Goal: Task Accomplishment & Management: Use online tool/utility

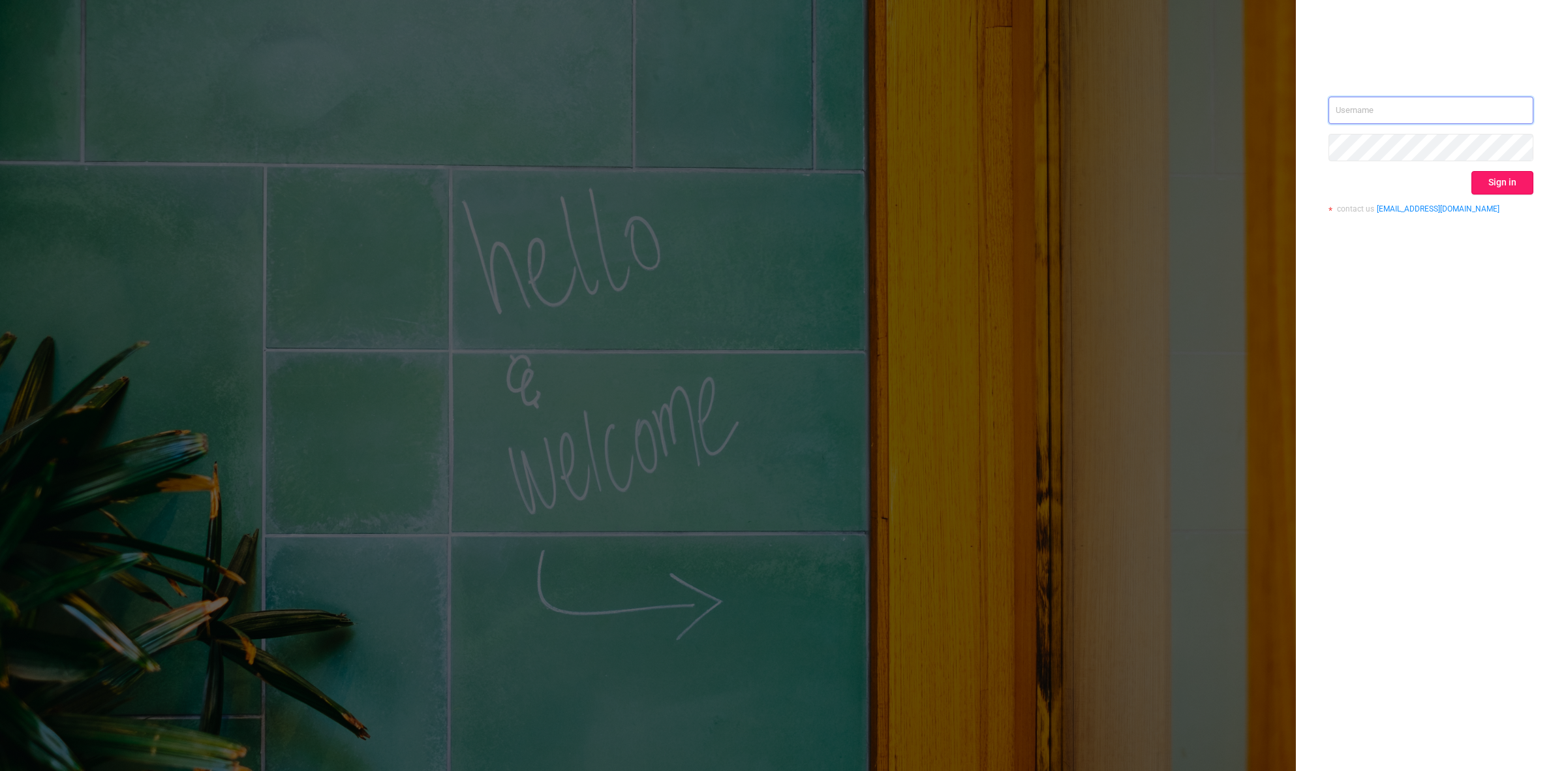
type input "juliane@adsmovil.com"
click at [1489, 183] on button "Sign in" at bounding box center [1502, 182] width 62 height 23
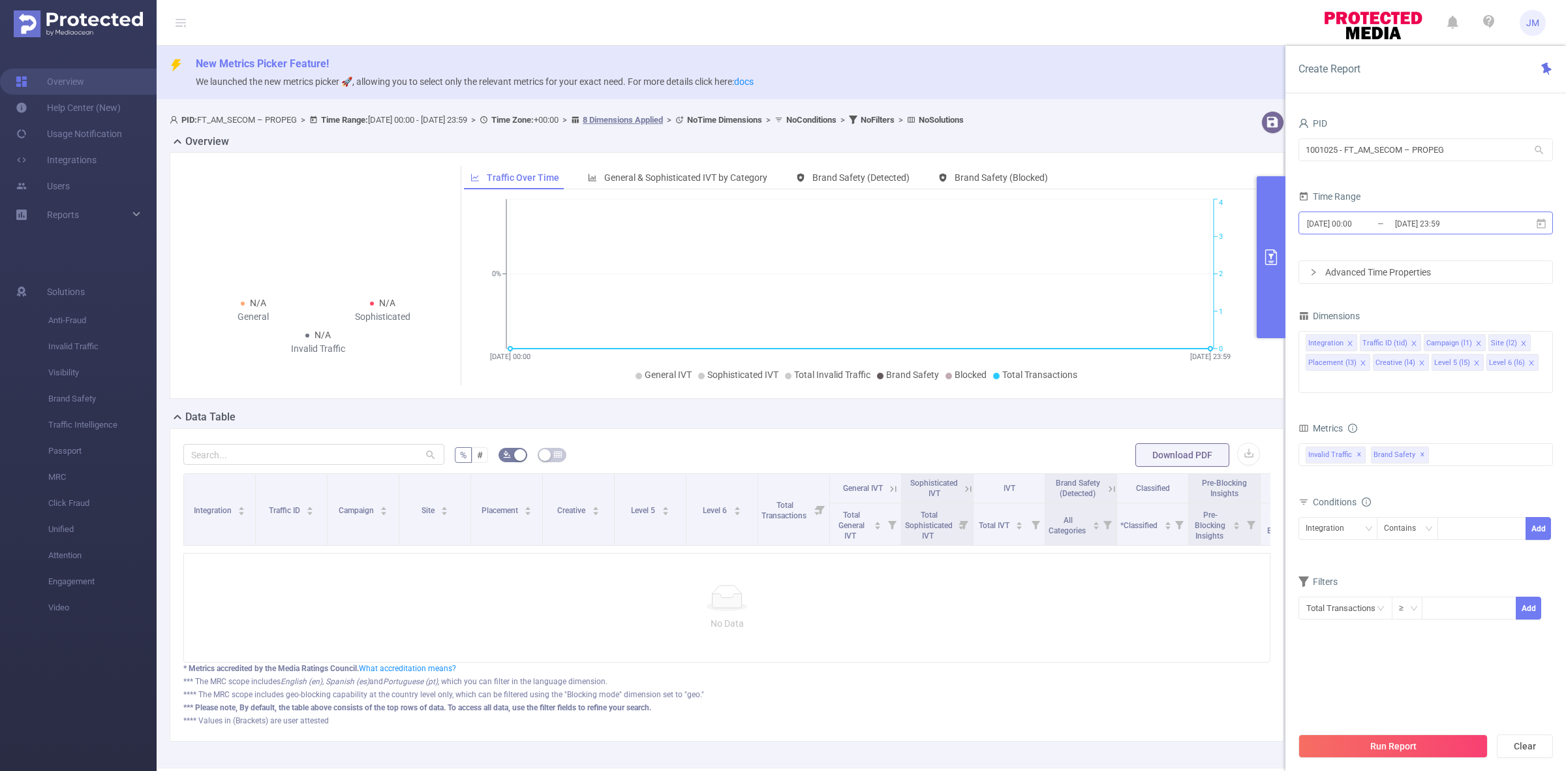
click at [1389, 226] on input "[DATE] 00:00" at bounding box center [1359, 224] width 106 height 18
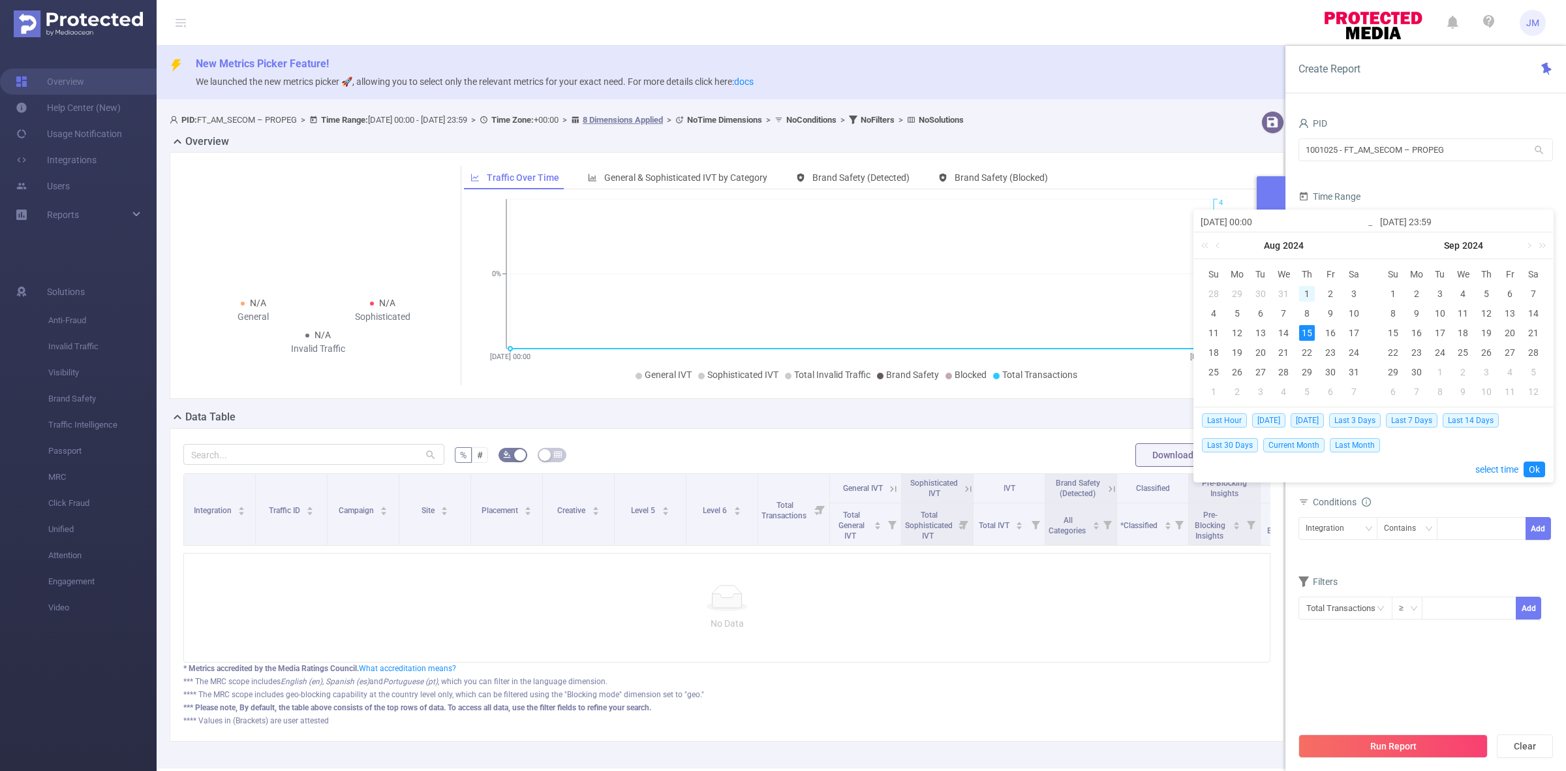
click at [1306, 295] on div "1" at bounding box center [1307, 294] width 16 height 16
click at [1286, 330] on div "14" at bounding box center [1284, 333] width 16 height 16
type input "2024-08-01 00:00"
type input "2024-08-14 23:59"
type input "2024-08-01 00:00"
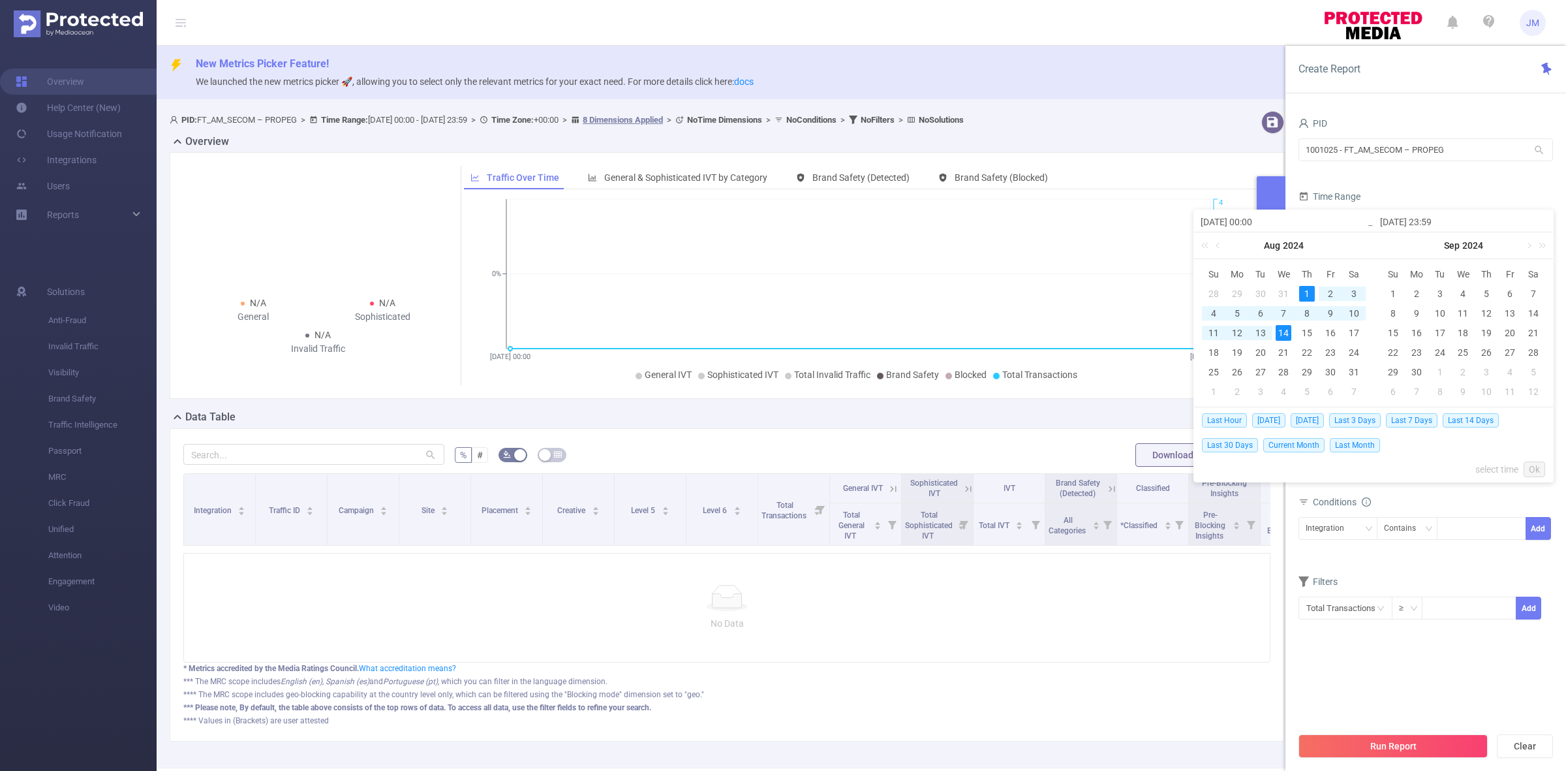
type input "2024-08-14 23:59"
click at [1530, 472] on link "Ok" at bounding box center [1535, 469] width 22 height 16
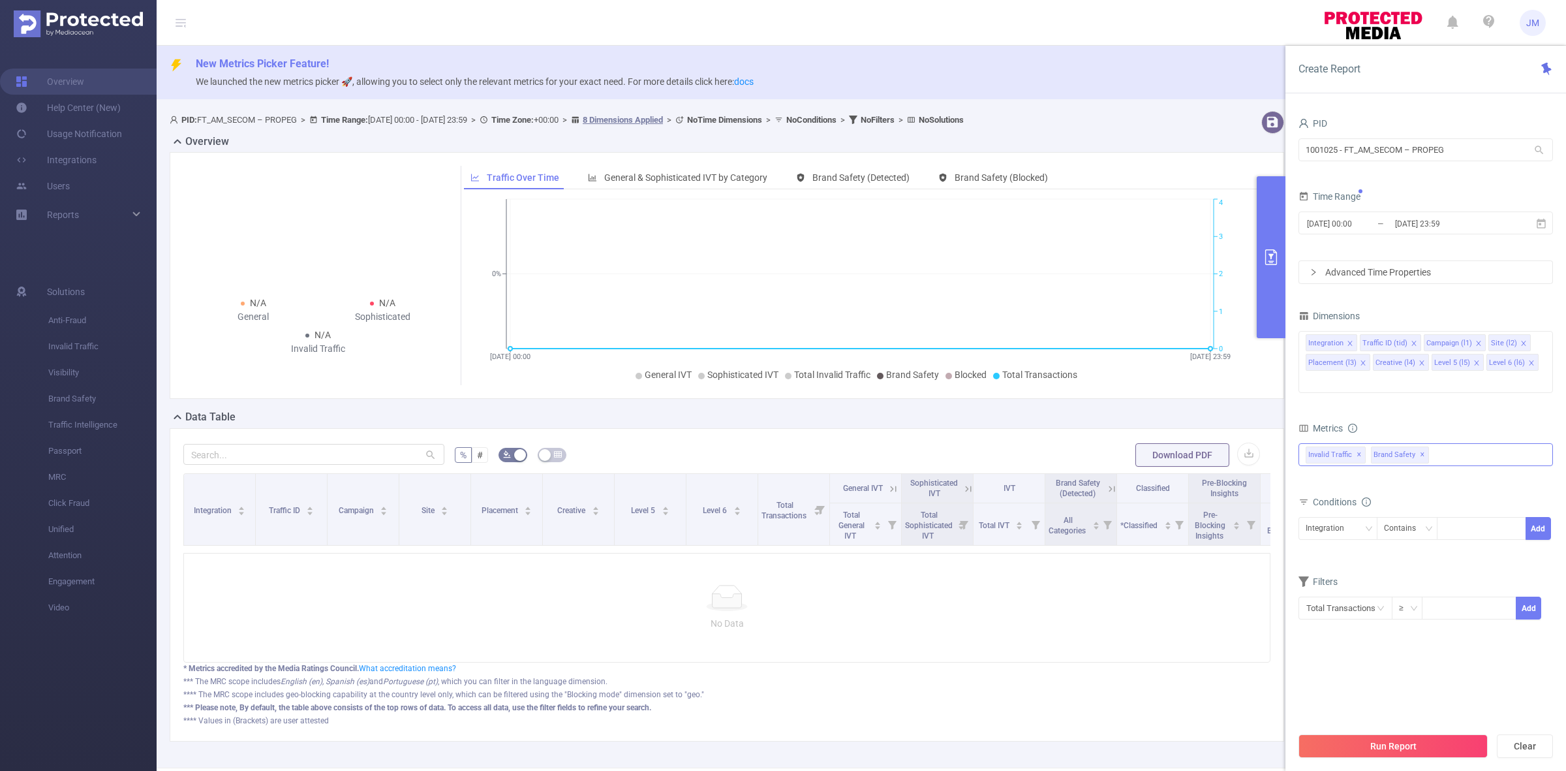
click at [1479, 443] on div "Invalid Traffic ✕ Brand Safety ✕" at bounding box center [1425, 454] width 254 height 23
click at [1320, 478] on span at bounding box center [1320, 483] width 10 height 10
click at [1459, 636] on section "PID 1001025 - FT_AM_SECOM – PROPEG 1001025 - FT_AM_SECOM – PROPEG Time Range 20…" at bounding box center [1425, 419] width 254 height 611
click at [1431, 748] on button "Run Report" at bounding box center [1392, 745] width 189 height 23
click at [1411, 233] on span "2024-08-01 00:00 _ 2024-08-14 23:59" at bounding box center [1425, 222] width 254 height 23
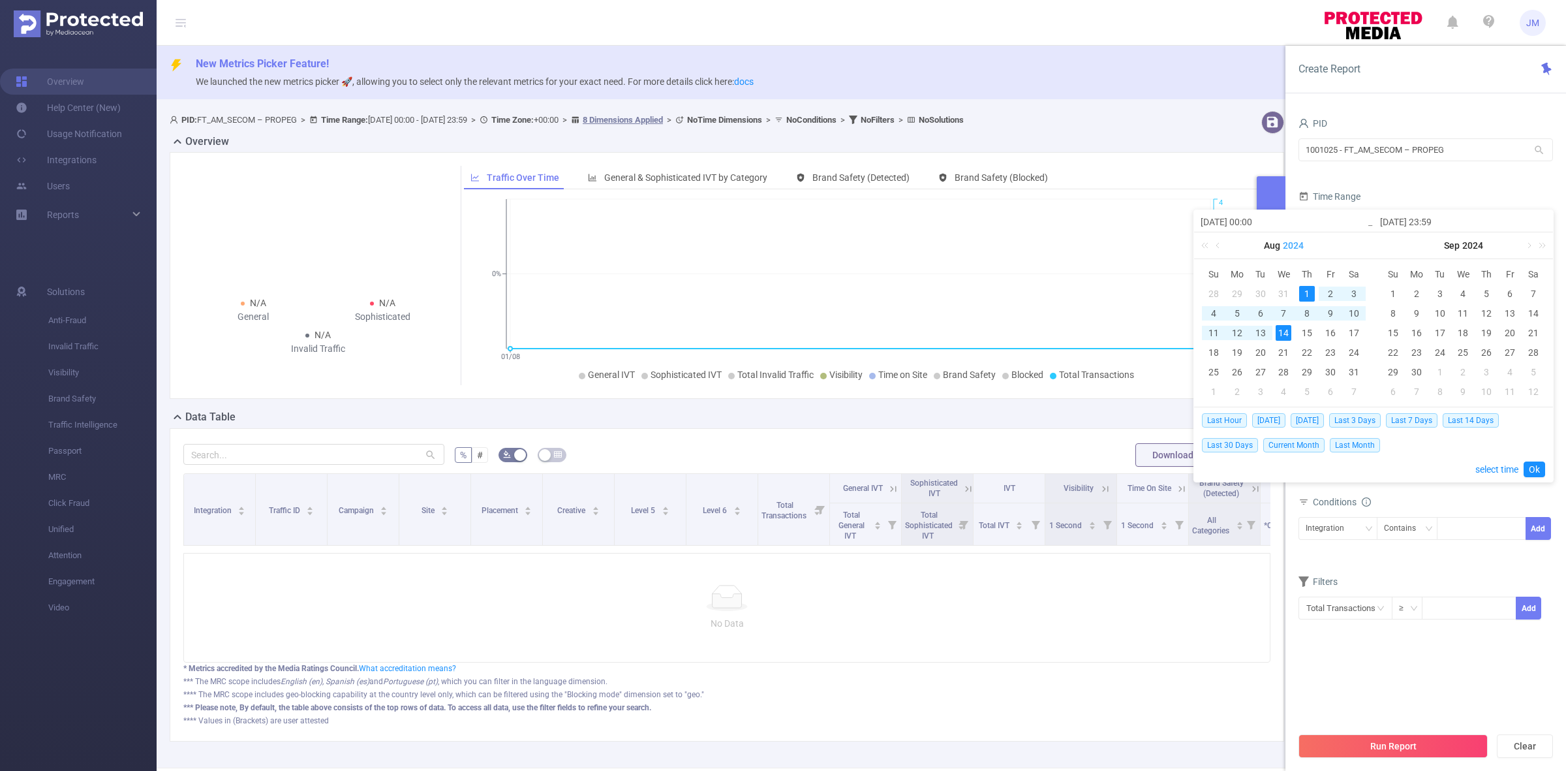
click at [1290, 245] on link "2024" at bounding box center [1293, 245] width 23 height 26
click at [1223, 339] on link "2025" at bounding box center [1223, 344] width 31 height 16
click at [1331, 294] on div "1" at bounding box center [1331, 294] width 16 height 16
click at [1452, 243] on link "Sep" at bounding box center [1452, 245] width 18 height 26
click at [1460, 243] on span "2024" at bounding box center [1463, 245] width 21 height 10
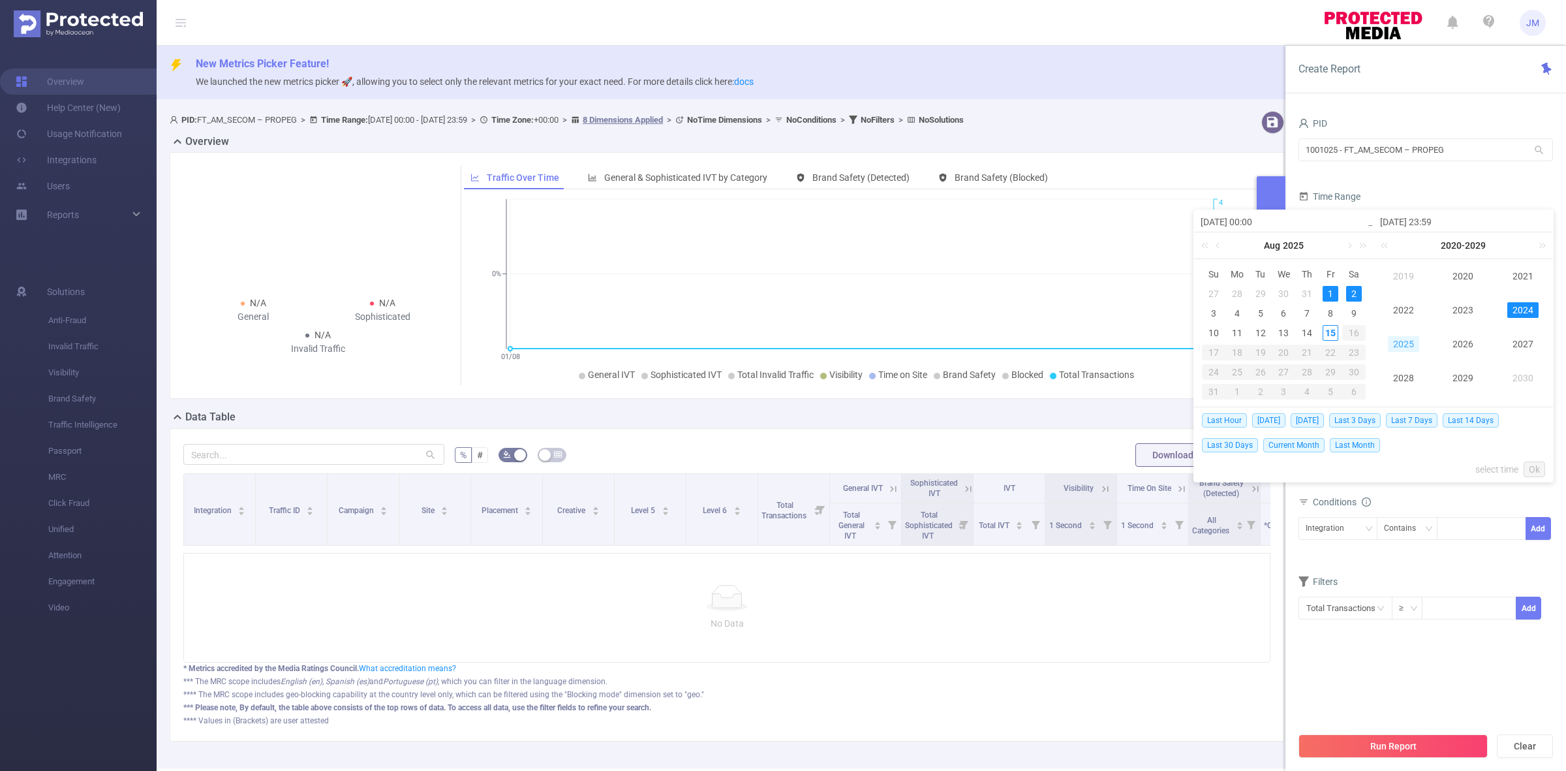
click at [1400, 343] on link "2025" at bounding box center [1403, 344] width 31 height 16
click at [1450, 344] on link "Aug" at bounding box center [1463, 344] width 27 height 16
click at [1457, 345] on div "20" at bounding box center [1463, 353] width 23 height 16
click at [1483, 331] on div "14" at bounding box center [1487, 333] width 16 height 16
type input "[DATE] 00:00"
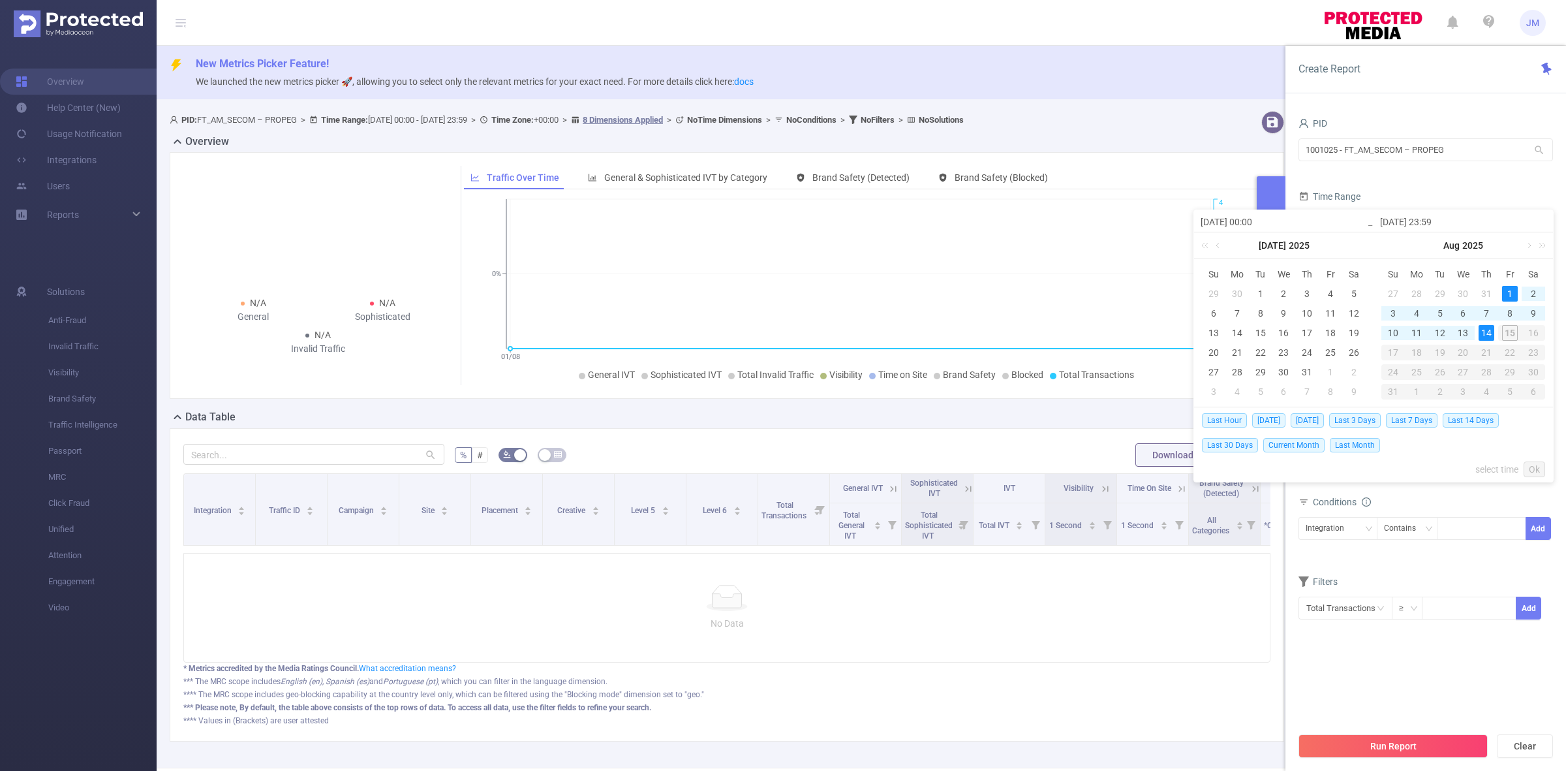
type input "2025-08-14 23:59"
type input "[DATE] 00:00"
type input "2025-08-14 23:59"
click at [1537, 468] on link "Ok" at bounding box center [1535, 469] width 22 height 16
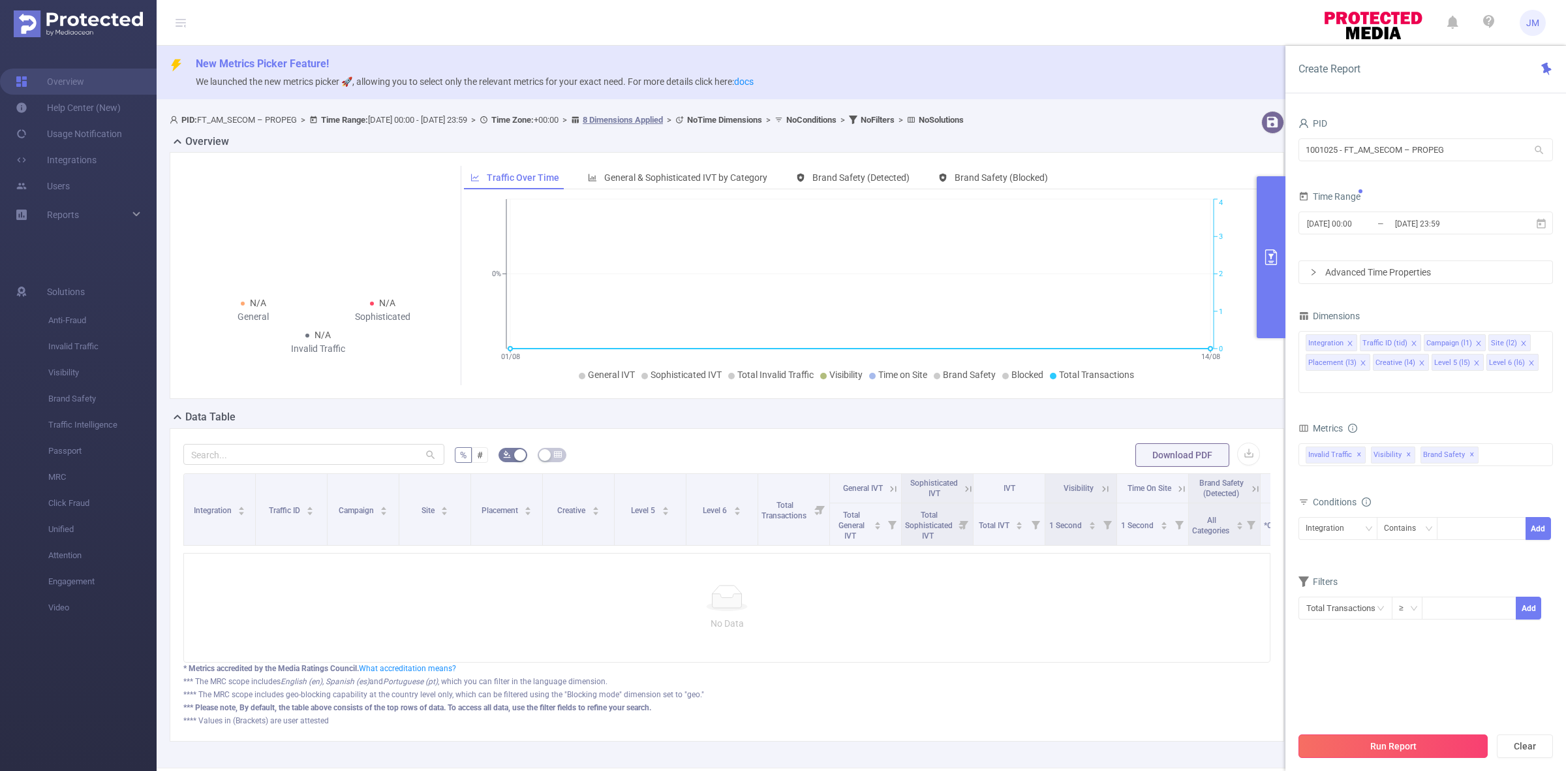
click at [1381, 745] on button "Run Report" at bounding box center [1392, 745] width 189 height 23
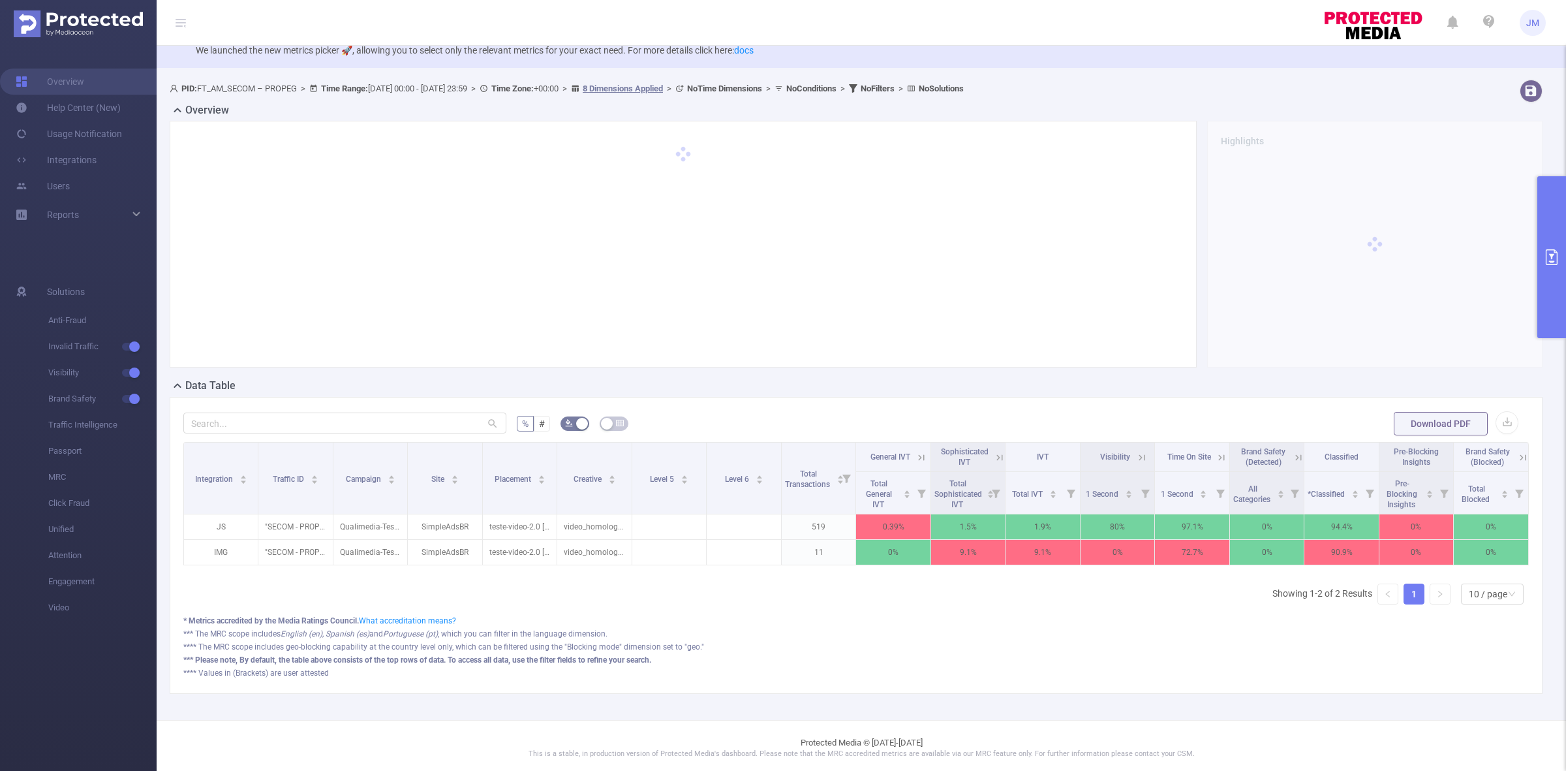
scroll to position [49, 0]
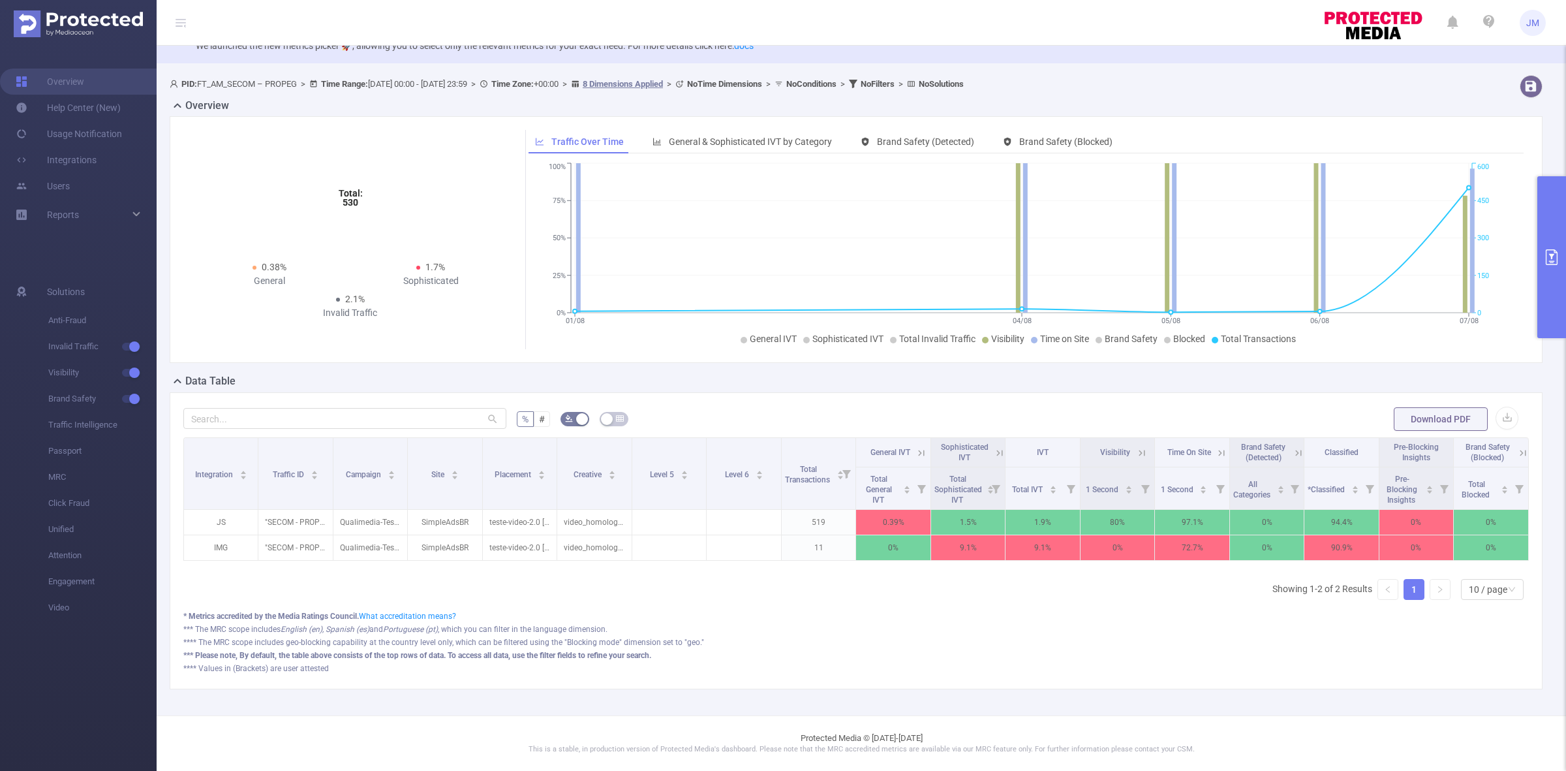
click at [1139, 450] on icon at bounding box center [1142, 453] width 6 height 6
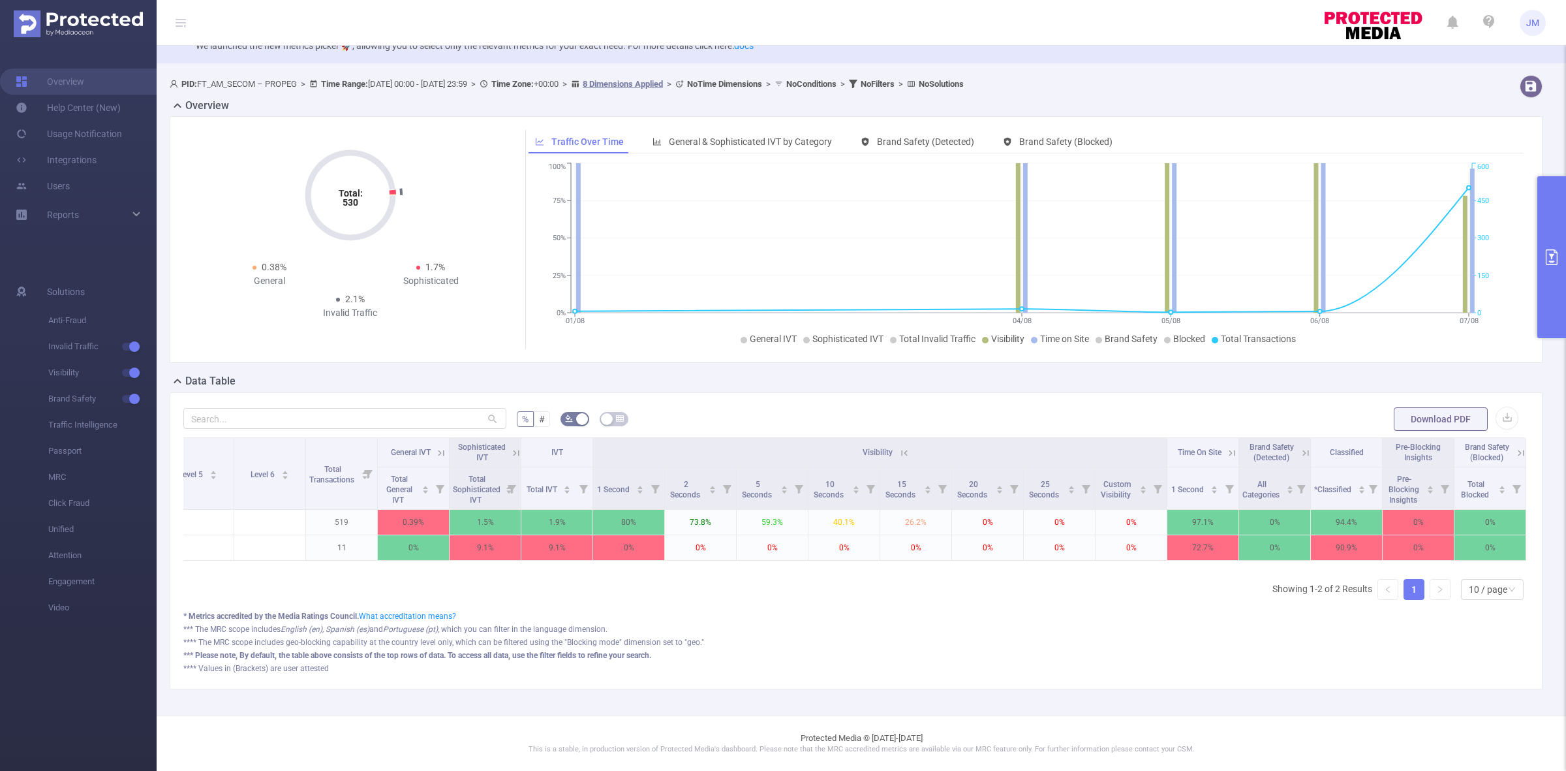
scroll to position [0, 465]
drag, startPoint x: 574, startPoint y: 422, endPoint x: 937, endPoint y: 588, distance: 398.9
click at [941, 595] on div "% # Download PDF Integration Traffic ID Campaign Site Placement Creative Level …" at bounding box center [855, 540] width 1345 height 268
click at [729, 422] on div "% # Download PDF Integration Traffic ID Campaign Site Placement Creative Level …" at bounding box center [855, 540] width 1345 height 268
click at [1525, 27] on span "JM" at bounding box center [1533, 23] width 26 height 26
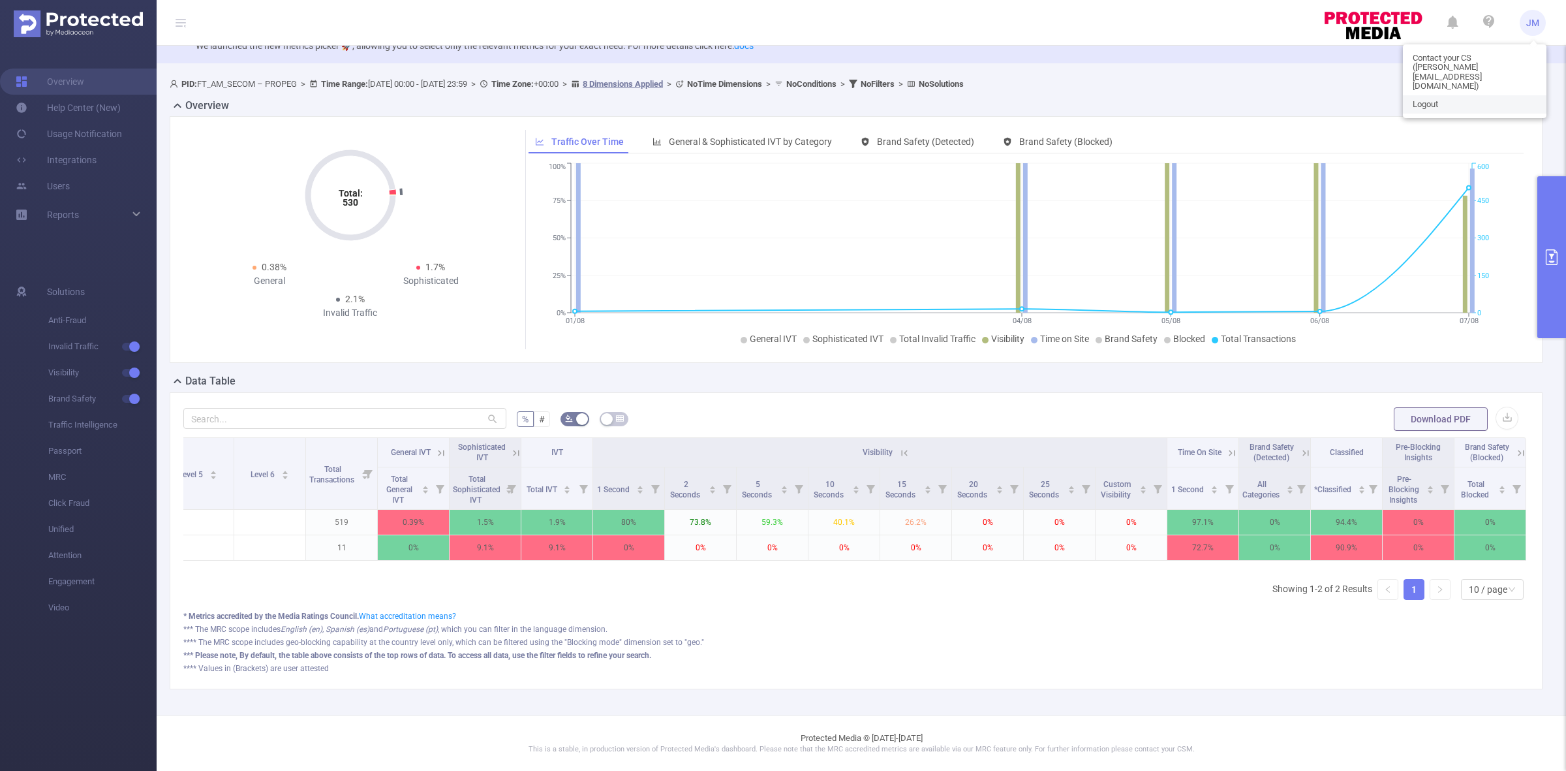
click at [1455, 95] on link "Logout" at bounding box center [1475, 104] width 144 height 18
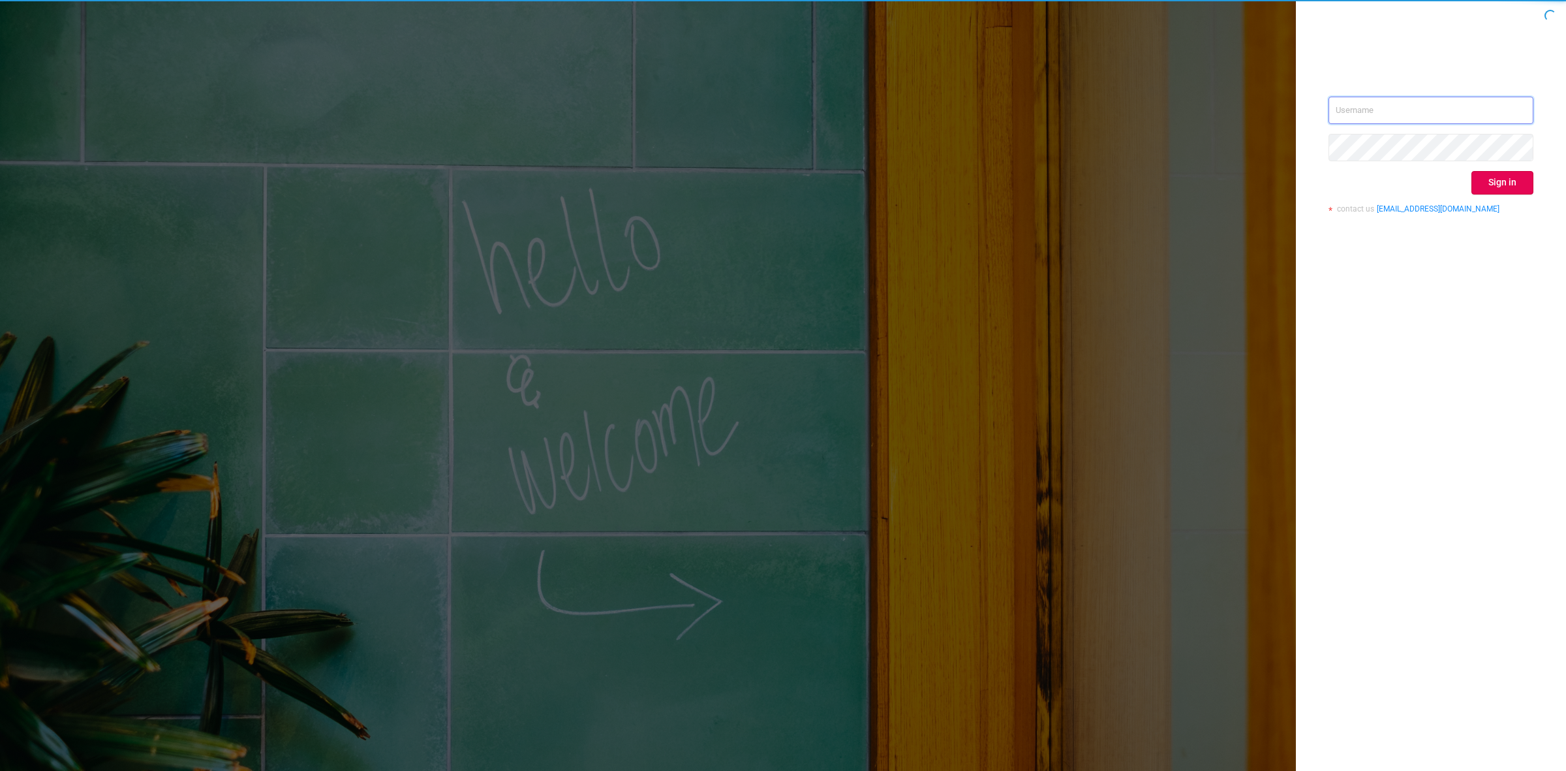
type input "juliane@adsmovil.com"
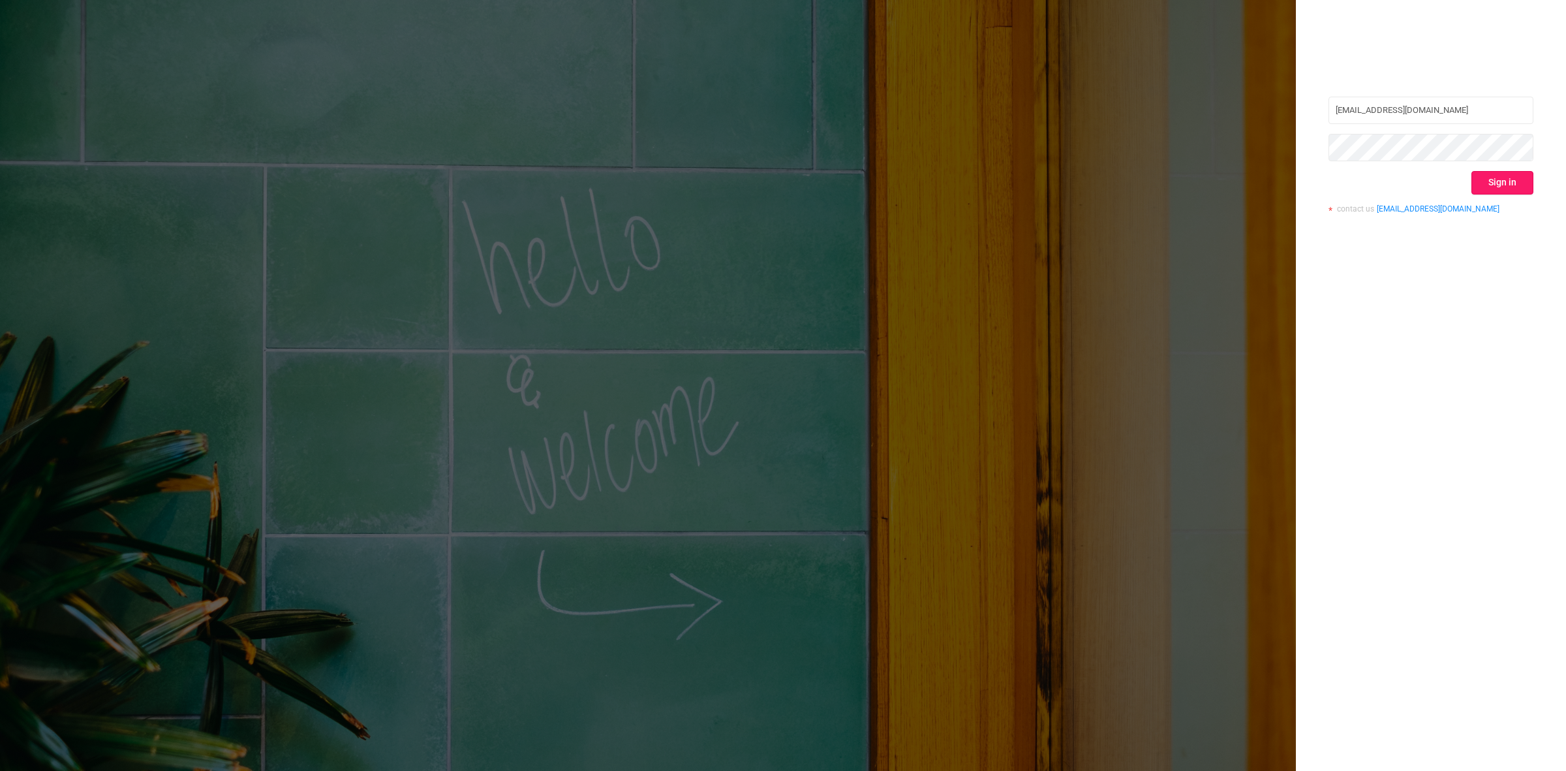
click at [1476, 185] on button "Sign in" at bounding box center [1502, 182] width 62 height 23
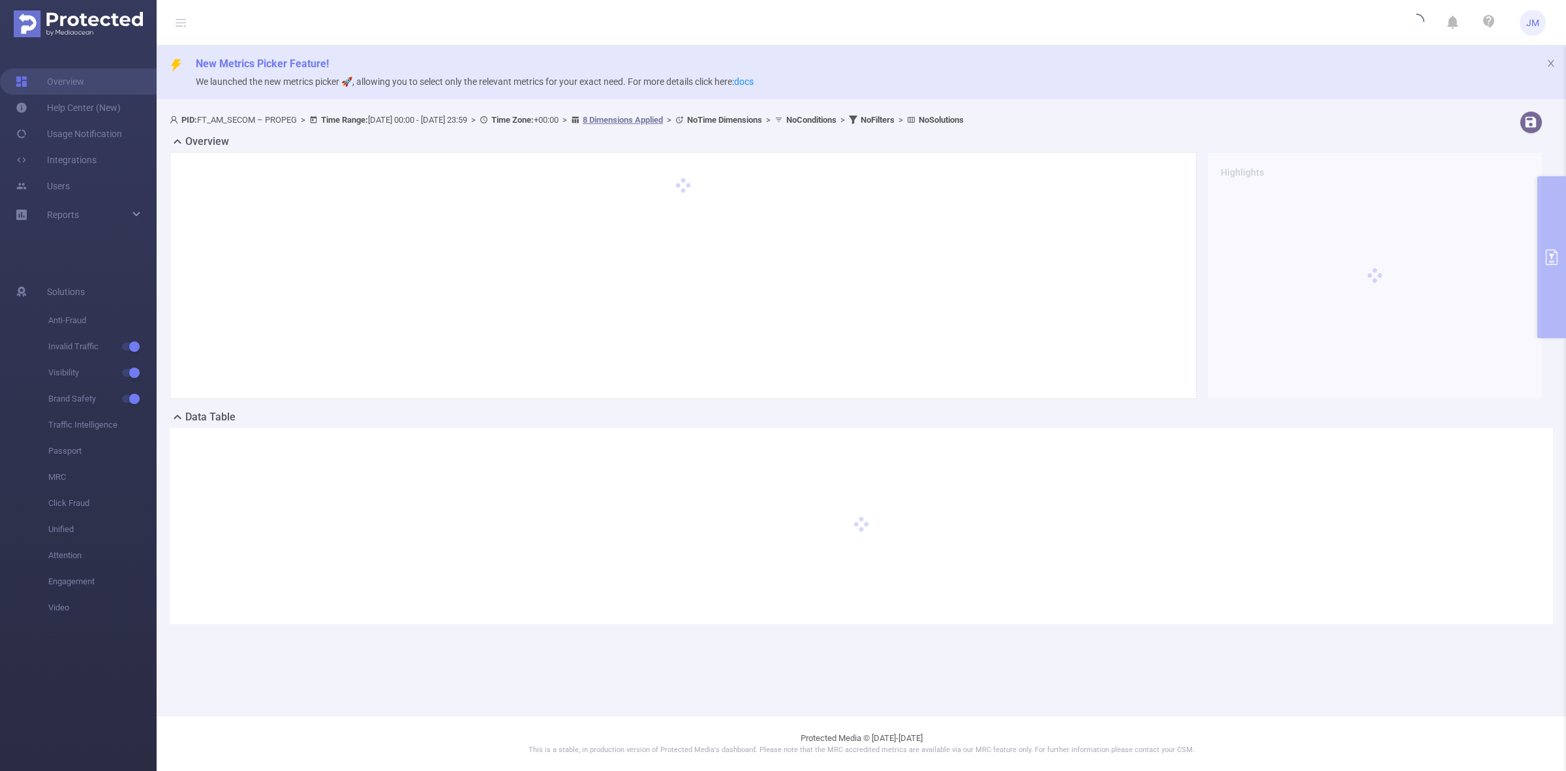
type input "[DATE] 00:00"
type input "[DATE] 23:59"
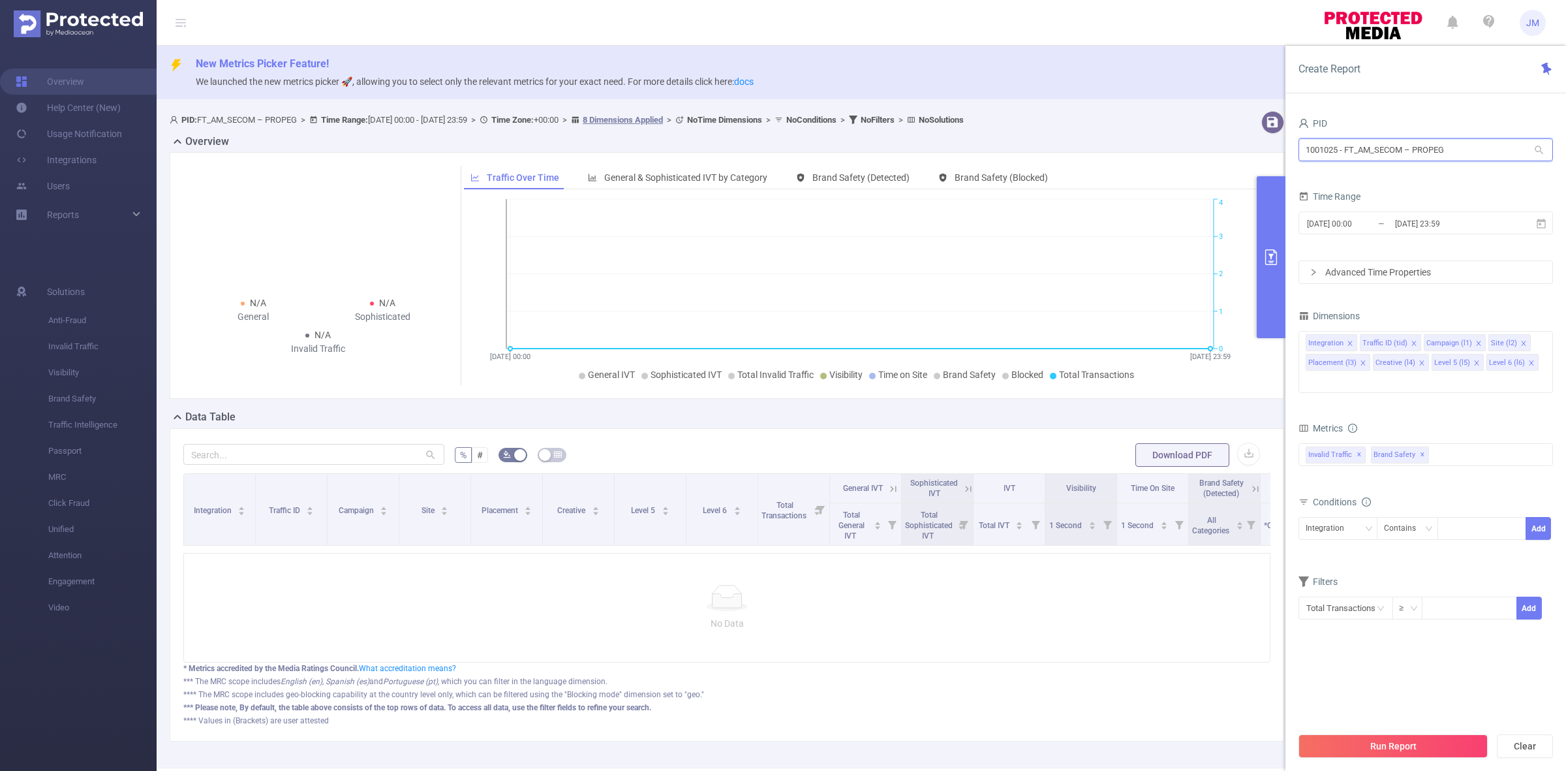
click at [1385, 148] on input "1001025 - FT_AM_SECOM – PROPEG" at bounding box center [1425, 149] width 254 height 23
click at [1540, 151] on icon at bounding box center [1539, 150] width 8 height 8
click at [1496, 149] on input "1001025 - FT_AM_SECOM – PROPEG" at bounding box center [1425, 149] width 254 height 23
drag, startPoint x: 1496, startPoint y: 149, endPoint x: 1051, endPoint y: 149, distance: 445.0
click at [1051, 149] on section "PID: FT_AM_SECOM – PROPEG > Time Range: 2024-08-15 00:00 - 2024-08-15 23:59 > T…" at bounding box center [861, 437] width 1409 height 662
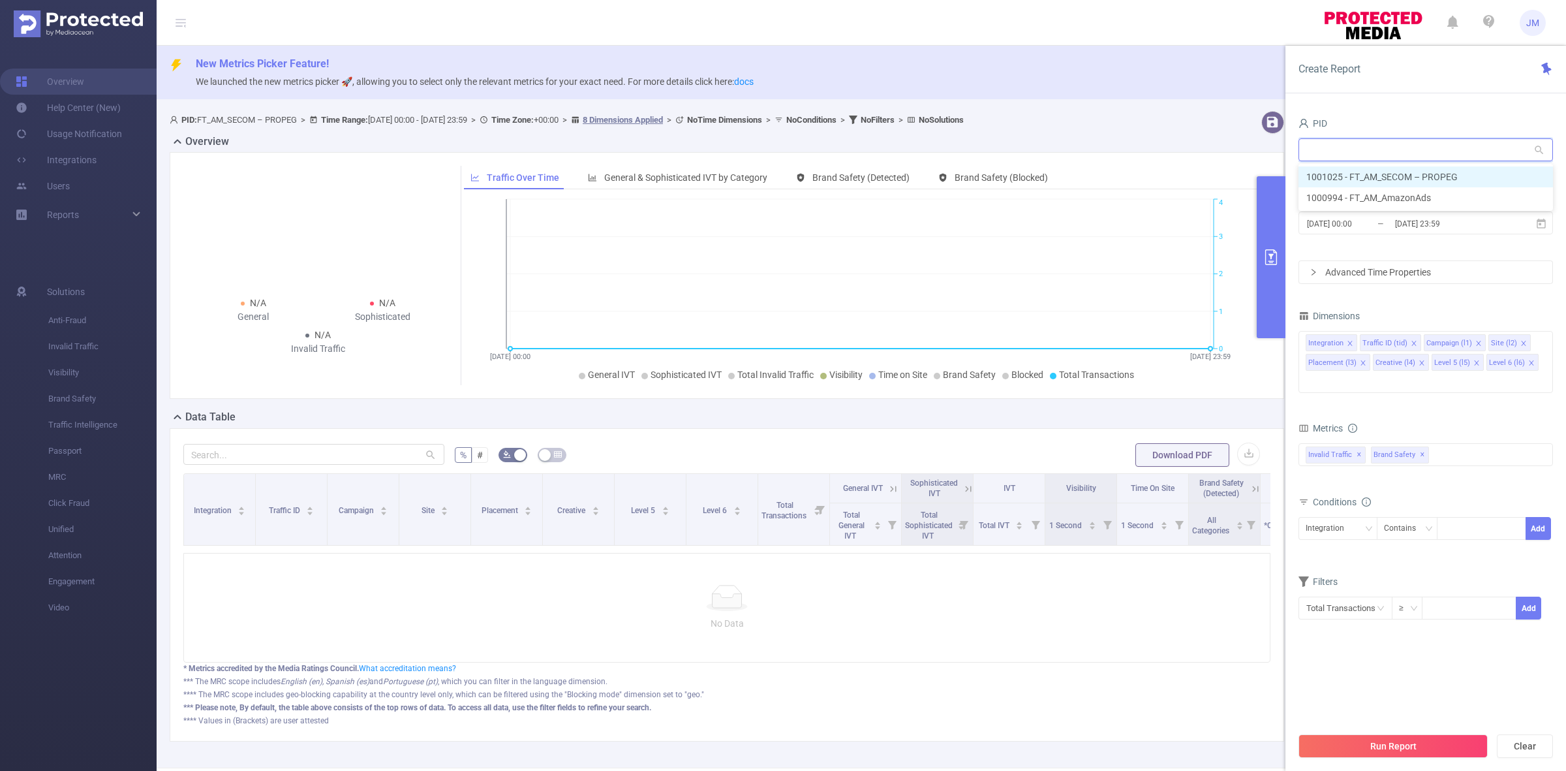
click at [1338, 178] on li "1001025 - FT_AM_SECOM – PROPEG" at bounding box center [1425, 176] width 254 height 21
type input "1001025 - FT_AM_SECOM – PROPEG"
click at [1401, 112] on div "PID 1001025 - FT_AM_SECOM – PROPEG 1001025 - FT_AM_SECOM – PROPEG Time Range [D…" at bounding box center [1425, 447] width 281 height 692
click at [1385, 232] on input "[DATE] 00:00" at bounding box center [1359, 224] width 106 height 18
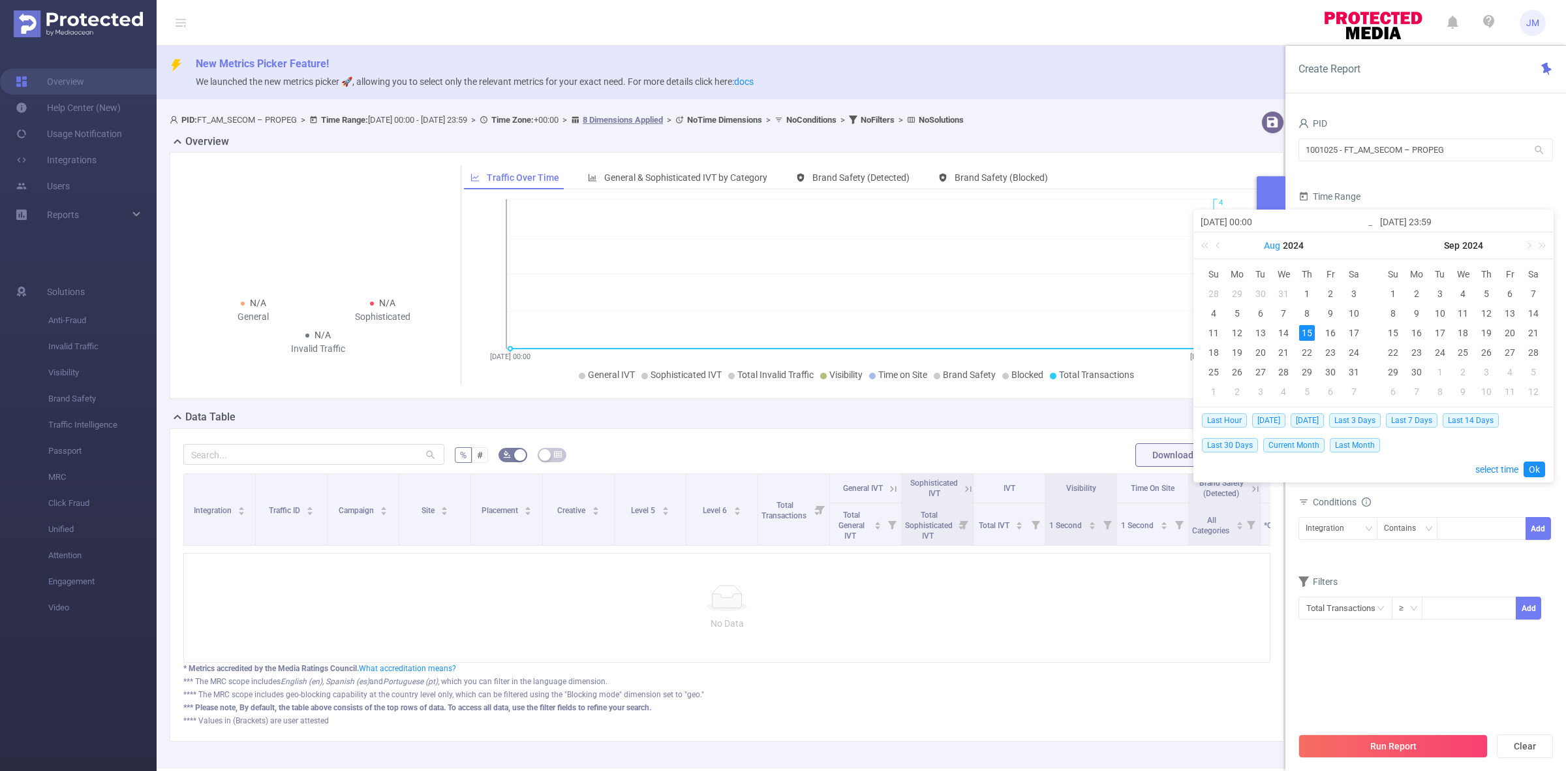
click at [1276, 247] on link "Aug" at bounding box center [1272, 245] width 19 height 26
click at [1305, 240] on div "2024 x" at bounding box center [1283, 245] width 179 height 26
click at [1282, 245] on span "2024" at bounding box center [1284, 245] width 21 height 10
click at [1225, 344] on link "2025" at bounding box center [1223, 344] width 31 height 16
click at [1478, 247] on link "2024" at bounding box center [1472, 245] width 23 height 26
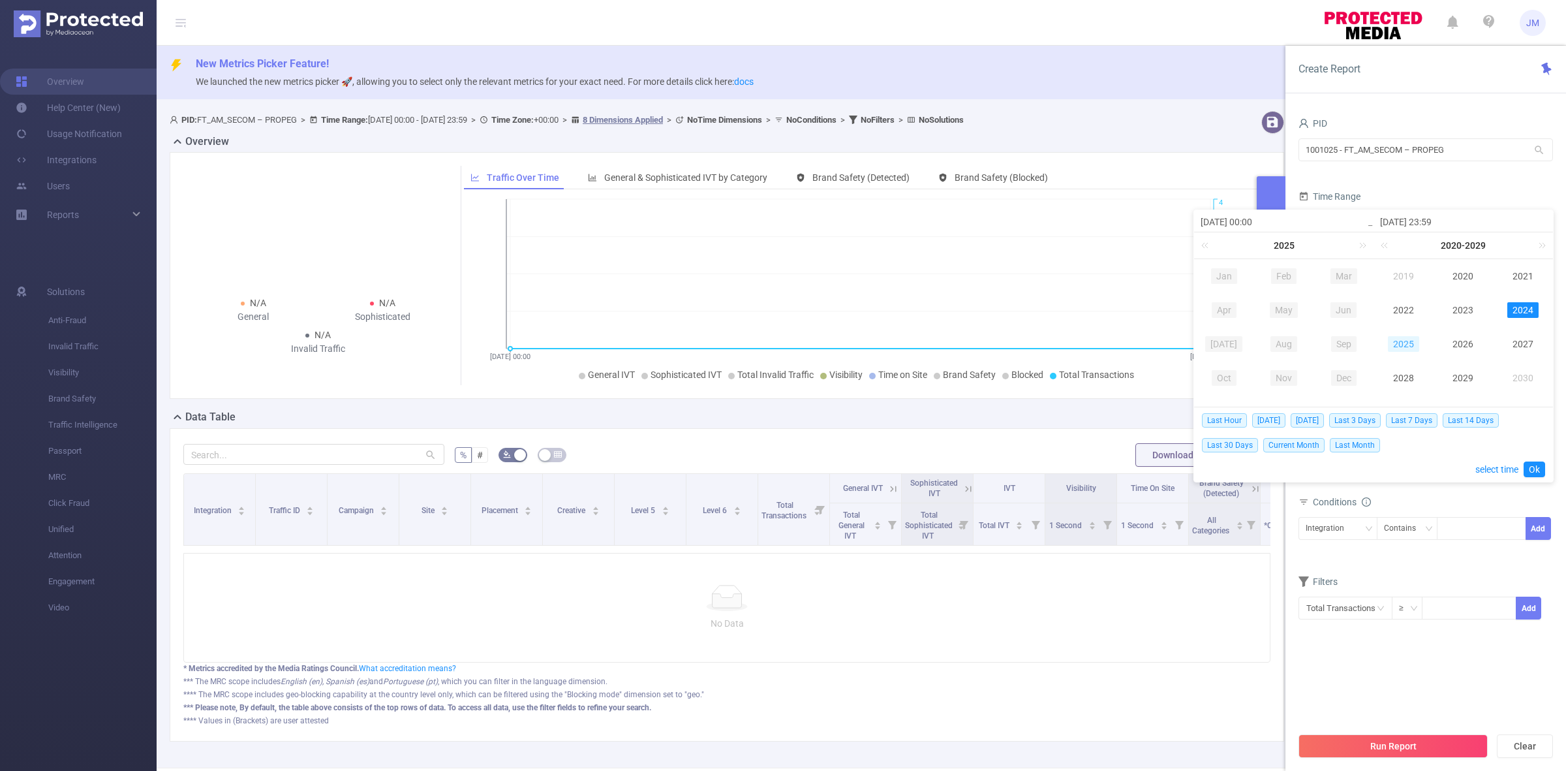
click at [1401, 347] on link "2025" at bounding box center [1403, 344] width 31 height 16
click at [1281, 350] on link "Aug" at bounding box center [1283, 344] width 27 height 16
click at [1332, 292] on div "1" at bounding box center [1331, 294] width 16 height 16
click at [1451, 248] on link "Sep" at bounding box center [1452, 245] width 18 height 26
click at [1471, 346] on link "Aug" at bounding box center [1463, 344] width 27 height 16
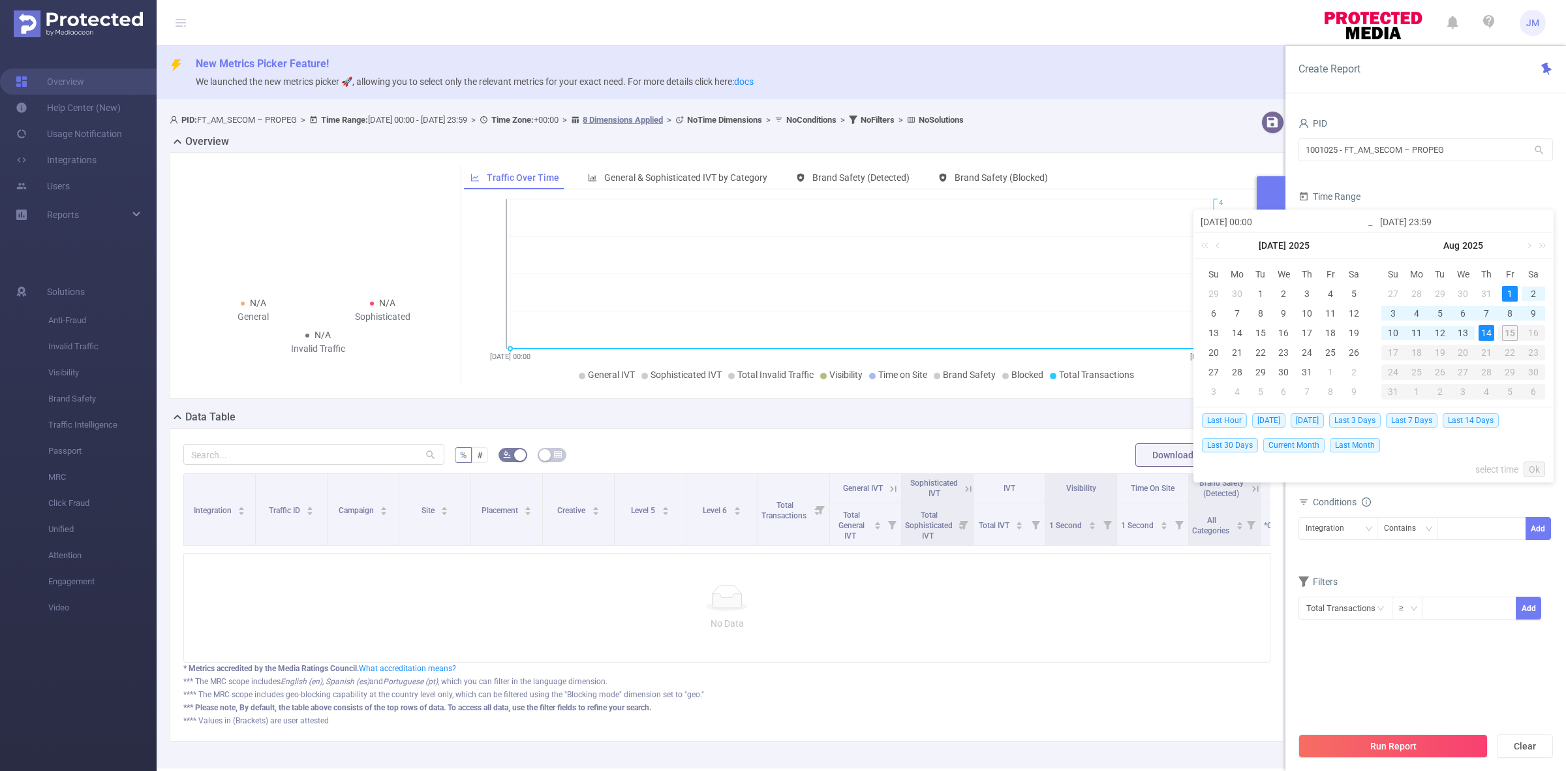
click at [1488, 333] on div "14" at bounding box center [1487, 333] width 16 height 16
type input "[DATE] 00:00"
type input "2025-08-14 23:59"
type input "[DATE] 00:00"
type input "2025-08-14 23:59"
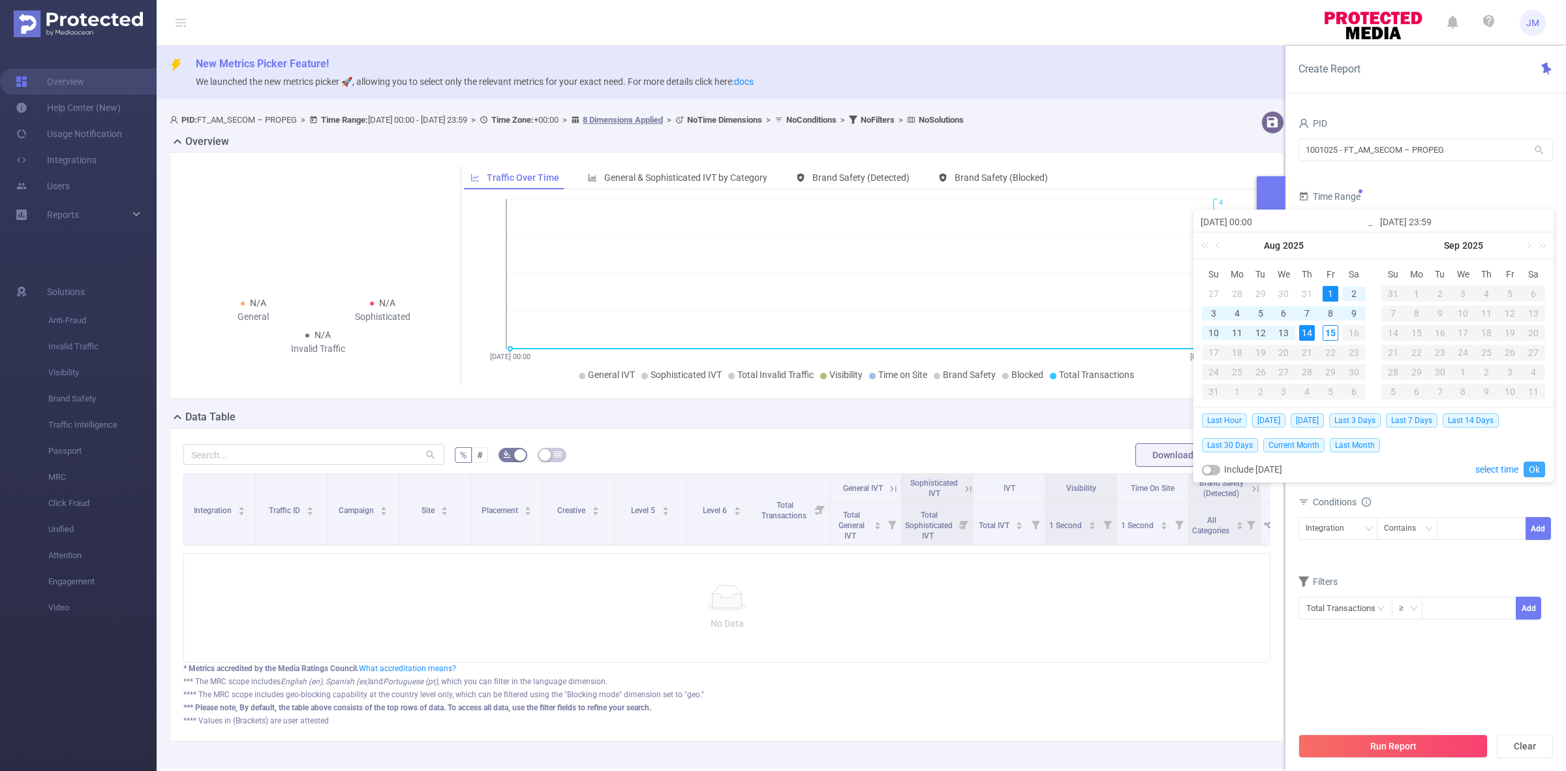
click at [1533, 475] on link "Ok" at bounding box center [1535, 469] width 22 height 16
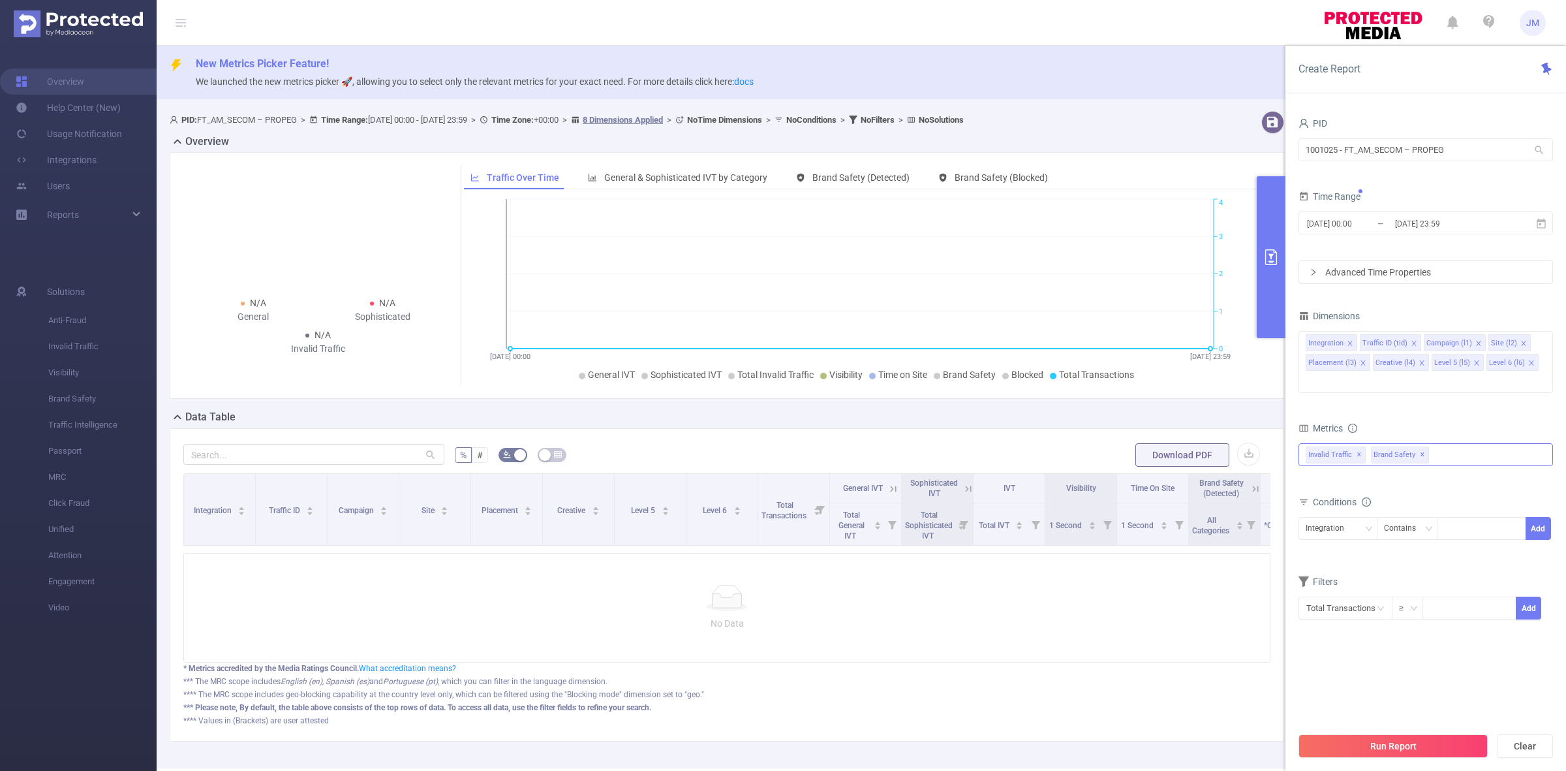
click at [1443, 443] on div "Invalid Traffic ✕ Brand Safety ✕" at bounding box center [1425, 454] width 254 height 23
click at [1336, 478] on strong "Visibility" at bounding box center [1349, 483] width 37 height 10
click at [1485, 644] on section "PID 1001025 - FT_AM_SECOM – PROPEG 1001025 - FT_AM_SECOM – PROPEG Time Range 20…" at bounding box center [1425, 419] width 254 height 611
click at [1426, 745] on button "Run Report" at bounding box center [1392, 745] width 189 height 23
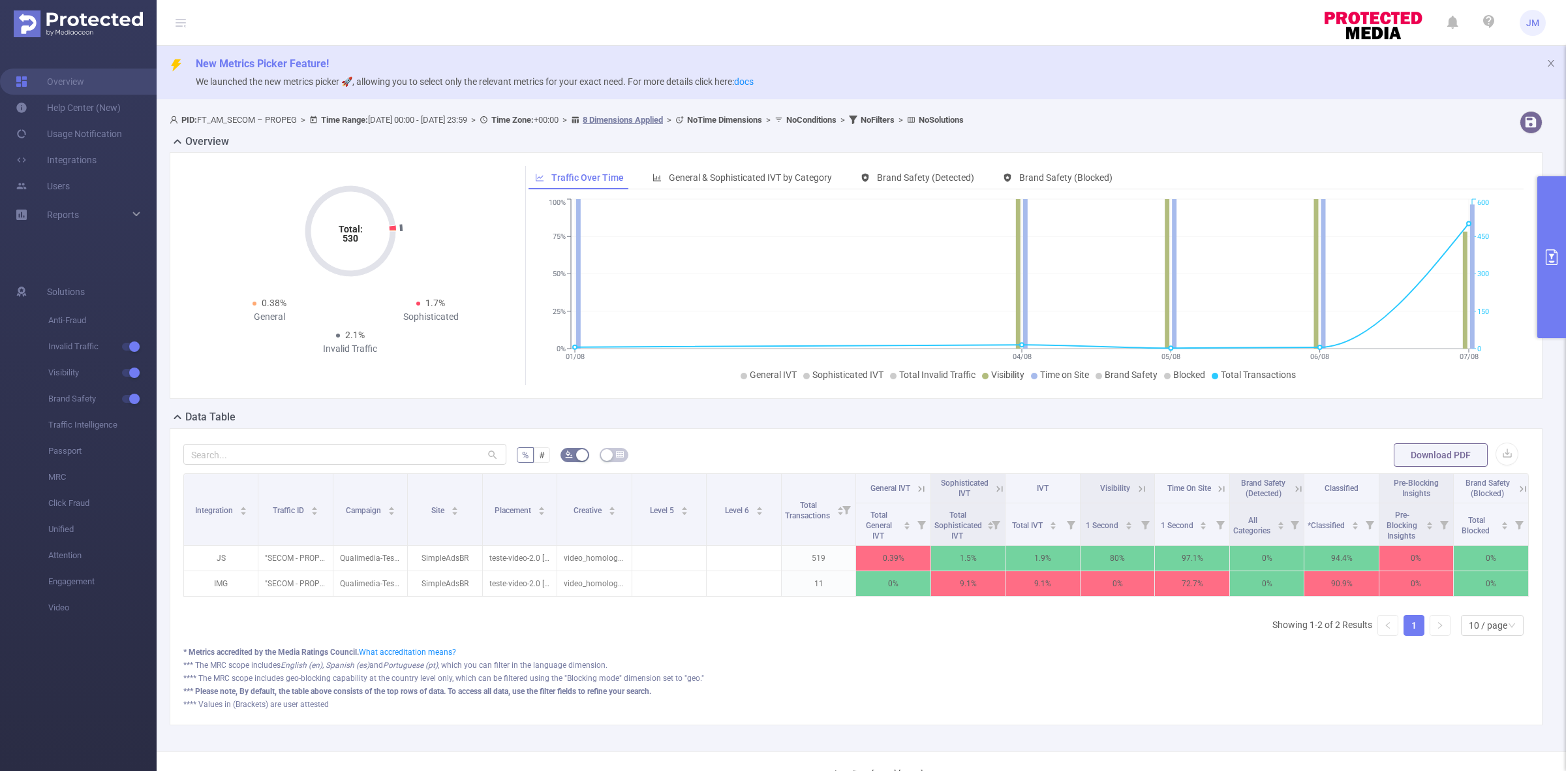
scroll to position [0, 2]
click at [1113, 491] on span "Visibility" at bounding box center [1113, 488] width 30 height 9
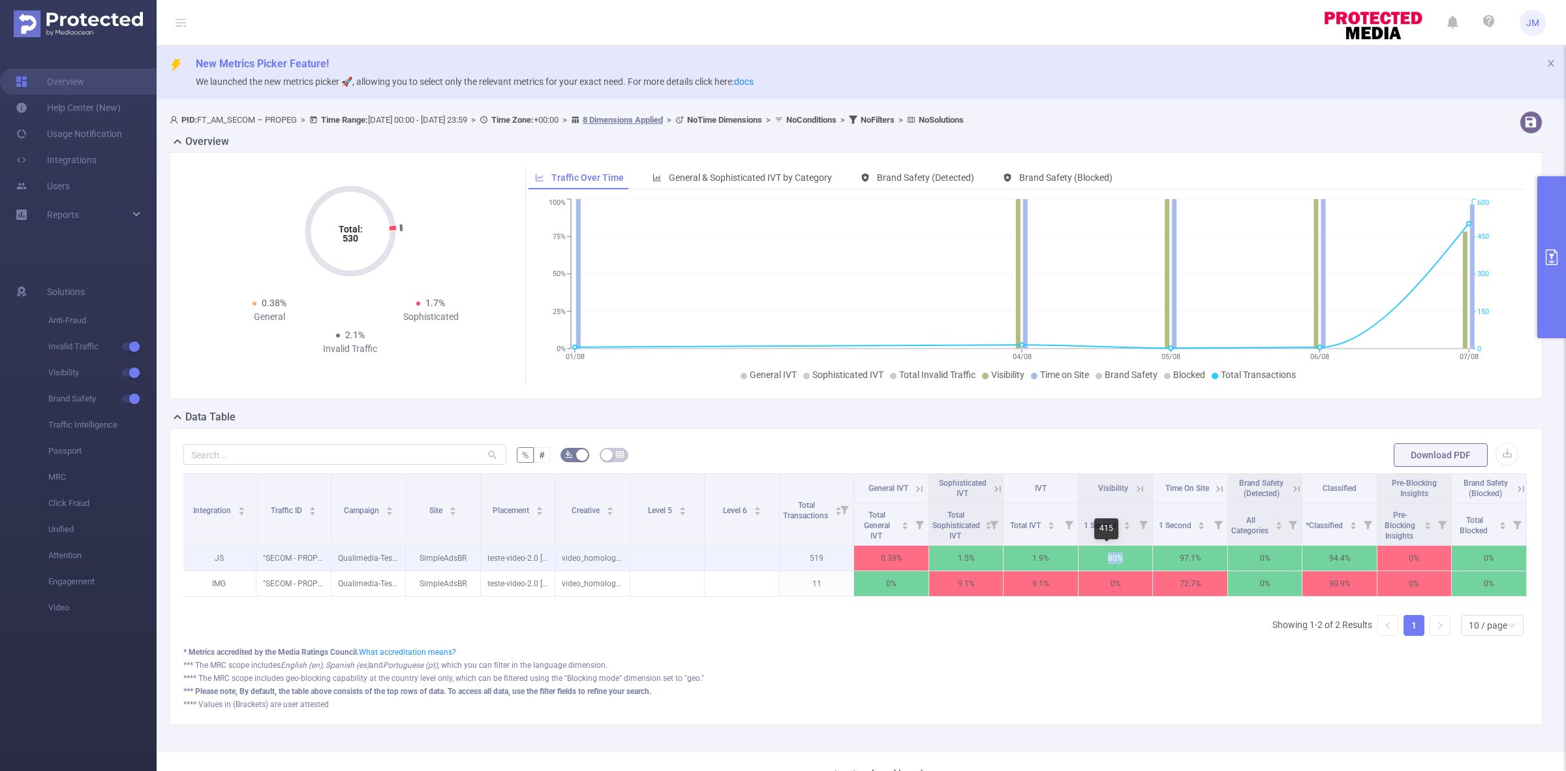
drag, startPoint x: 1097, startPoint y: 560, endPoint x: 1126, endPoint y: 559, distance: 28.7
click at [1126, 559] on p "80%" at bounding box center [1116, 557] width 74 height 25
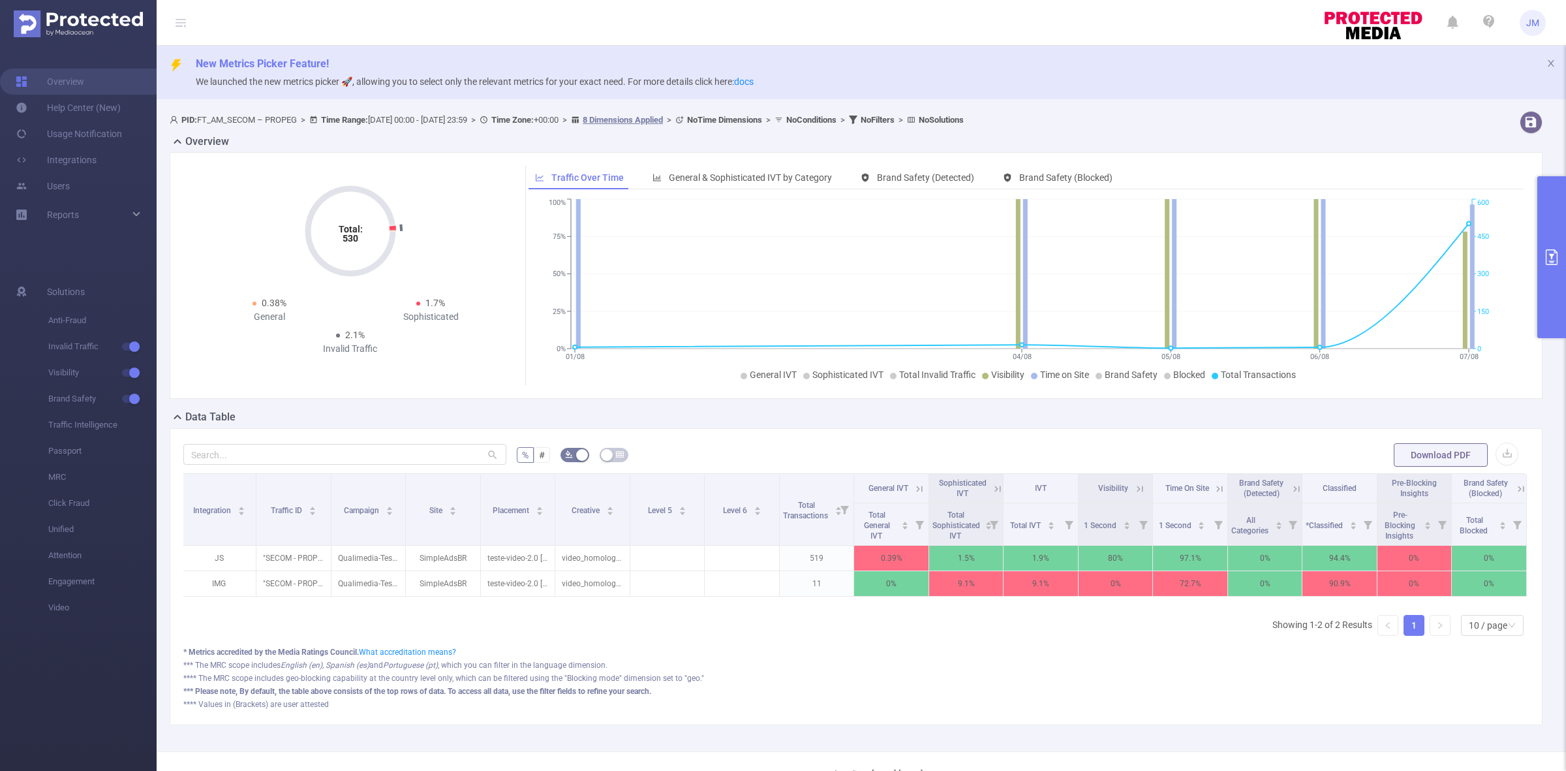
click at [1135, 491] on icon at bounding box center [1140, 489] width 12 height 12
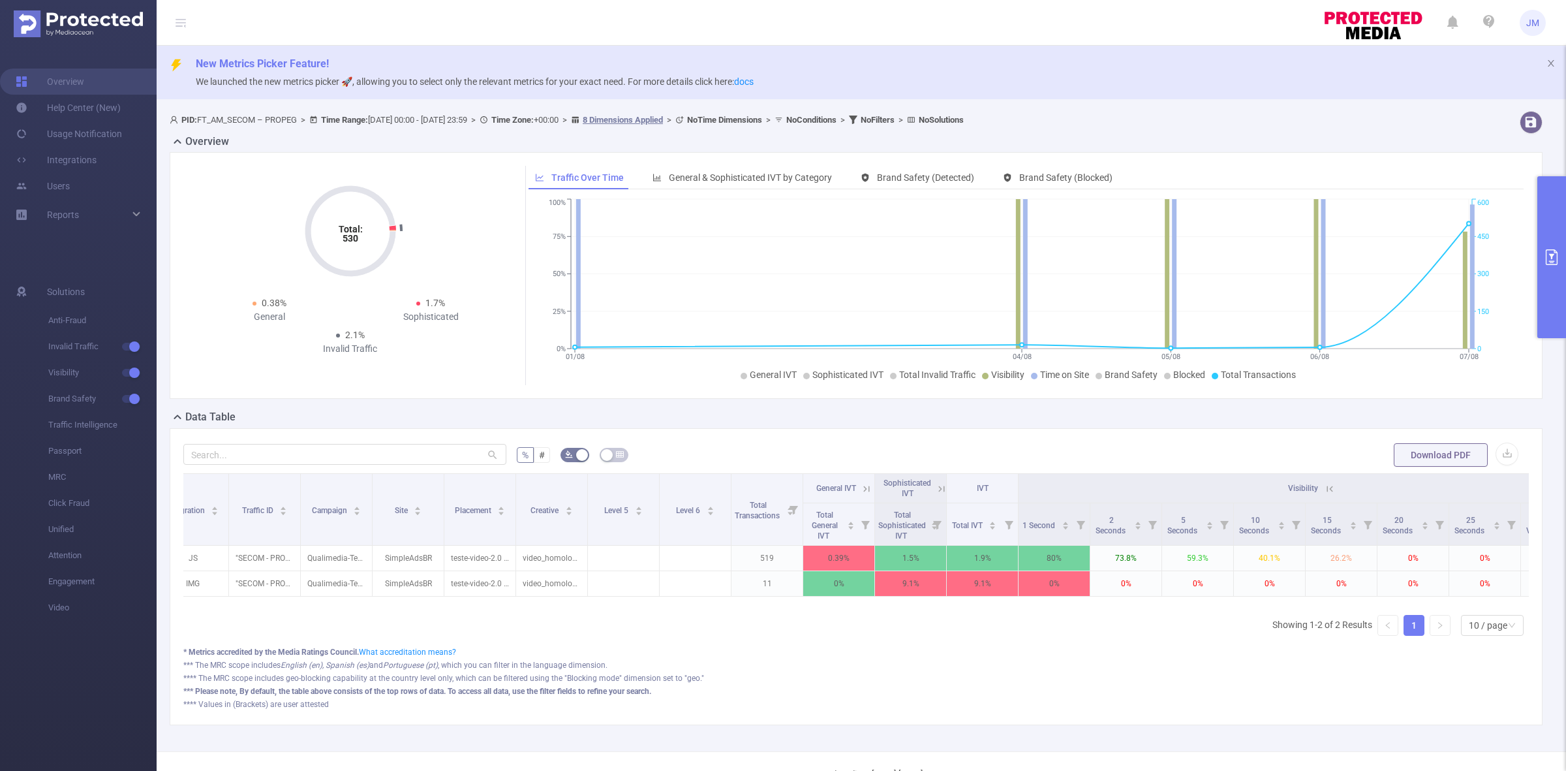
scroll to position [0, 15]
click at [1551, 275] on button "primary" at bounding box center [1551, 257] width 29 height 162
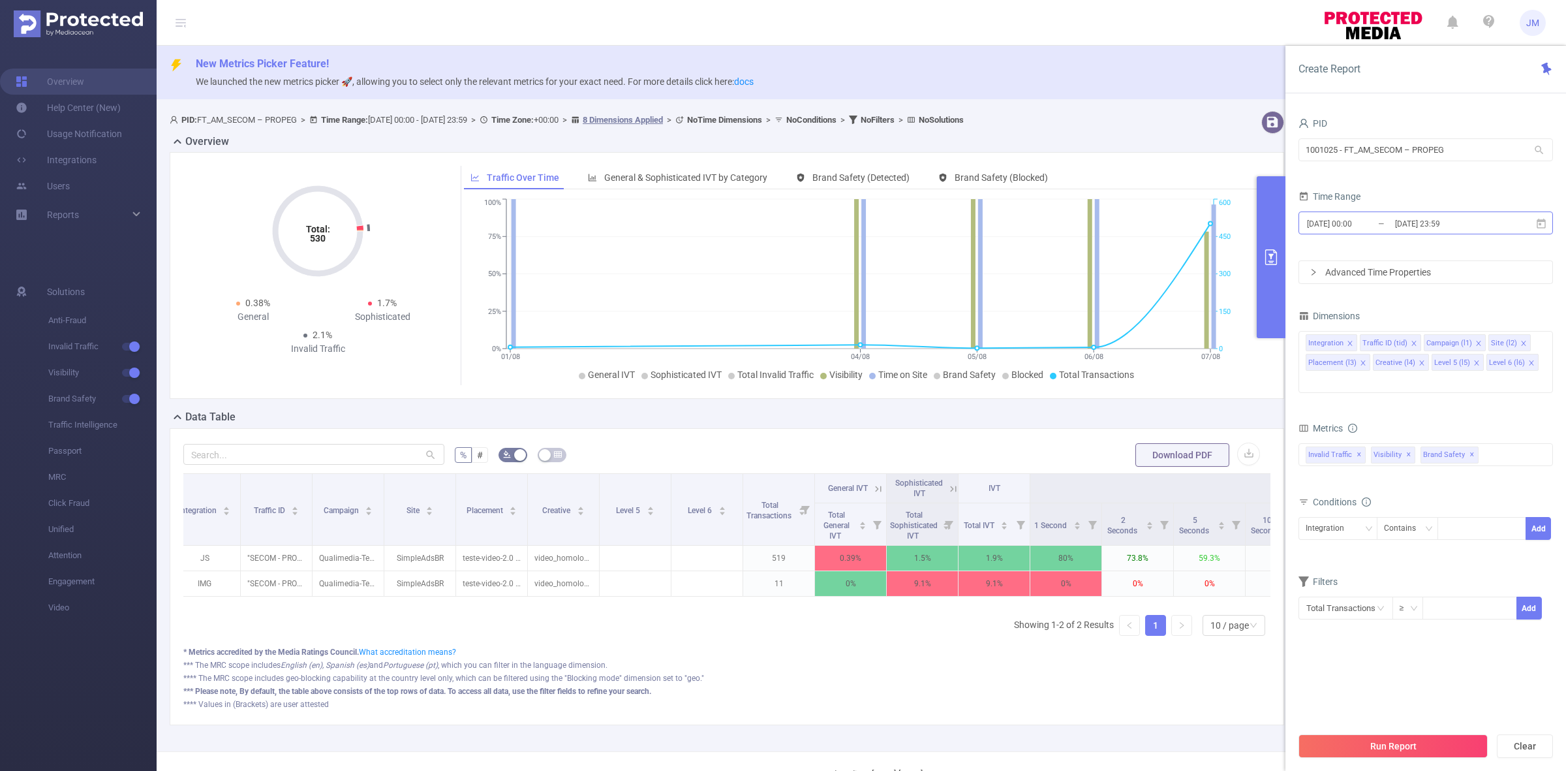
click at [1445, 223] on input "2025-08-14 23:59" at bounding box center [1447, 224] width 106 height 18
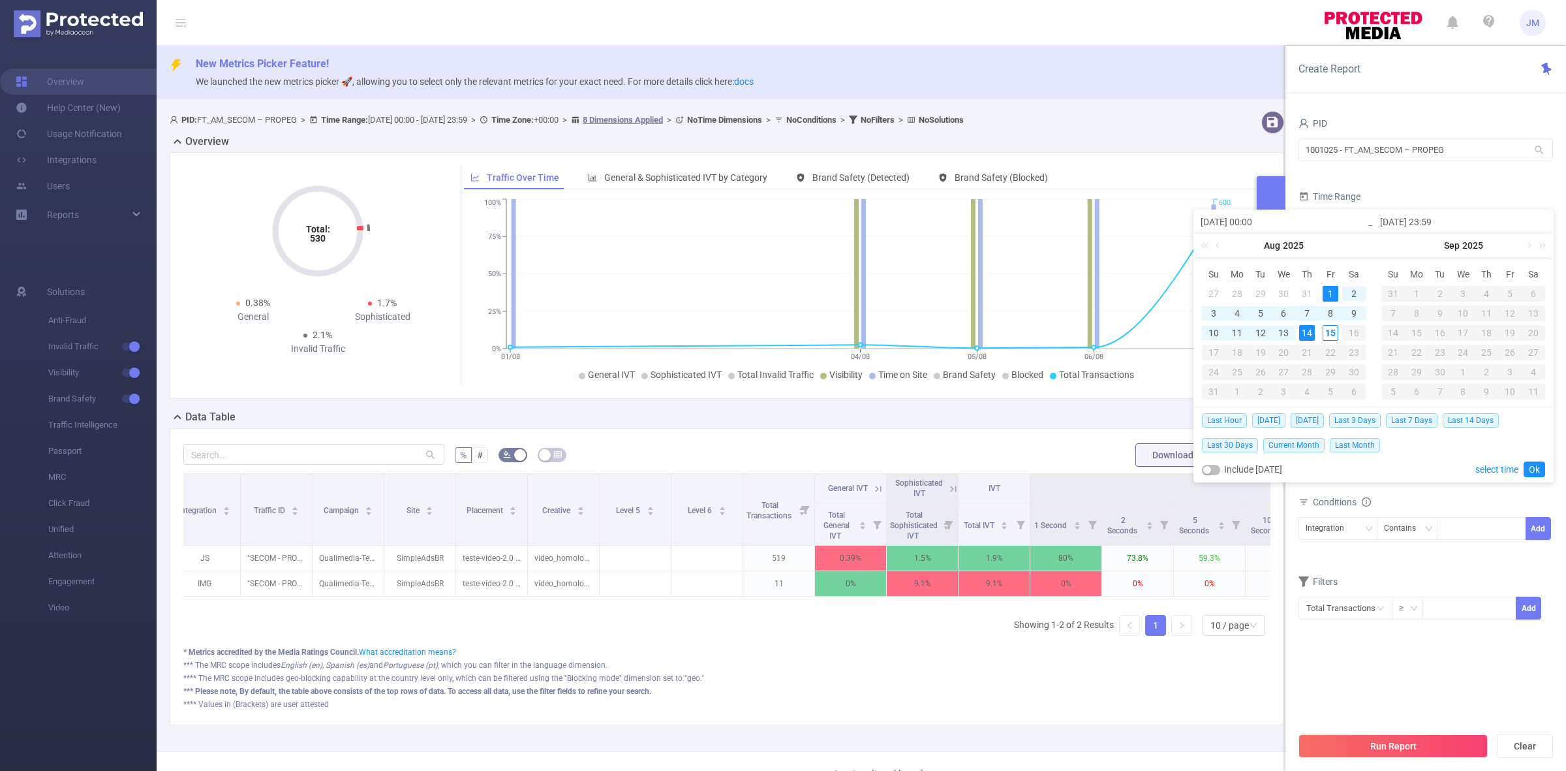
click at [1310, 313] on div "7" at bounding box center [1307, 313] width 16 height 16
click at [1308, 316] on div "7" at bounding box center [1307, 313] width 16 height 16
type input "2025-08-07 00:00"
type input "[DATE] 23:59"
type input "2025-08-07 00:00"
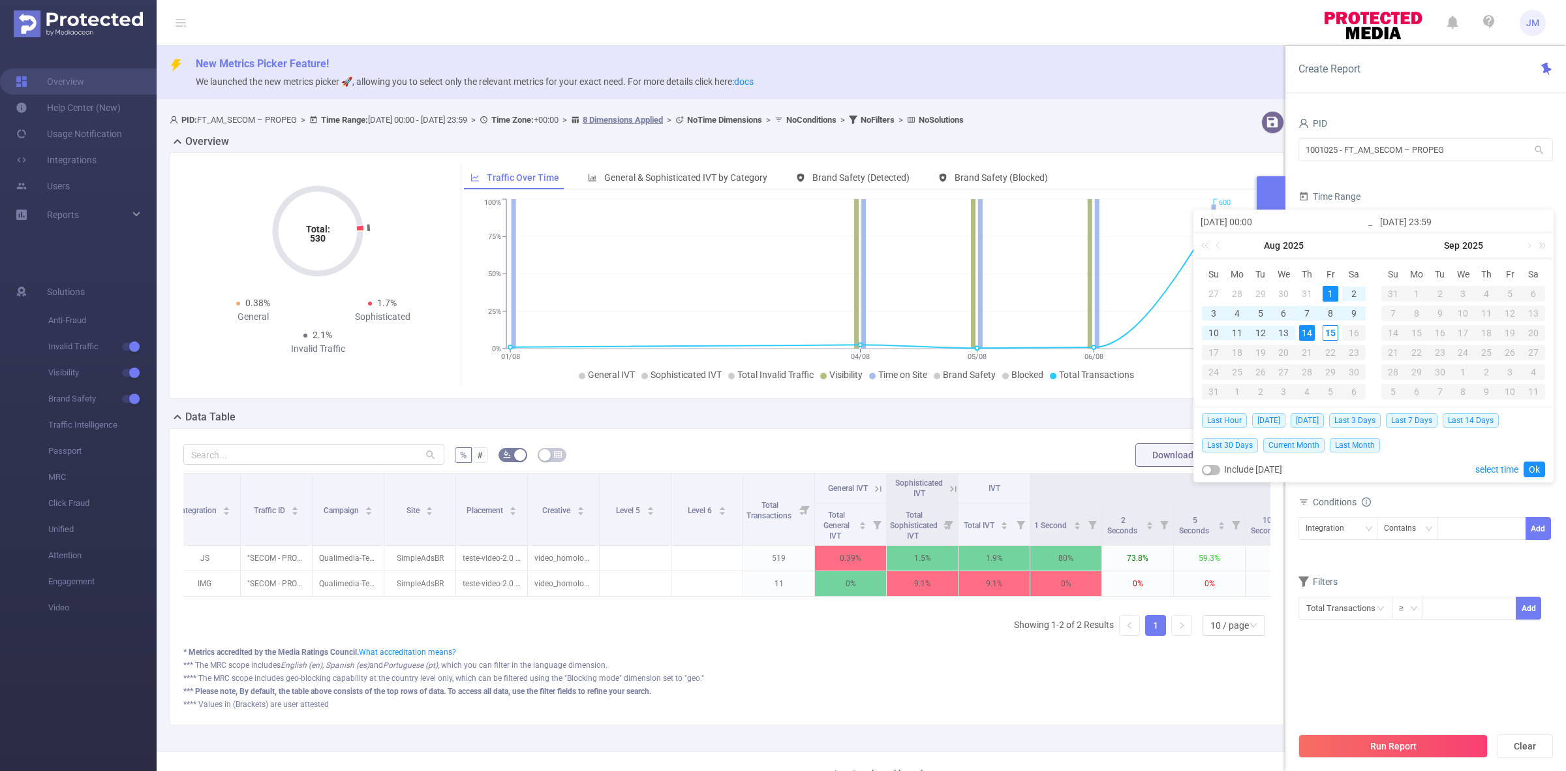
type input "[DATE] 23:59"
click at [1331, 295] on div "1" at bounding box center [1331, 294] width 16 height 16
click at [1453, 249] on link "Sep" at bounding box center [1452, 245] width 18 height 26
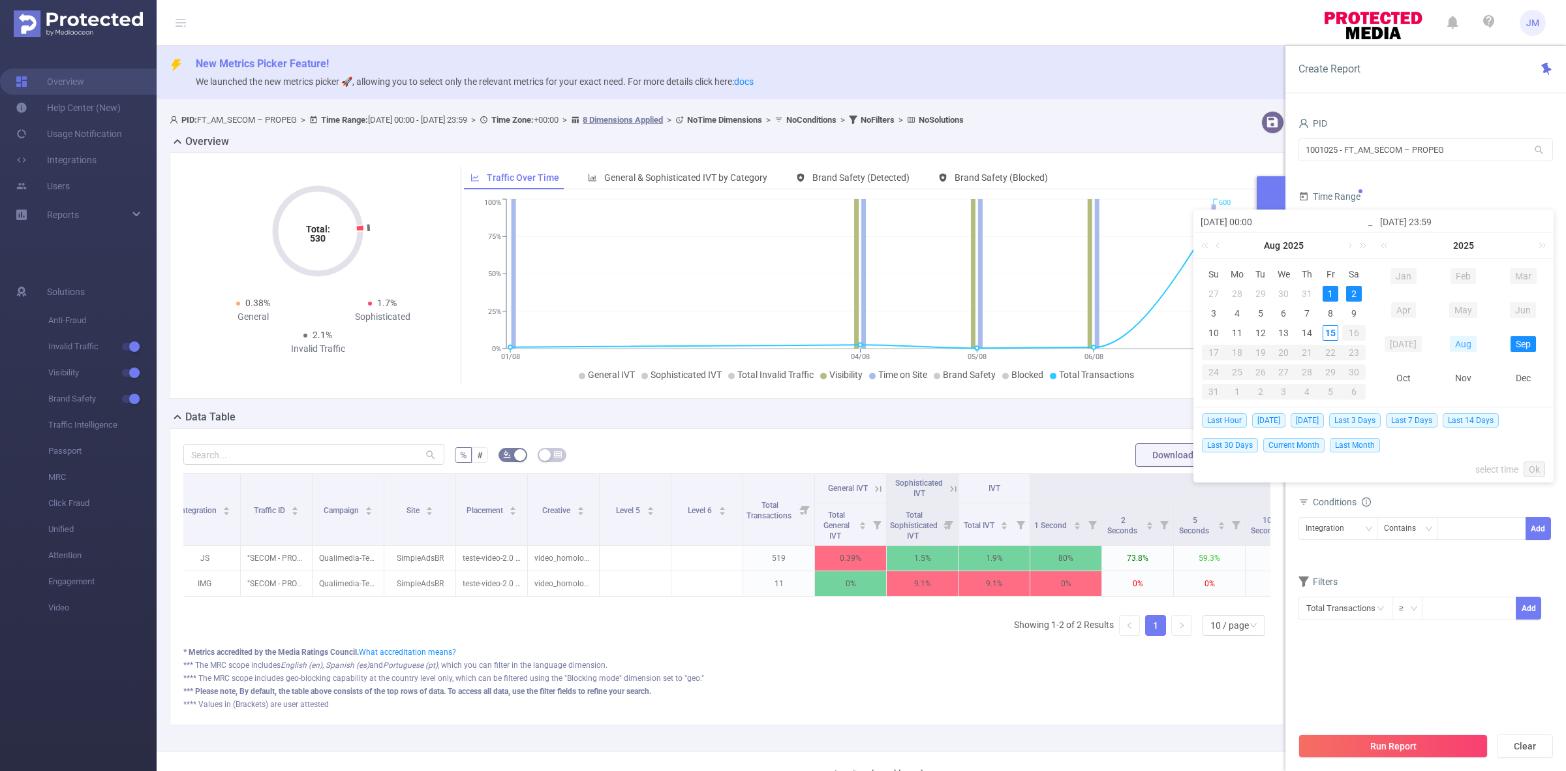
click at [1464, 347] on link "Aug" at bounding box center [1463, 344] width 27 height 16
click at [1488, 311] on div "7" at bounding box center [1487, 313] width 16 height 16
type input "[DATE] 00:00"
click at [1538, 471] on link "Ok" at bounding box center [1535, 469] width 22 height 16
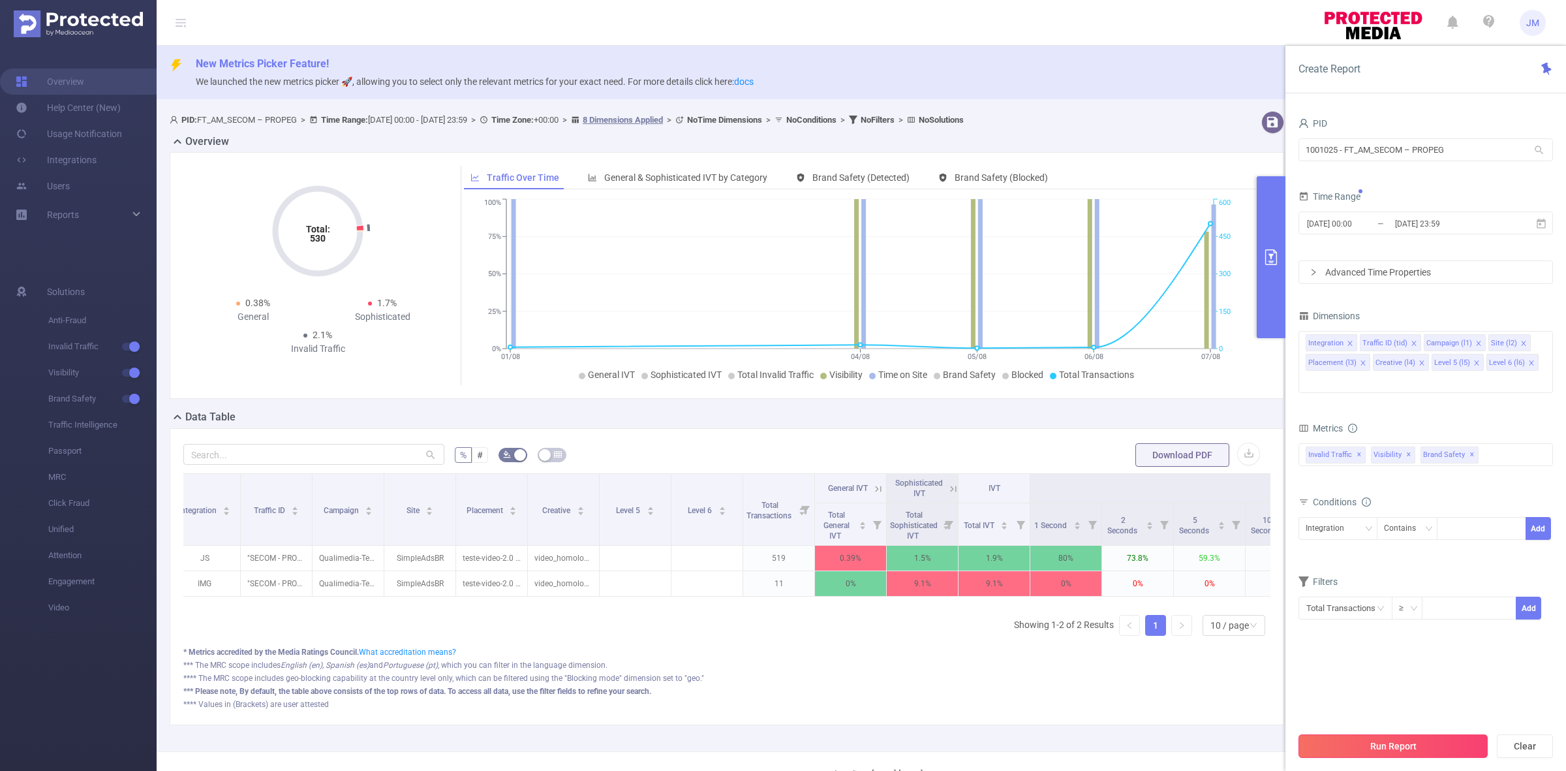
click at [1413, 757] on button "Run Report" at bounding box center [1392, 745] width 189 height 23
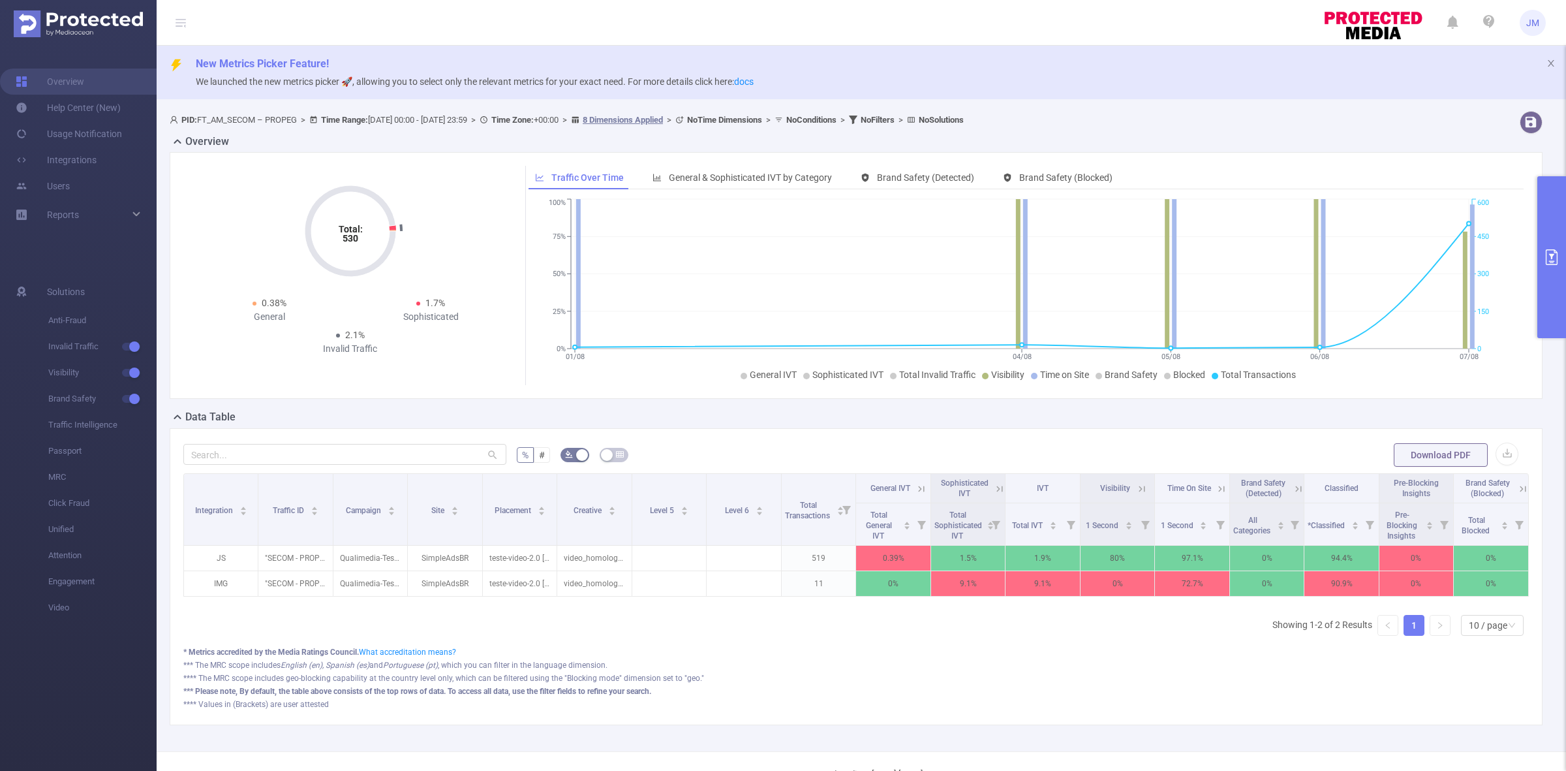
click at [1546, 265] on button "primary" at bounding box center [1551, 257] width 29 height 162
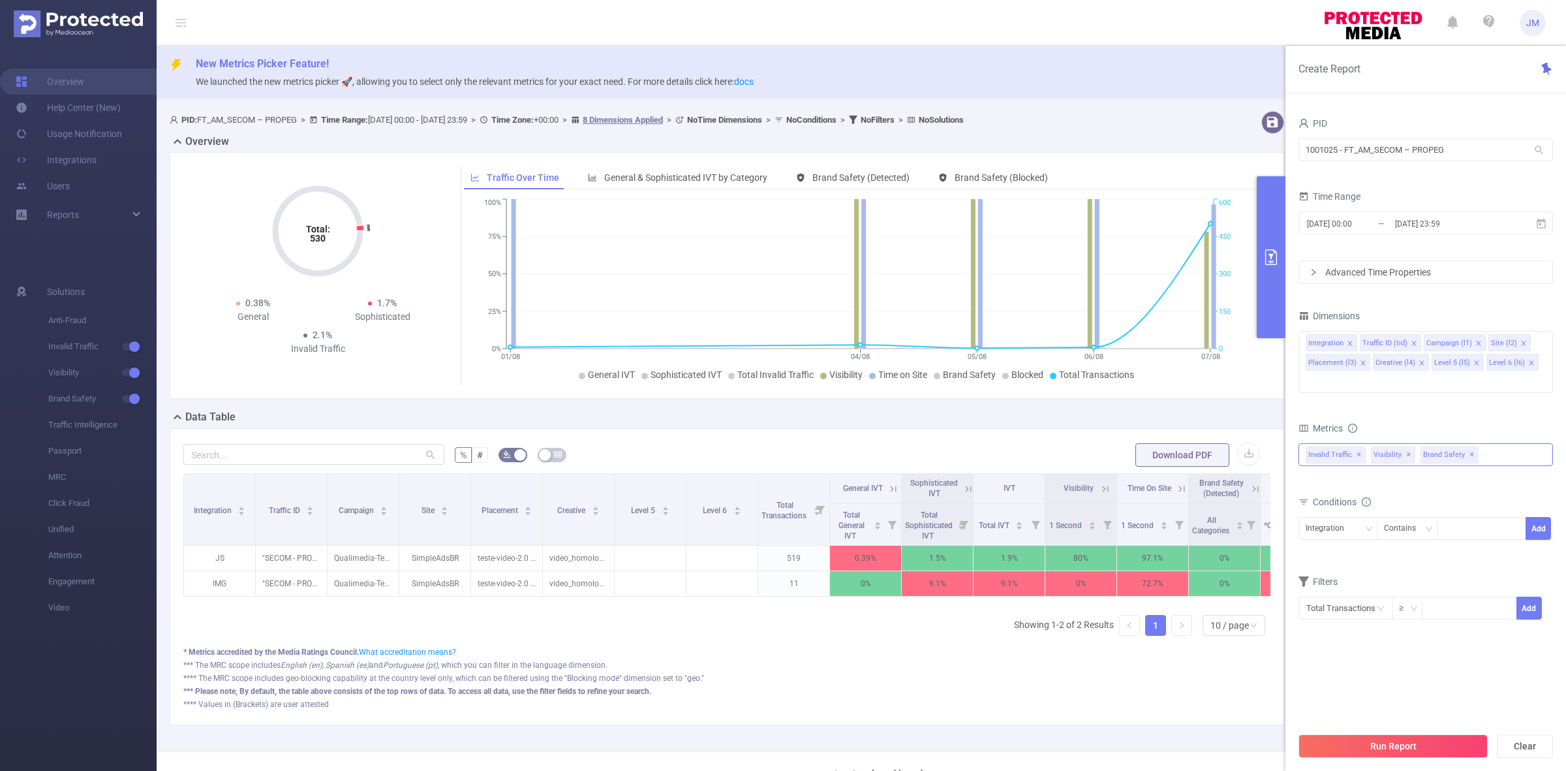
click at [1502, 443] on div "Invalid Traffic ✕ Invalid Traffic Visibility Brand Safety Traffic Intelligence …" at bounding box center [1425, 454] width 254 height 23
click at [1432, 647] on section "PID 1001025 - FT_AM_SECOM – PROPEG 1001025 - FT_AM_SECOM – PROPEG Time Range [D…" at bounding box center [1425, 419] width 254 height 611
click at [1368, 269] on div "Advanced Time Properties" at bounding box center [1425, 272] width 253 height 22
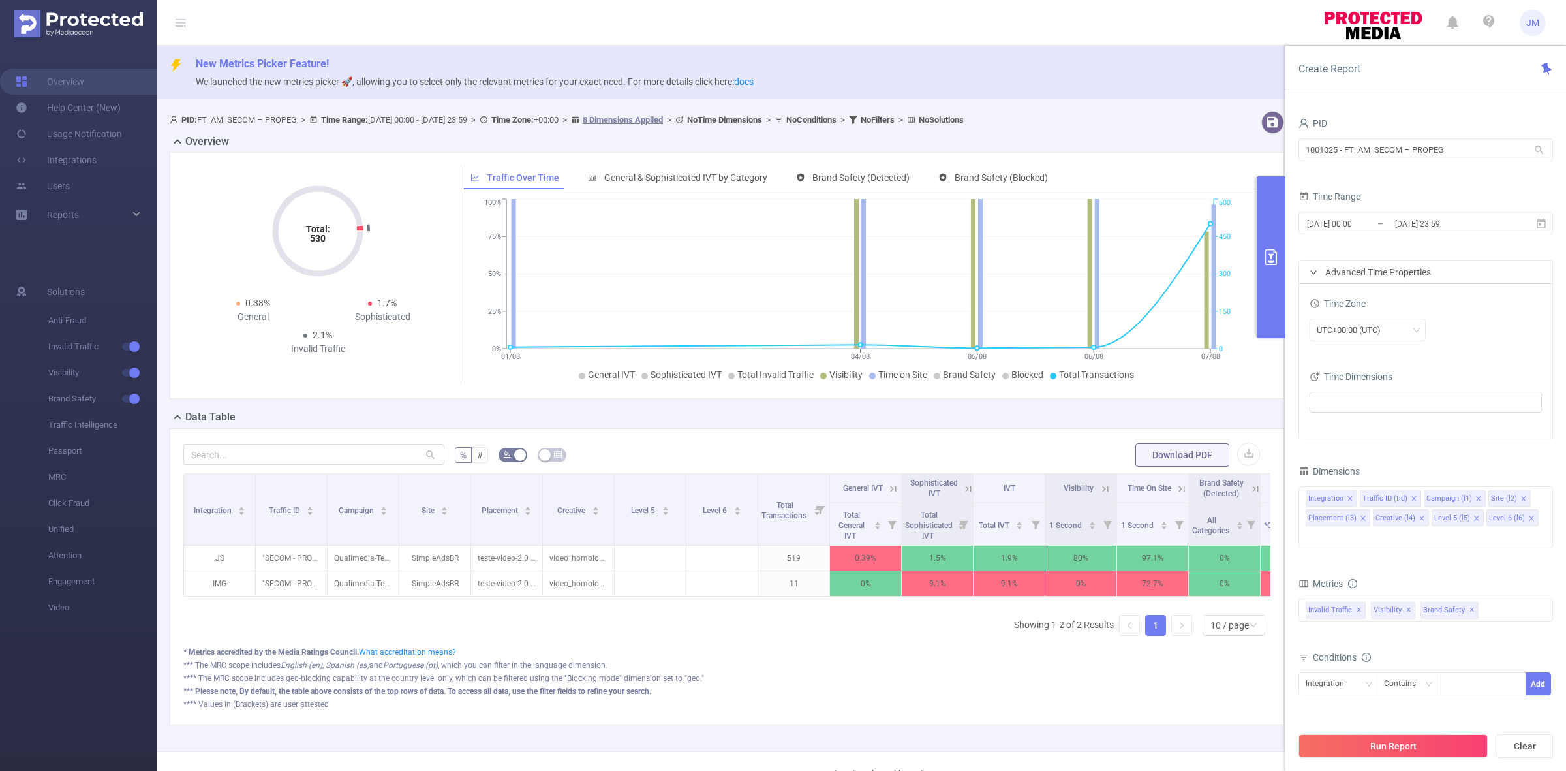
click at [1368, 269] on div "Advanced Time Properties" at bounding box center [1425, 272] width 253 height 22
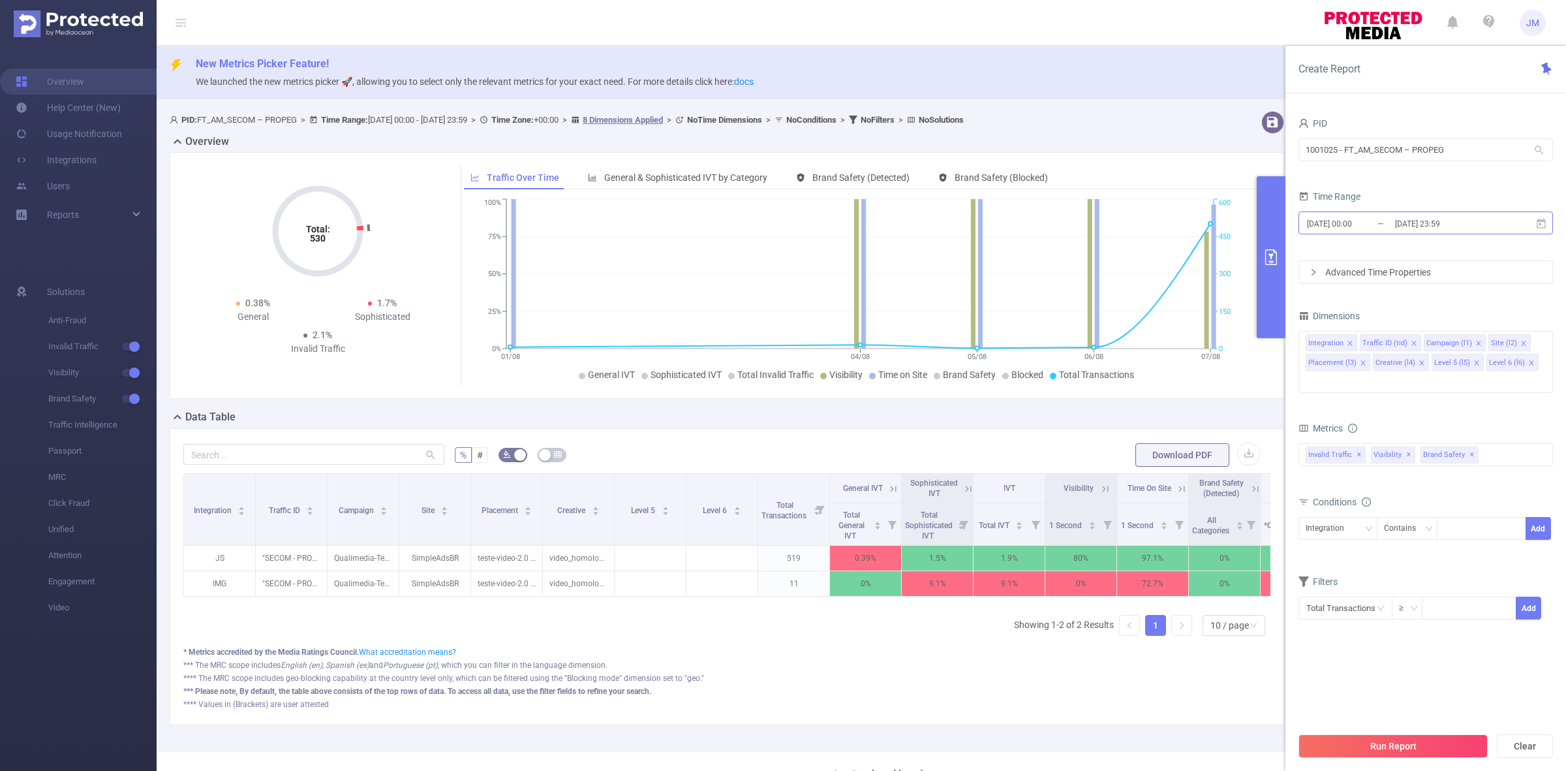
click at [1349, 226] on input "[DATE] 00:00" at bounding box center [1359, 224] width 106 height 18
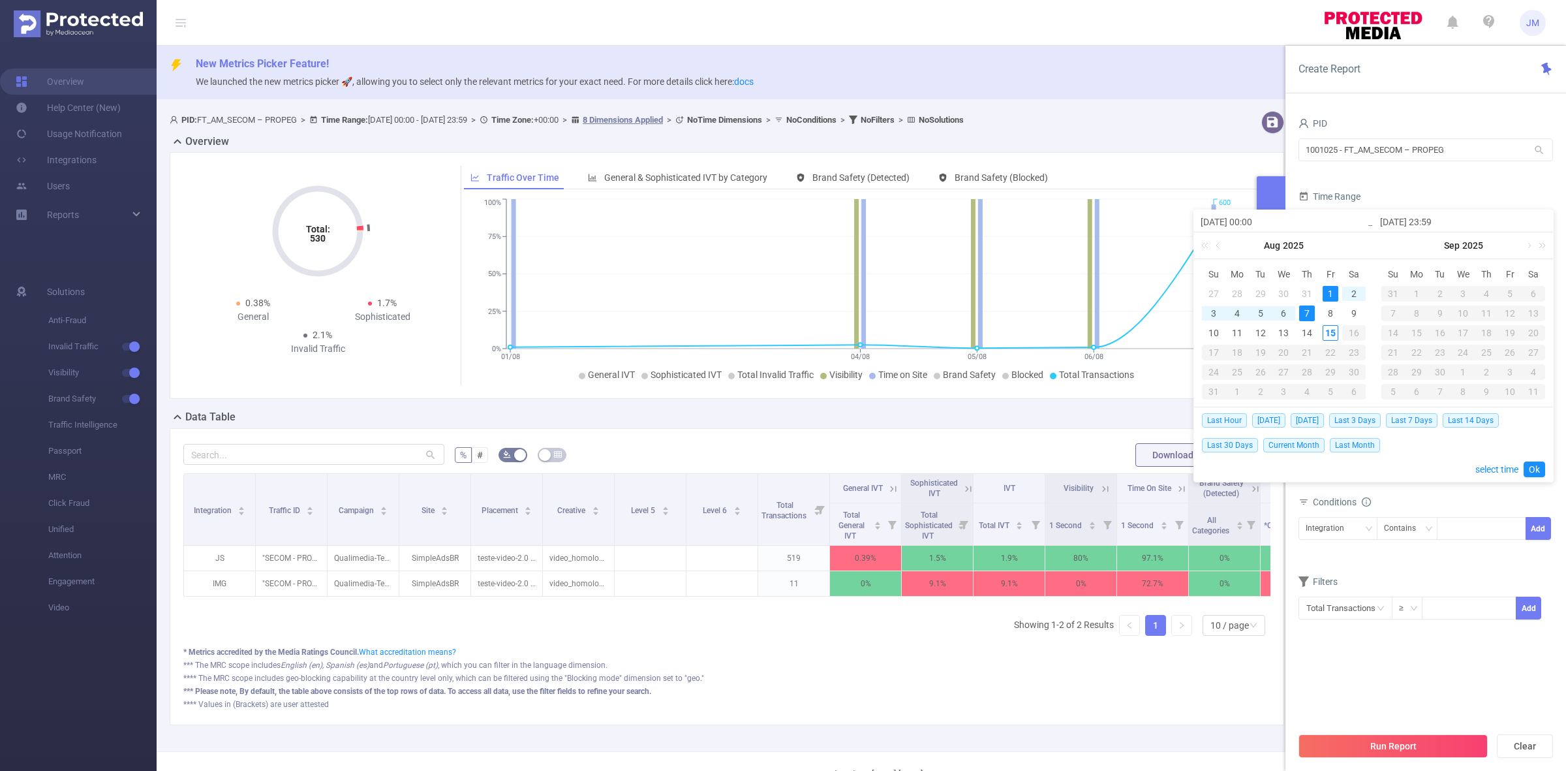
click at [1304, 315] on div "7" at bounding box center [1307, 313] width 16 height 16
type input "2025-08-07 00:00"
click at [1443, 247] on link "Sep" at bounding box center [1452, 245] width 18 height 26
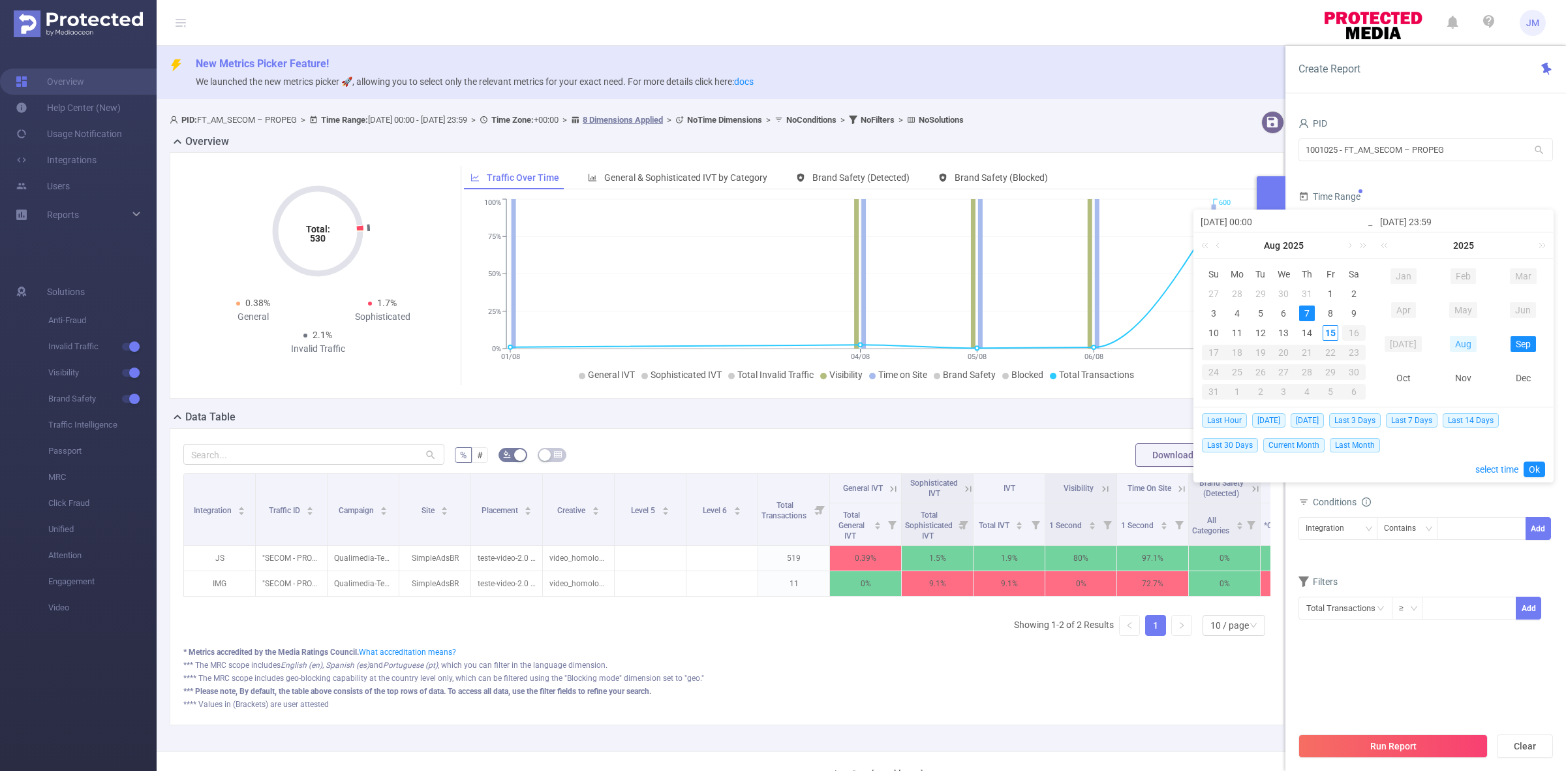
click at [1463, 350] on link "Aug" at bounding box center [1463, 344] width 27 height 16
click at [1485, 311] on div "7" at bounding box center [1487, 313] width 16 height 16
click at [1501, 186] on form "PID 1001025 - FT_AM_SECOM – PROPEG 1001025 - FT_AM_SECOM – PROPEG Time Range 20…" at bounding box center [1425, 199] width 254 height 170
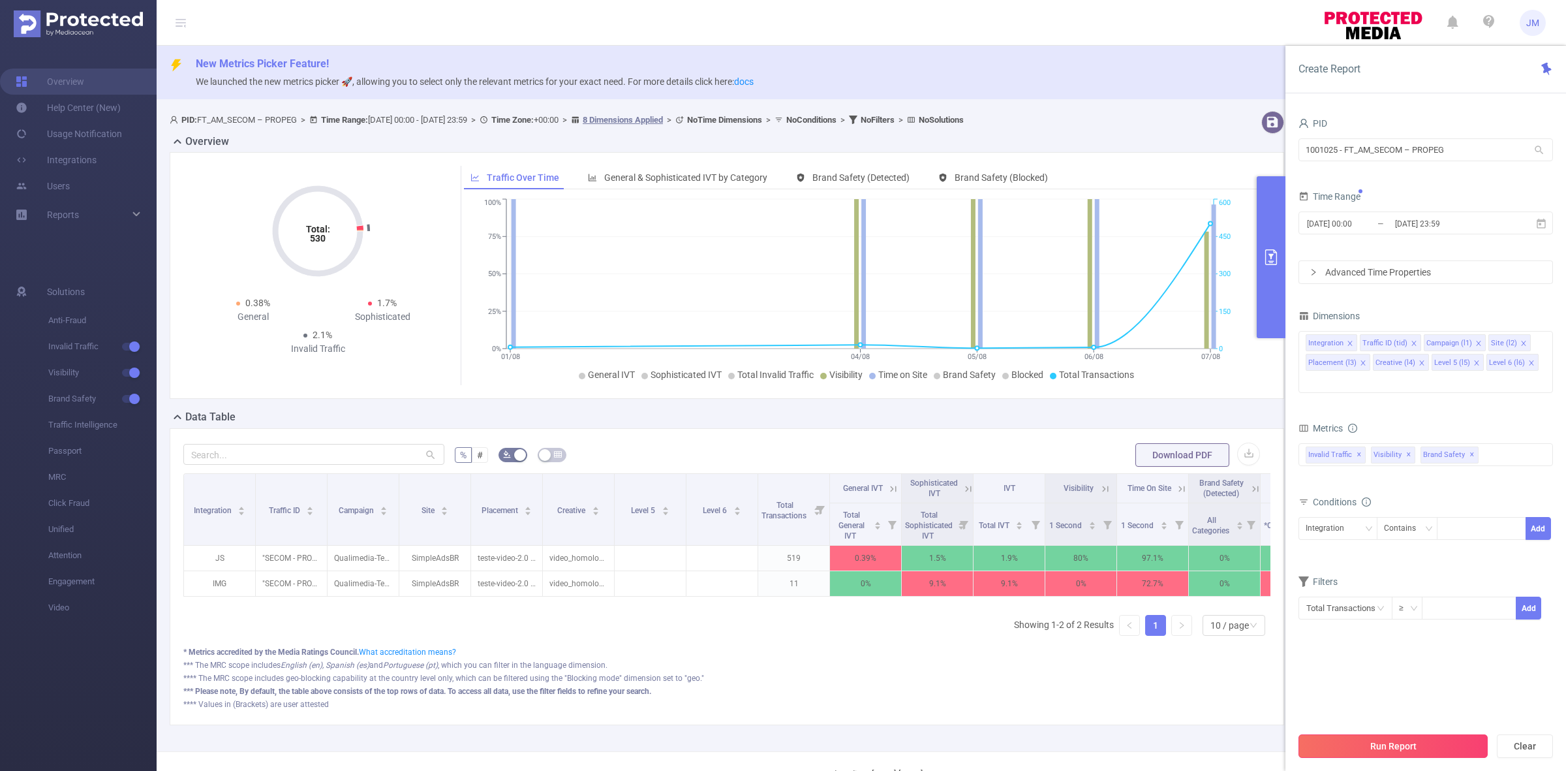
click at [1372, 749] on button "Run Report" at bounding box center [1392, 745] width 189 height 23
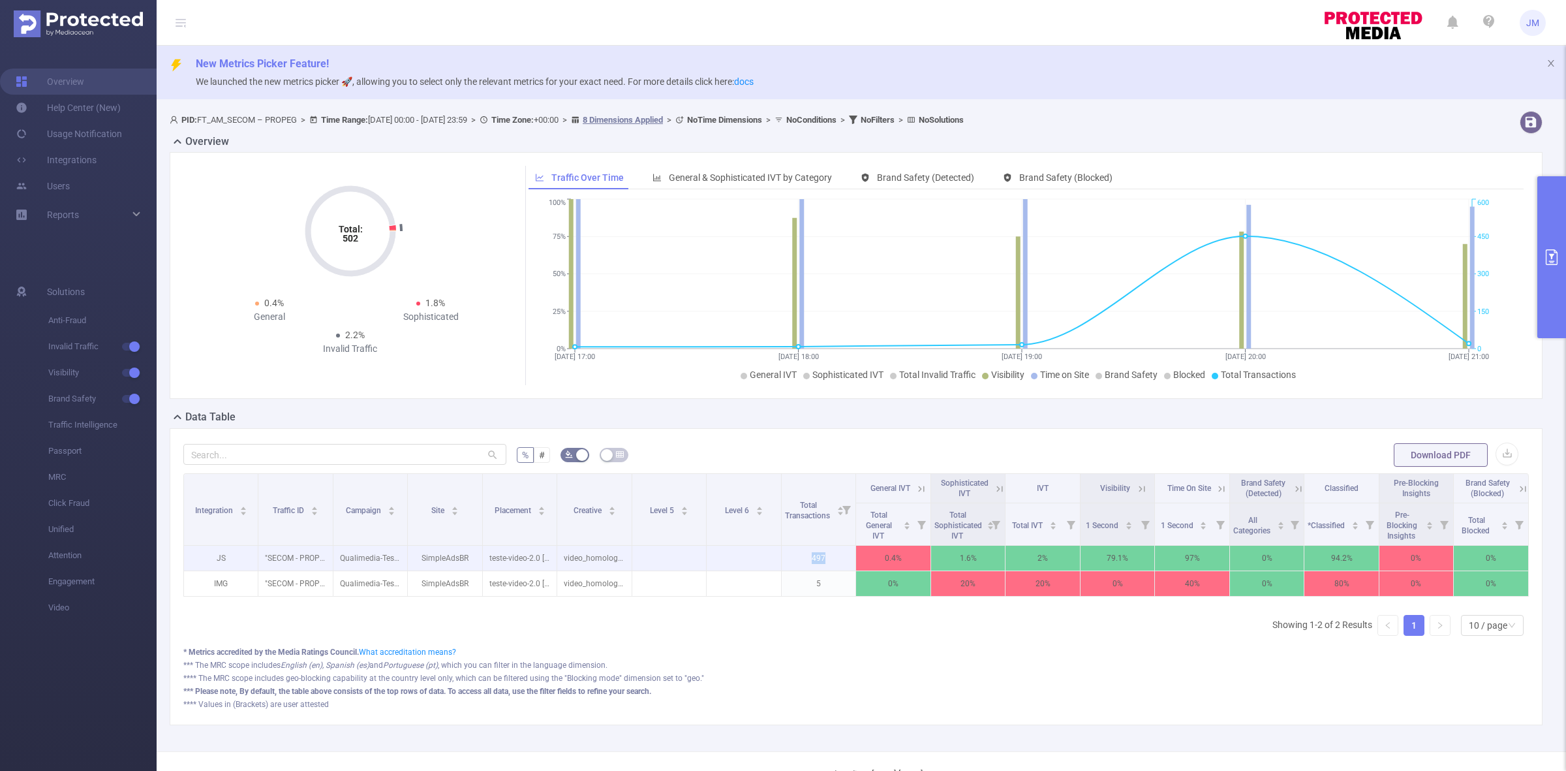
drag, startPoint x: 805, startPoint y: 559, endPoint x: 824, endPoint y: 558, distance: 19.6
click at [824, 558] on p "497" at bounding box center [819, 557] width 74 height 25
click at [806, 559] on p "497" at bounding box center [819, 557] width 74 height 25
drag, startPoint x: 799, startPoint y: 559, endPoint x: 840, endPoint y: 559, distance: 41.1
click at [840, 559] on p "497" at bounding box center [819, 557] width 74 height 25
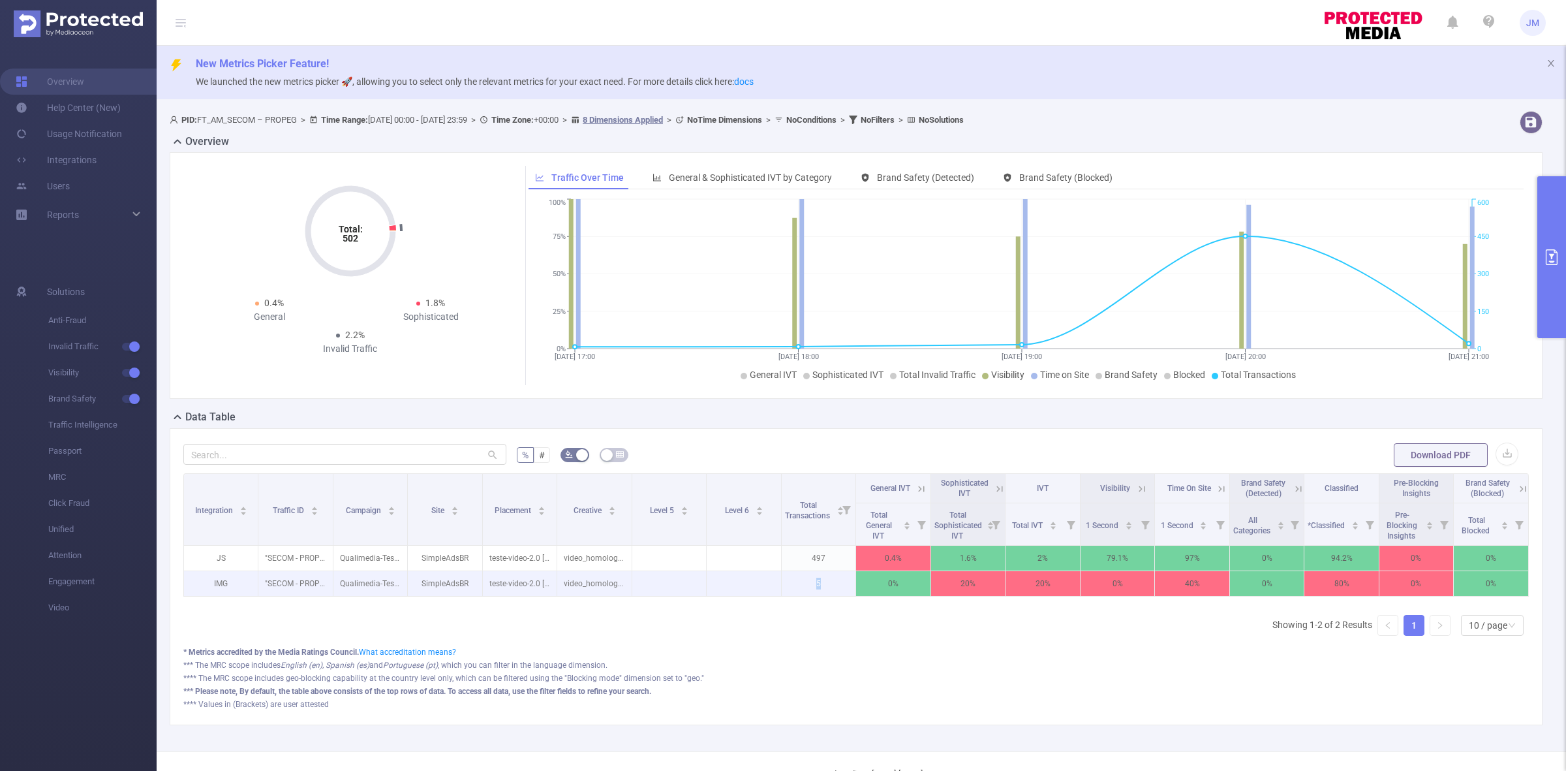
drag, startPoint x: 809, startPoint y: 586, endPoint x: 800, endPoint y: 591, distance: 10.2
click at [800, 591] on p "5" at bounding box center [819, 583] width 74 height 25
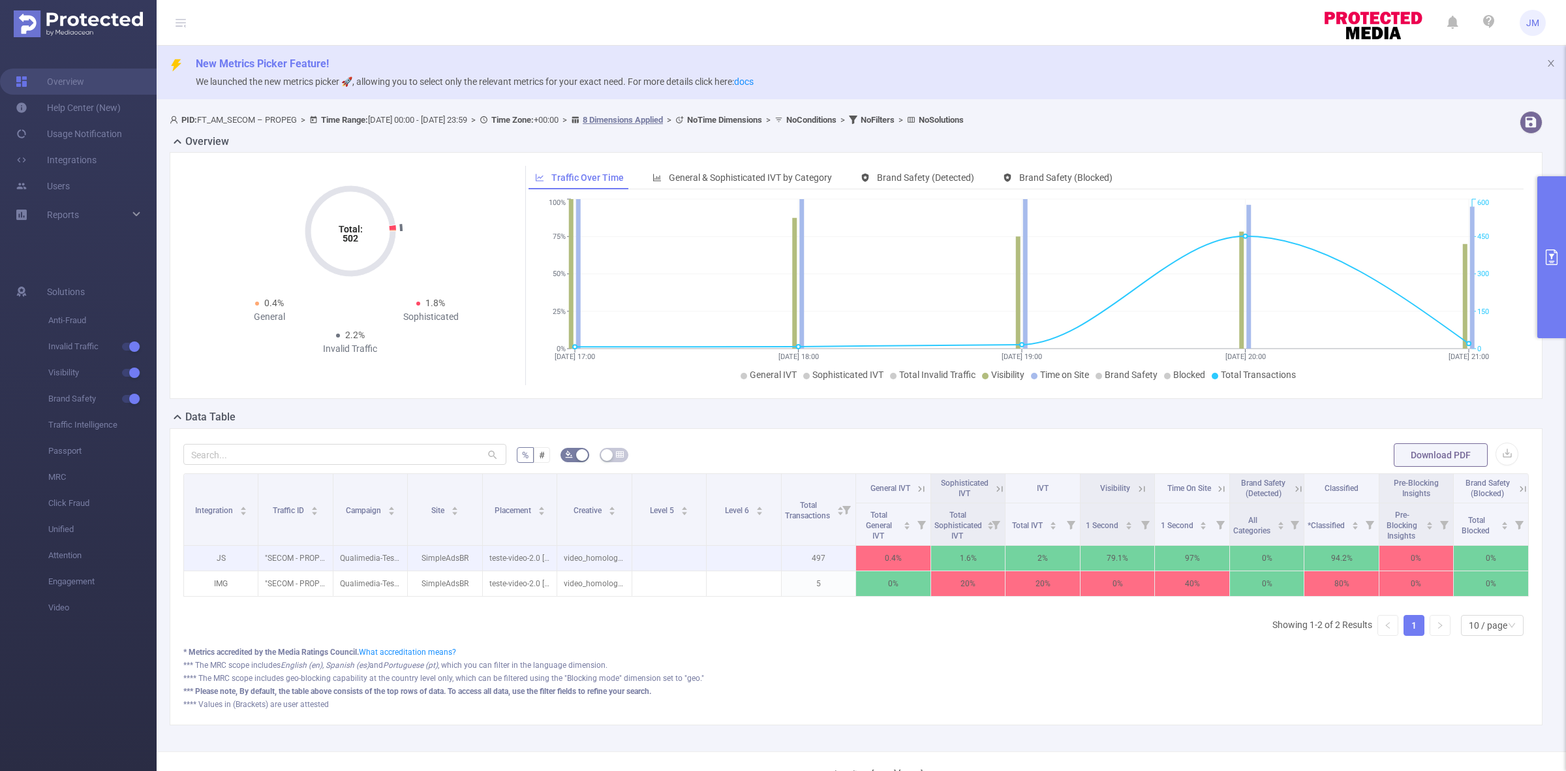
click at [809, 558] on p "497" at bounding box center [819, 557] width 74 height 25
drag, startPoint x: 805, startPoint y: 562, endPoint x: 827, endPoint y: 558, distance: 23.3
click at [827, 558] on p "497" at bounding box center [819, 557] width 74 height 25
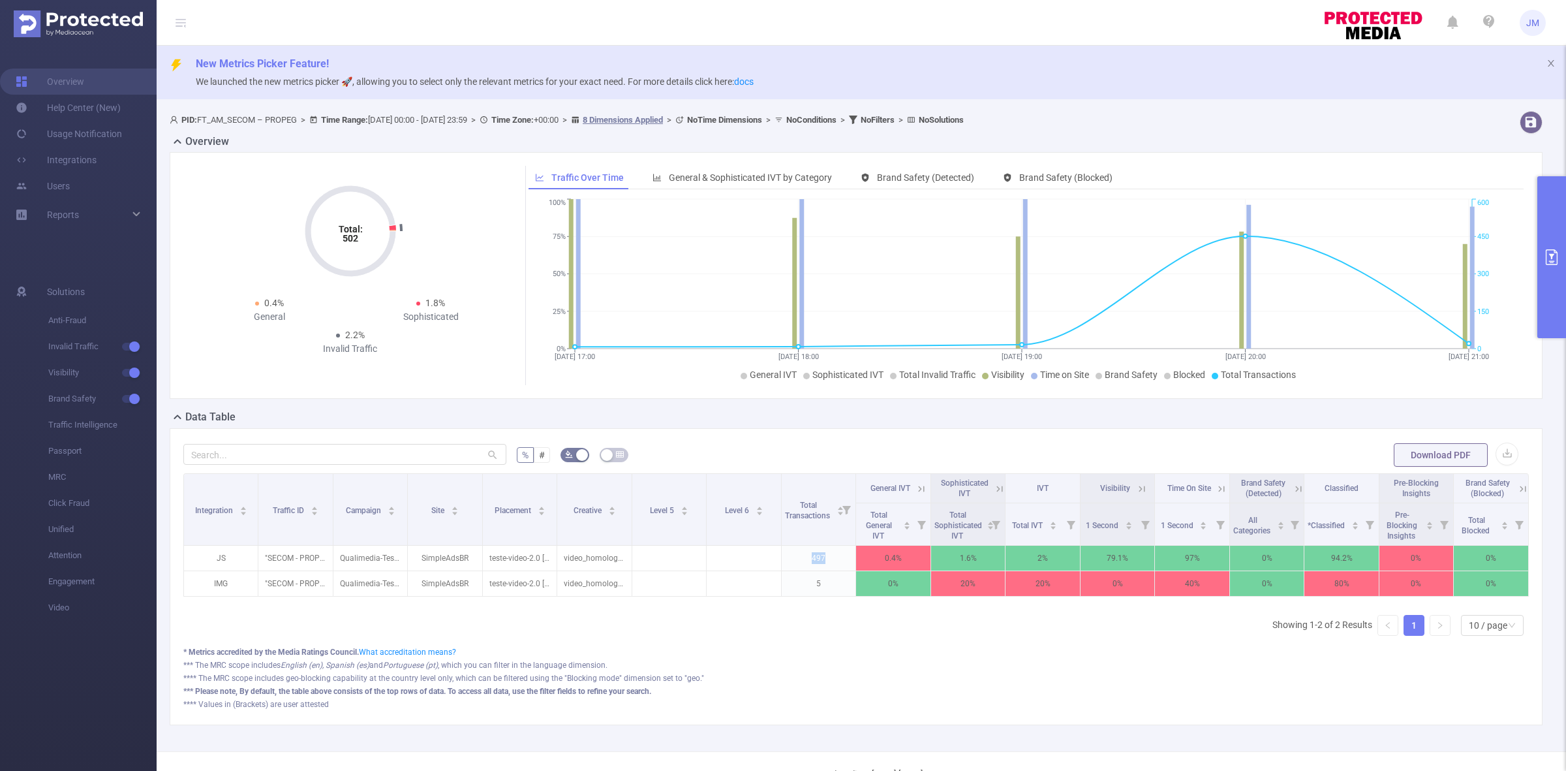
scroll to position [0, 2]
click at [1134, 487] on icon at bounding box center [1140, 489] width 12 height 12
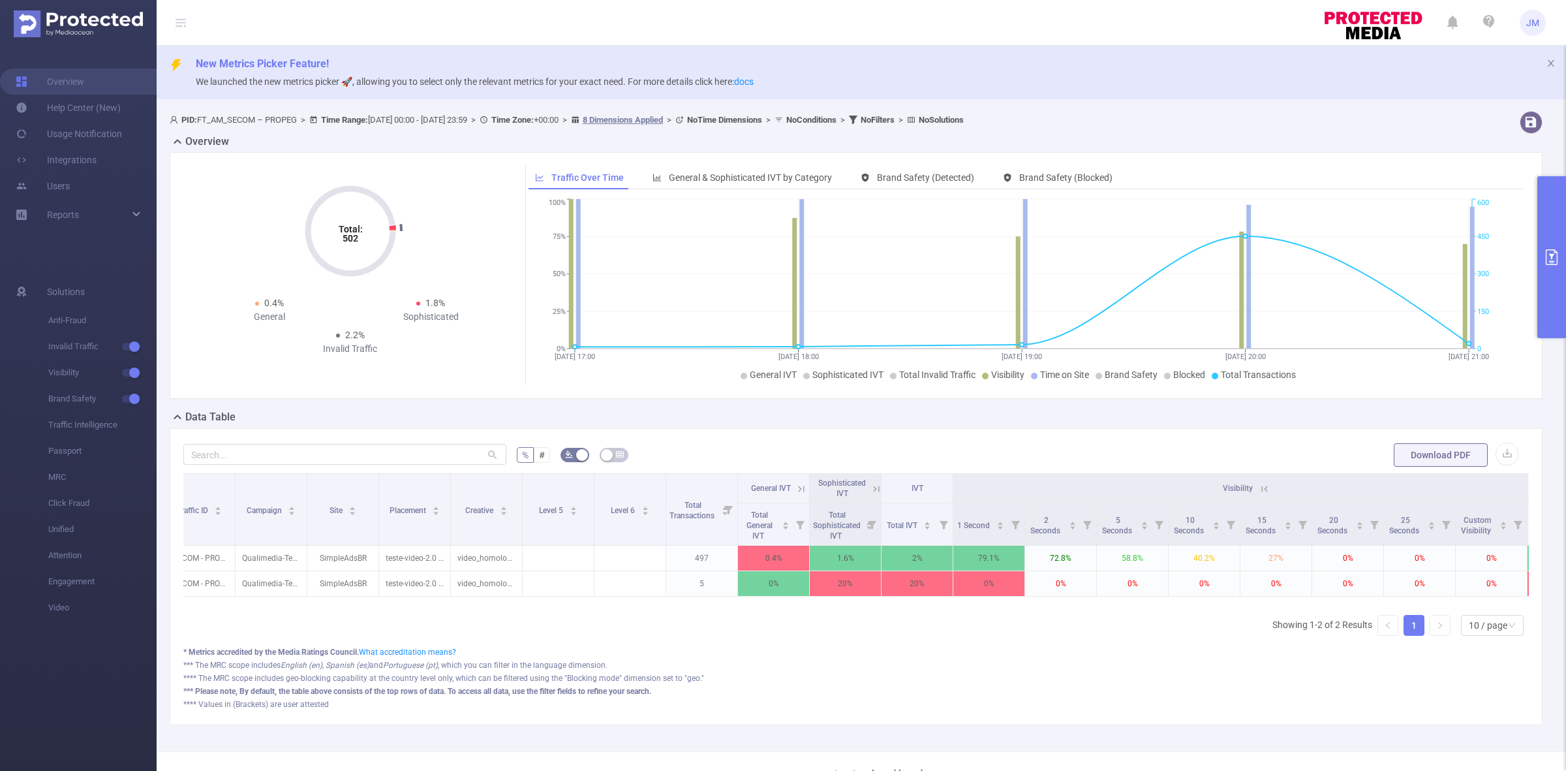
scroll to position [0, 0]
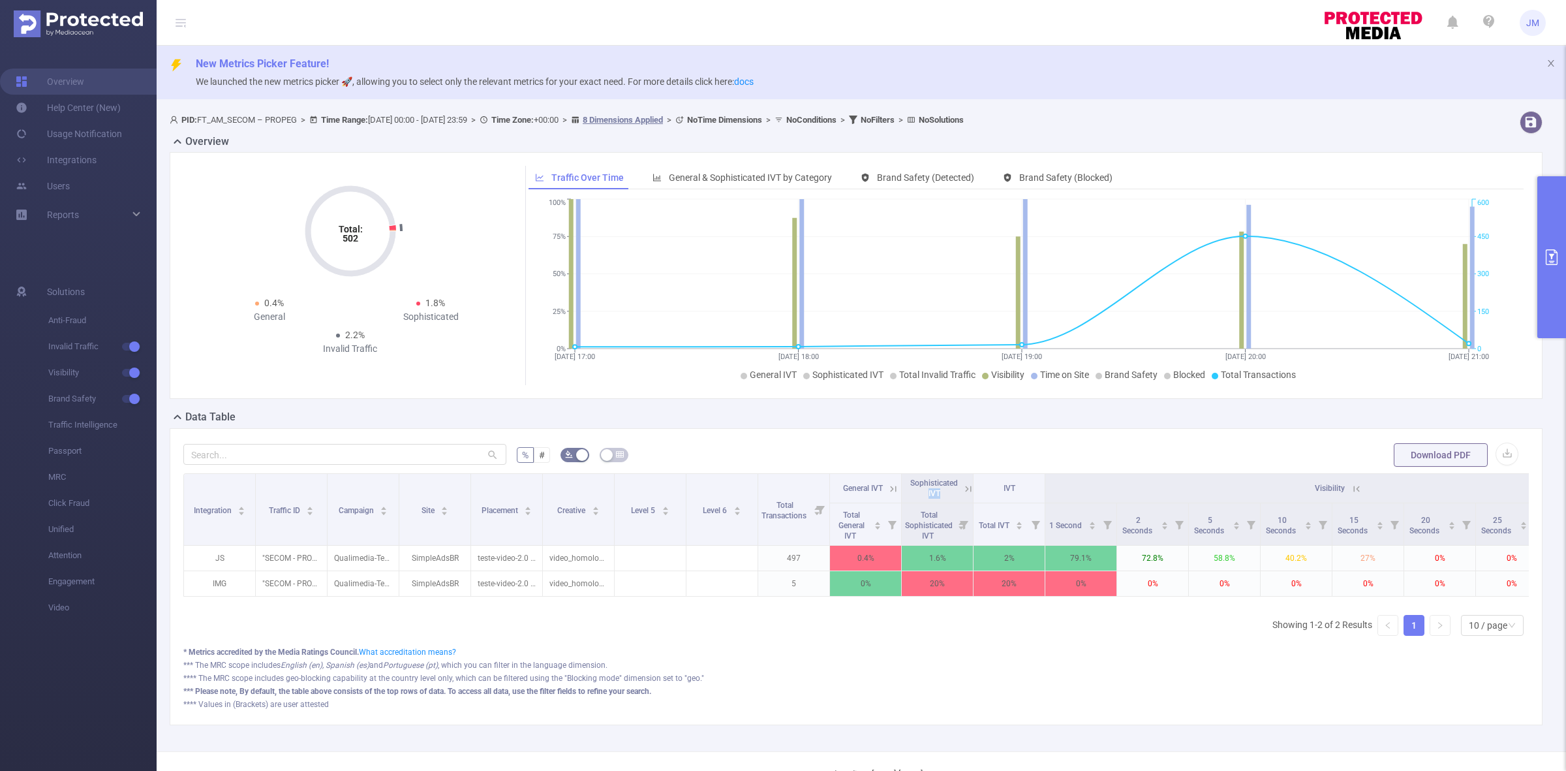
drag, startPoint x: 925, startPoint y: 493, endPoint x: 941, endPoint y: 493, distance: 15.7
click at [941, 493] on div "Sophisticated IVT" at bounding box center [934, 488] width 48 height 21
click at [968, 487] on icon at bounding box center [968, 489] width 12 height 12
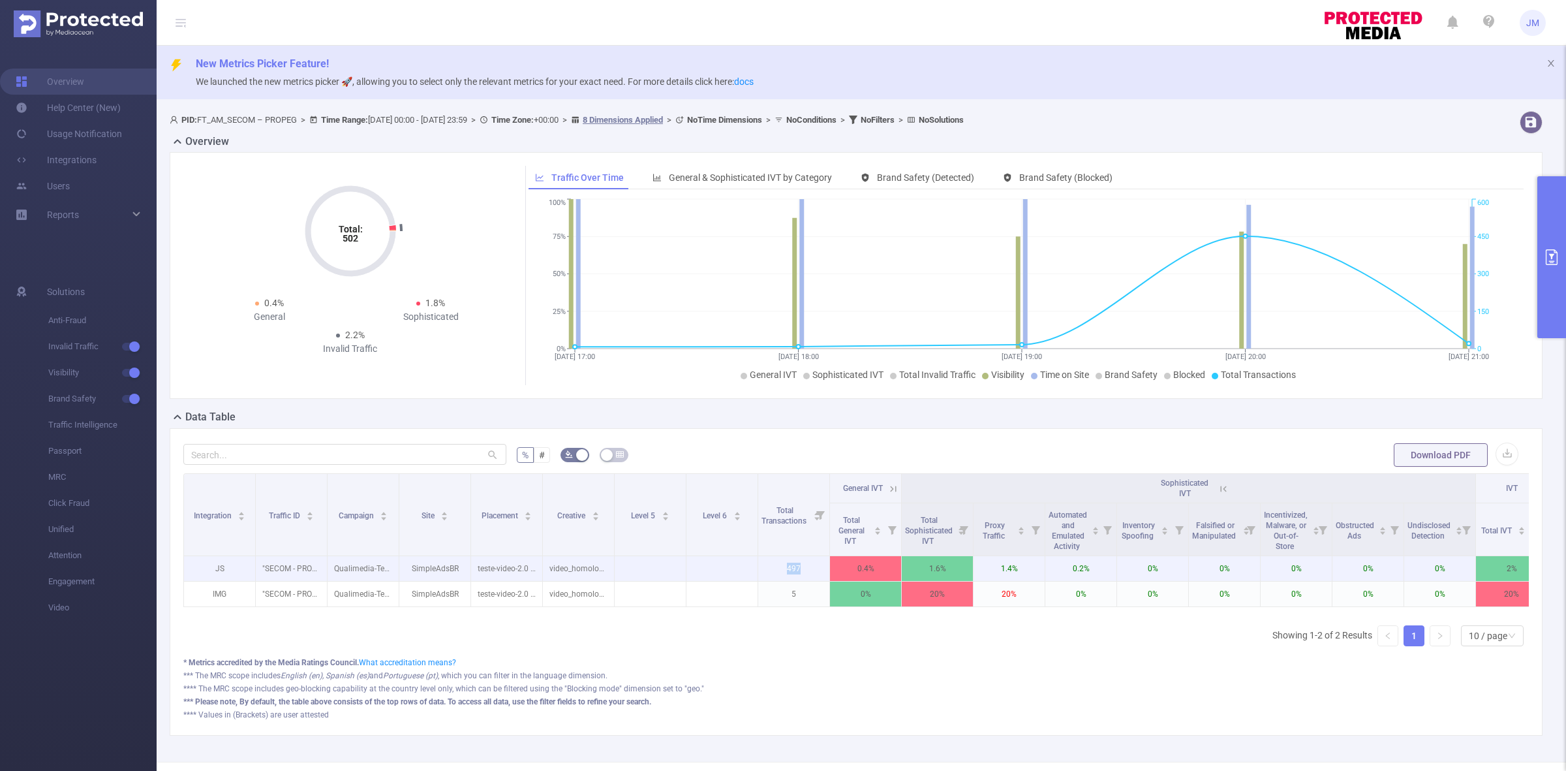
drag, startPoint x: 765, startPoint y: 575, endPoint x: 816, endPoint y: 574, distance: 50.9
click at [816, 574] on p "497" at bounding box center [793, 568] width 71 height 25
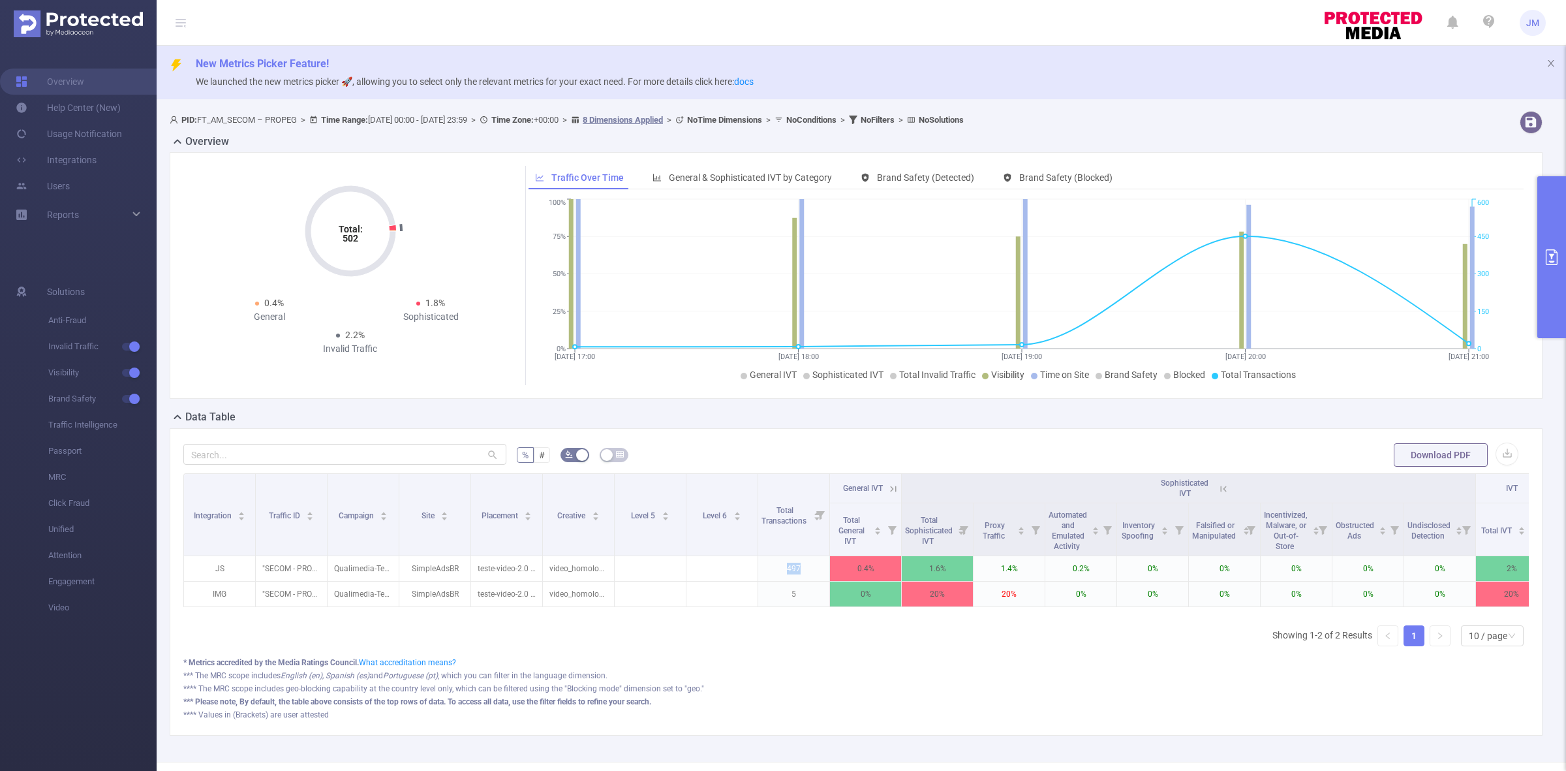
click at [1560, 227] on button "primary" at bounding box center [1551, 257] width 29 height 162
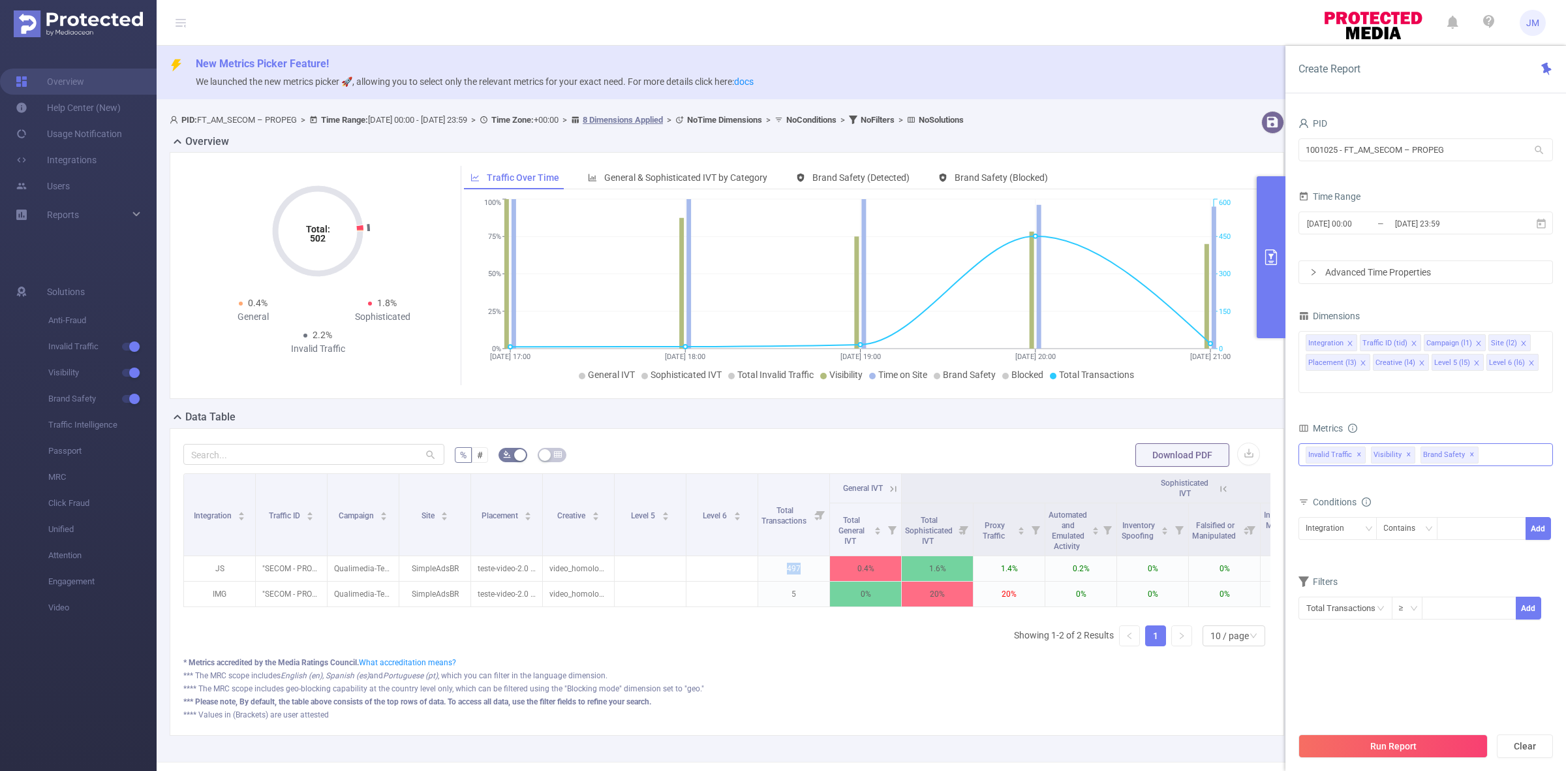
click at [1499, 443] on div "Invalid Traffic ✕ Invalid Traffic Visibility Brand Safety Traffic Intelligence …" at bounding box center [1425, 454] width 254 height 23
click at [1316, 523] on span at bounding box center [1320, 528] width 10 height 10
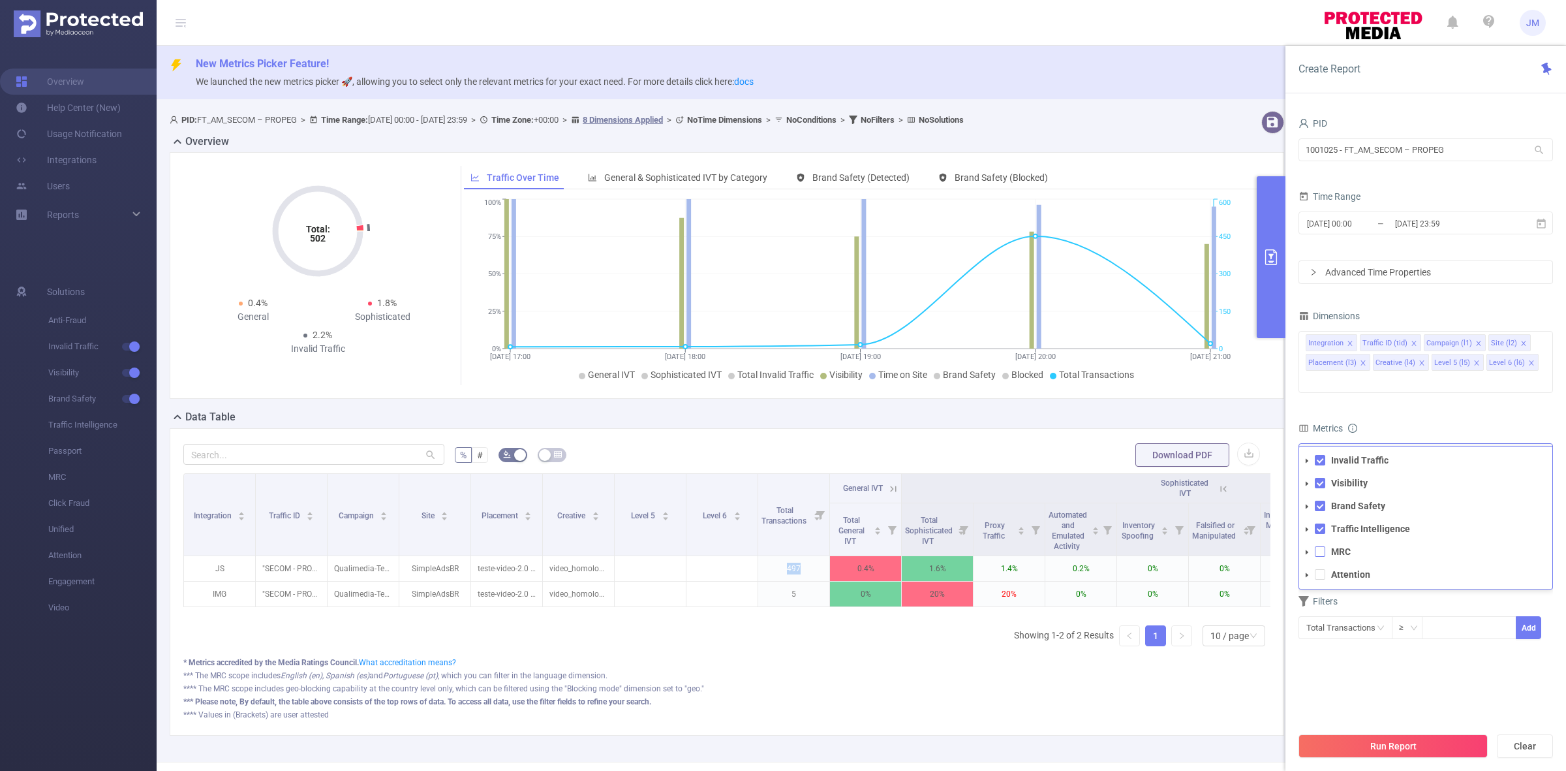
click at [1319, 546] on span at bounding box center [1320, 551] width 10 height 10
click at [1319, 569] on span at bounding box center [1320, 574] width 10 height 10
click at [1423, 706] on section "PID 1001025 - FT_AM_SECOM – PROPEG 1001025 - FT_AM_SECOM – PROPEG Time Range 20…" at bounding box center [1425, 419] width 254 height 611
click at [1372, 739] on button "Run Report" at bounding box center [1392, 745] width 189 height 23
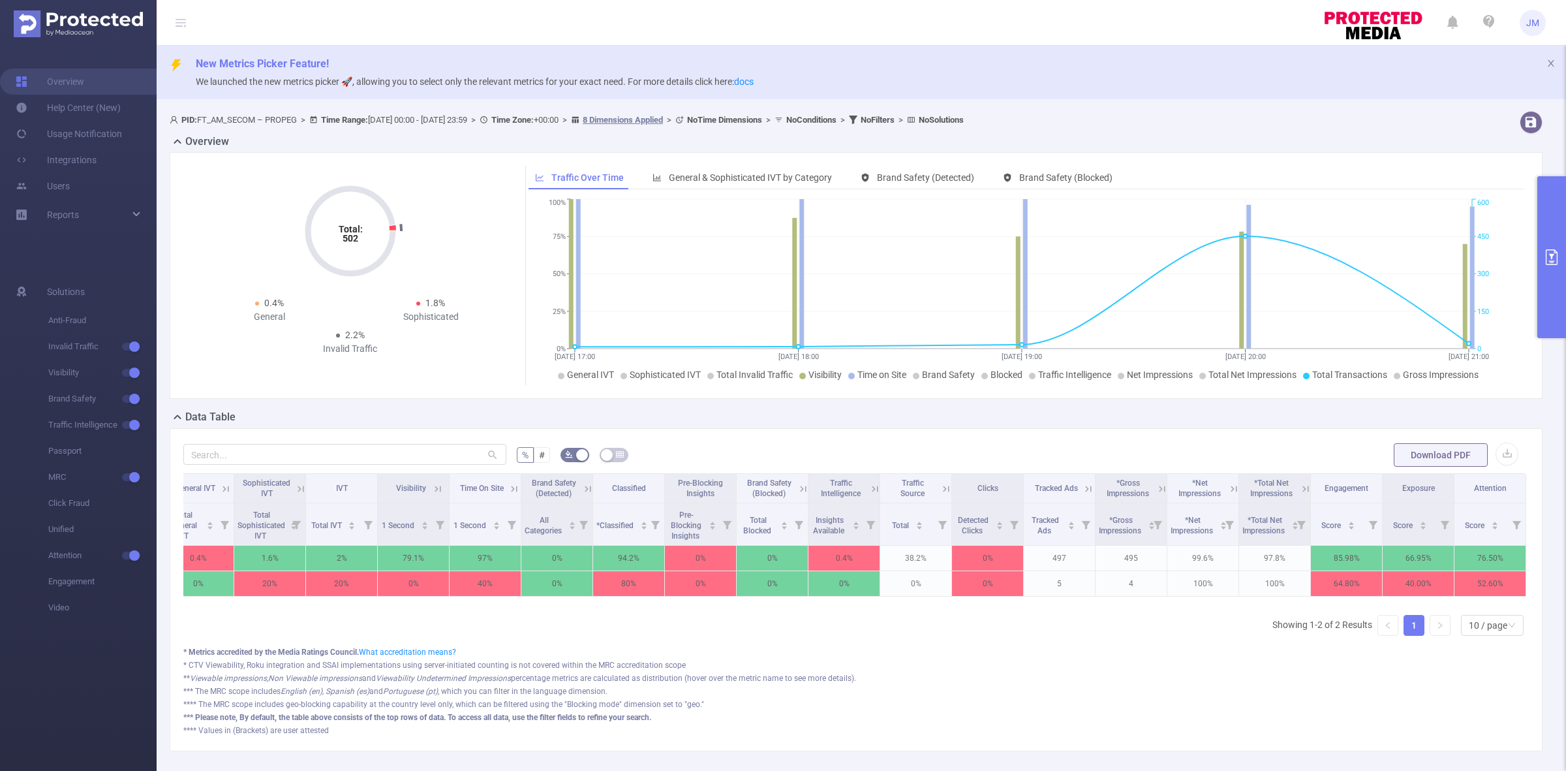
scroll to position [0, 680]
click at [1156, 488] on icon at bounding box center [1162, 489] width 12 height 12
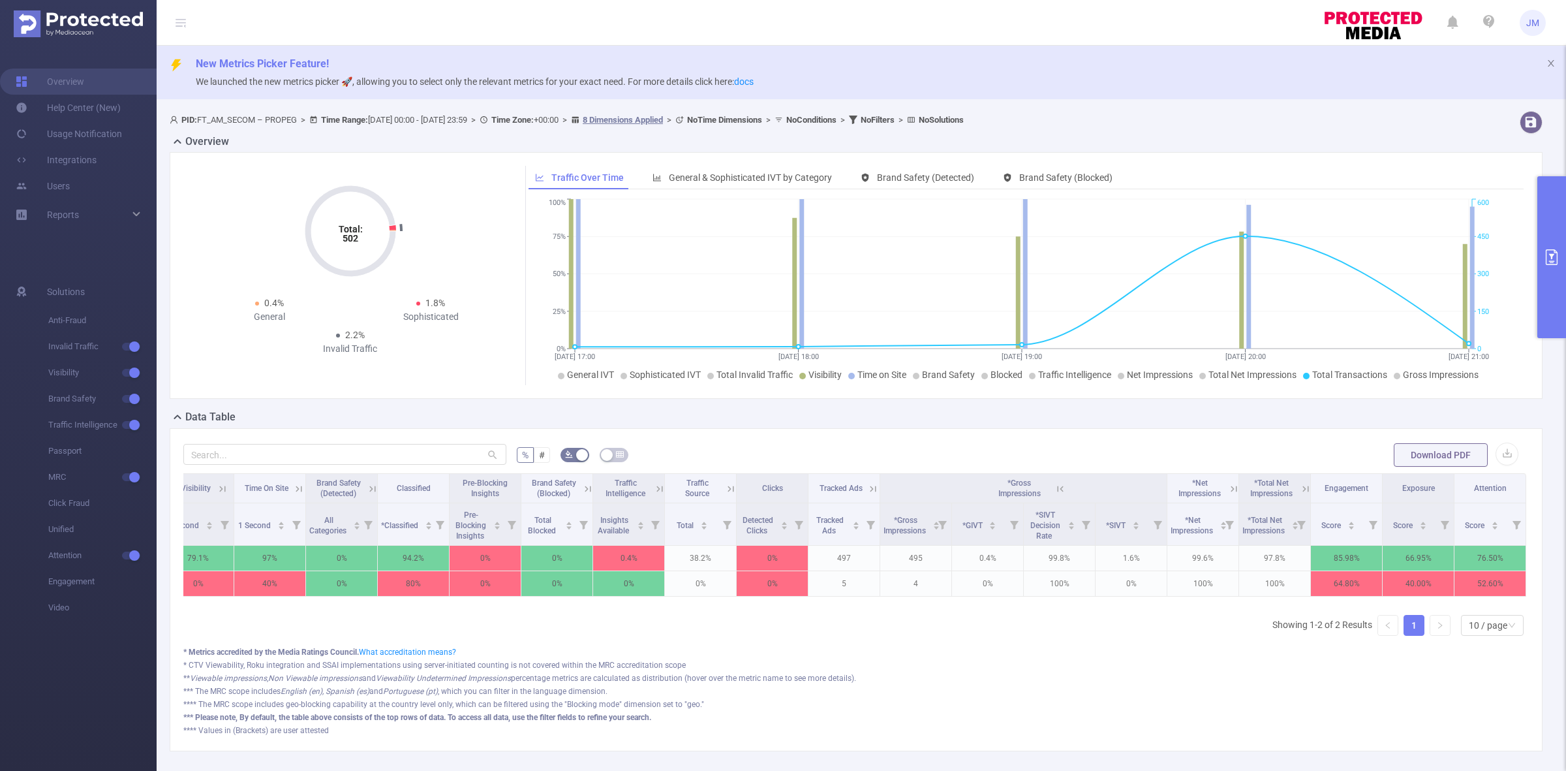
scroll to position [0, 895]
click at [1228, 486] on icon at bounding box center [1234, 489] width 12 height 12
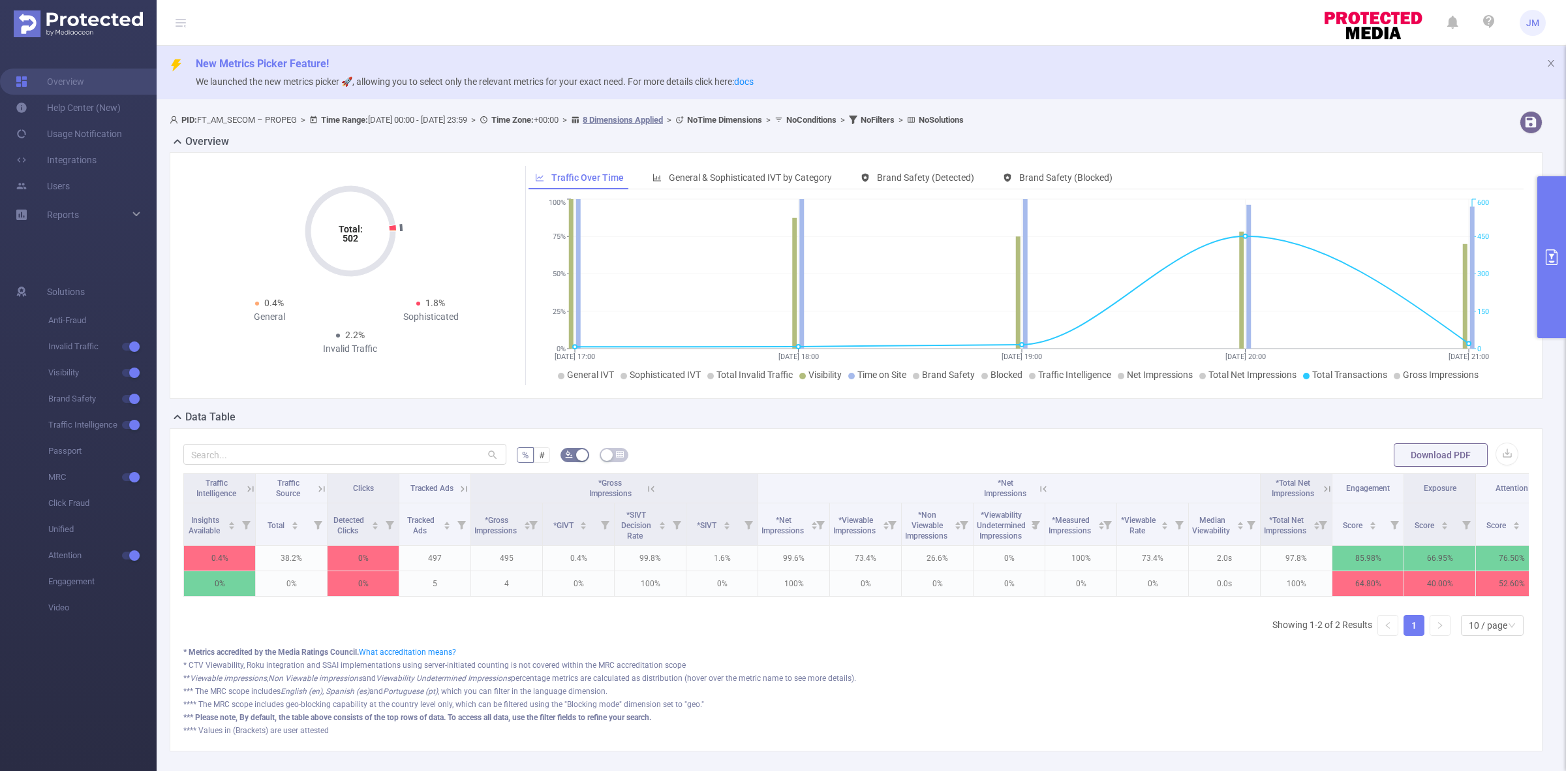
scroll to position [0, 1326]
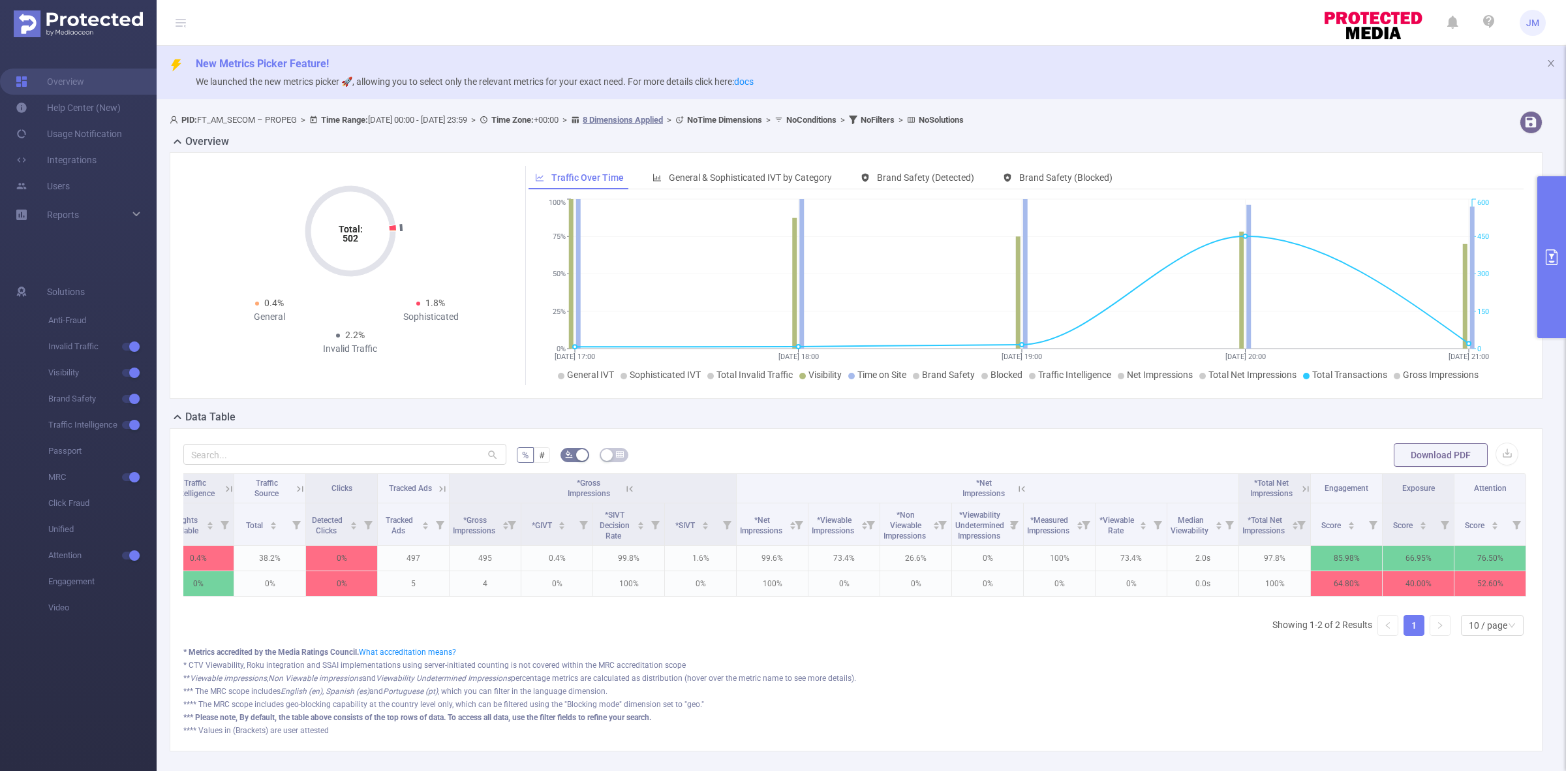
click at [1300, 487] on icon at bounding box center [1306, 489] width 12 height 12
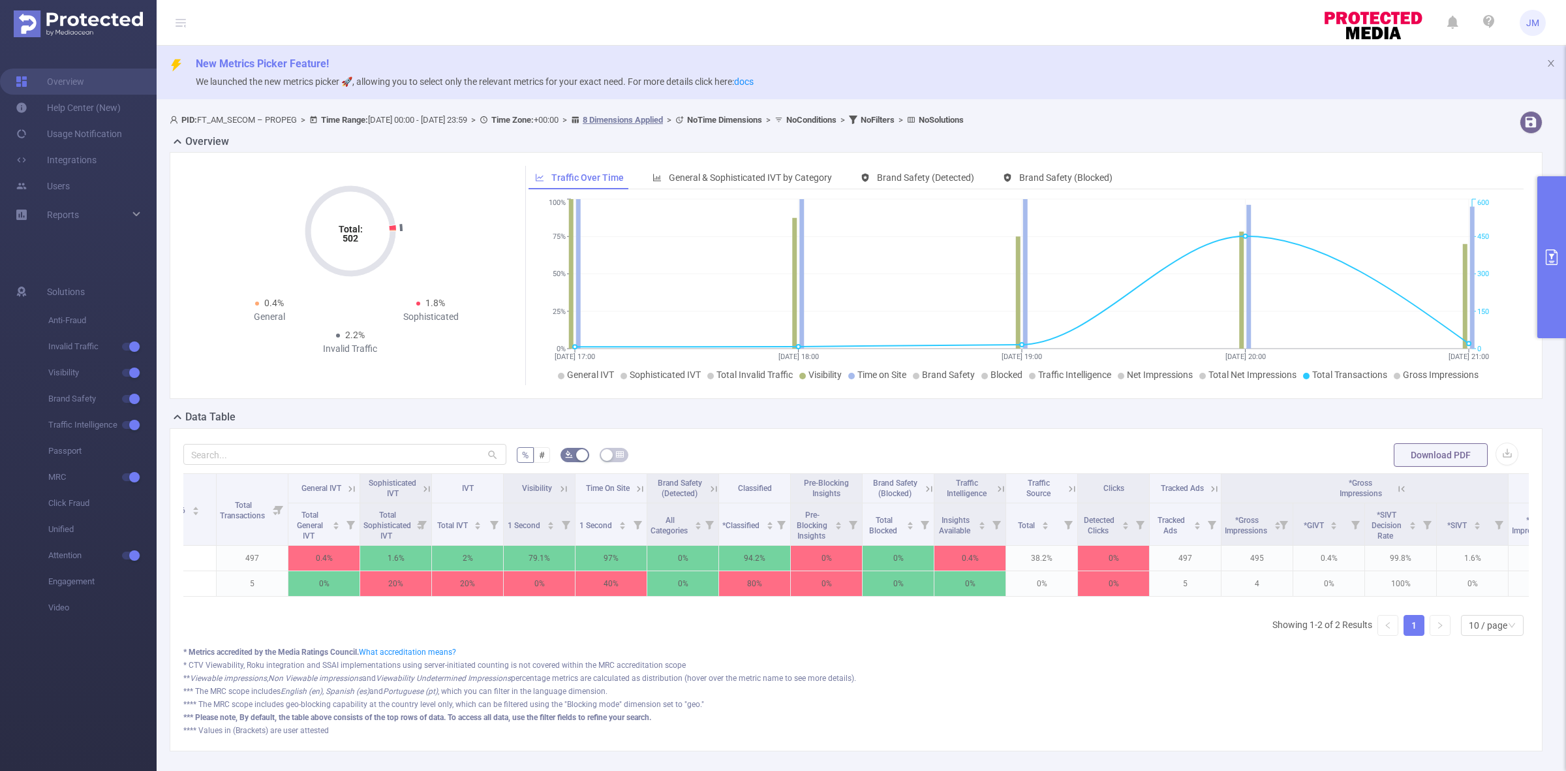
scroll to position [0, 468]
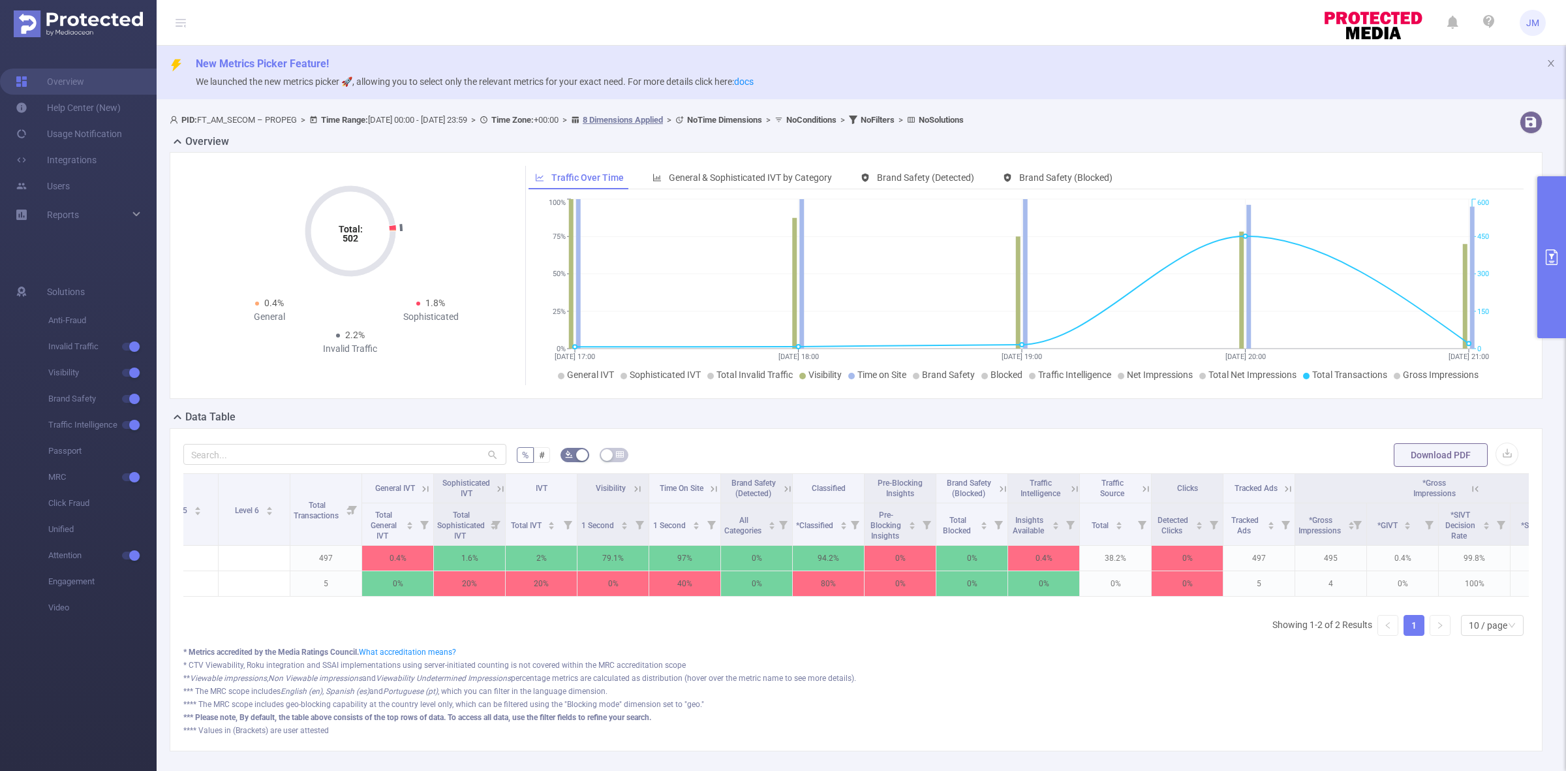
click at [1287, 488] on icon at bounding box center [1288, 488] width 6 height 6
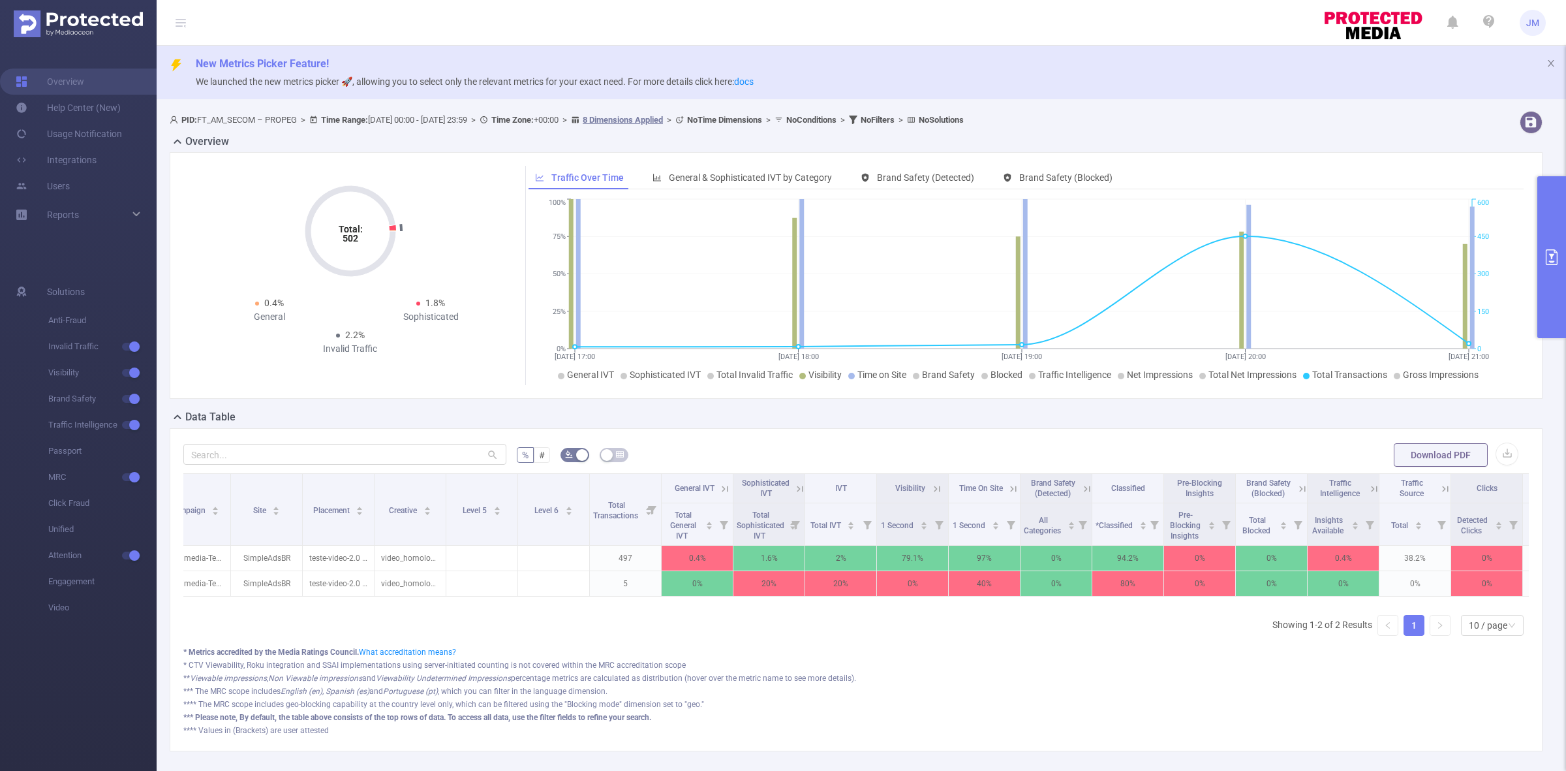
scroll to position [0, 204]
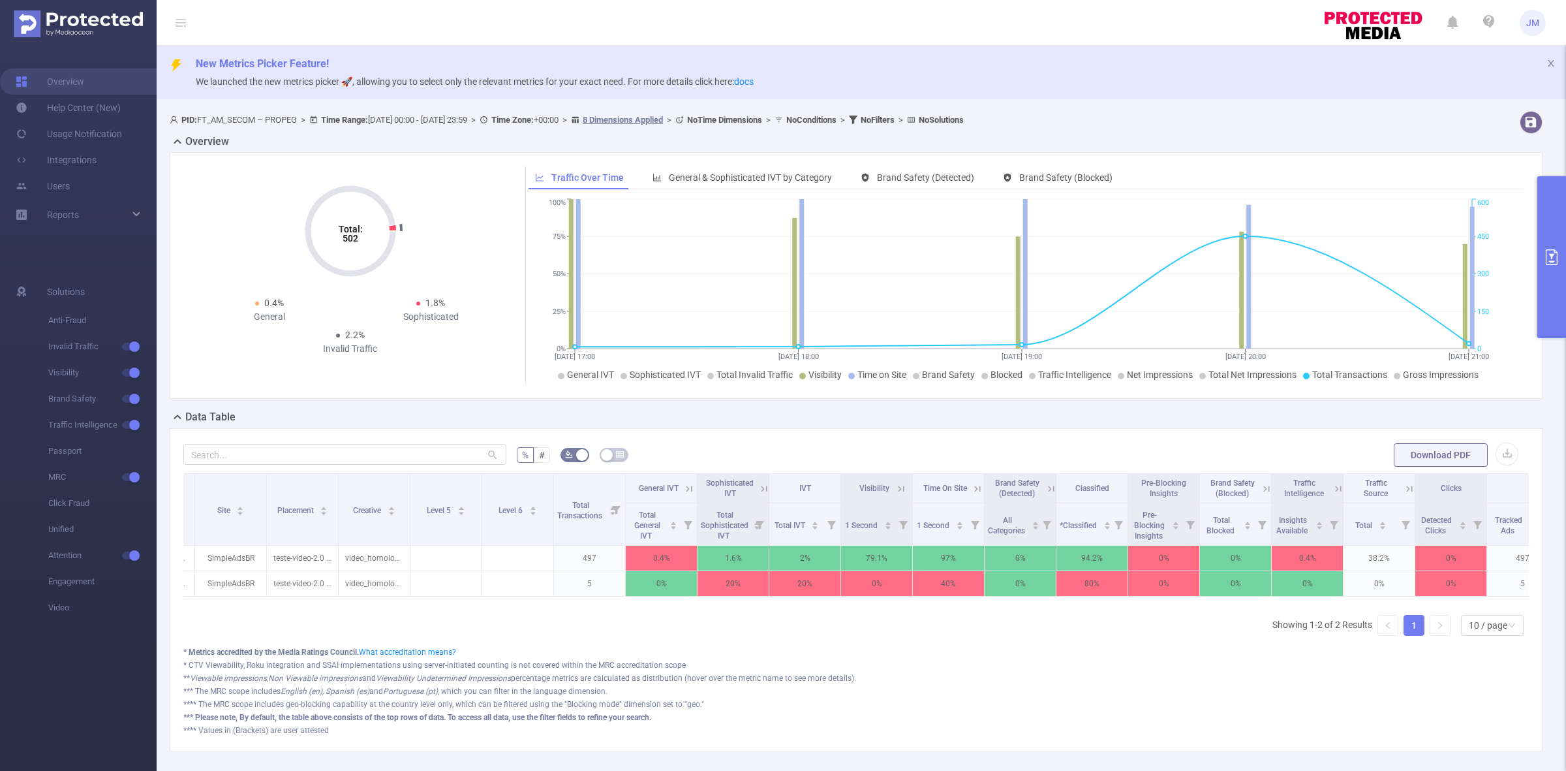
click at [902, 484] on icon at bounding box center [901, 489] width 12 height 12
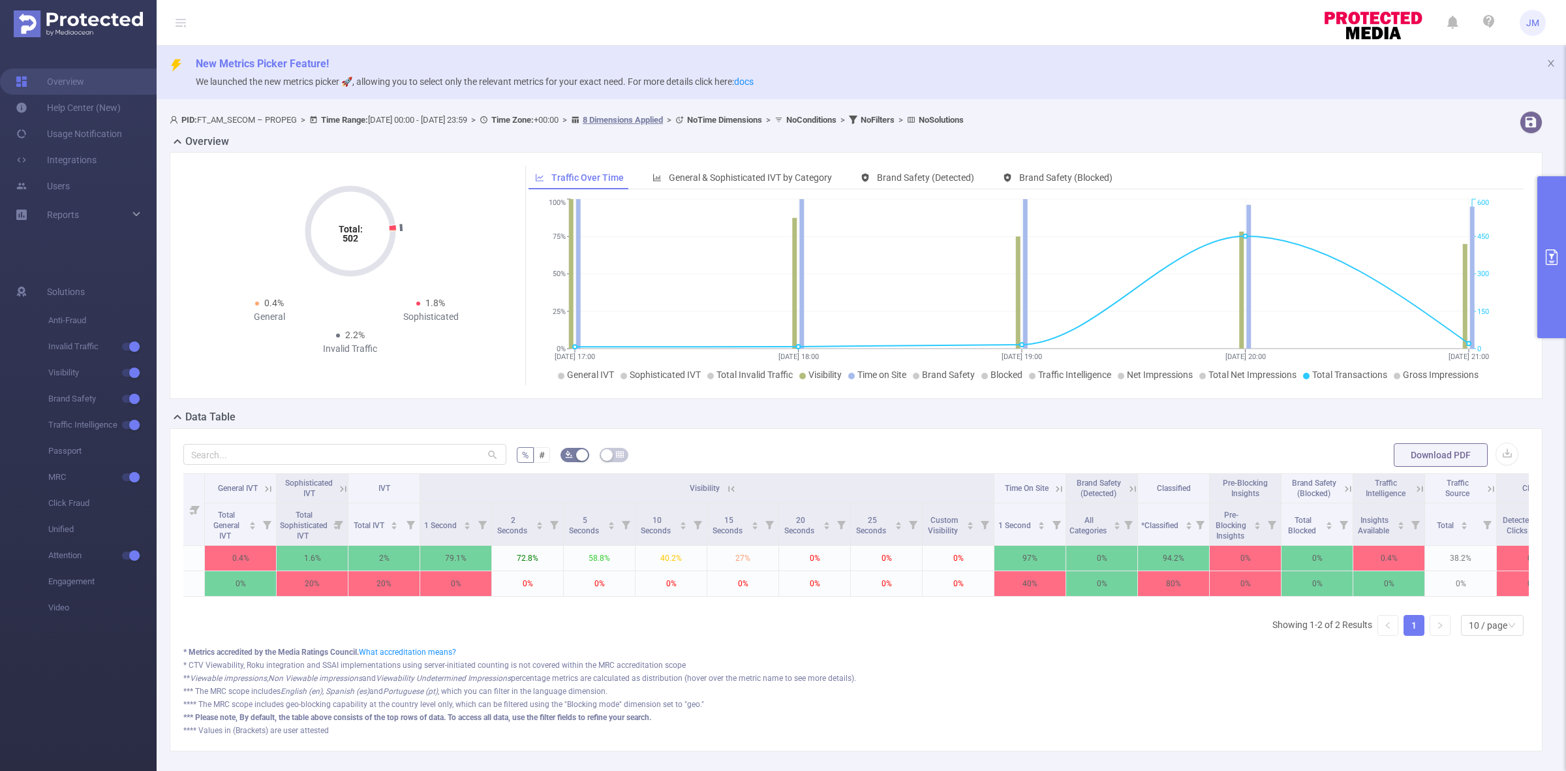
scroll to position [0, 619]
click at [1561, 200] on button "primary" at bounding box center [1551, 257] width 29 height 162
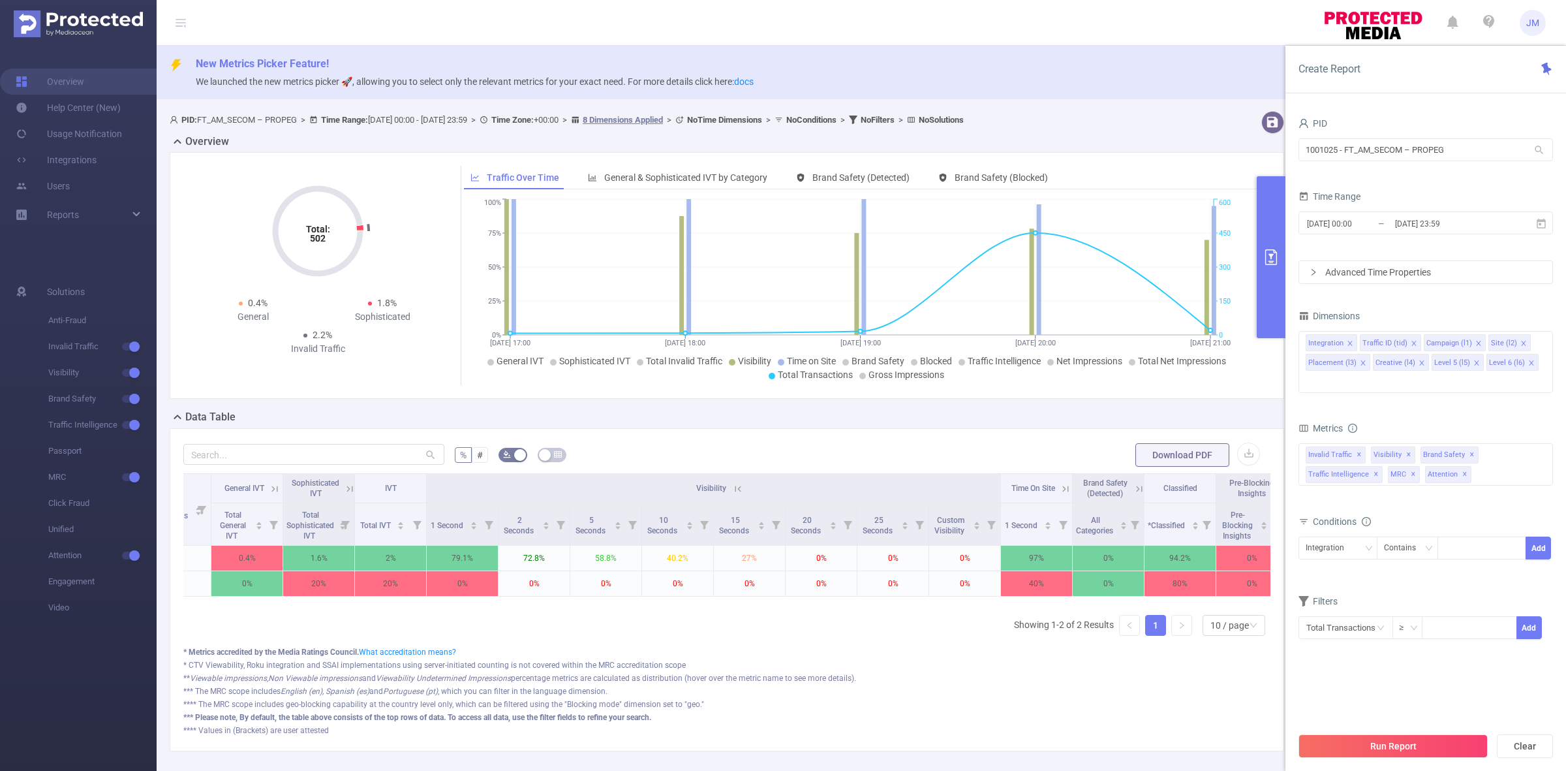
click at [1366, 271] on div "Advanced Time Properties" at bounding box center [1425, 272] width 253 height 22
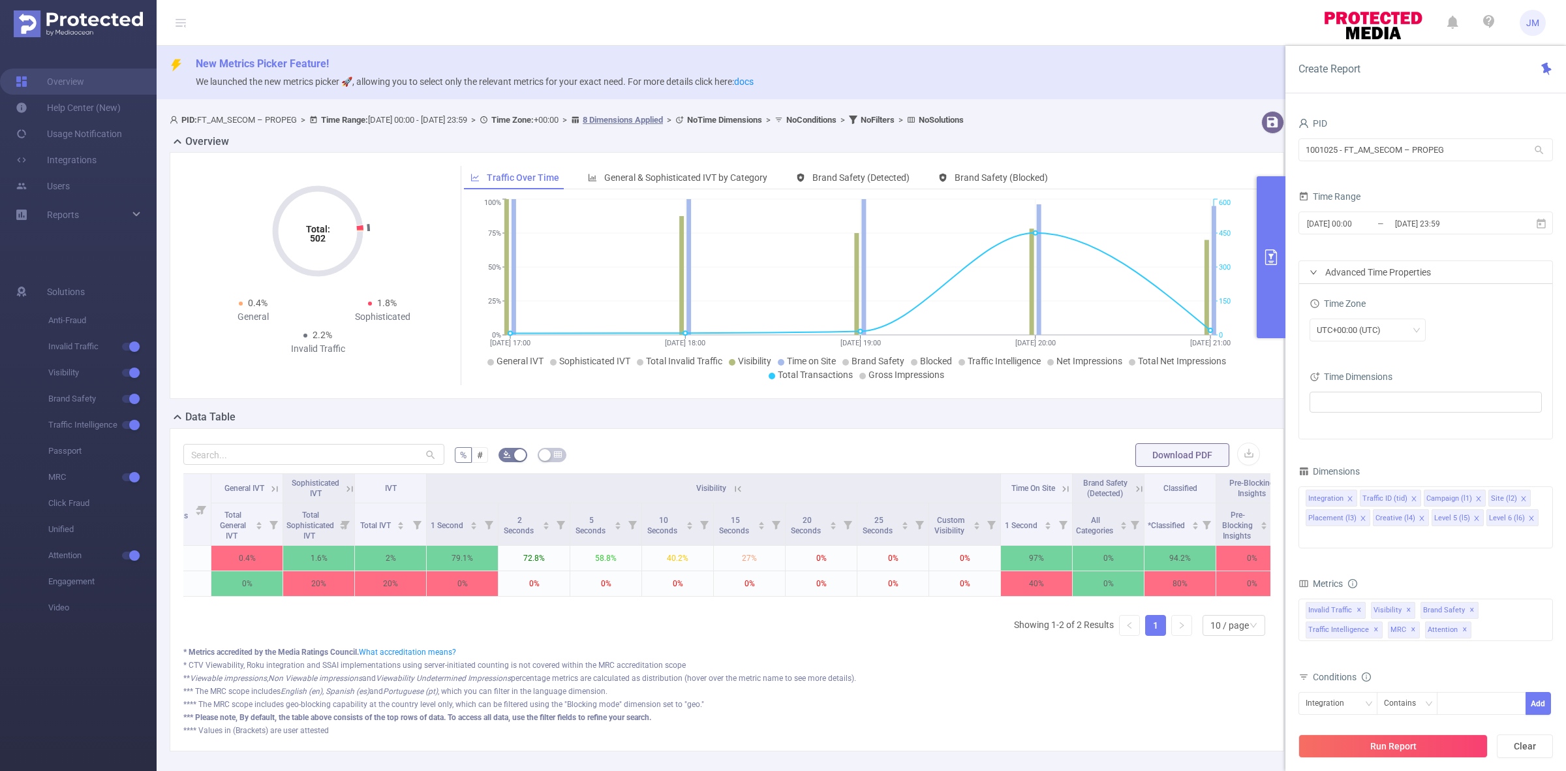
click at [1406, 275] on div "Advanced Time Properties" at bounding box center [1425, 272] width 253 height 22
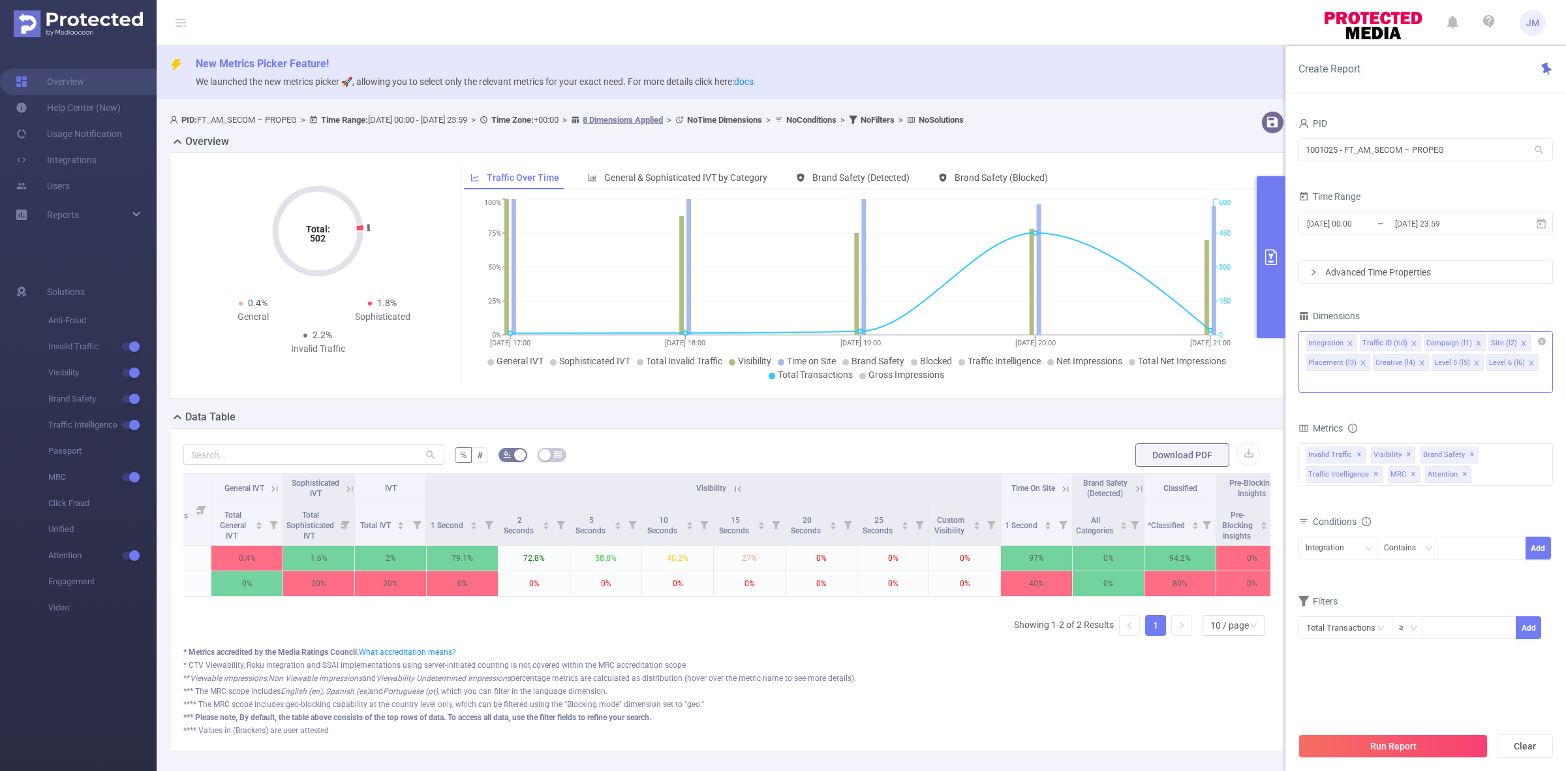
click at [1545, 364] on div "Integration Traffic ID (tid) Campaign (l1) Site (l2) Placement (l3) Creative (l…" at bounding box center [1425, 362] width 254 height 62
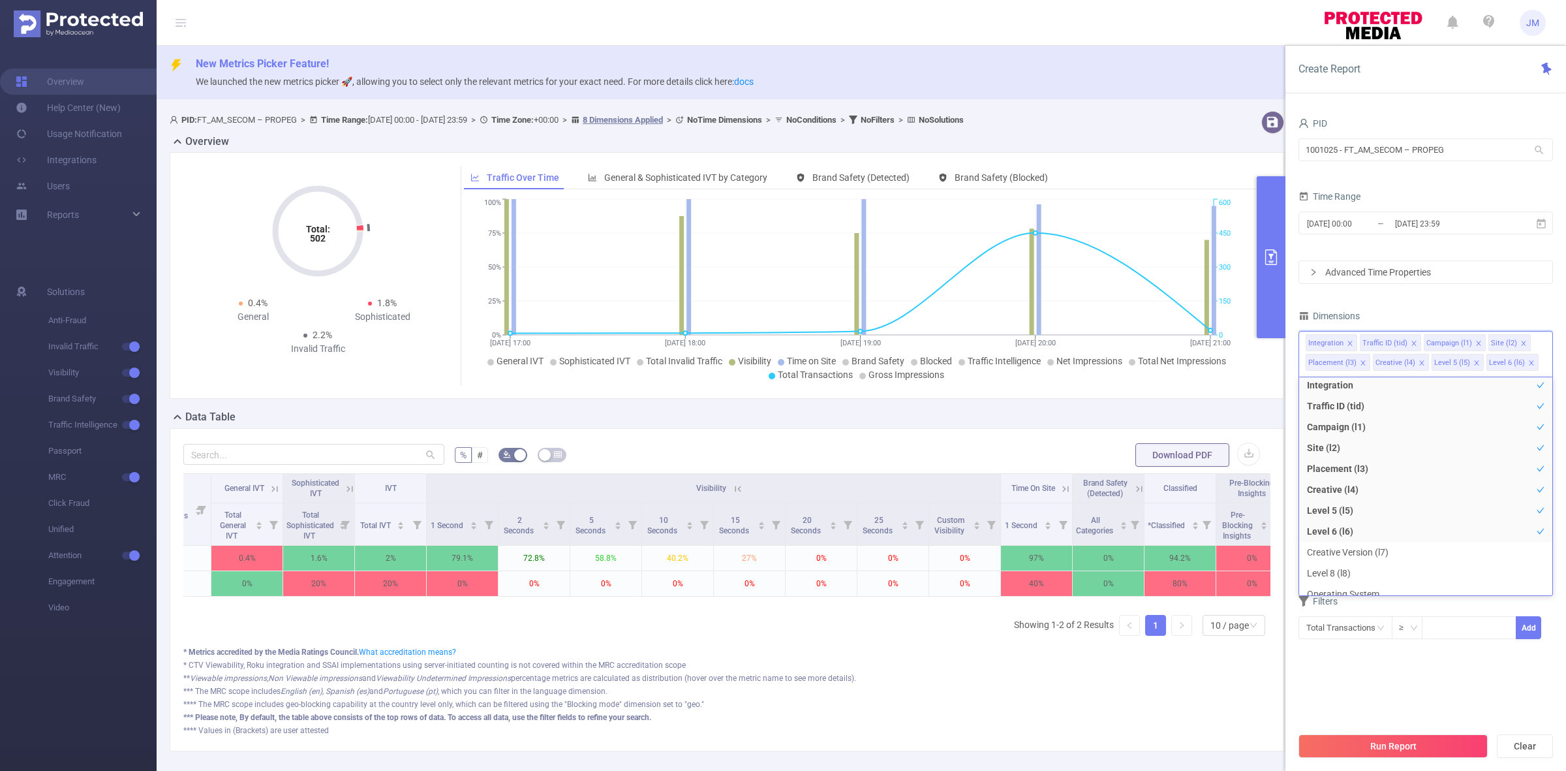
scroll to position [0, 0]
click at [1493, 296] on div "PID 1001025 - FT_AM_SECOM – PROPEG 1001025 - FT_AM_SECOM – PROPEG Time Range 20…" at bounding box center [1425, 385] width 254 height 542
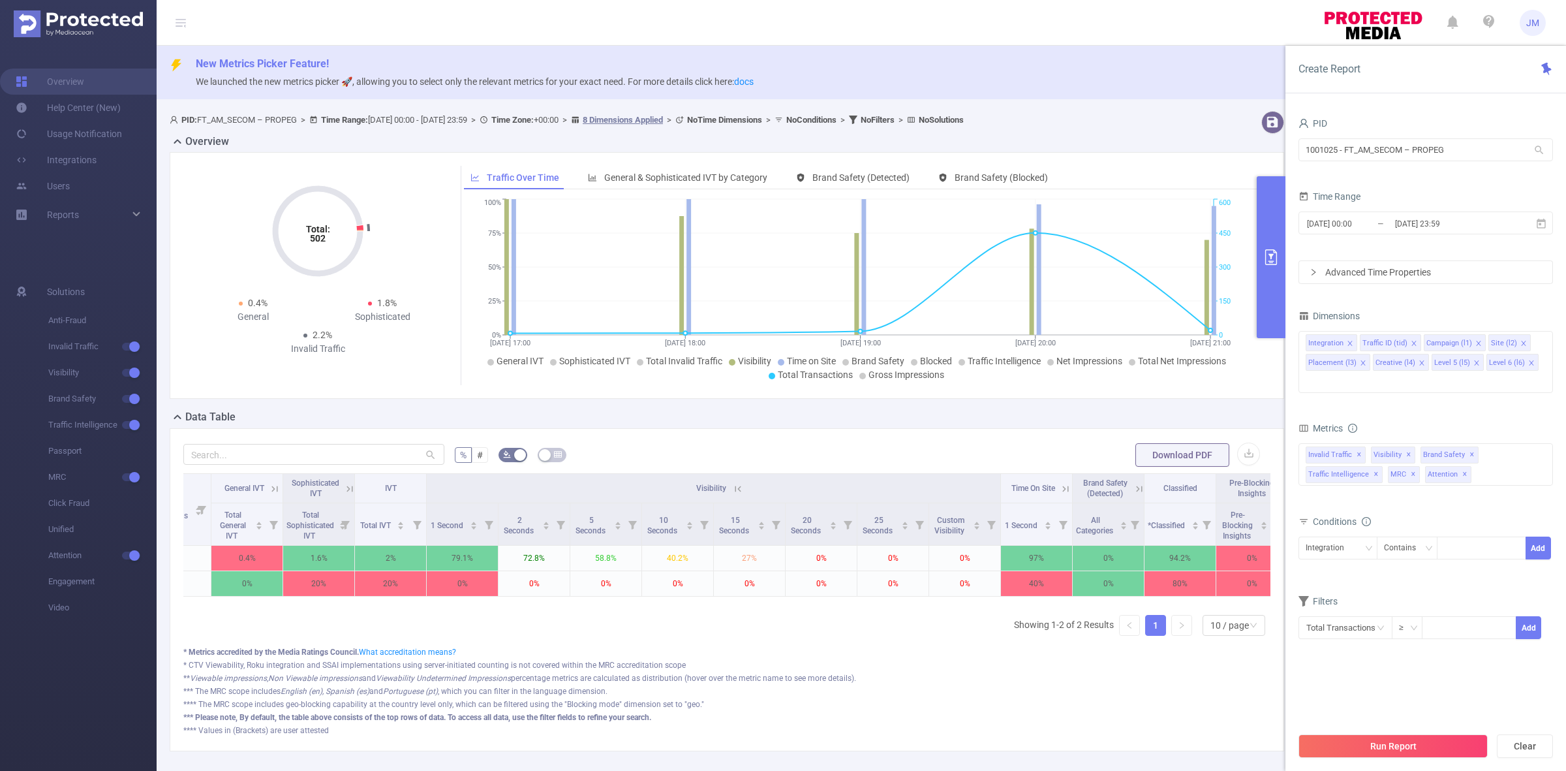
click at [1537, 30] on span "JM" at bounding box center [1532, 23] width 13 height 26
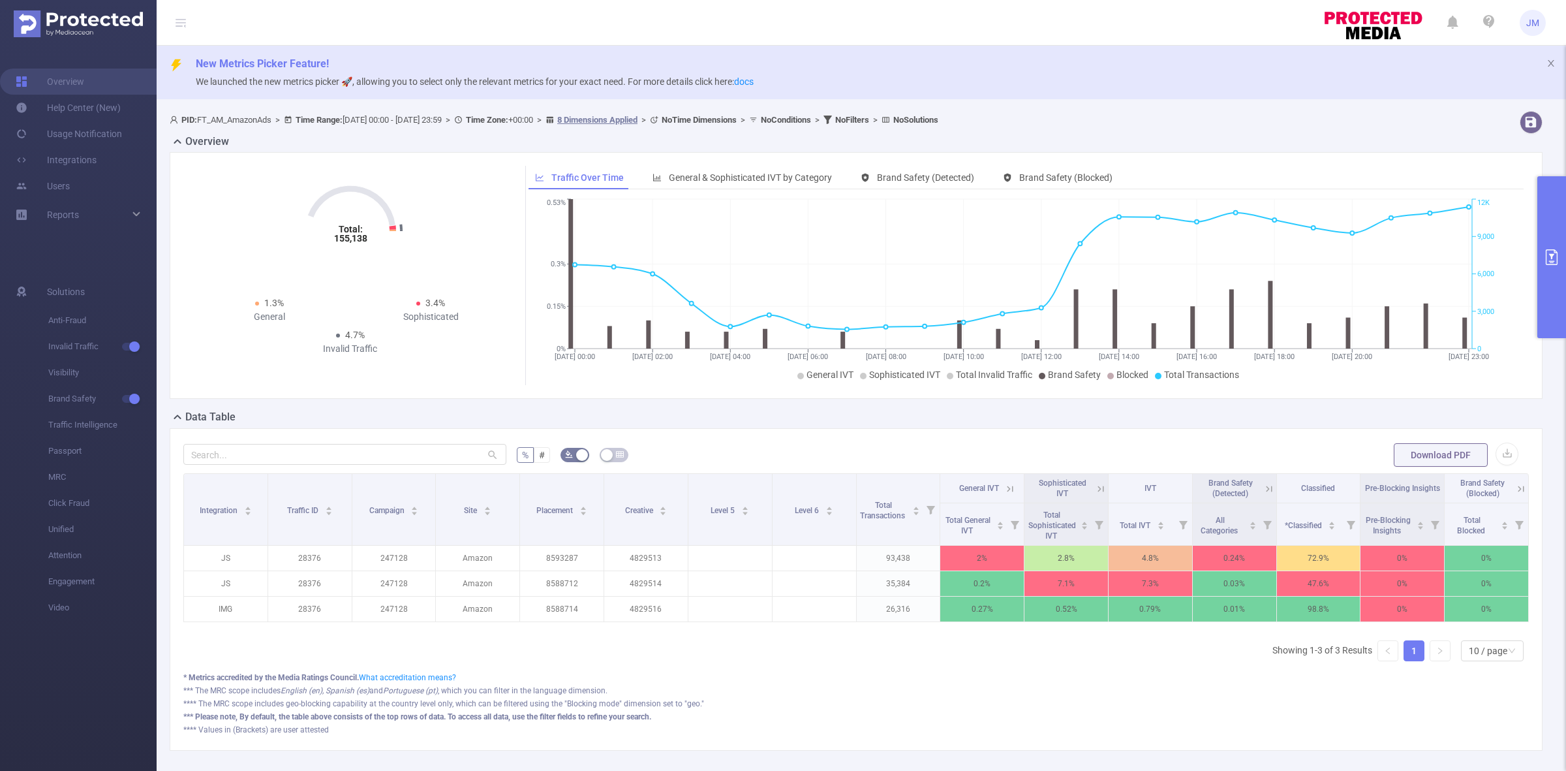
click at [1552, 236] on button "primary" at bounding box center [1551, 257] width 29 height 162
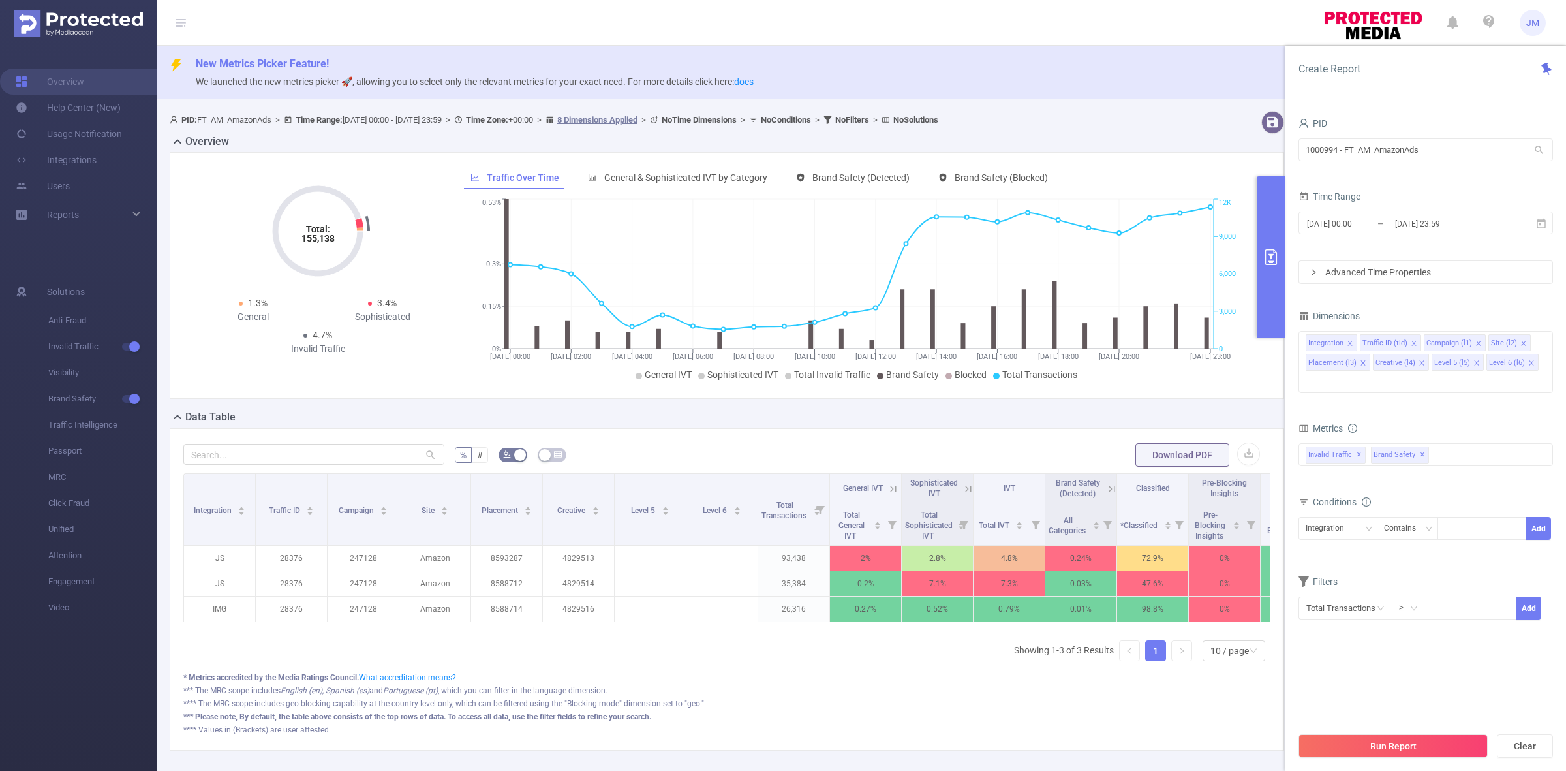
click at [1542, 147] on icon at bounding box center [1539, 150] width 12 height 12
drag, startPoint x: 1489, startPoint y: 153, endPoint x: 1123, endPoint y: 155, distance: 366.1
click at [1124, 155] on section "PID: FT_AM_AmazonAds > Time Range: 2024-08-15 00:00 - 2024-08-15 23:59 > Time Z…" at bounding box center [861, 441] width 1409 height 671
type input "="
click at [1406, 180] on li "1001025 - FT_AM_SECOM – PROPEG" at bounding box center [1425, 176] width 254 height 21
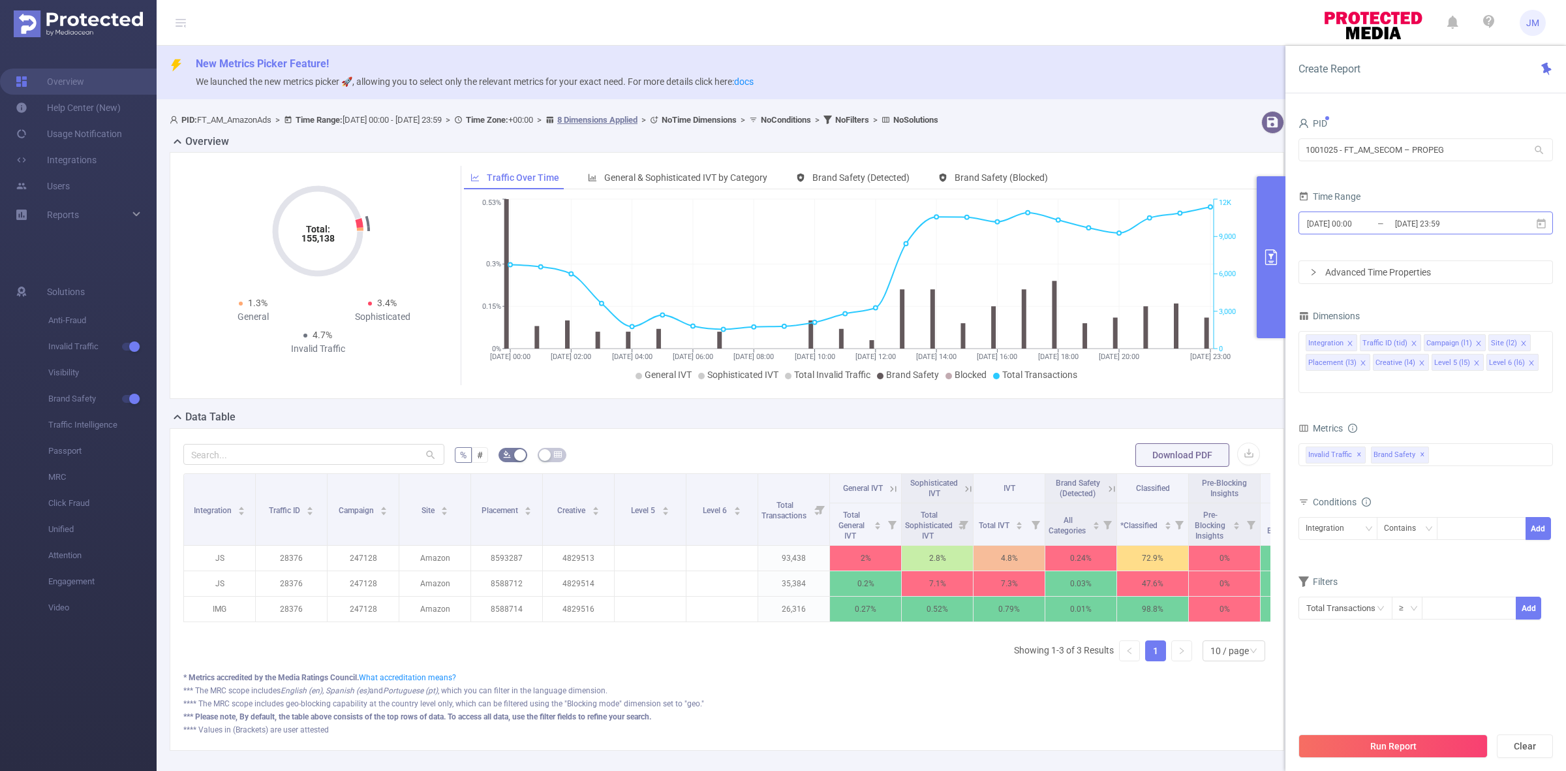
click at [1415, 227] on input "[DATE] 23:59" at bounding box center [1447, 224] width 106 height 18
click at [1456, 188] on div "Time Range" at bounding box center [1425, 198] width 254 height 22
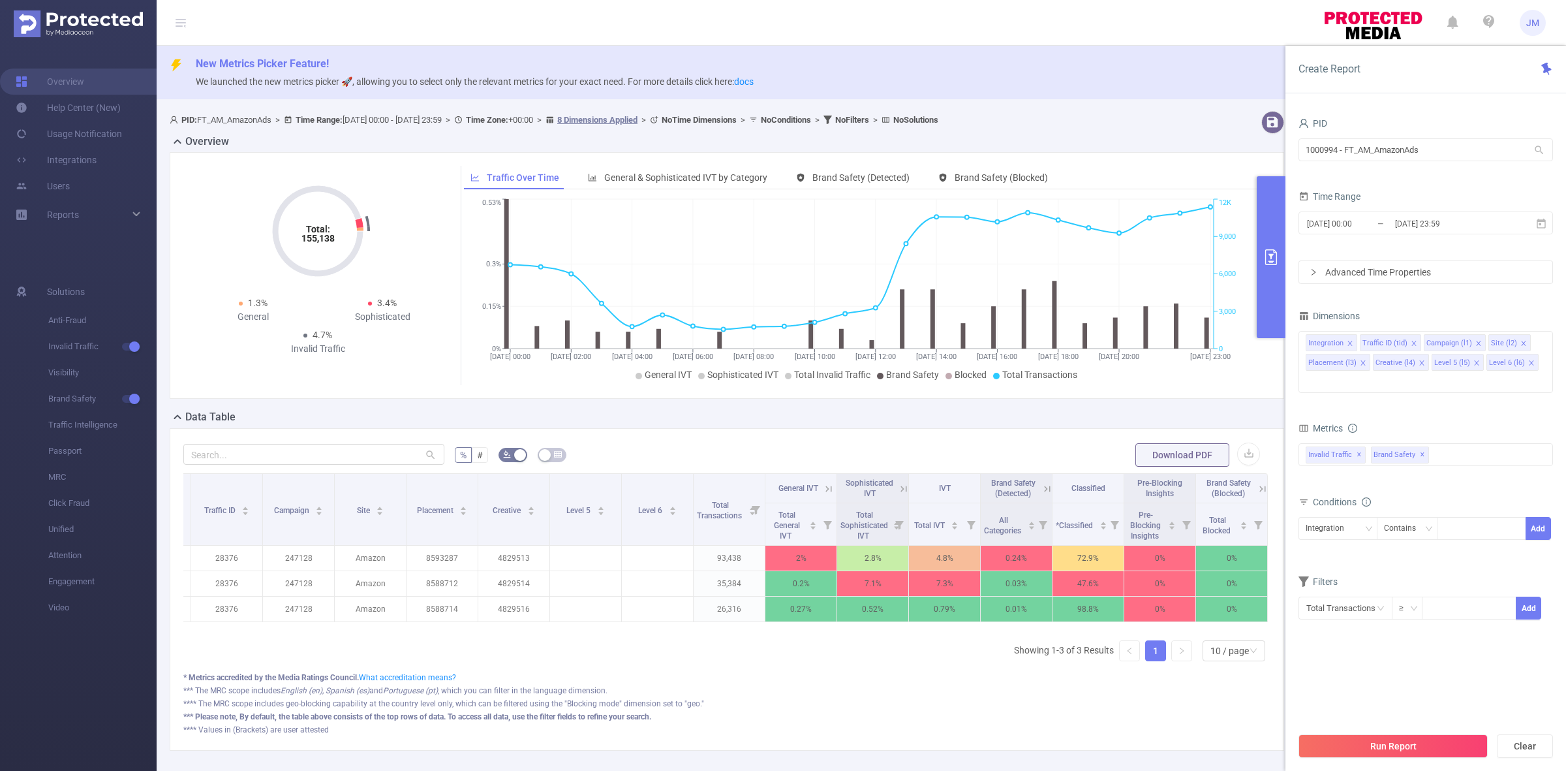
click at [1538, 150] on icon at bounding box center [1539, 150] width 12 height 12
drag, startPoint x: 1447, startPoint y: 155, endPoint x: 1195, endPoint y: 132, distance: 252.8
click at [1195, 132] on section "PID: FT_AM_AmazonAds > Time Range: [DATE] 00:00 - [DATE] 23:59 > Time Zone: +00…" at bounding box center [861, 441] width 1409 height 671
click at [1332, 203] on li "1000994 - FT_AM_AmazonAds" at bounding box center [1425, 197] width 254 height 21
type input "1000994 - FT_AM_AmazonAds"
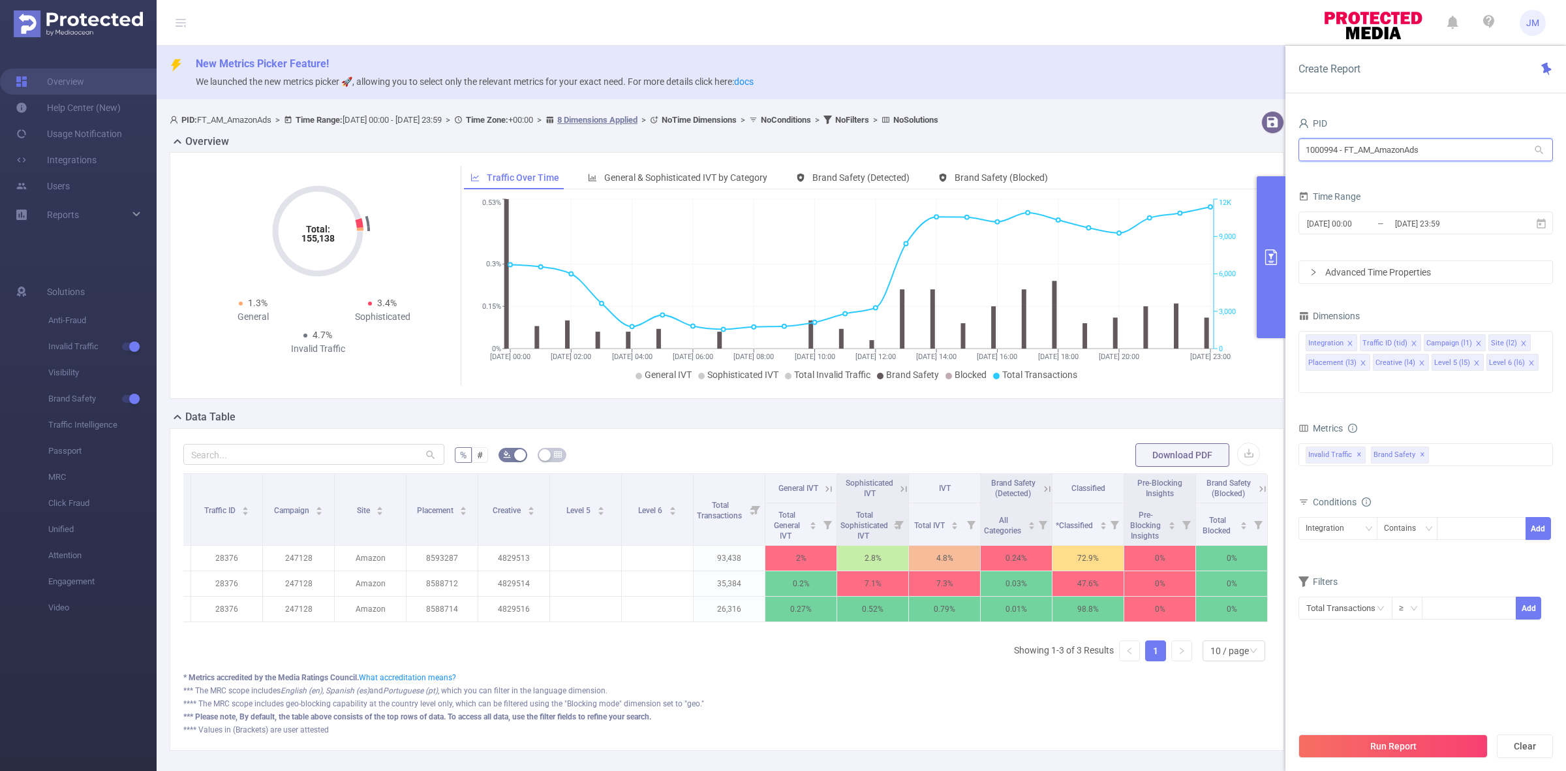
drag, startPoint x: 1210, startPoint y: 147, endPoint x: 1049, endPoint y: 150, distance: 161.2
click at [1049, 150] on section "PID: FT_AM_AmazonAds > Time Range: [DATE] 00:00 - [DATE] 23:59 > Time Zone: +00…" at bounding box center [861, 441] width 1409 height 671
click at [1322, 170] on li "1001025 - FT_AM_SECOM – PROPEG" at bounding box center [1425, 176] width 254 height 21
click at [1462, 443] on div "Invalid Traffic ✕ Brand Safety ✕" at bounding box center [1425, 454] width 254 height 23
click at [1347, 478] on strong "Visibility" at bounding box center [1349, 483] width 37 height 10
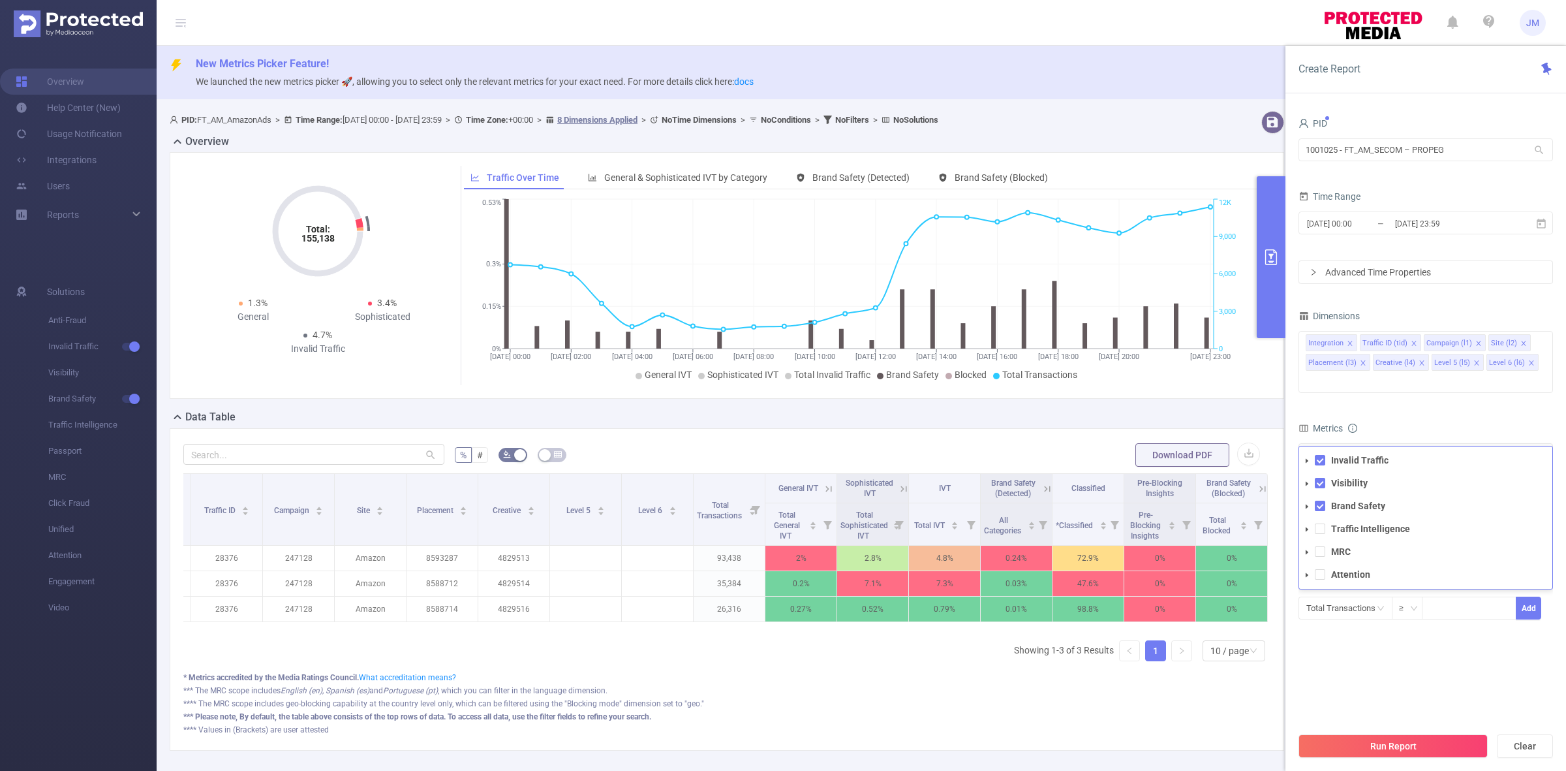
click at [1492, 651] on section "PID 1001025 - FT_AM_SECOM – PROPEG 1001025 - FT_AM_SECOM – PROPEG Time Range [D…" at bounding box center [1425, 419] width 254 height 611
click at [1349, 219] on input "[DATE] 00:00" at bounding box center [1359, 224] width 106 height 18
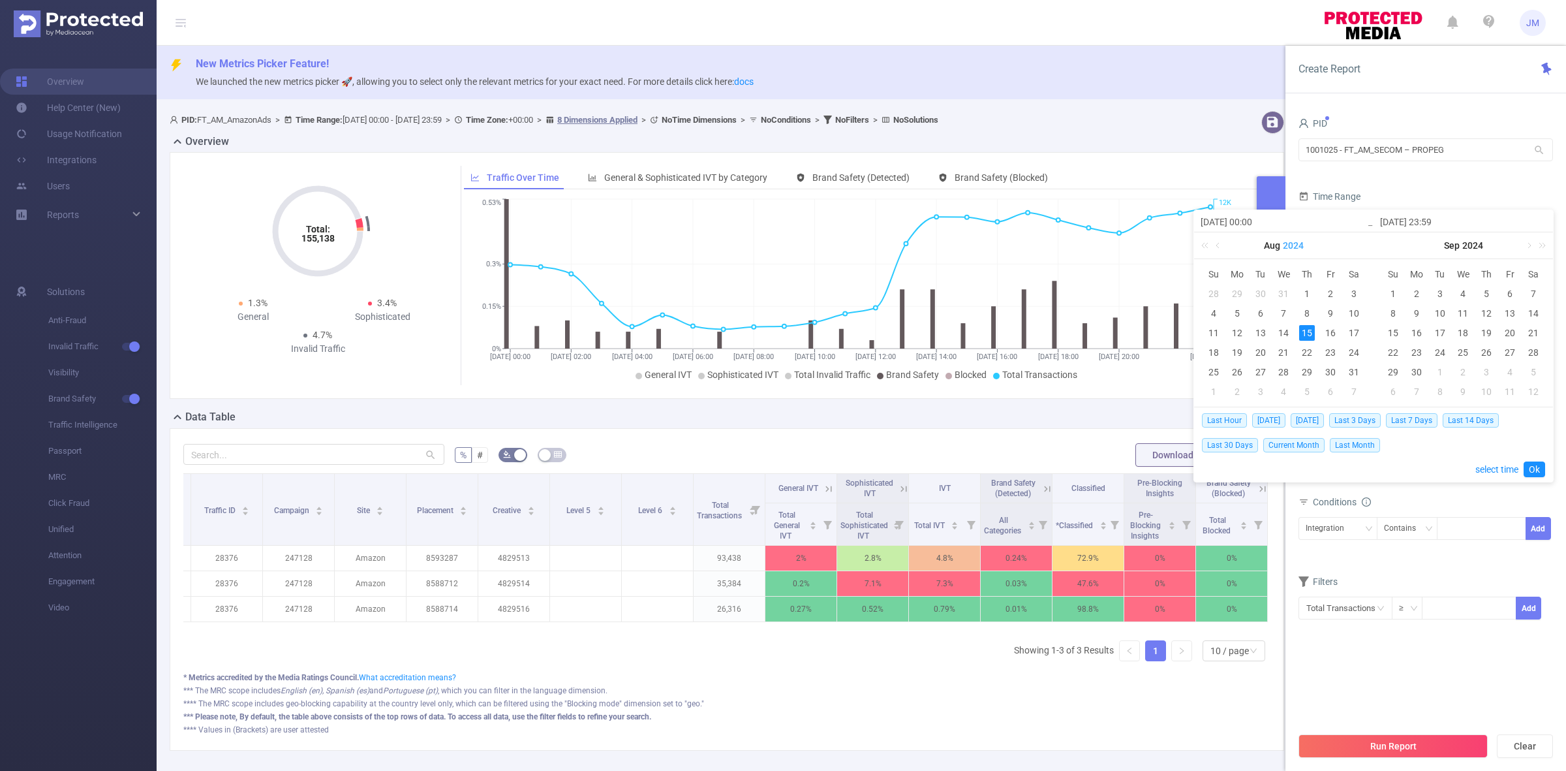
click at [1298, 242] on link "2024" at bounding box center [1293, 245] width 23 height 26
click at [1224, 349] on link "2025" at bounding box center [1223, 344] width 31 height 16
click at [1327, 294] on div "1" at bounding box center [1331, 294] width 16 height 16
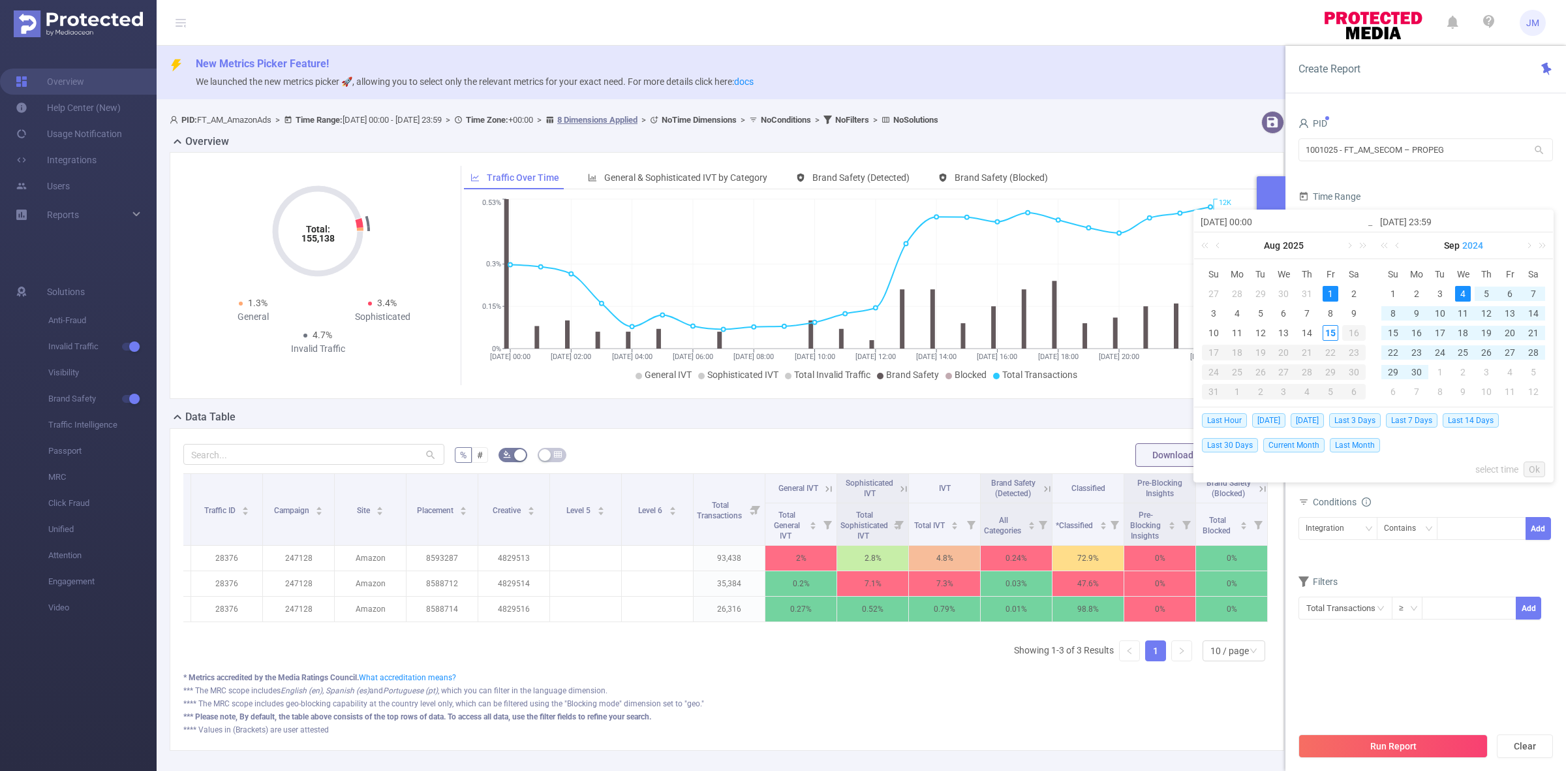
click at [1470, 247] on link "2024" at bounding box center [1472, 245] width 23 height 26
click at [1404, 344] on link "2025" at bounding box center [1403, 344] width 31 height 16
click at [1470, 246] on link "2025" at bounding box center [1472, 245] width 23 height 26
click at [1406, 341] on link "2025" at bounding box center [1403, 344] width 31 height 16
click at [1456, 249] on link "Sep" at bounding box center [1452, 245] width 18 height 26
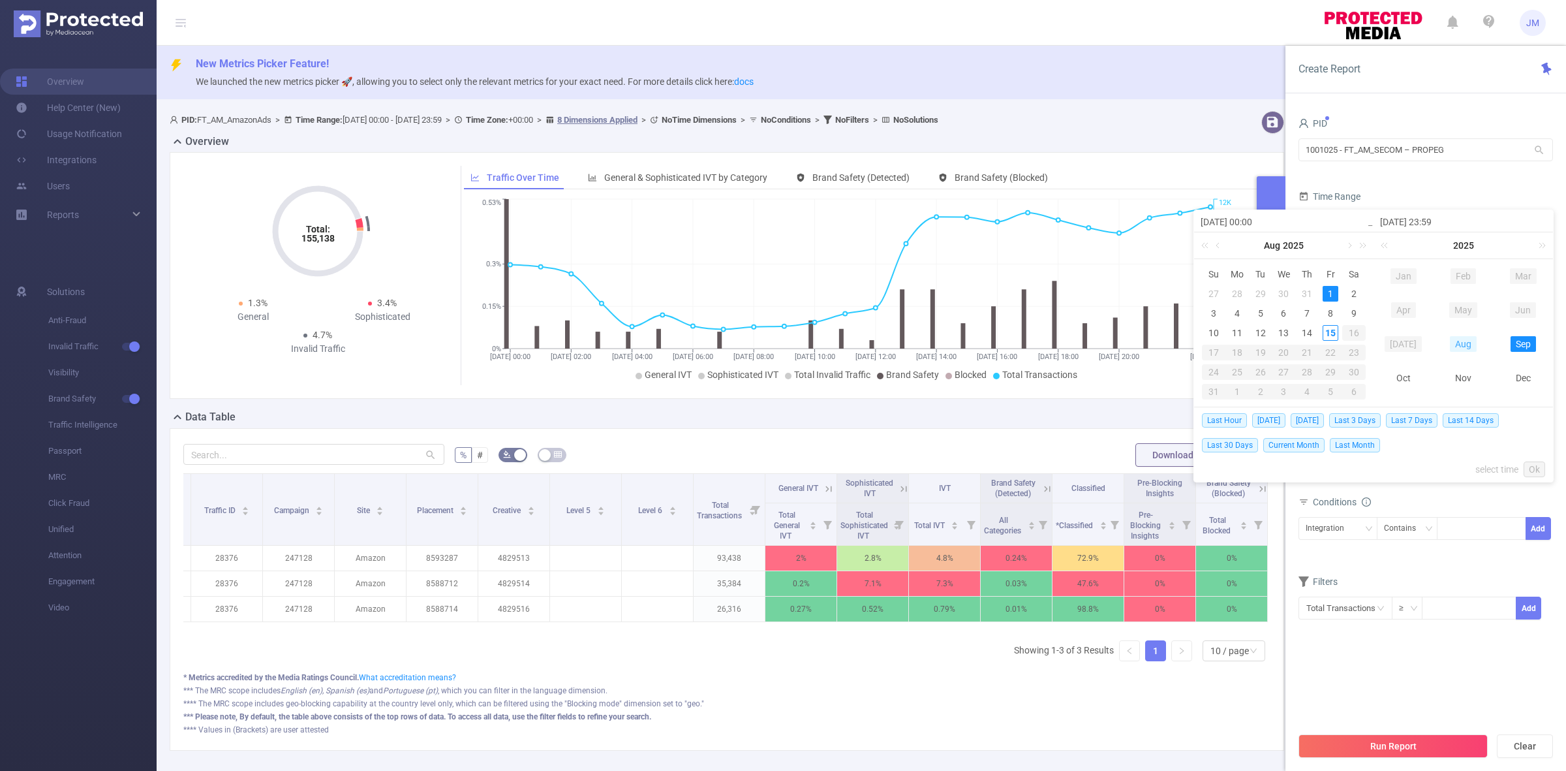
click at [1464, 346] on link "Aug" at bounding box center [1463, 344] width 27 height 16
click at [1485, 318] on div "7" at bounding box center [1487, 313] width 16 height 16
type input "[DATE] 00:00"
type input "[DATE] 23:59"
type input "[DATE] 00:00"
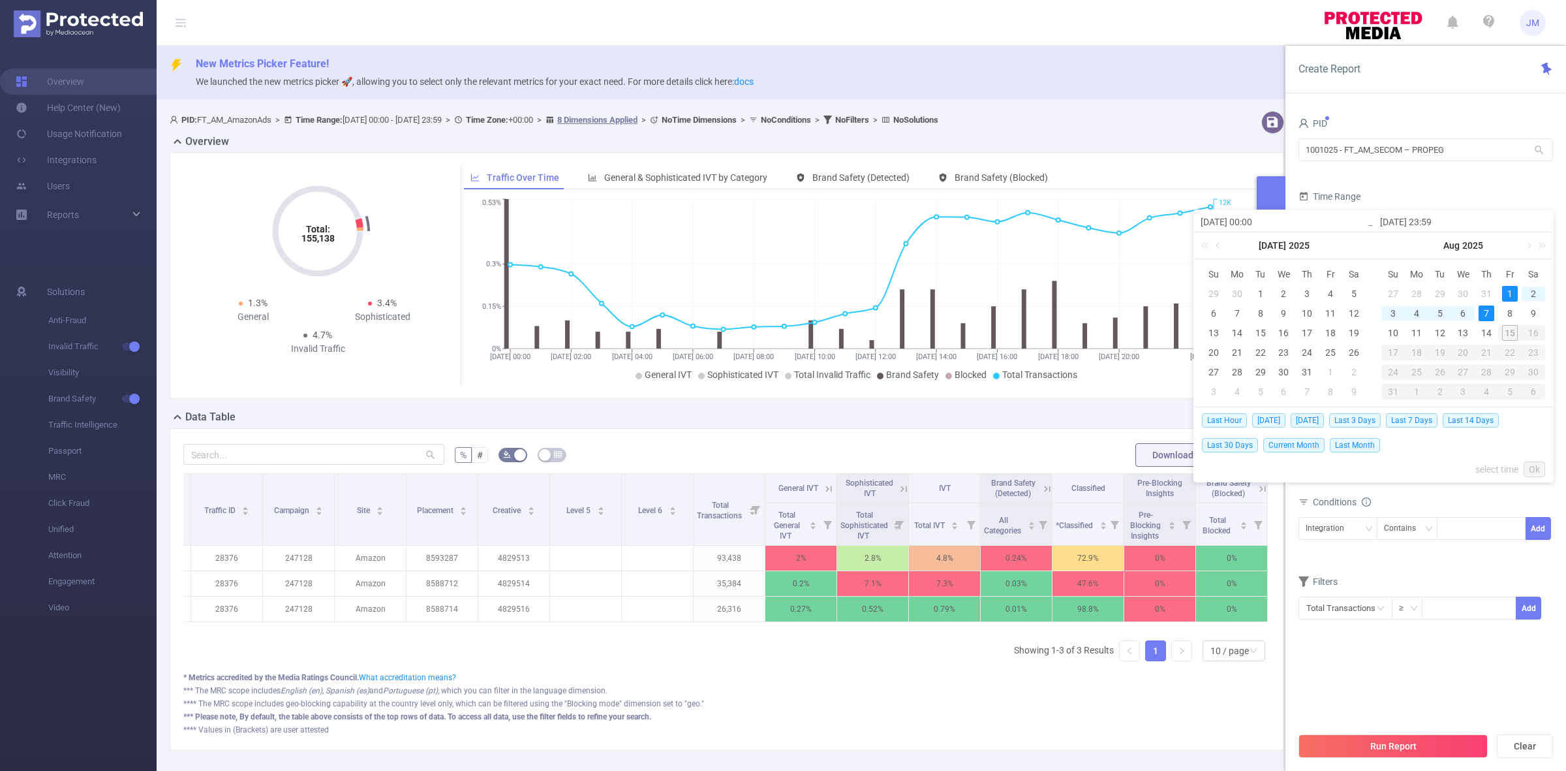
type input "[DATE] 23:59"
click at [1528, 470] on link "Ok" at bounding box center [1535, 469] width 22 height 16
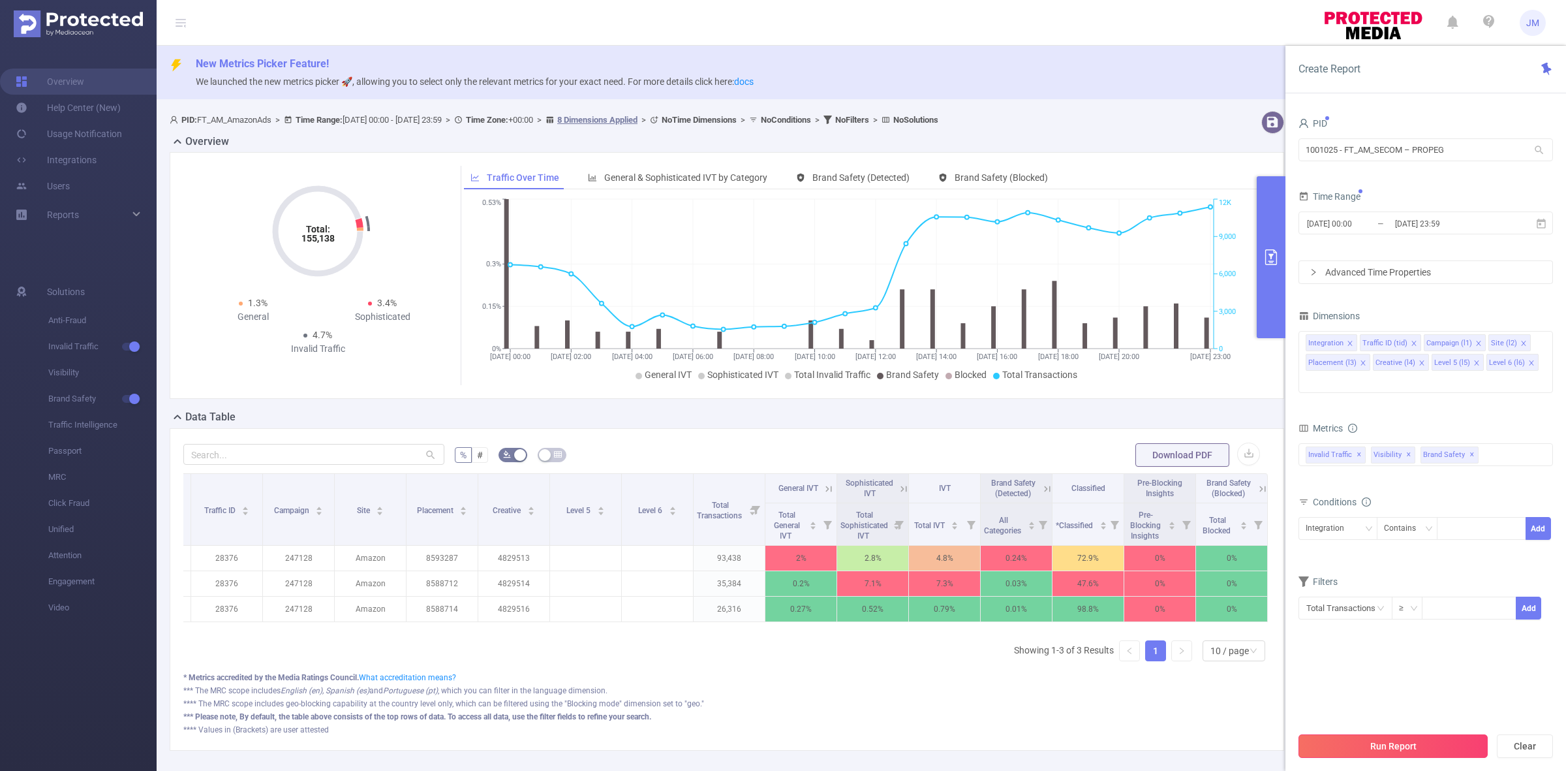
click at [1390, 749] on button "Run Report" at bounding box center [1392, 745] width 189 height 23
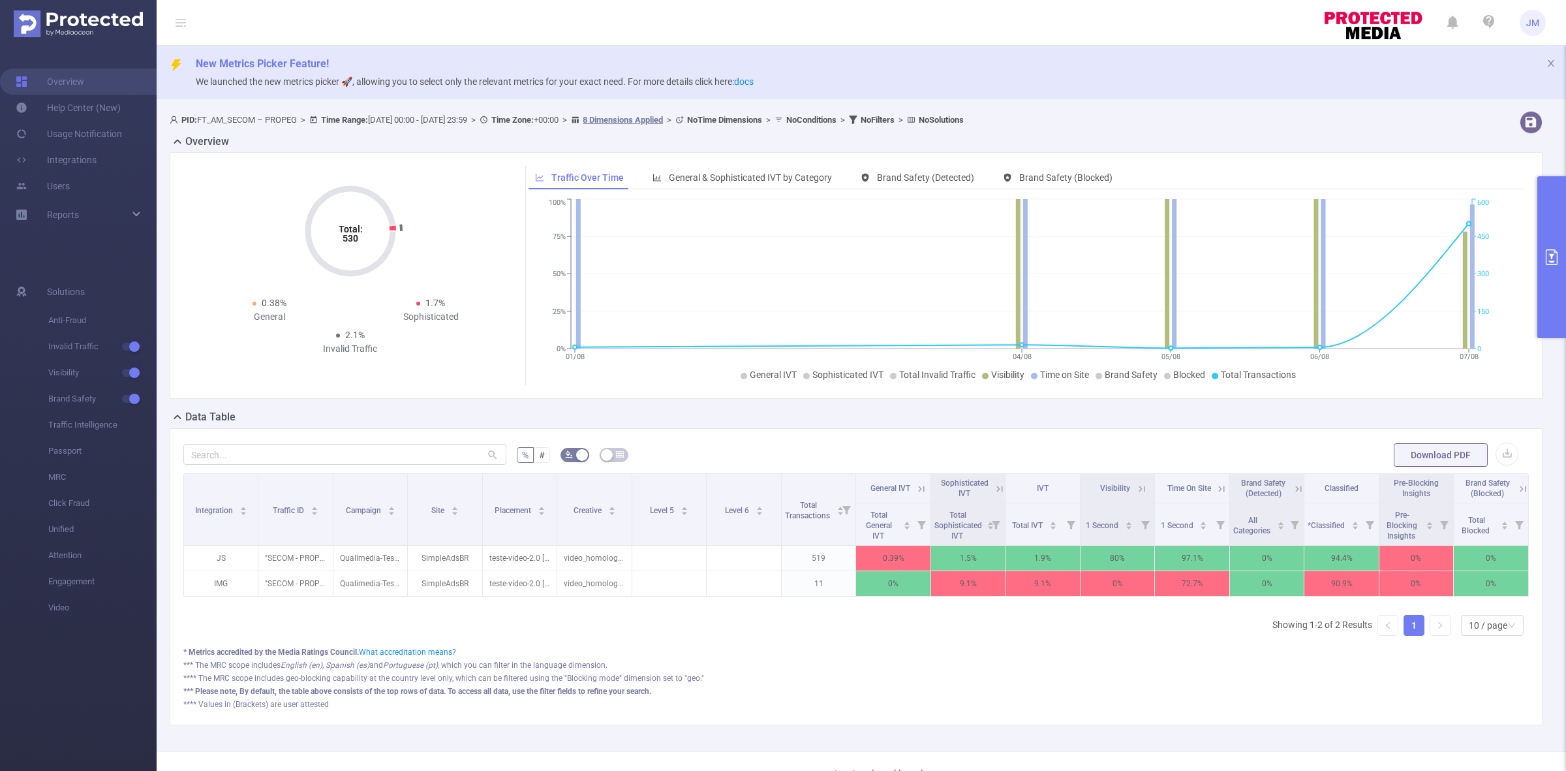
scroll to position [0, 2]
click at [1540, 277] on button "primary" at bounding box center [1551, 257] width 29 height 162
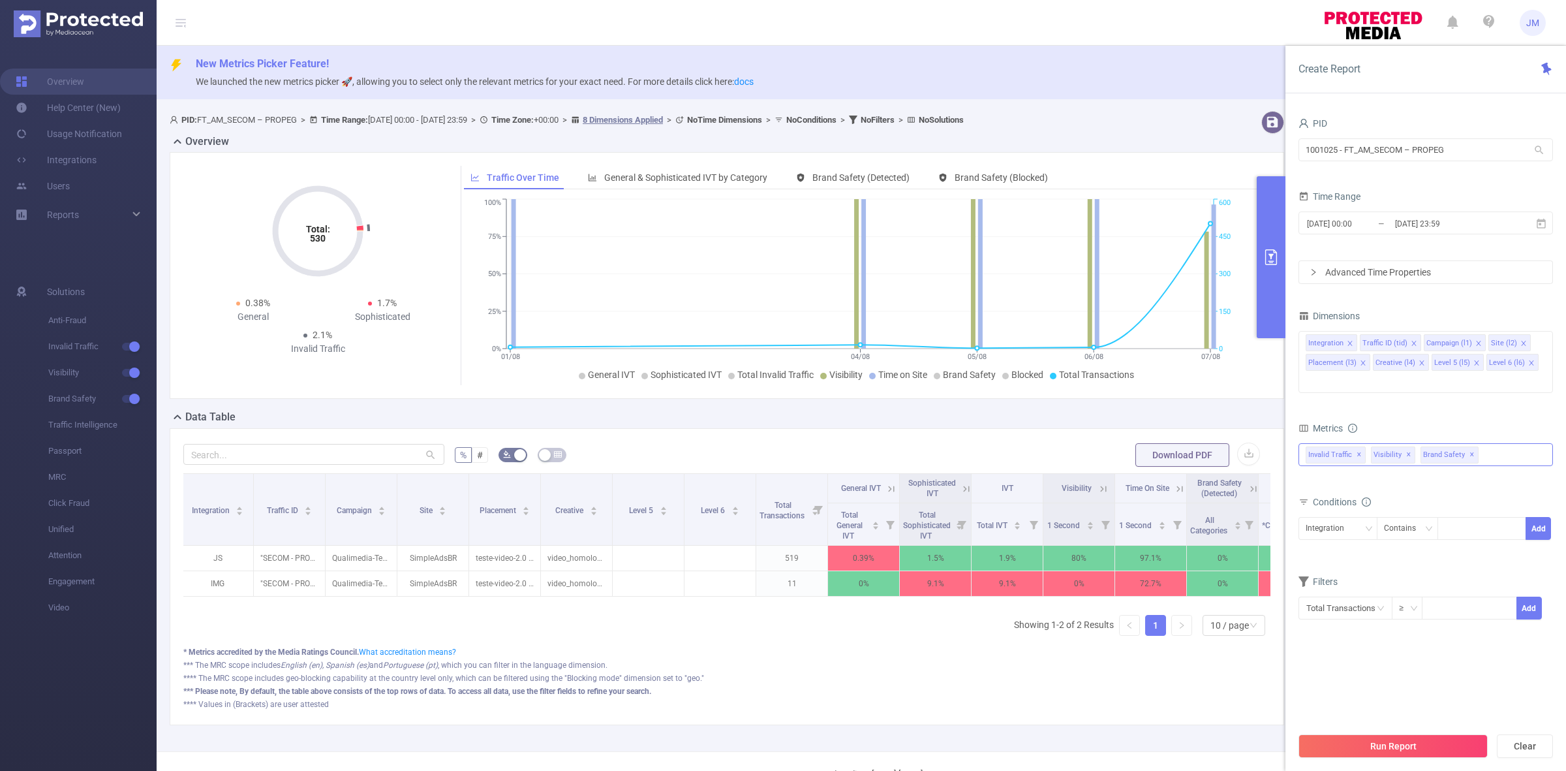
click at [1508, 443] on div "Invalid Traffic ✕ Invalid Traffic Visibility Brand Safety Traffic Intelligence …" at bounding box center [1425, 454] width 254 height 23
click at [1323, 523] on span at bounding box center [1320, 528] width 10 height 10
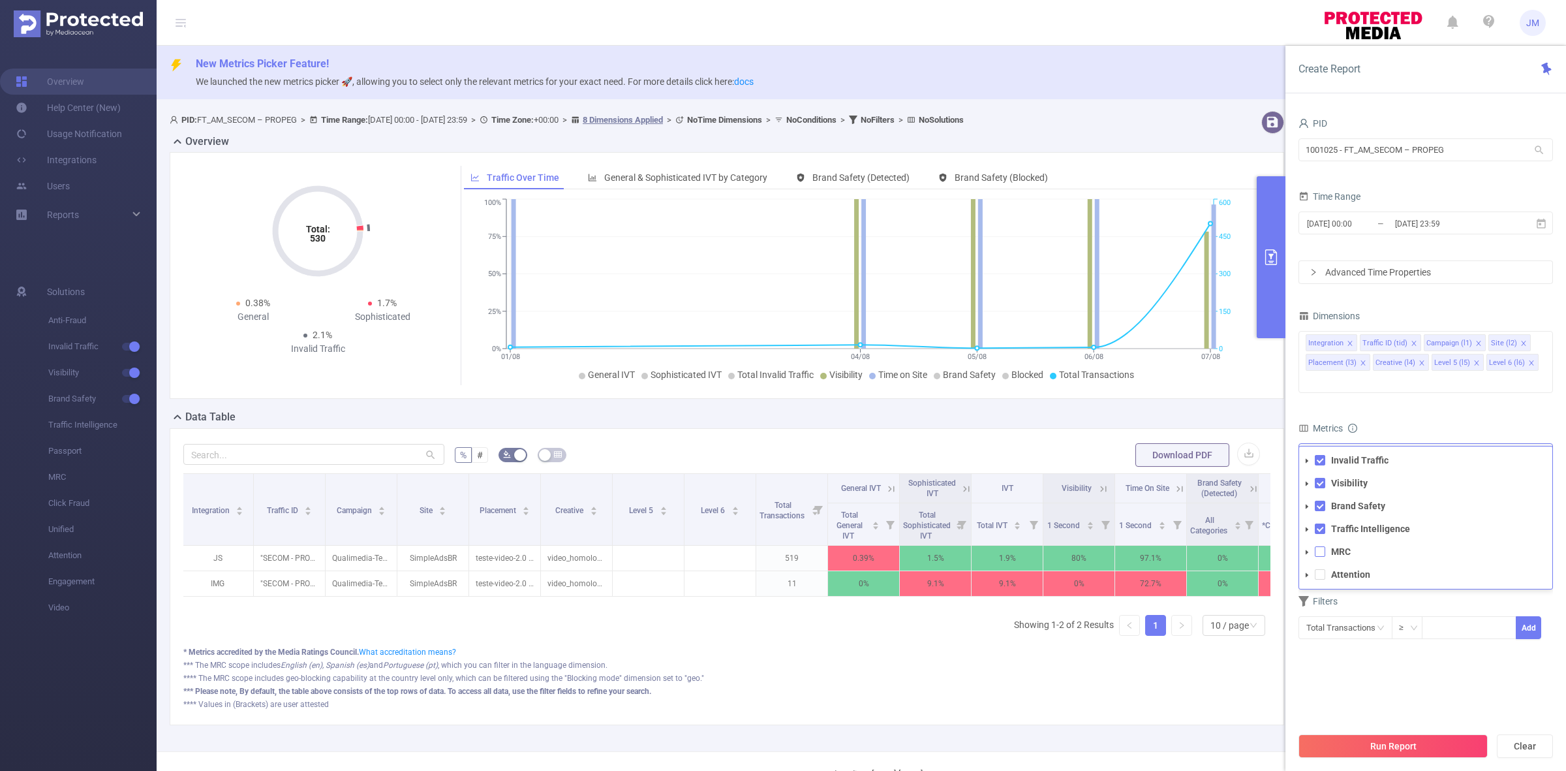
click at [1320, 546] on span at bounding box center [1320, 551] width 10 height 10
click at [1320, 569] on span at bounding box center [1320, 574] width 10 height 10
click at [1450, 658] on section "PID 1001025 - FT_AM_SECOM – PROPEG 1001025 - FT_AM_SECOM – PROPEG Time Range [D…" at bounding box center [1425, 419] width 254 height 611
click at [1391, 741] on button "Run Report" at bounding box center [1392, 745] width 189 height 23
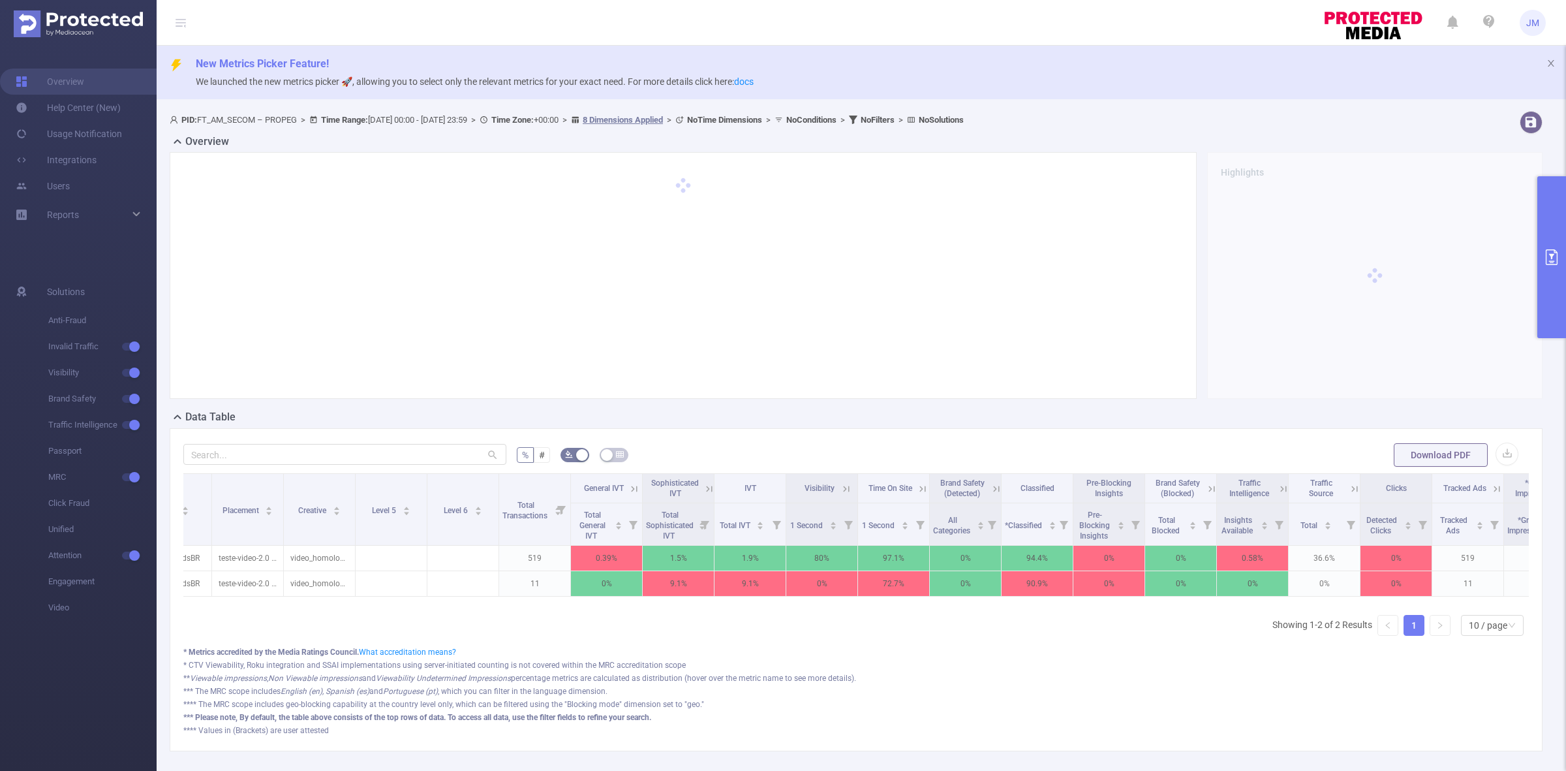
scroll to position [0, 680]
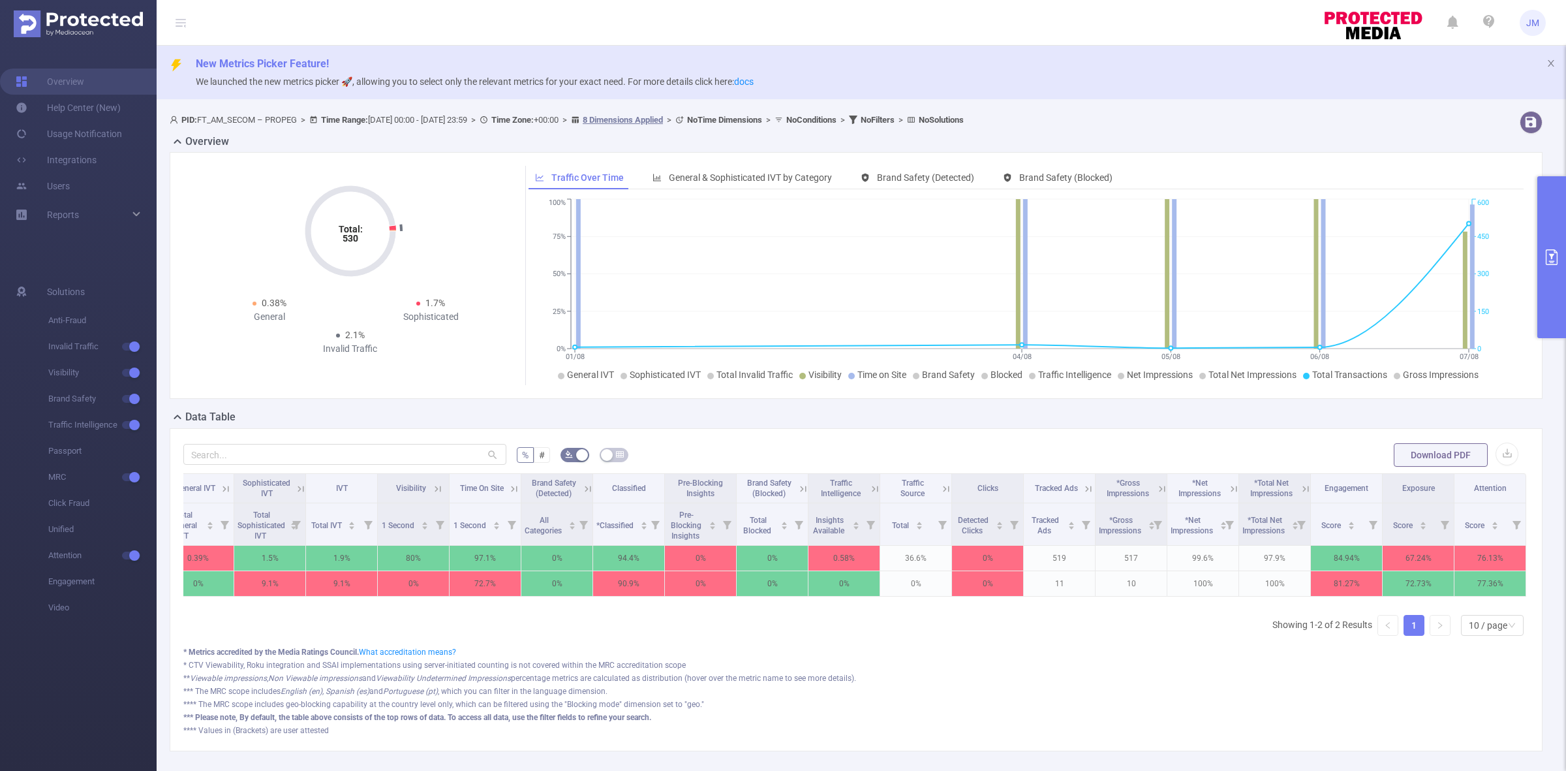
click at [1083, 488] on icon at bounding box center [1089, 489] width 12 height 12
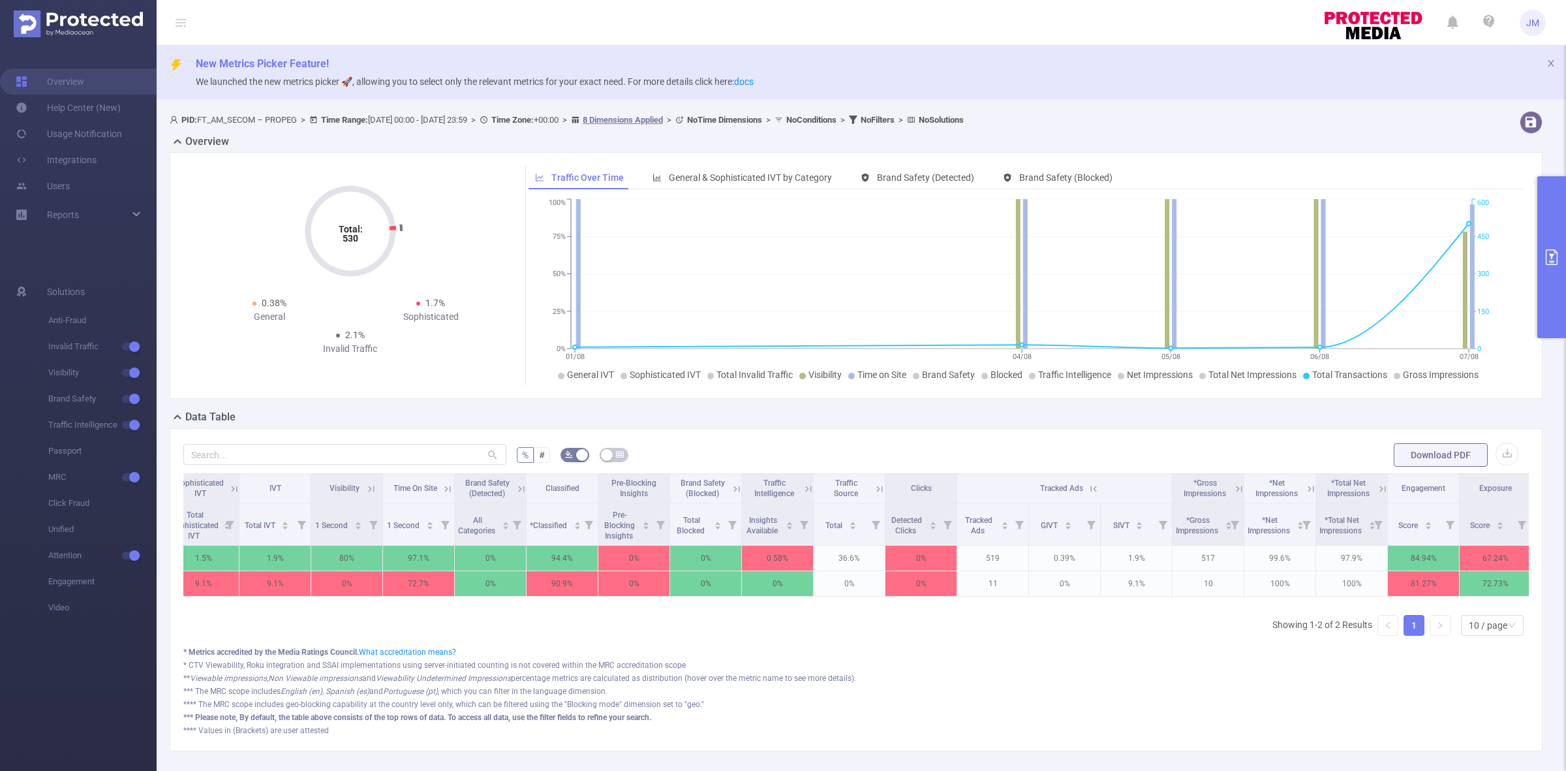
scroll to position [0, 823]
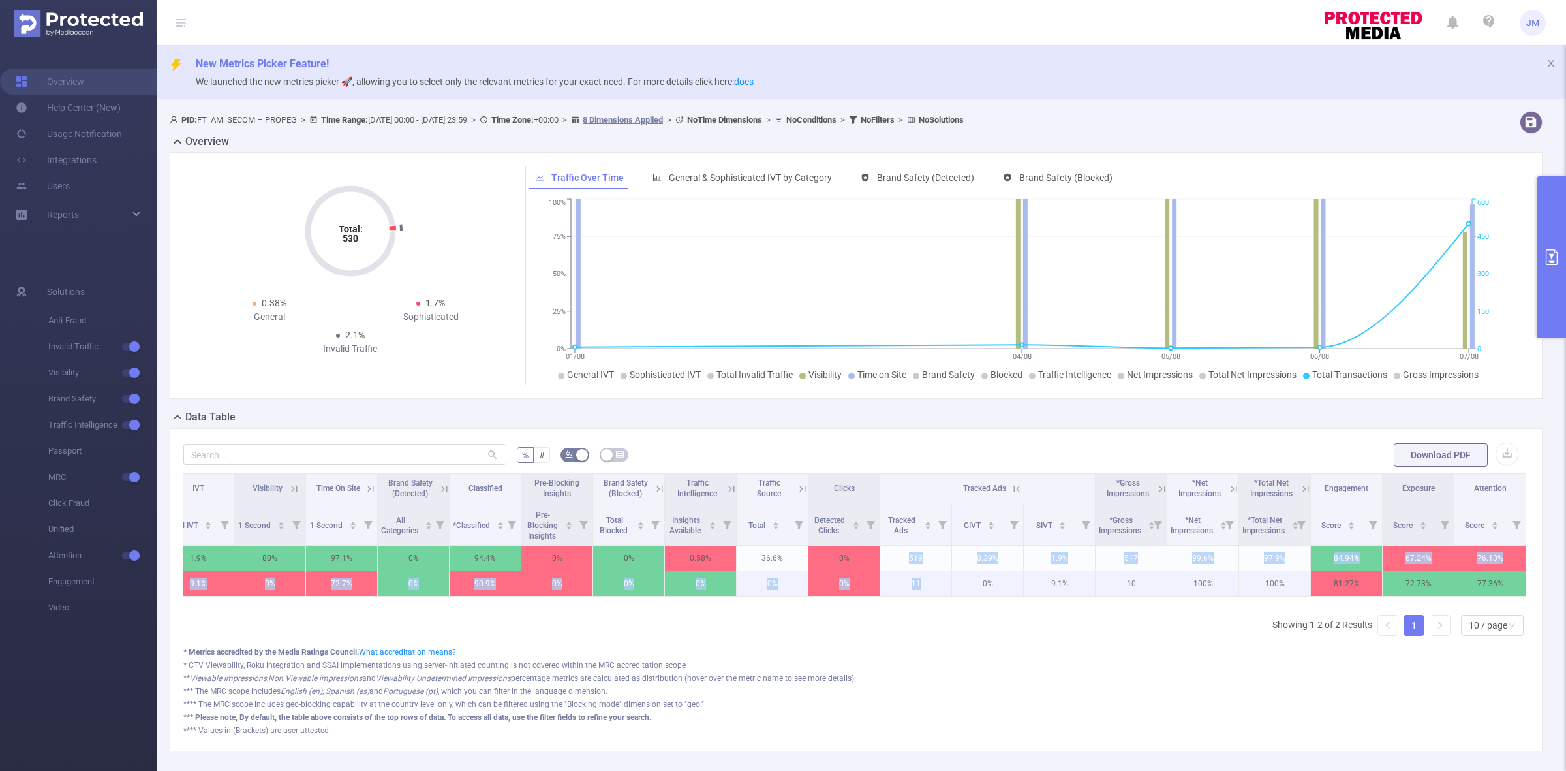
drag, startPoint x: 884, startPoint y: 559, endPoint x: 915, endPoint y: 585, distance: 41.2
click at [917, 585] on tbody "JS "SECOM - PROPEG" [33600] Qualimedia-Teste-Video2.0 [285408] SimpleAdsBR test…" at bounding box center [449, 570] width 2153 height 51
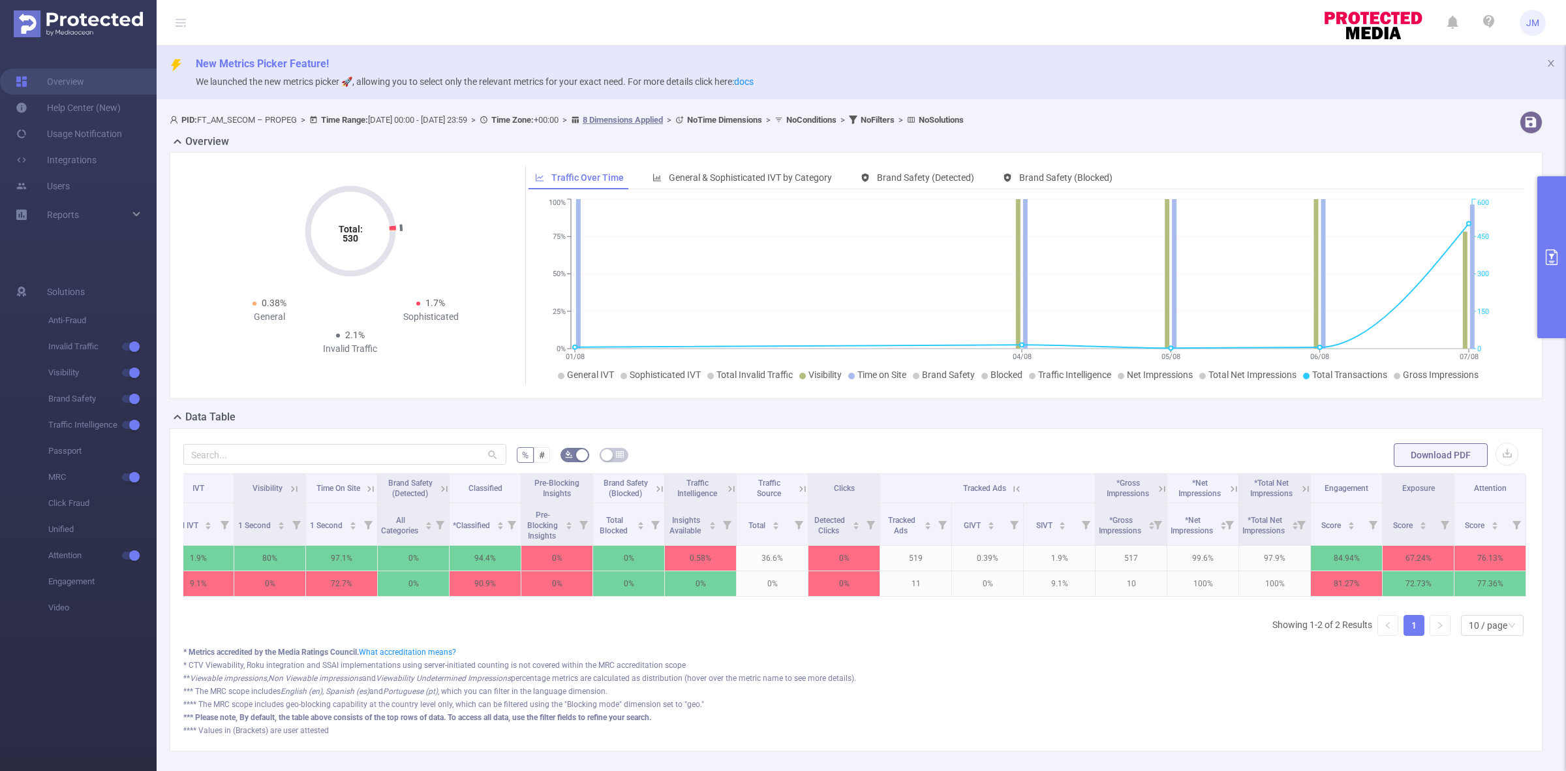
click at [910, 619] on div "Integration Traffic ID Campaign Site Placement Creative Level 5 Level 6 Total T…" at bounding box center [855, 559] width 1345 height 173
drag, startPoint x: 914, startPoint y: 604, endPoint x: 299, endPoint y: 610, distance: 615.3
click at [299, 604] on div "Integration Traffic ID Campaign Site Placement Creative Level 5 Level 6 Total T…" at bounding box center [855, 538] width 1345 height 131
click at [940, 643] on div "Integration Traffic ID Campaign Site Placement Creative Level 5 Level 6 Total T…" at bounding box center [855, 559] width 1345 height 173
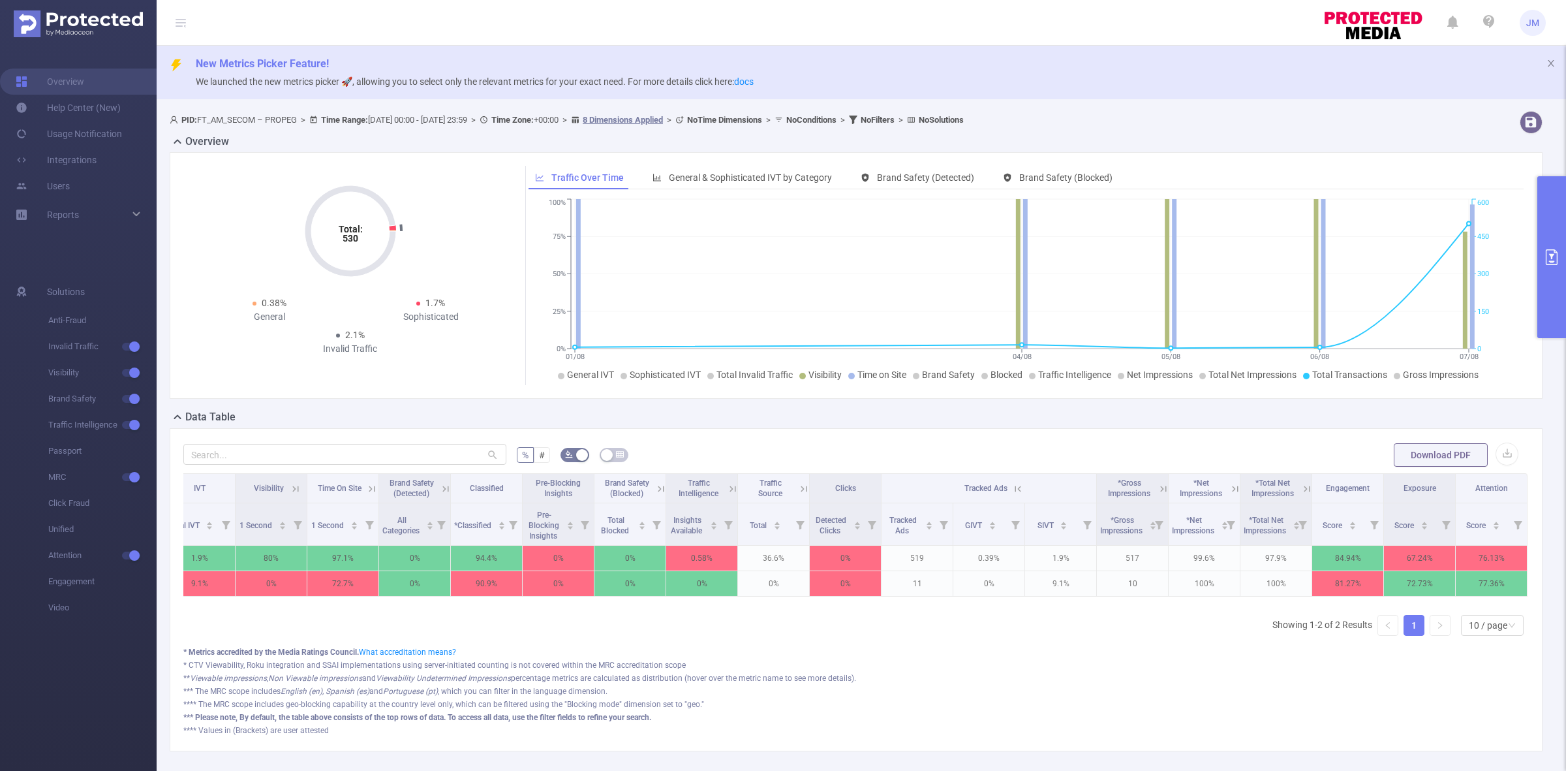
click at [1548, 220] on button "primary" at bounding box center [1551, 257] width 29 height 162
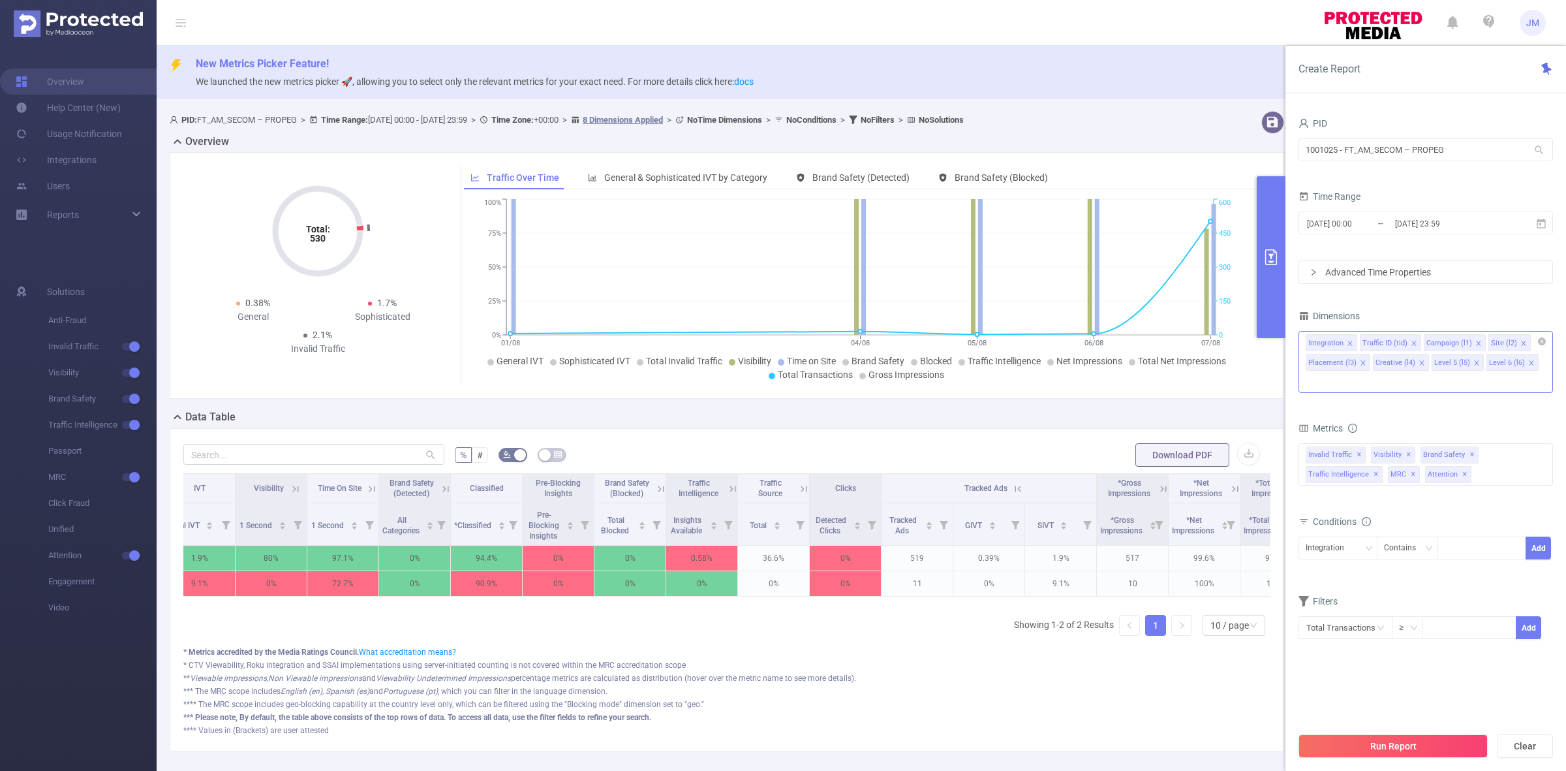
click at [1419, 362] on icon "icon: close" at bounding box center [1422, 363] width 7 height 7
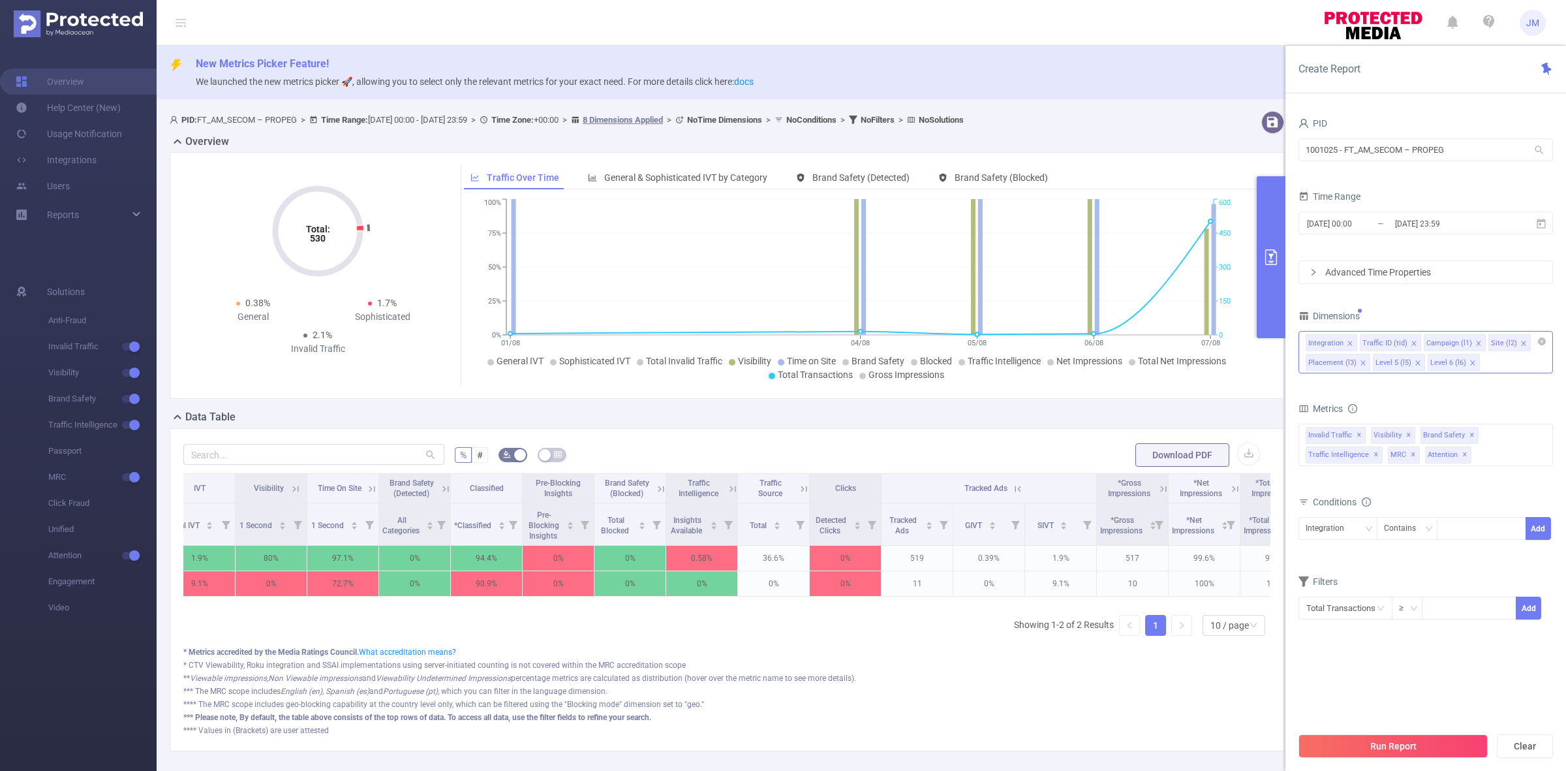
click at [1347, 345] on icon "icon: close" at bounding box center [1350, 343] width 7 height 7
click at [1359, 341] on icon "icon: close" at bounding box center [1360, 343] width 7 height 7
click at [1359, 344] on icon "icon: close" at bounding box center [1360, 343] width 7 height 7
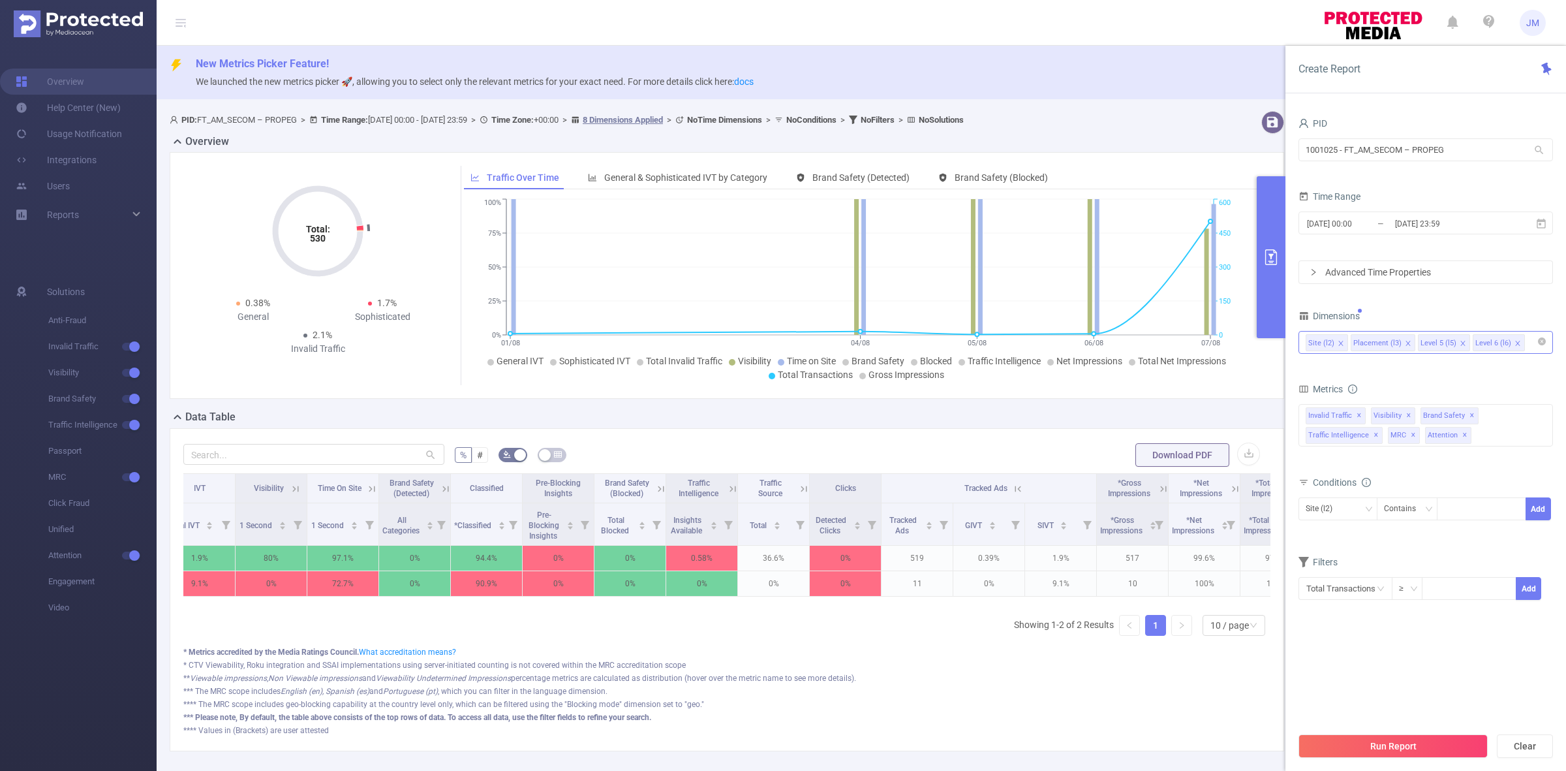
click at [1338, 343] on icon "icon: close" at bounding box center [1341, 343] width 7 height 7
click at [1416, 343] on icon "icon: close" at bounding box center [1417, 343] width 5 height 5
click at [1415, 343] on icon "icon: close" at bounding box center [1418, 343] width 7 height 7
click at [1424, 748] on button "Run Report" at bounding box center [1392, 745] width 189 height 23
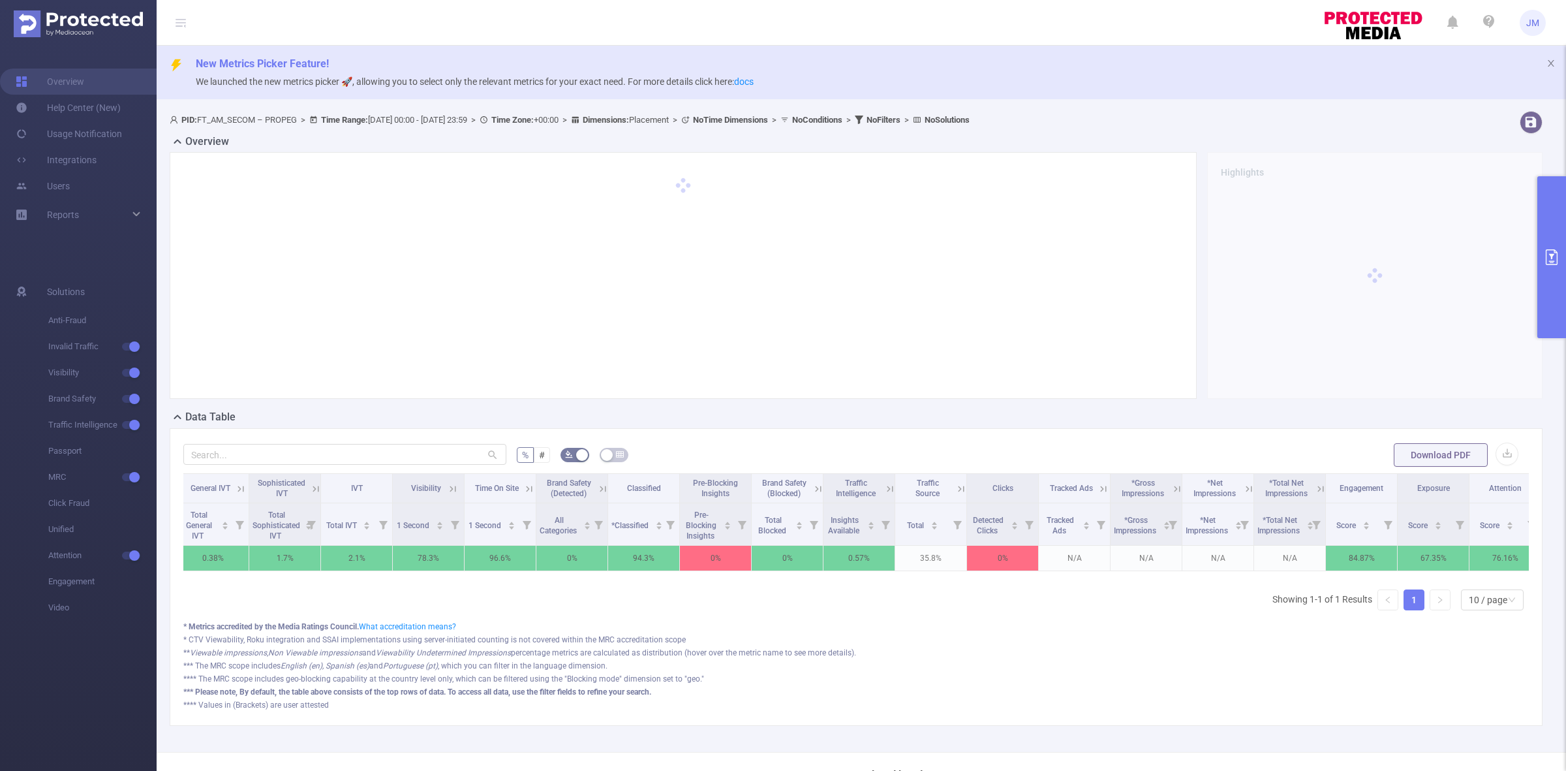
scroll to position [0, 177]
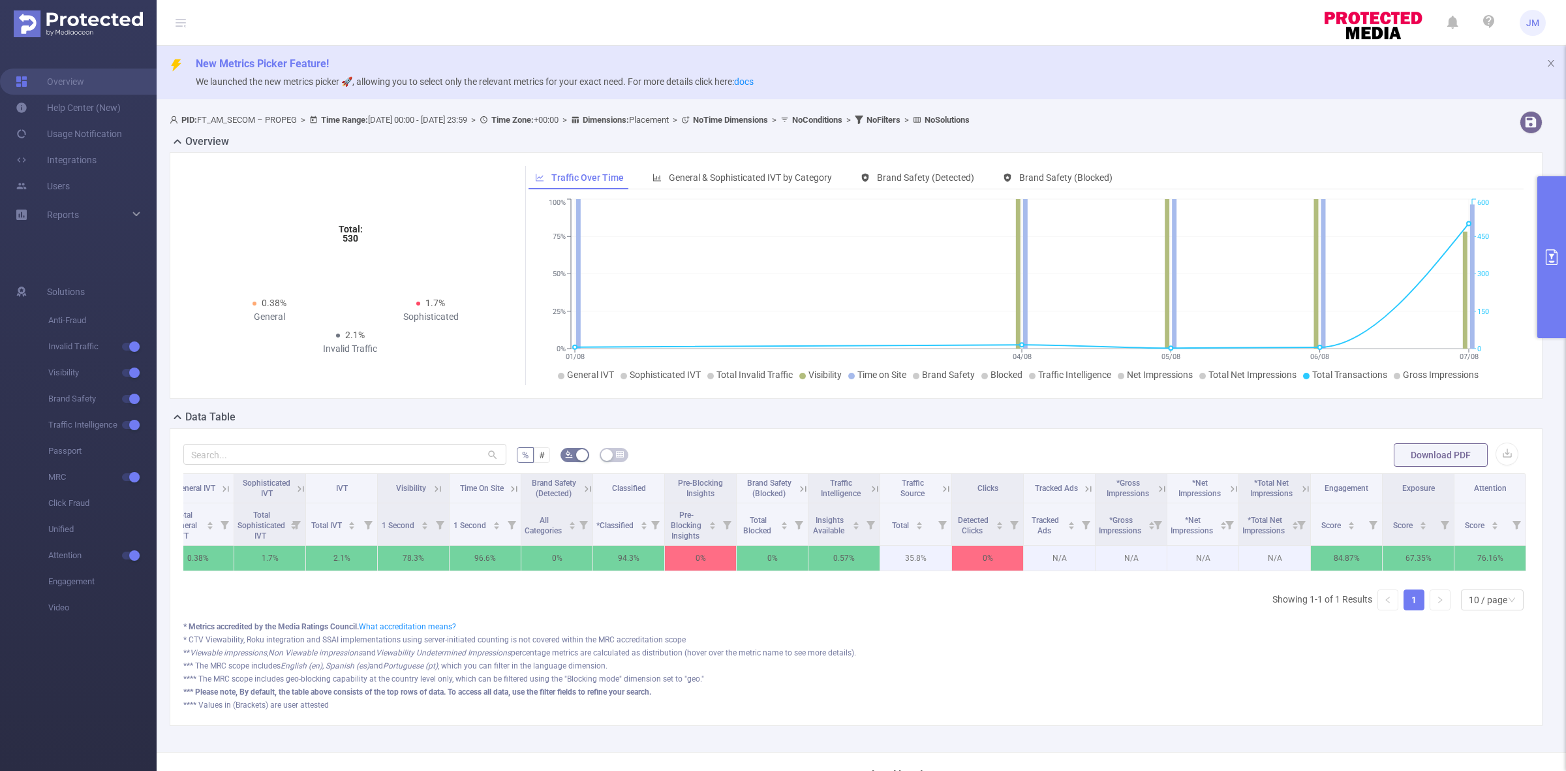
drag, startPoint x: 1031, startPoint y: 551, endPoint x: 1279, endPoint y: 552, distance: 248.0
click at [1279, 552] on tr "teste-video-2.0 [9769383] 530 0.38% 1.7% 2.1% 78.3% 96.6% 0% 94.3% 0% 0% 0.57% …" at bounding box center [772, 557] width 1507 height 25
click at [1207, 671] on div "*** The MRC scope includes English (en), Spanish (es) and Portuguese (pt) , whi…" at bounding box center [855, 666] width 1345 height 12
click at [1556, 253] on icon "primary" at bounding box center [1552, 257] width 12 height 16
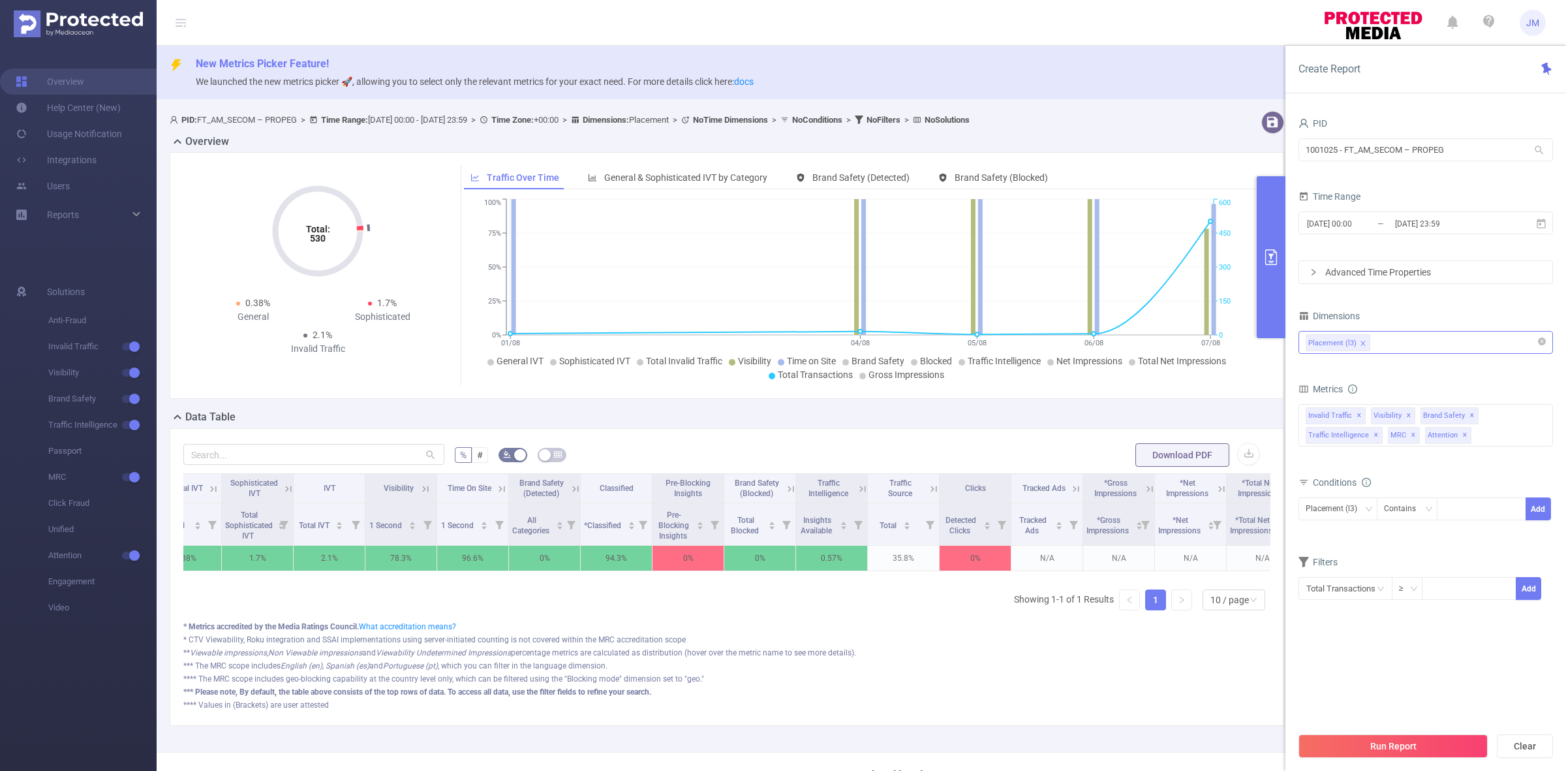
click at [1387, 348] on div "Placement (l3)" at bounding box center [1426, 342] width 240 height 22
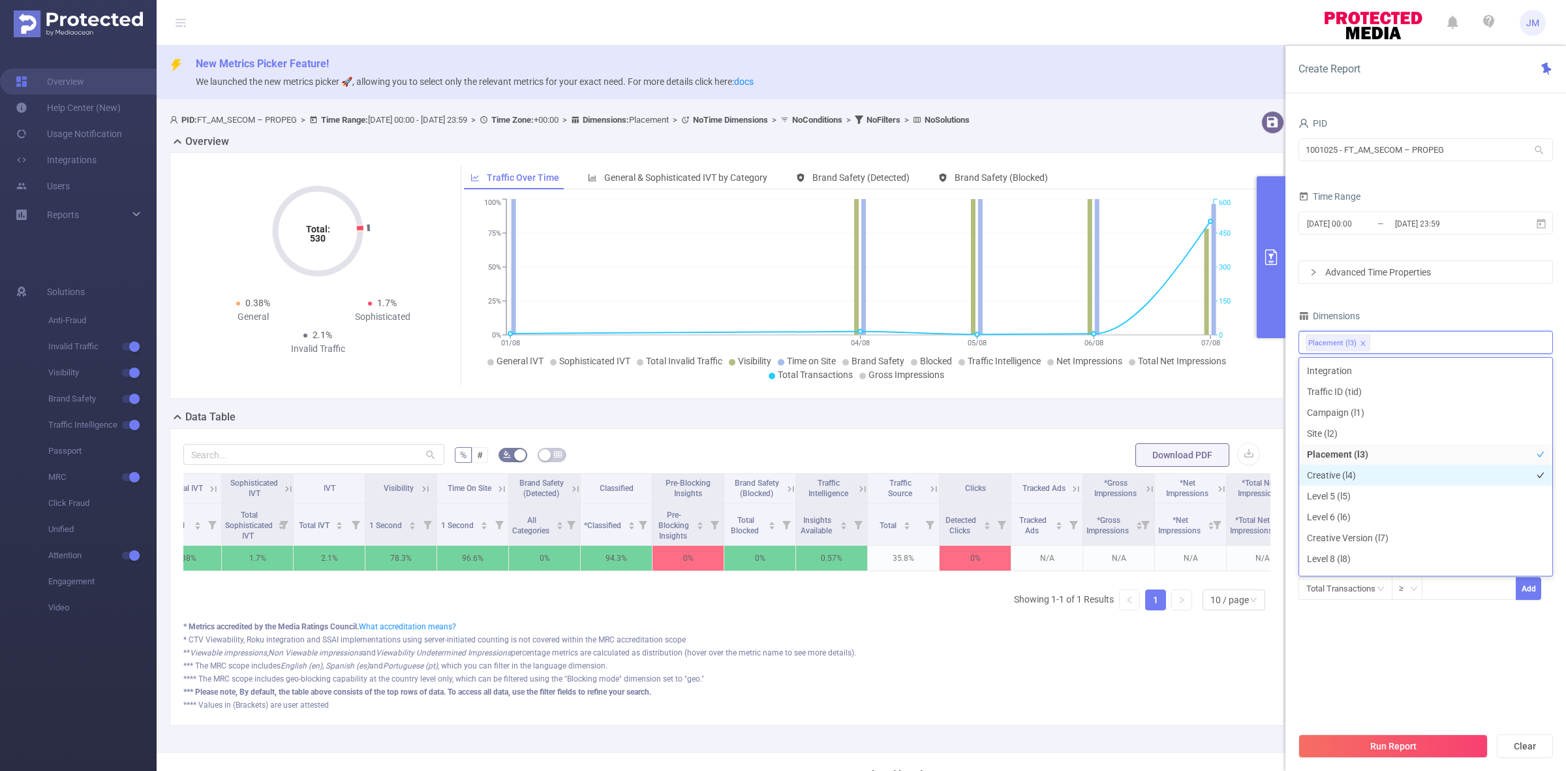
click at [1348, 473] on li "Creative (l4)" at bounding box center [1425, 475] width 253 height 21
click at [1527, 591] on button "Add" at bounding box center [1528, 588] width 25 height 23
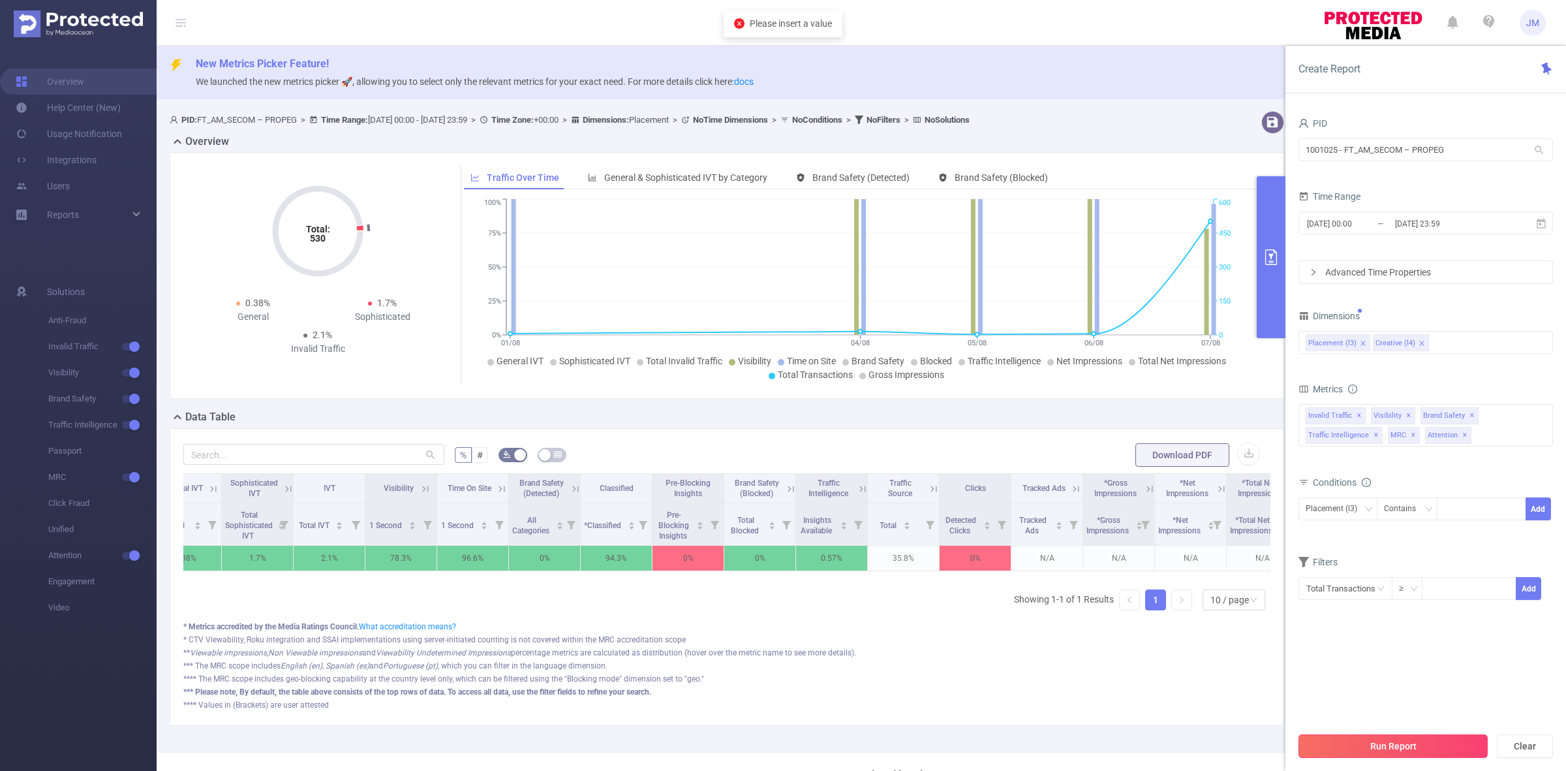
click at [1413, 747] on button "Run Report" at bounding box center [1392, 745] width 189 height 23
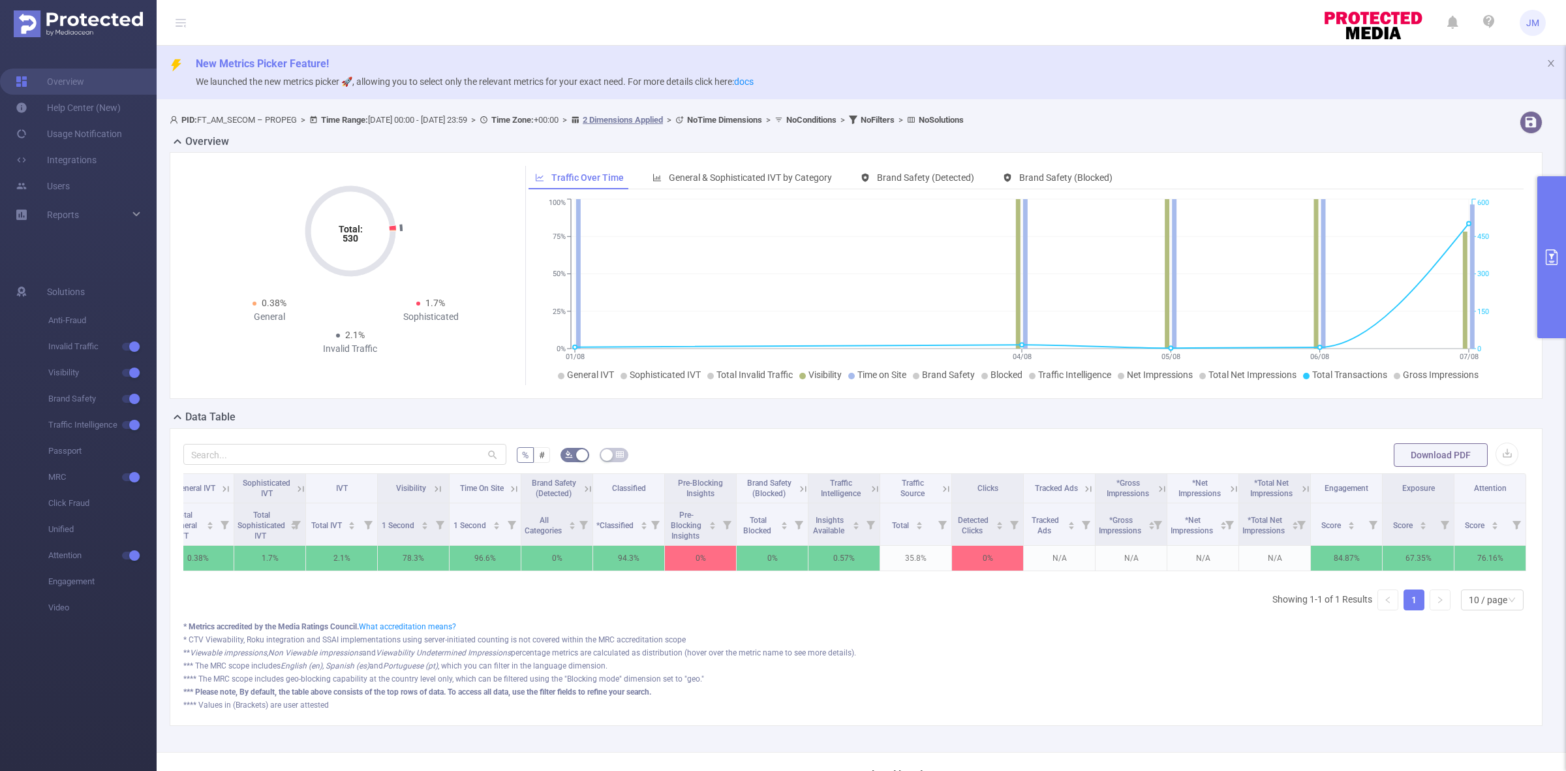
scroll to position [0, 249]
click at [1544, 243] on button "primary" at bounding box center [1551, 257] width 29 height 162
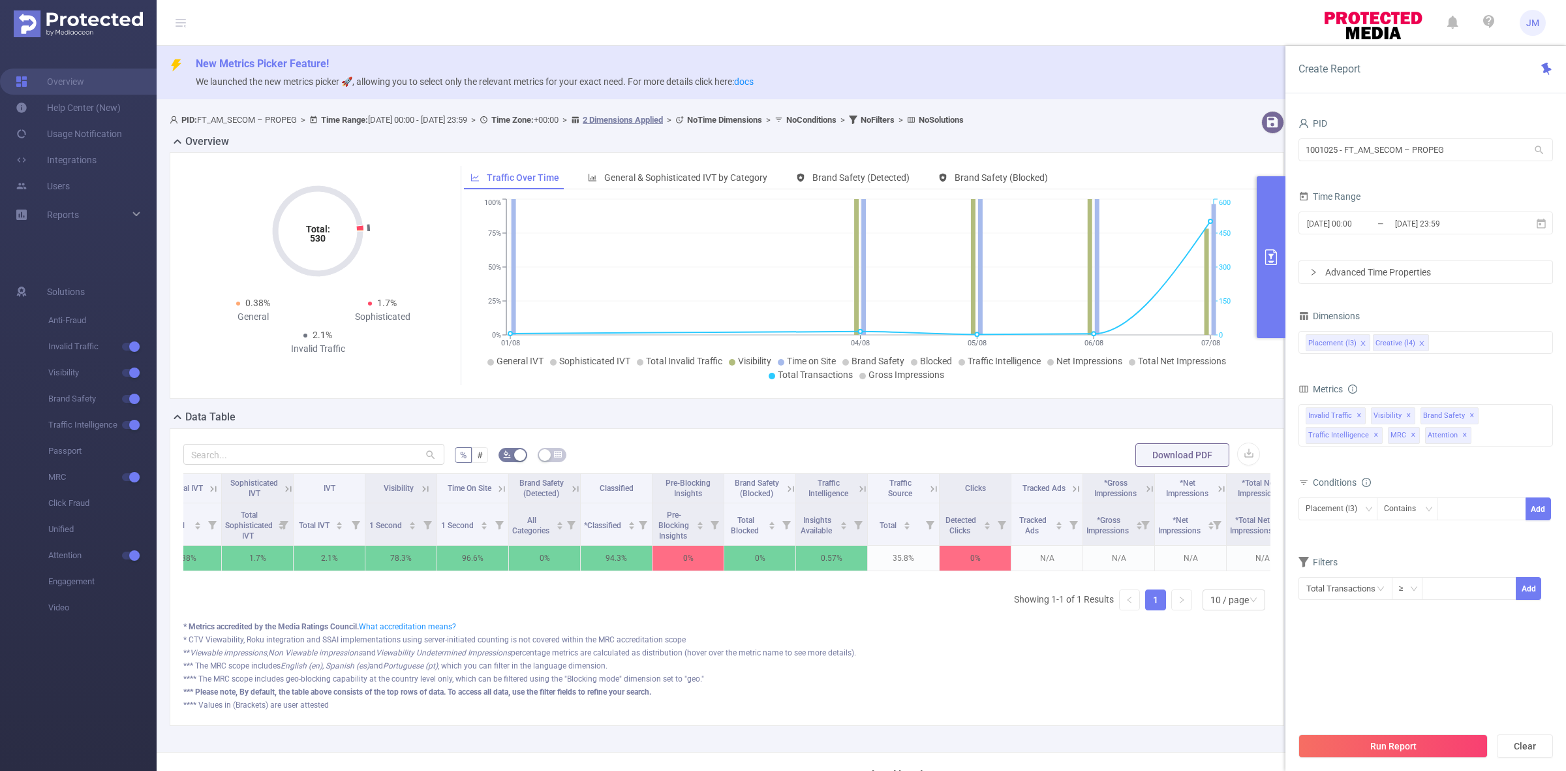
click at [1420, 344] on icon "icon: close" at bounding box center [1421, 343] width 5 height 5
click at [1443, 339] on div "Placement (l3) Creative (l4)" at bounding box center [1426, 342] width 240 height 22
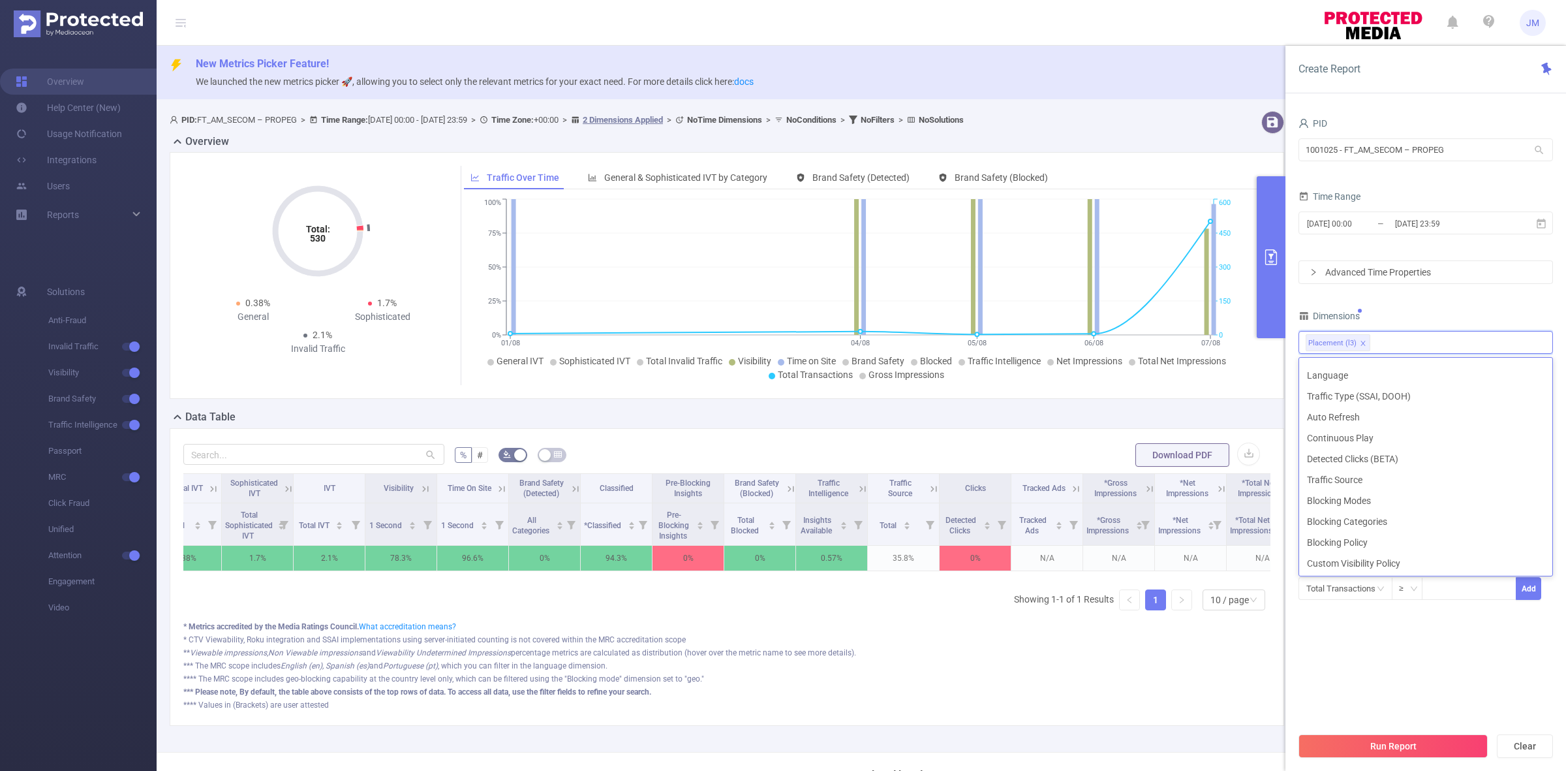
scroll to position [0, 0]
click at [1345, 491] on li "Level 5 (l5)" at bounding box center [1425, 495] width 253 height 21
click at [1504, 686] on section "PID 1001025 - FT_AM_SECOM – PROPEG 1001025 - FT_AM_SECOM – PROPEG Time Range [D…" at bounding box center [1425, 419] width 254 height 611
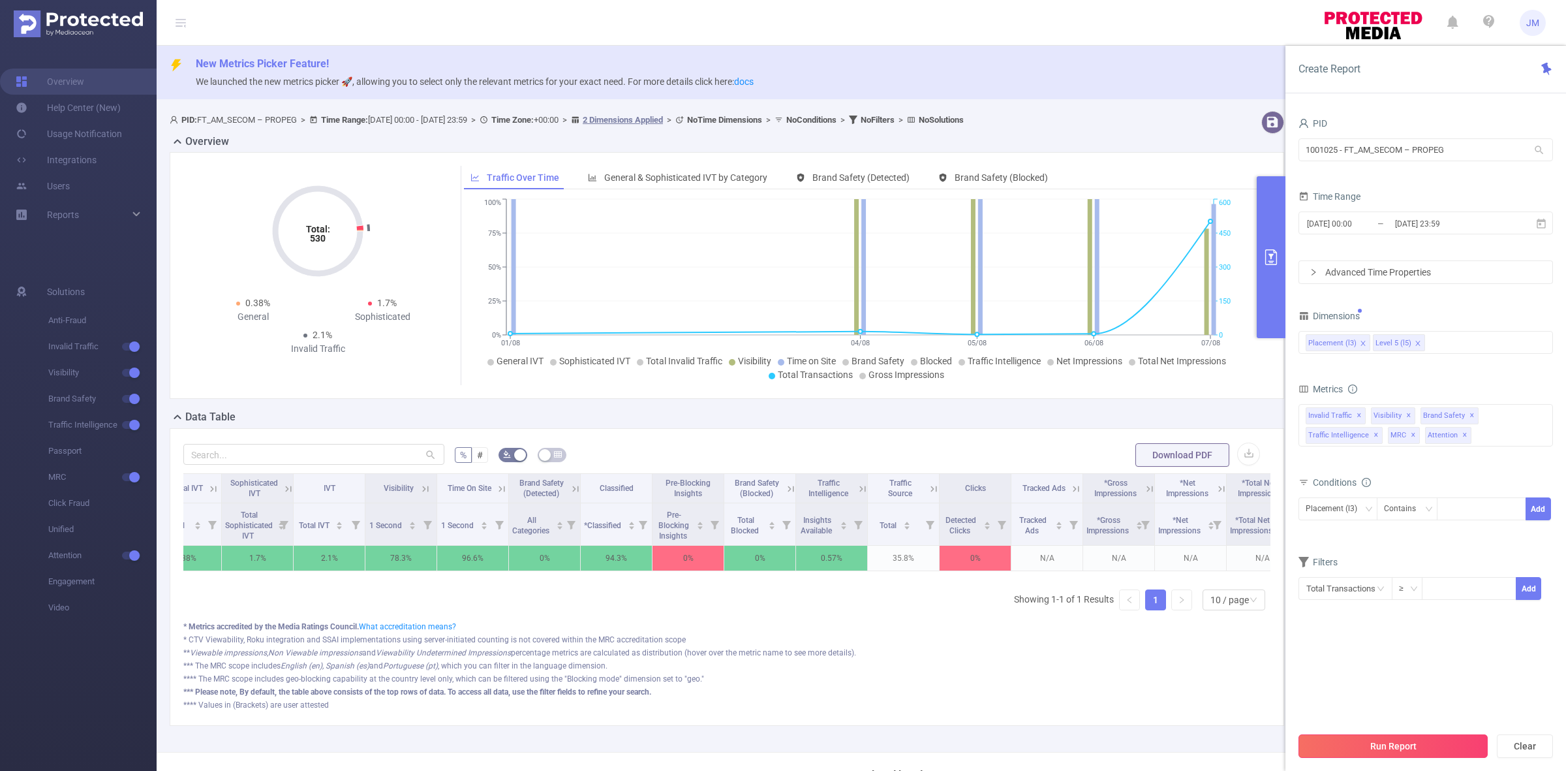
click at [1384, 738] on button "Run Report" at bounding box center [1392, 745] width 189 height 23
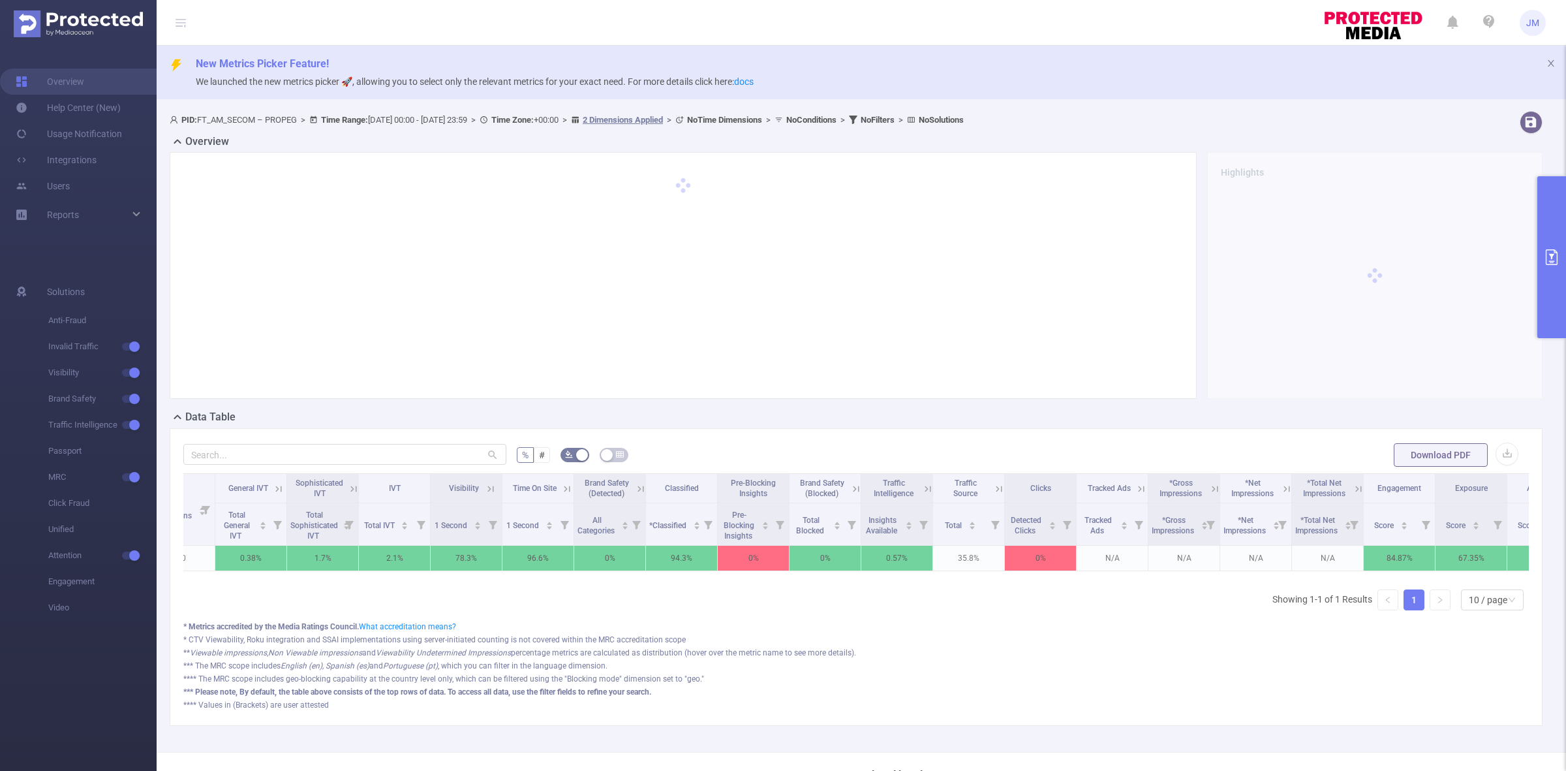
scroll to position [0, 249]
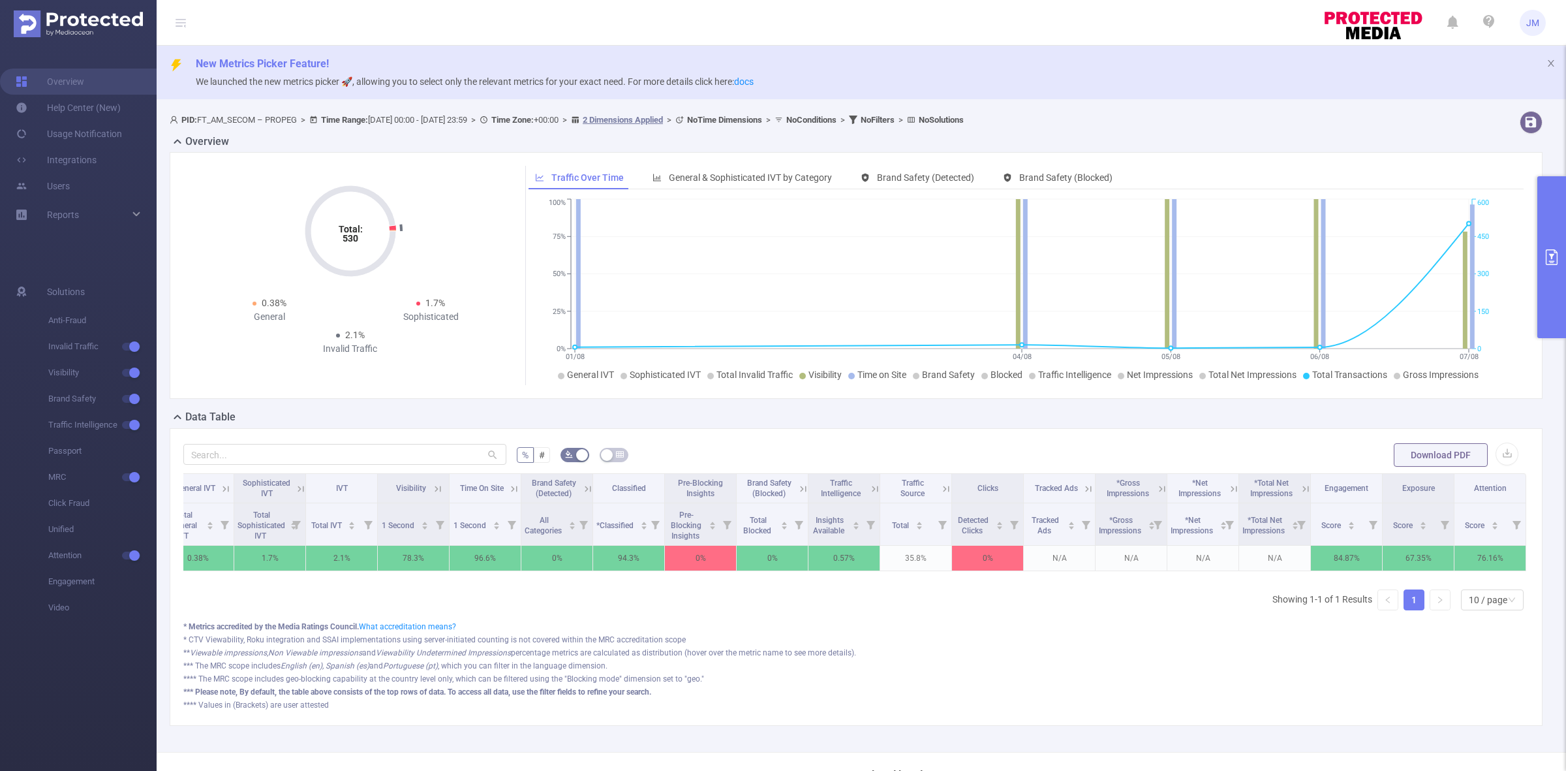
click at [1556, 272] on button "primary" at bounding box center [1551, 257] width 29 height 162
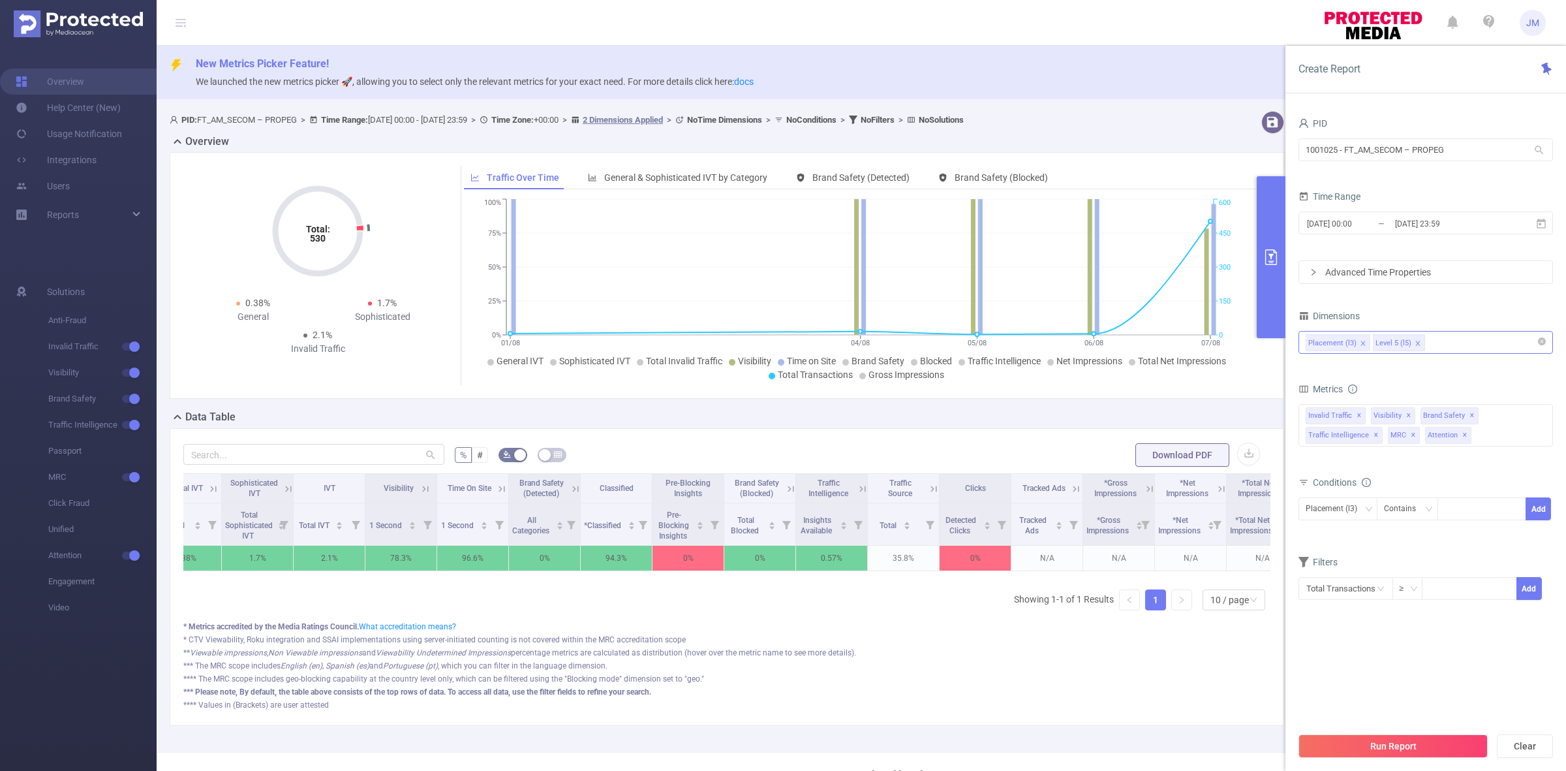
click at [1415, 341] on icon "icon: close" at bounding box center [1418, 343] width 7 height 7
click at [1434, 341] on div "Placement (l3)" at bounding box center [1426, 342] width 240 height 22
click at [1387, 343] on div "Placement (l3)" at bounding box center [1426, 342] width 240 height 22
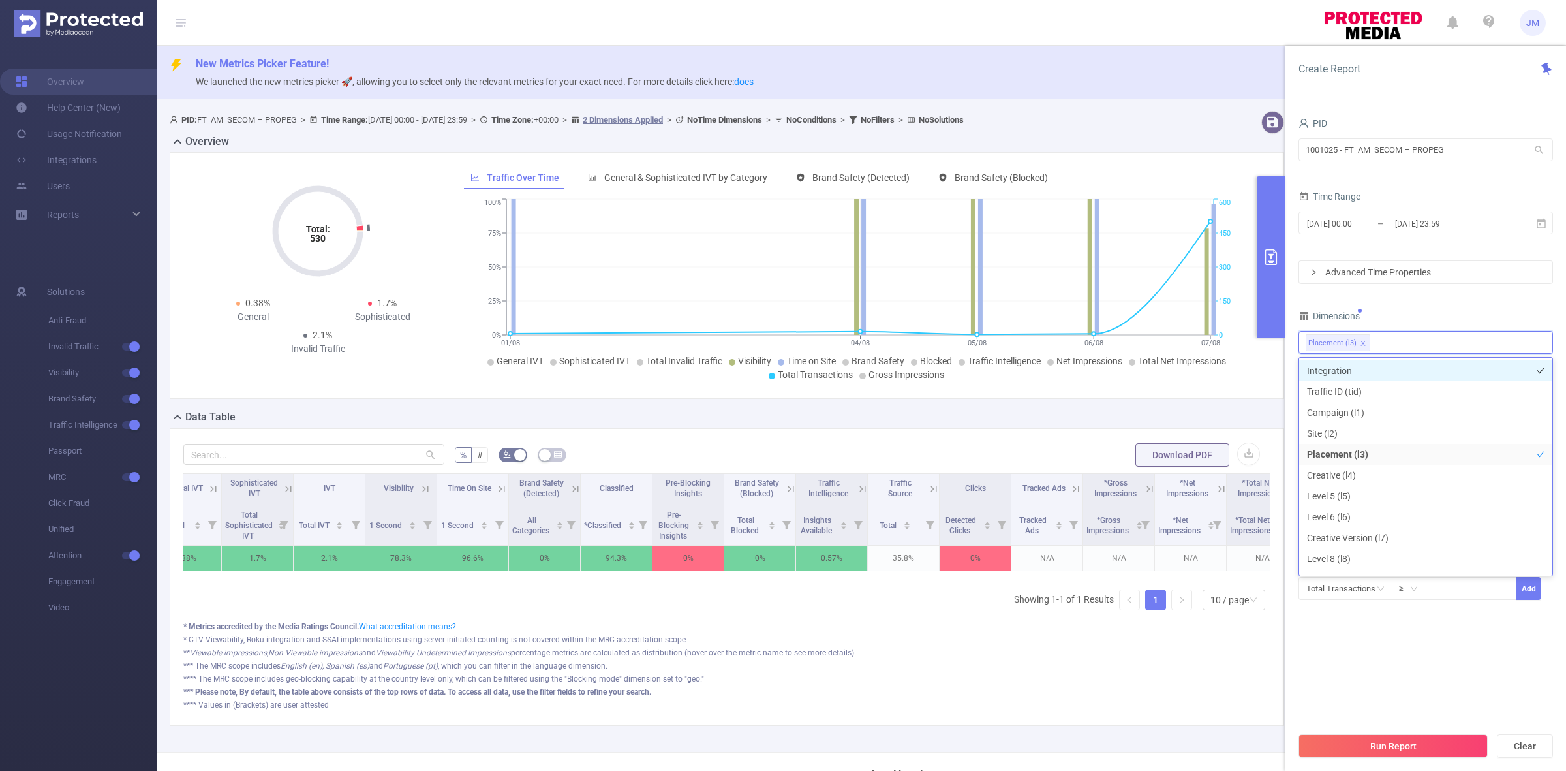
click at [1367, 373] on li "Integration" at bounding box center [1425, 370] width 253 height 21
click at [1447, 651] on section "PID 1001025 - FT_AM_SECOM – PROPEG 1001025 - FT_AM_SECOM – PROPEG Time Range [D…" at bounding box center [1425, 419] width 254 height 611
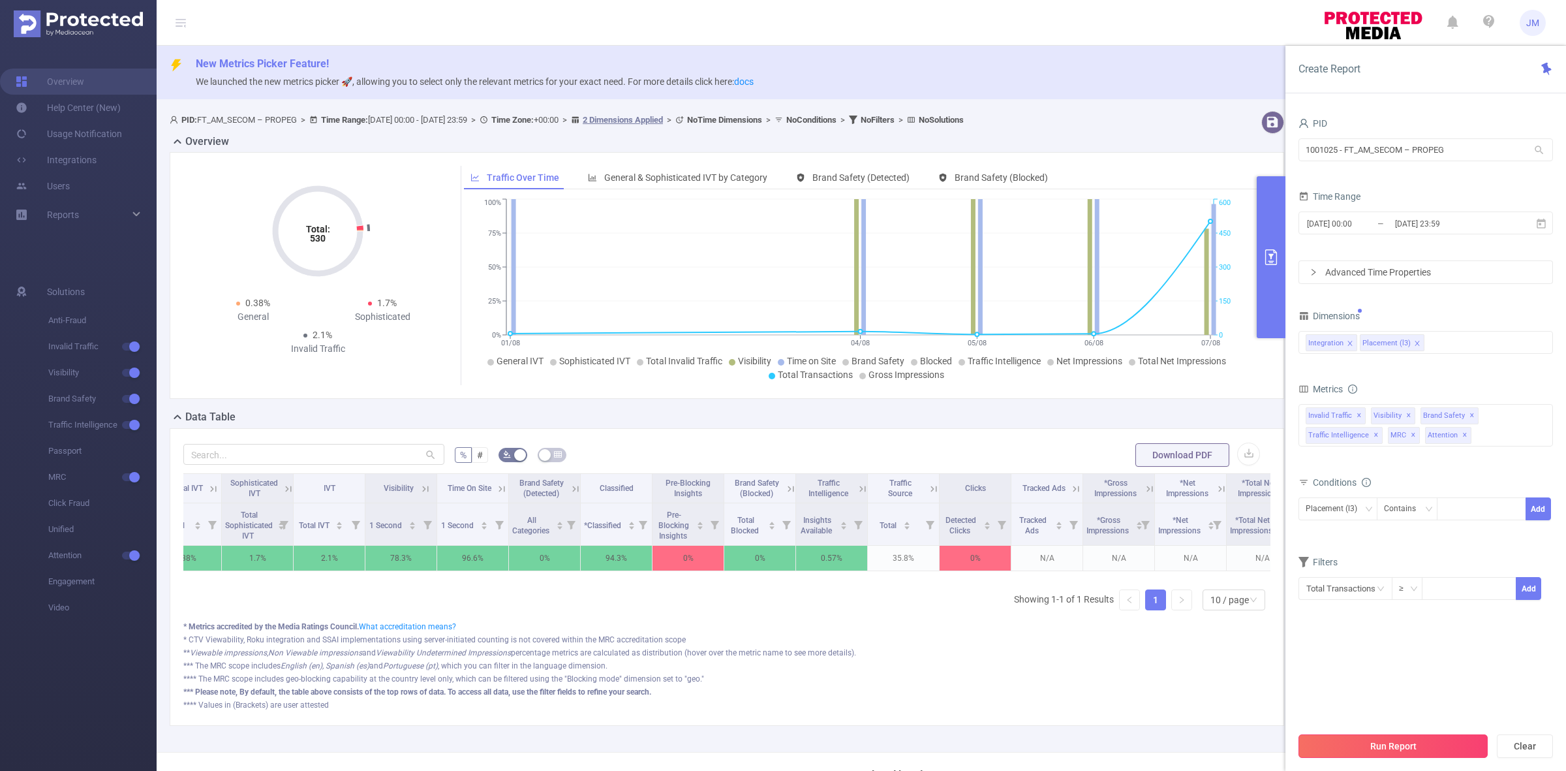
click at [1421, 751] on button "Run Report" at bounding box center [1392, 745] width 189 height 23
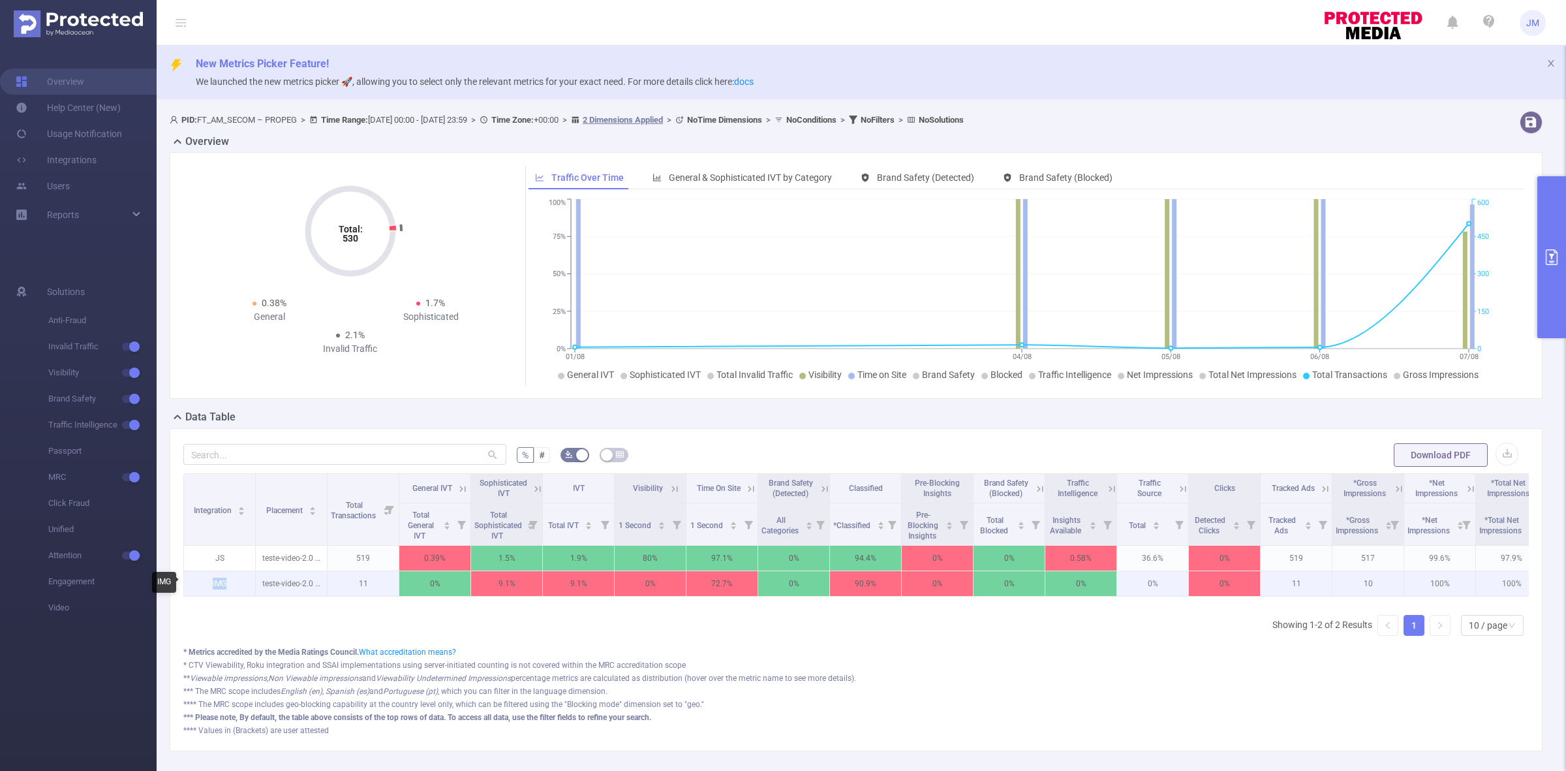
drag, startPoint x: 204, startPoint y: 588, endPoint x: 227, endPoint y: 583, distance: 23.4
click at [229, 583] on p "IMG" at bounding box center [219, 583] width 71 height 25
click at [226, 584] on p "IMG" at bounding box center [219, 583] width 71 height 25
drag, startPoint x: 207, startPoint y: 588, endPoint x: 234, endPoint y: 588, distance: 26.8
click at [234, 588] on p "IMG" at bounding box center [219, 583] width 71 height 25
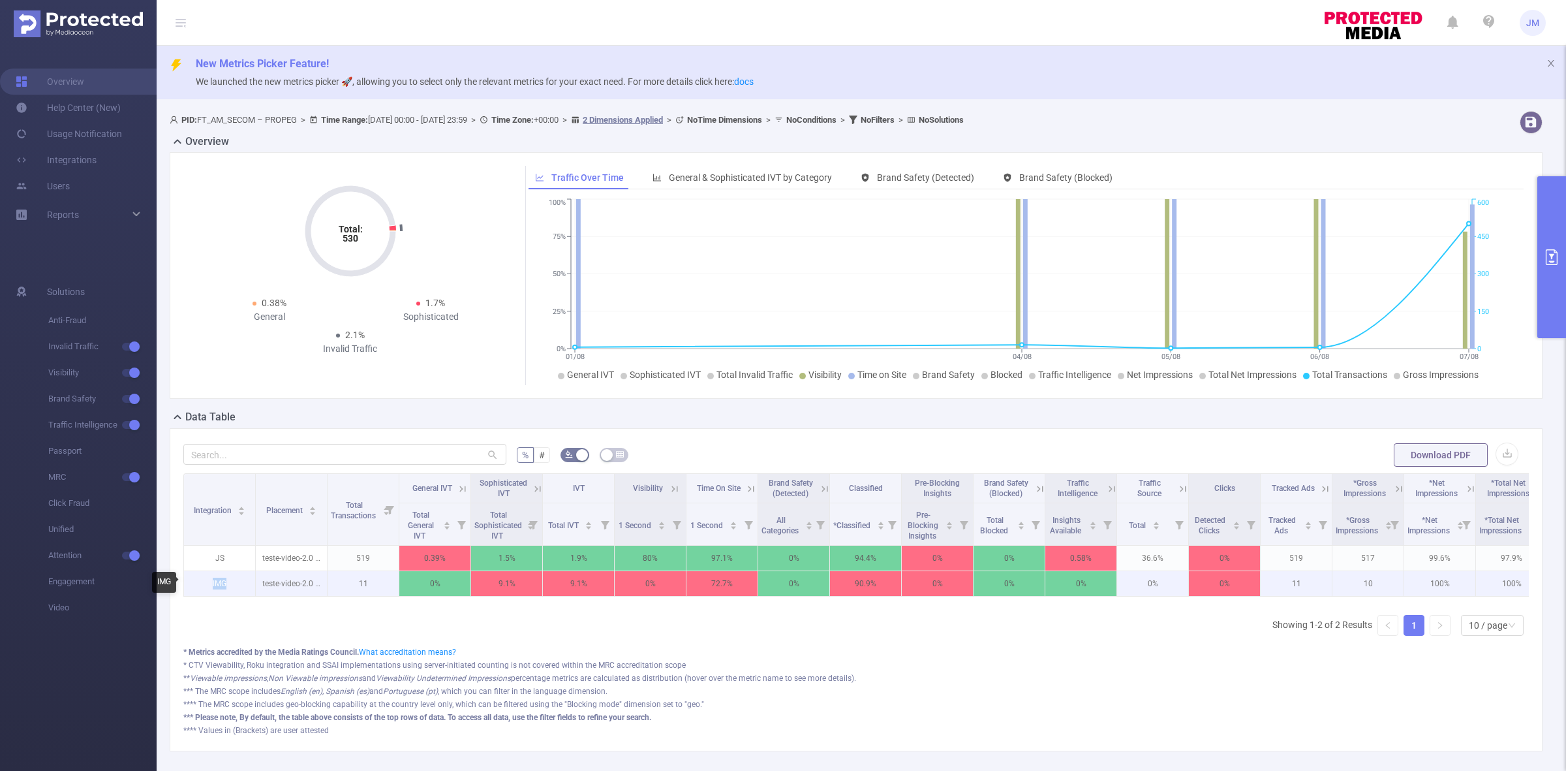
click at [226, 587] on p "IMG" at bounding box center [219, 583] width 71 height 25
click at [207, 586] on p "IMG" at bounding box center [219, 583] width 71 height 25
drag, startPoint x: 191, startPoint y: 585, endPoint x: 243, endPoint y: 585, distance: 52.2
click at [243, 585] on p "IMG" at bounding box center [219, 583] width 71 height 25
click at [232, 588] on p "IMG" at bounding box center [219, 583] width 71 height 25
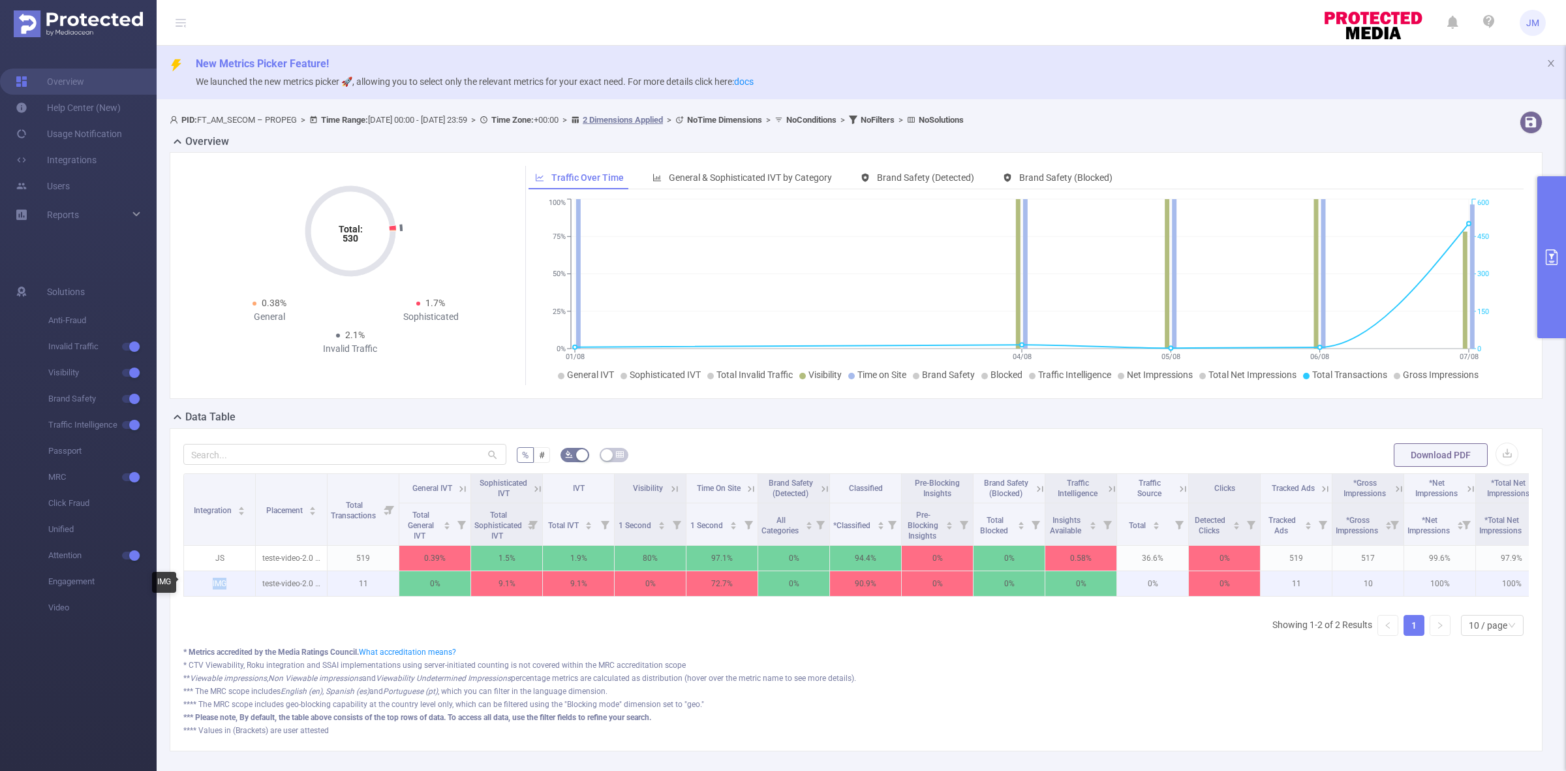
drag, startPoint x: 201, startPoint y: 588, endPoint x: 245, endPoint y: 585, distance: 43.8
click at [245, 585] on p "IMG" at bounding box center [219, 583] width 71 height 25
drag, startPoint x: 207, startPoint y: 557, endPoint x: 245, endPoint y: 553, distance: 37.4
click at [245, 553] on p "JS" at bounding box center [219, 557] width 71 height 25
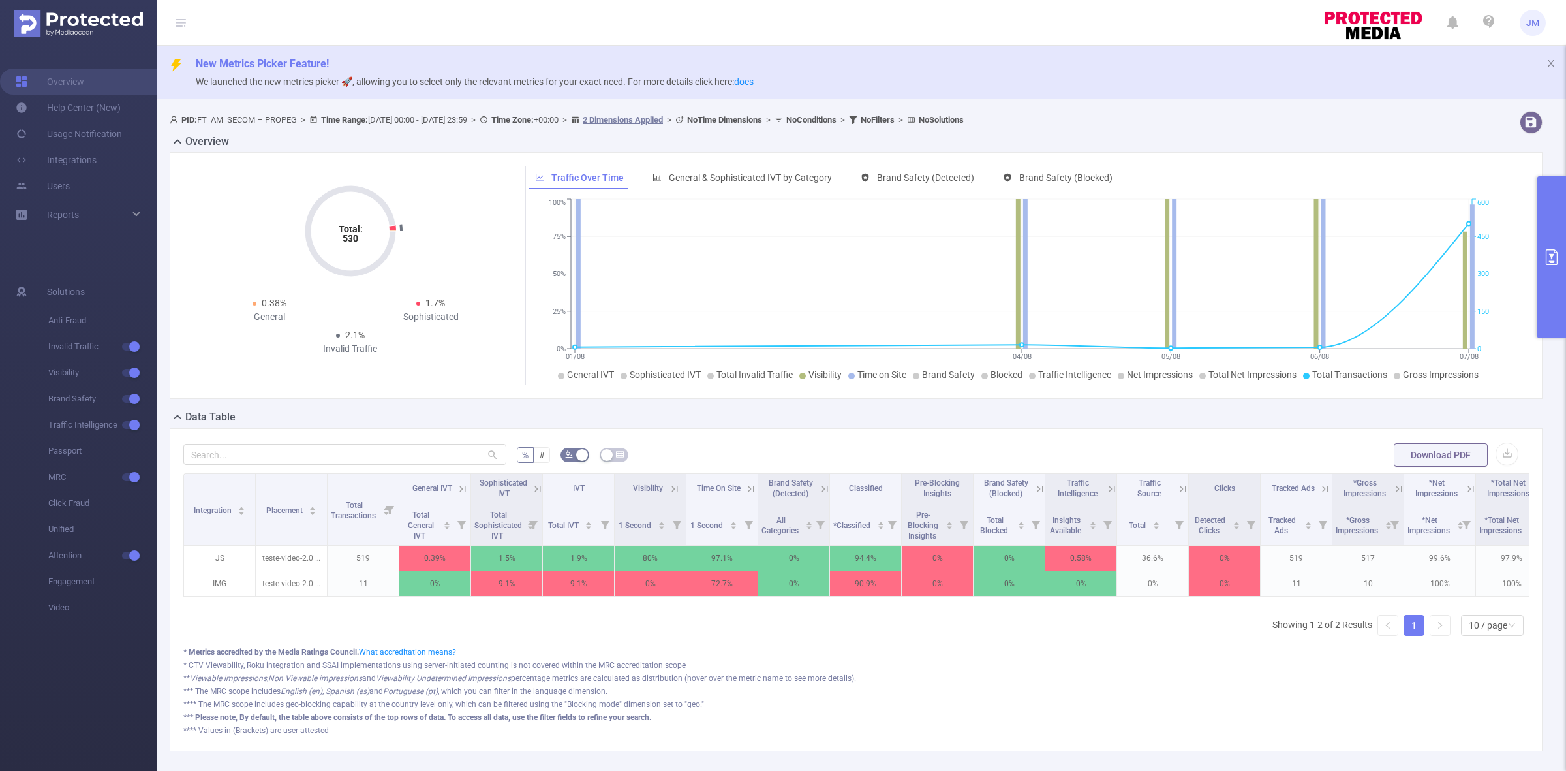
click at [677, 480] on th "Visibility" at bounding box center [651, 488] width 72 height 29
click at [677, 486] on icon at bounding box center [675, 489] width 12 height 12
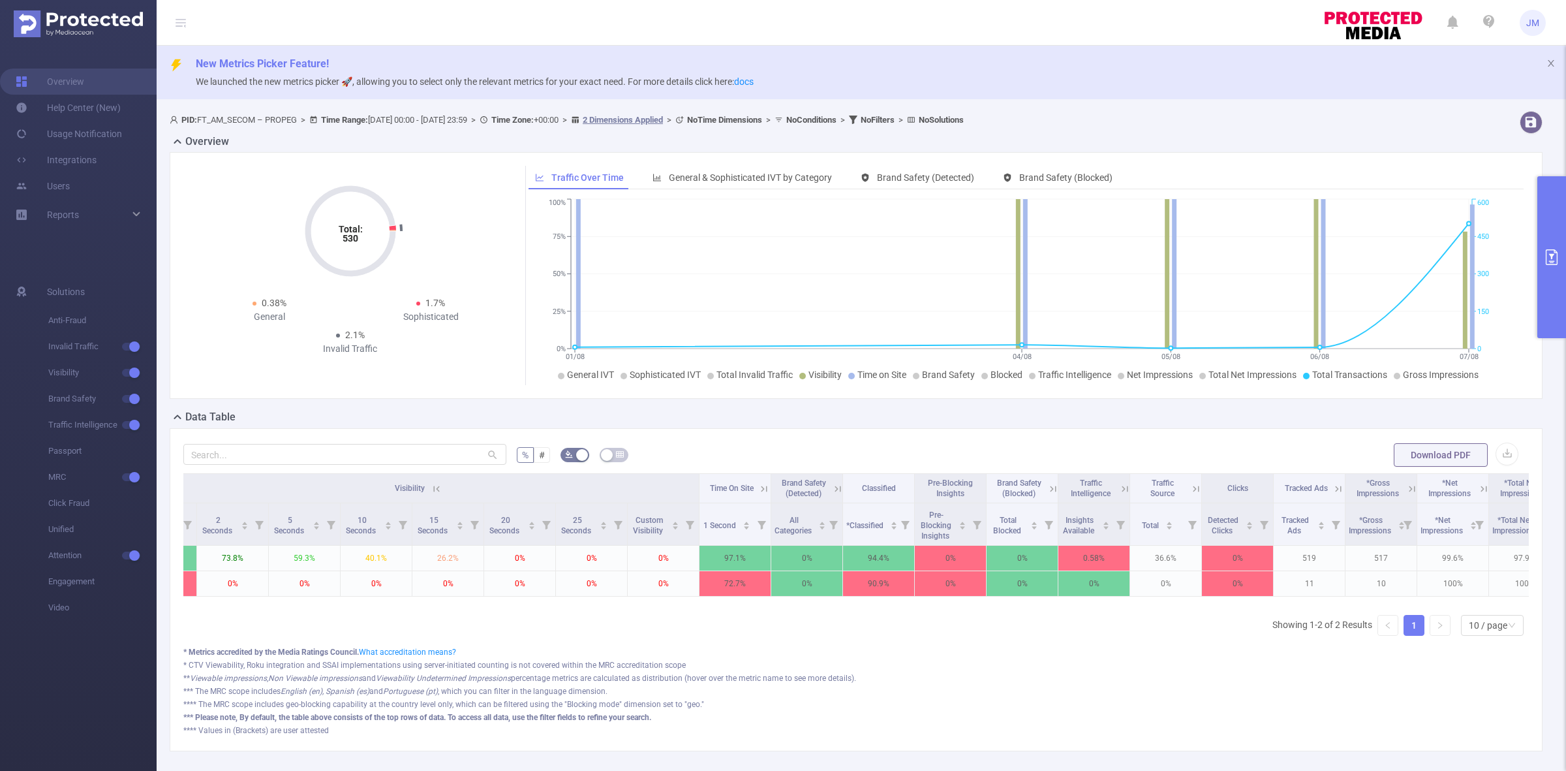
scroll to position [0, 532]
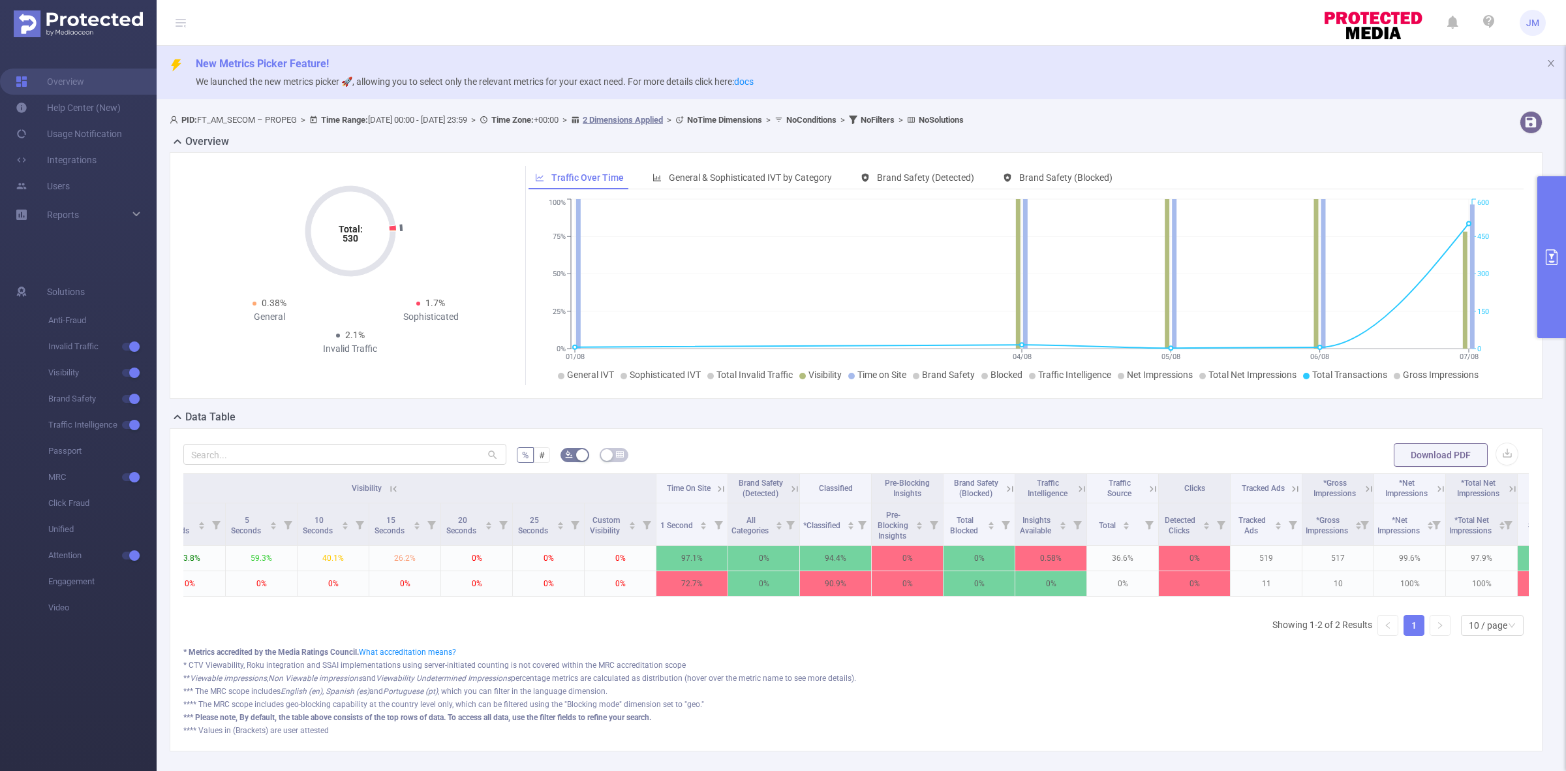
click at [1552, 243] on button "primary" at bounding box center [1551, 257] width 29 height 162
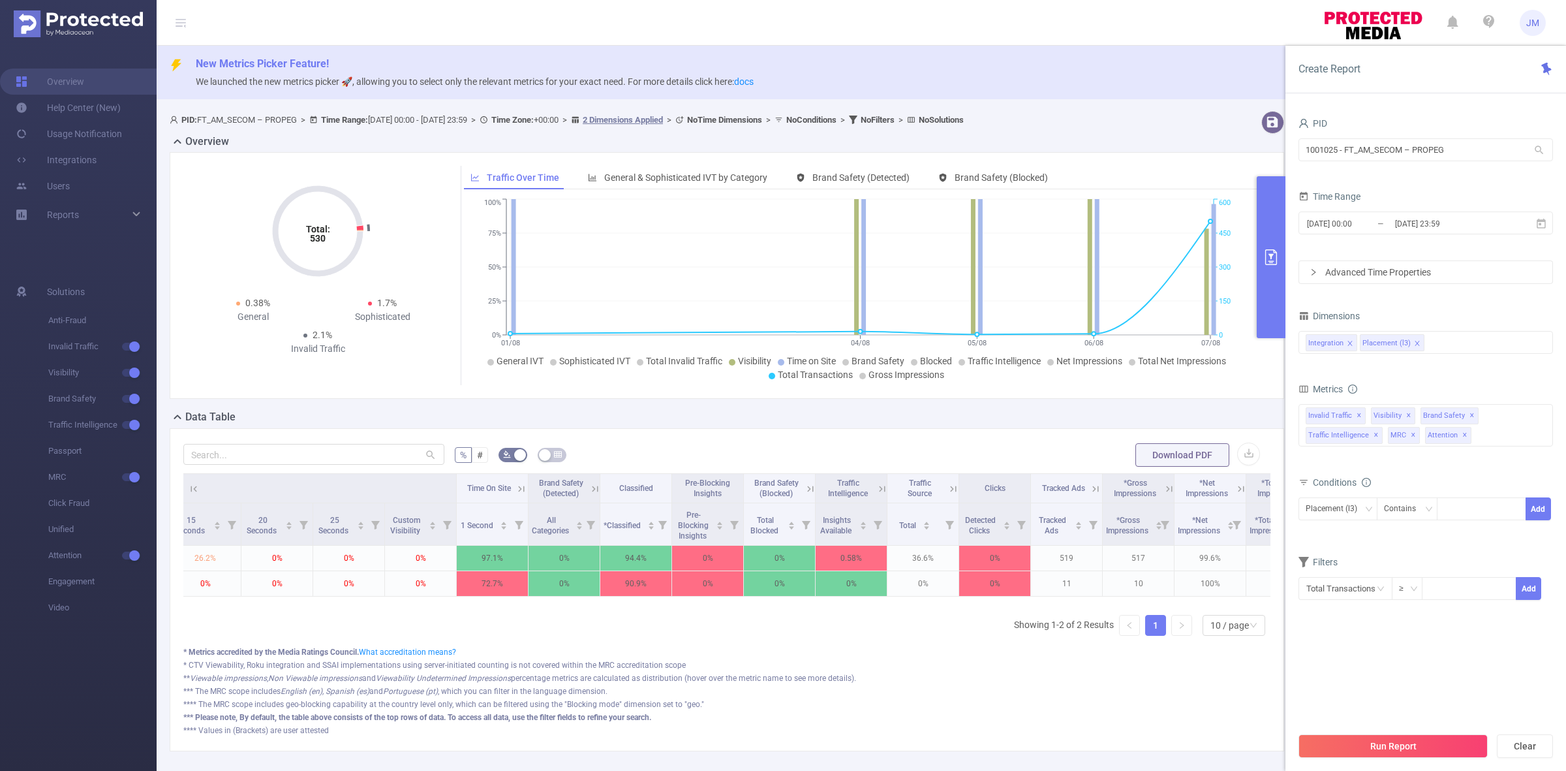
scroll to position [0, 734]
click at [1280, 122] on div "PID: FT_AM_SECOM – PROPEG > Time Range: [DATE] 00:00 - [DATE] 23:59 > Time Zone…" at bounding box center [732, 122] width 1125 height 23
click at [1246, 62] on span "New Metrics Picker Feature!" at bounding box center [876, 64] width 1360 height 16
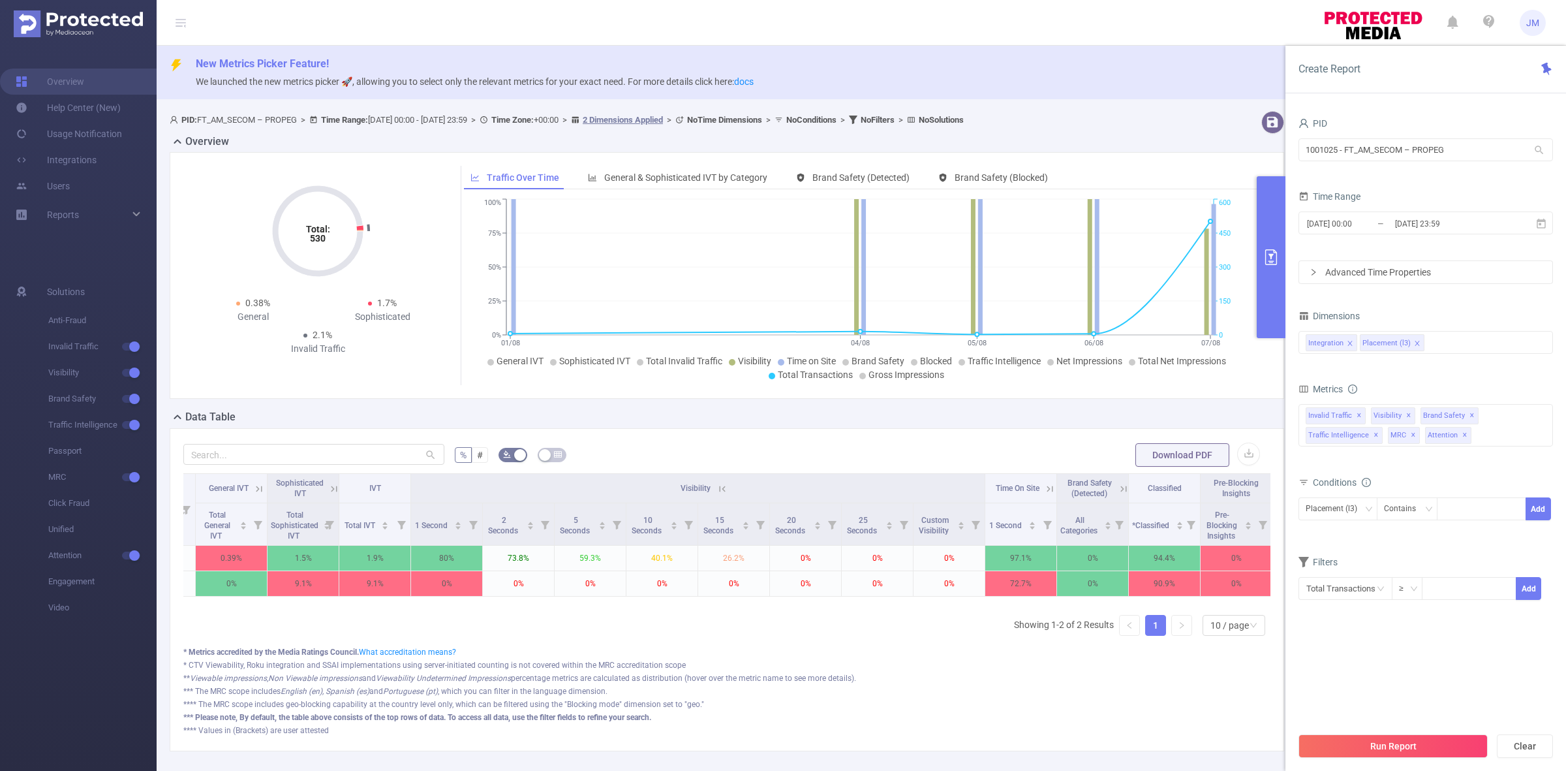
scroll to position [0, 0]
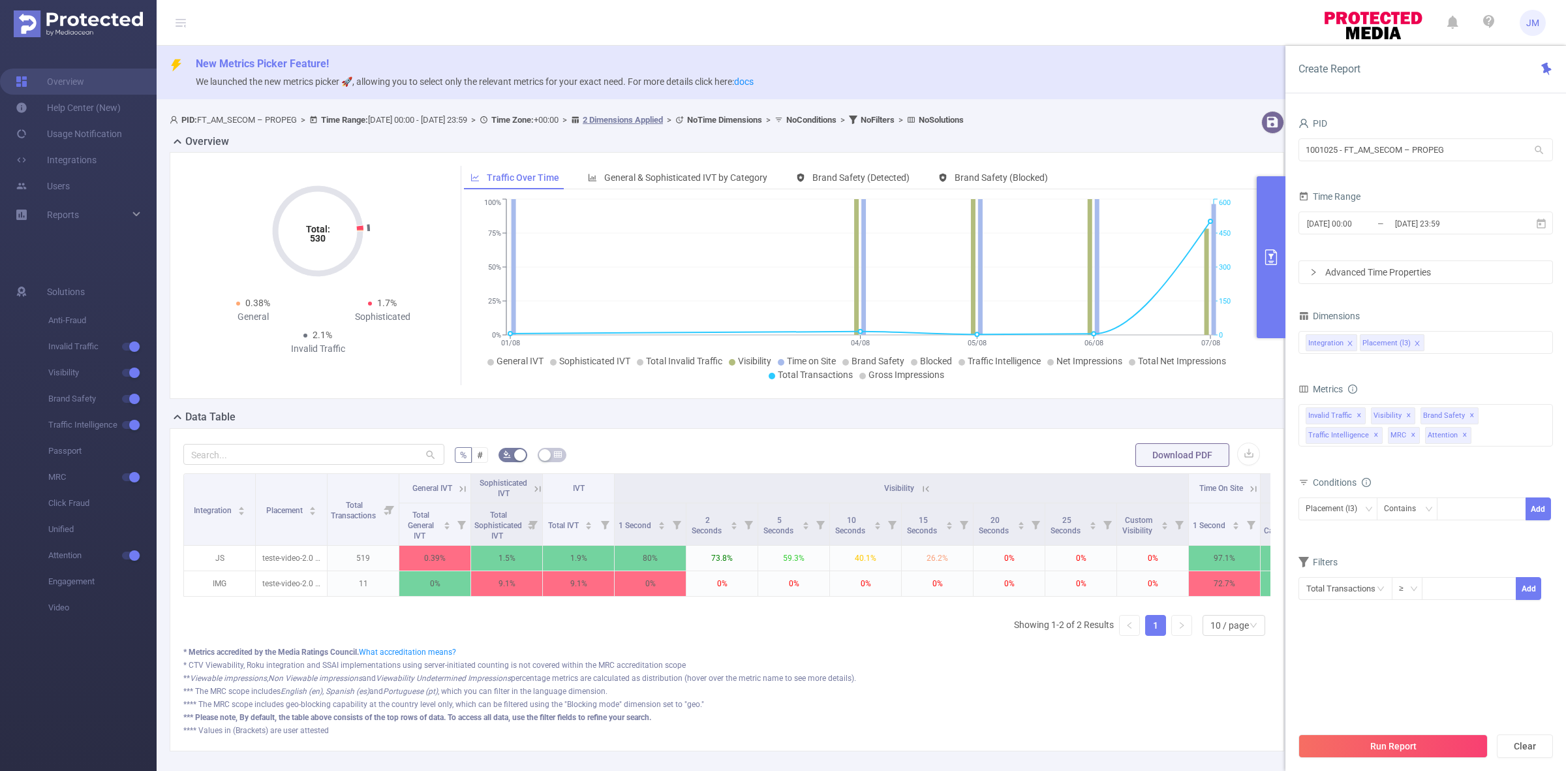
click at [1270, 196] on button "primary" at bounding box center [1271, 257] width 29 height 162
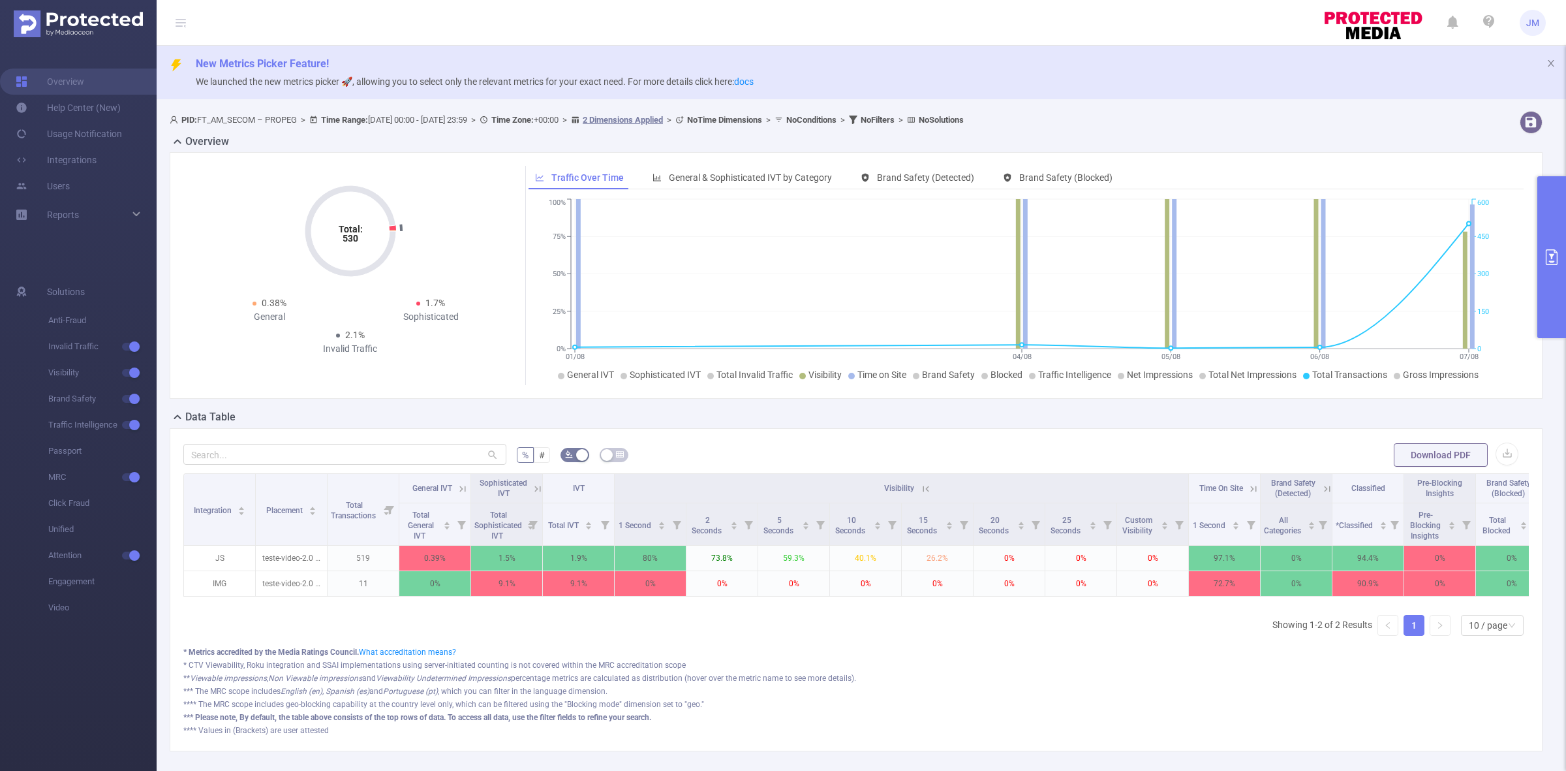
click at [1548, 229] on button "primary" at bounding box center [1551, 257] width 29 height 162
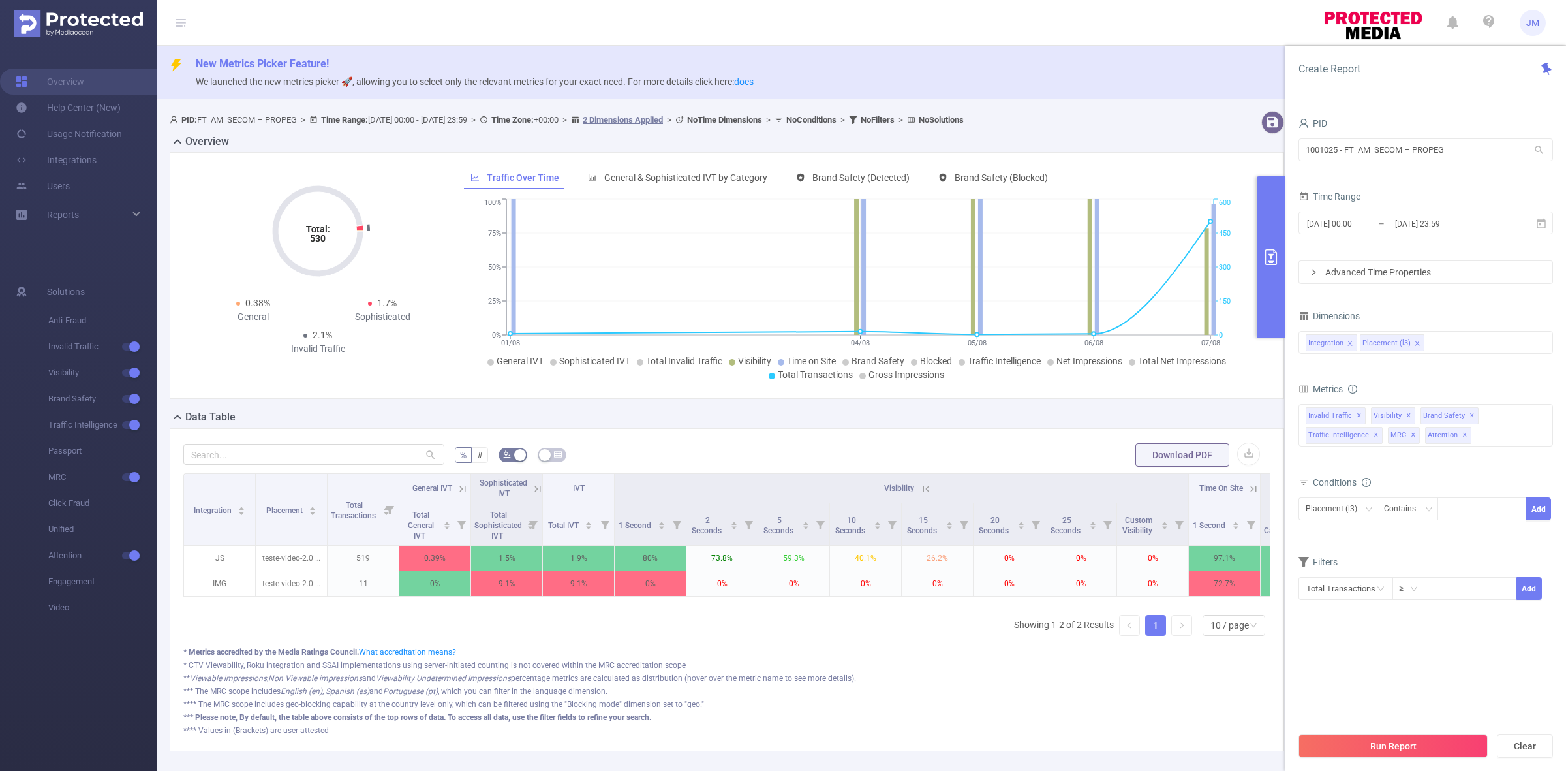
click at [1217, 118] on div at bounding box center [1242, 122] width 94 height 23
click at [1276, 273] on button "primary" at bounding box center [1271, 257] width 29 height 162
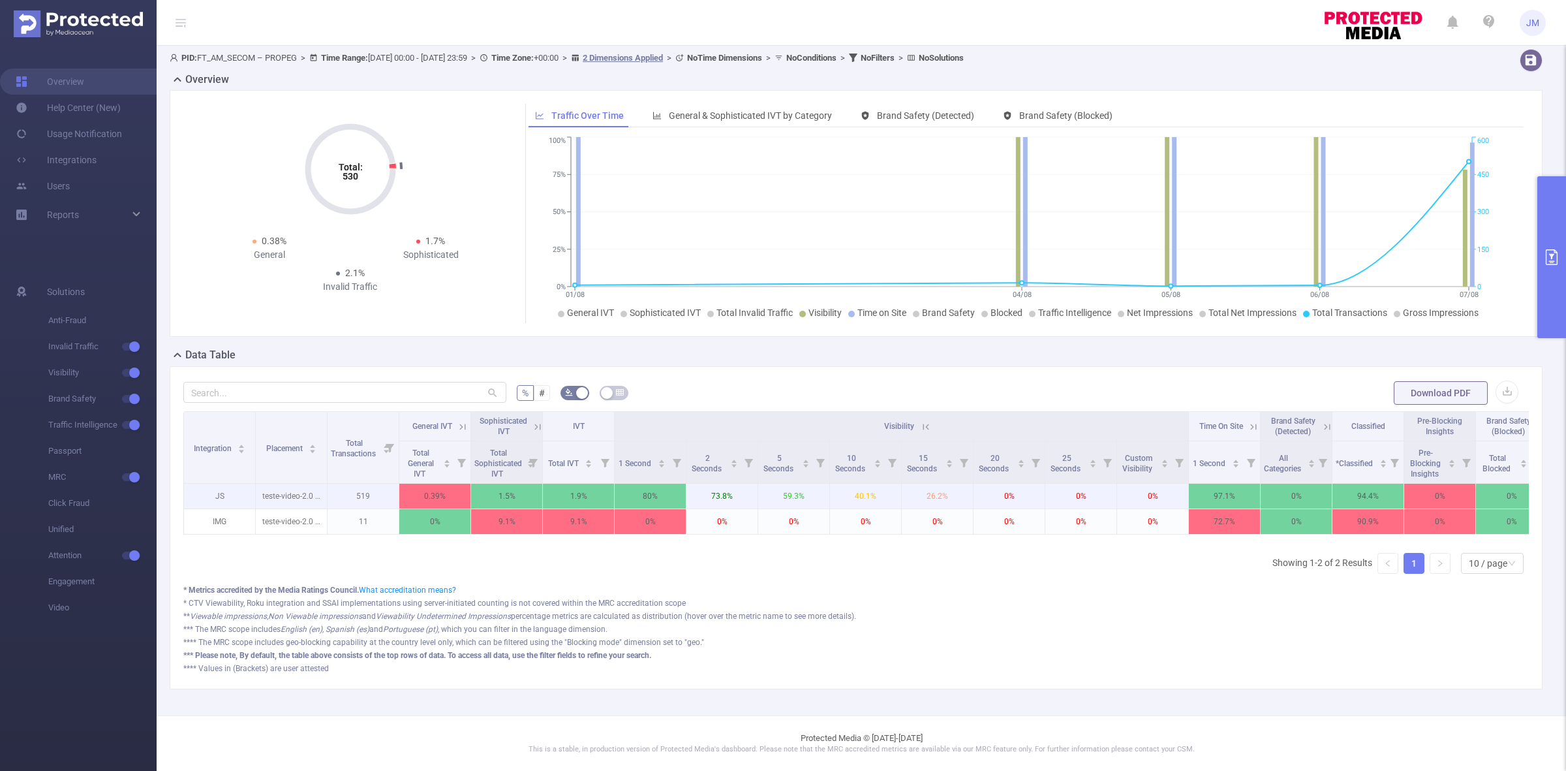
scroll to position [75, 0]
click at [1496, 380] on button "button" at bounding box center [1507, 391] width 23 height 23
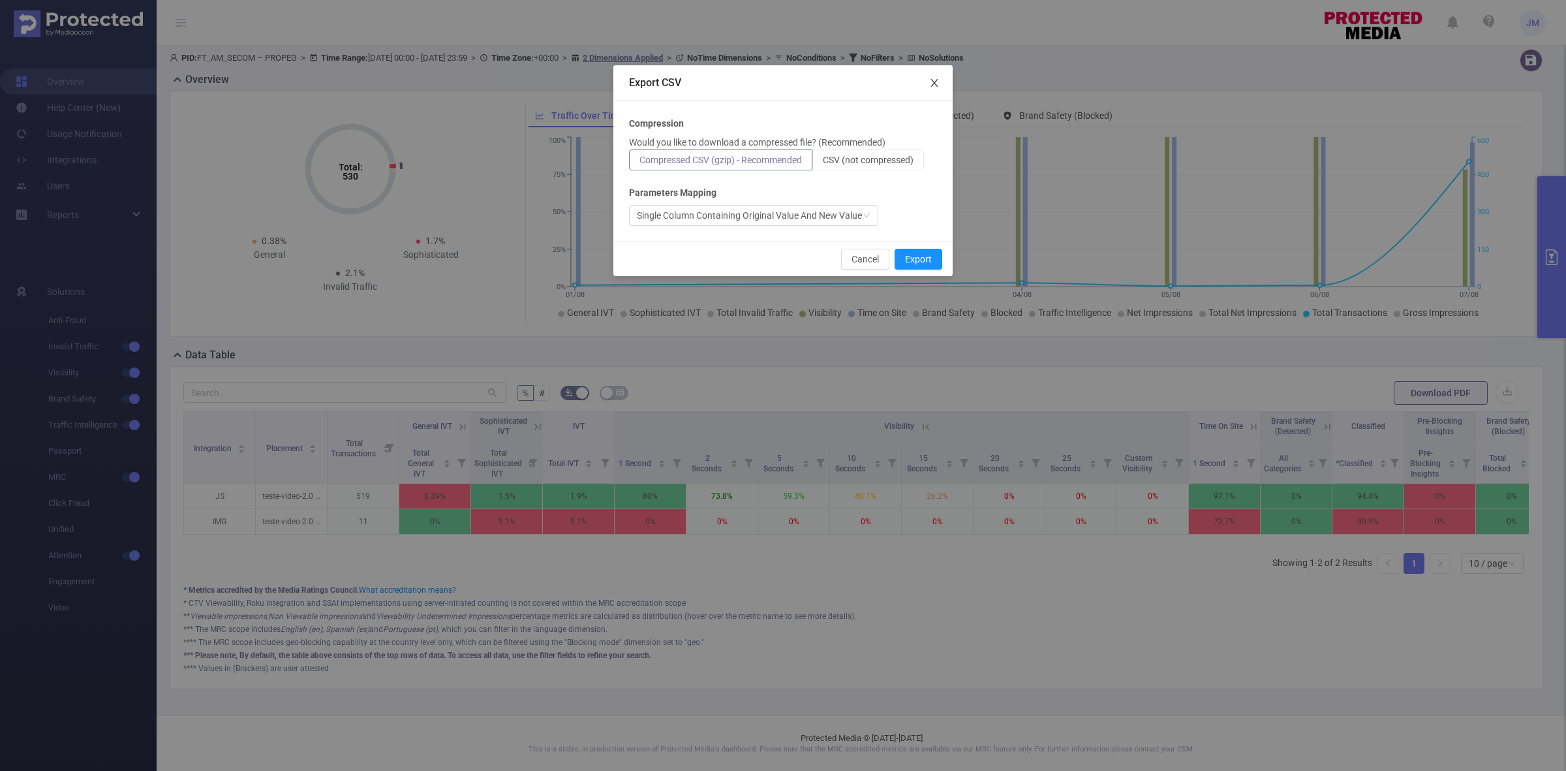
click at [938, 78] on icon "icon: close" at bounding box center [934, 83] width 10 height 10
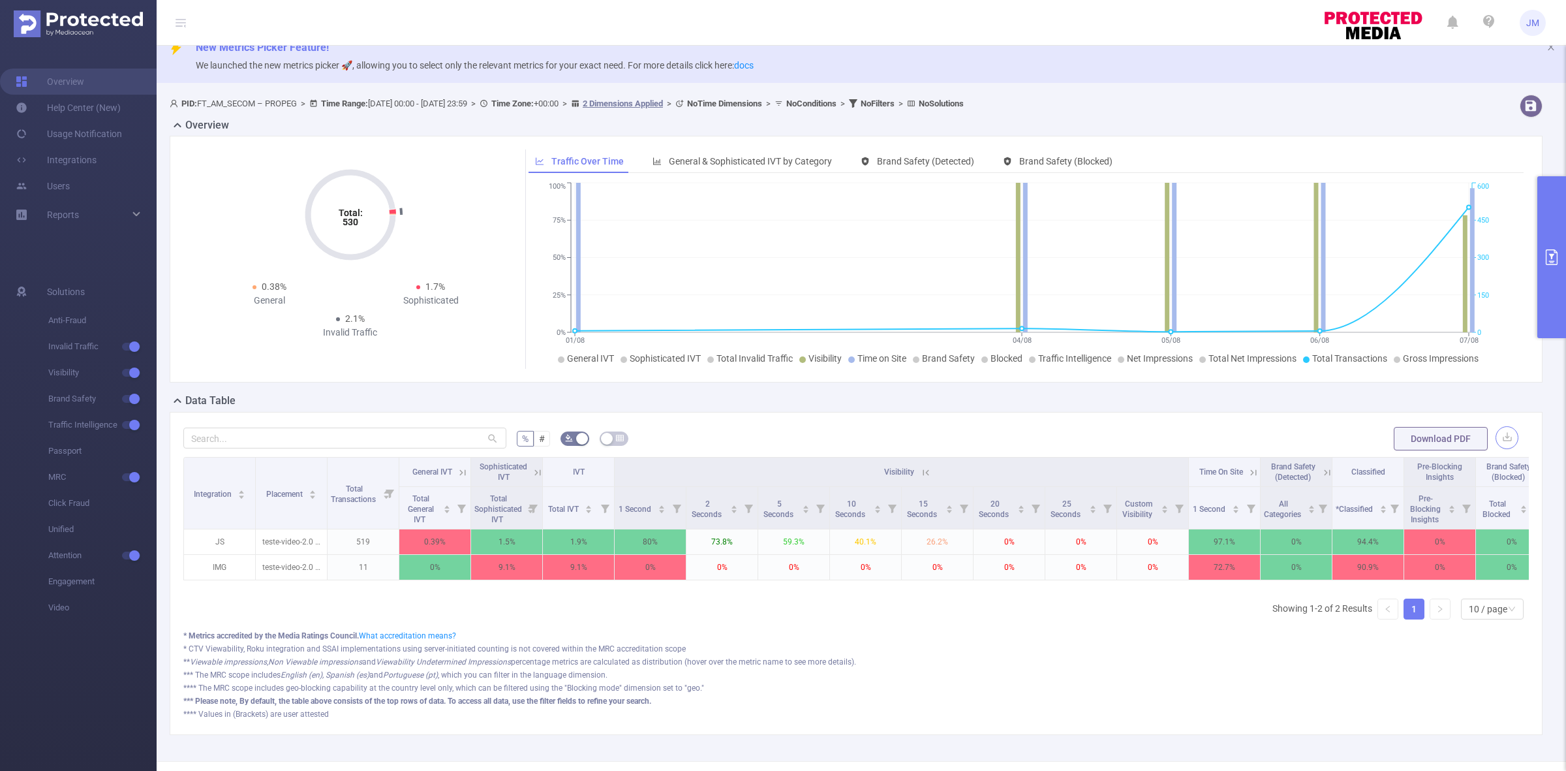
scroll to position [0, 0]
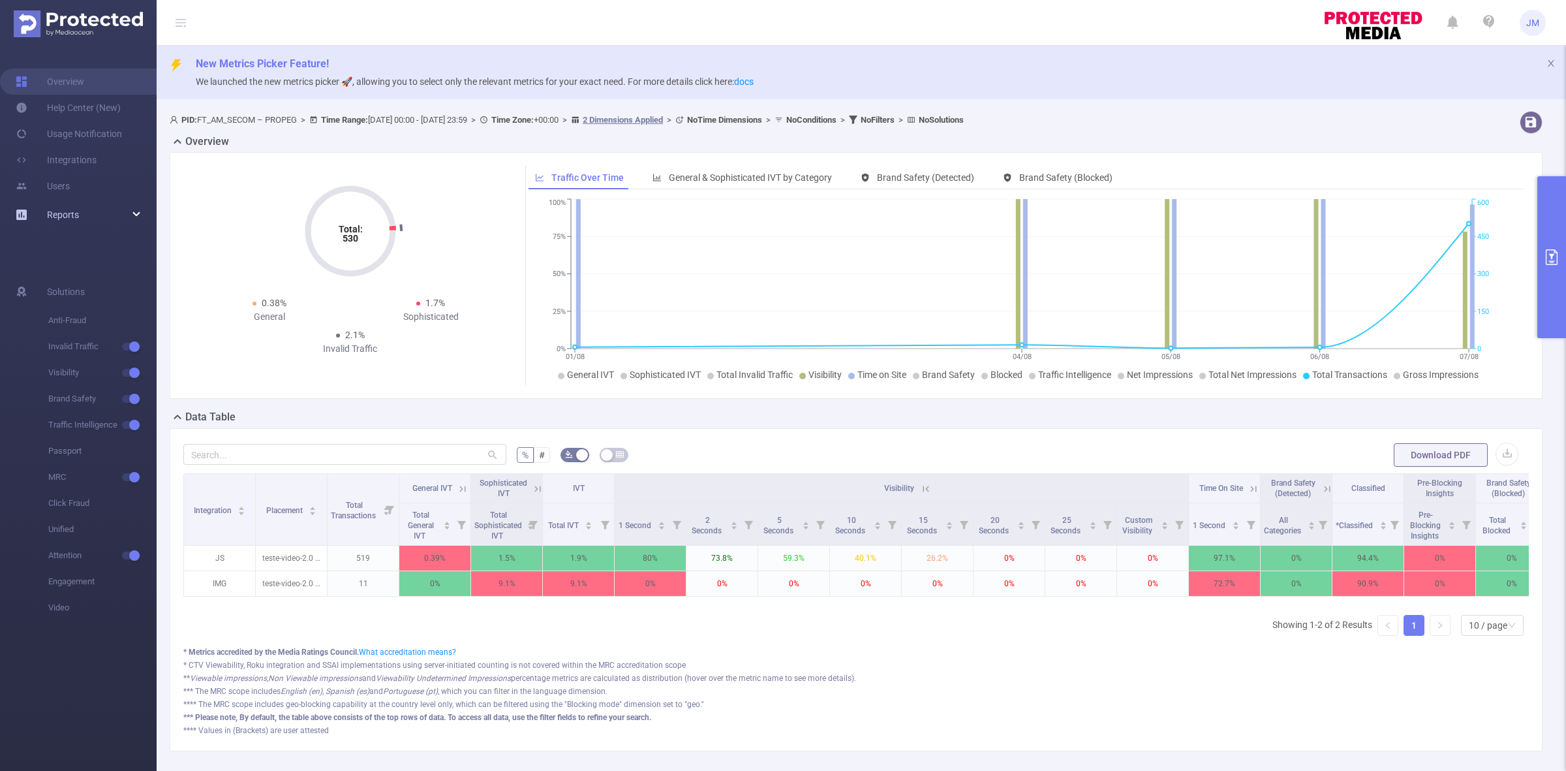
click at [97, 219] on div "Reports" at bounding box center [78, 215] width 157 height 26
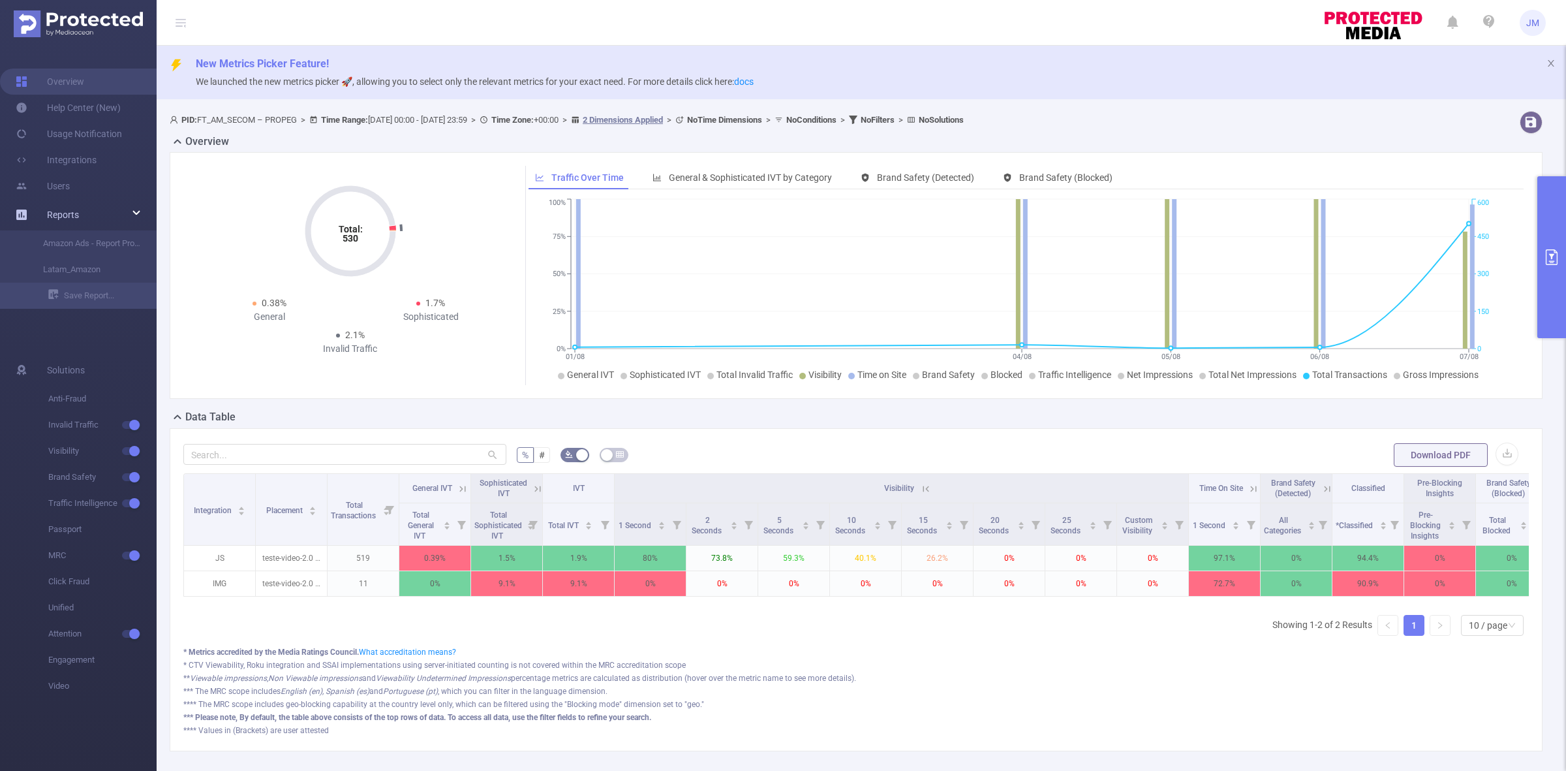
click at [105, 214] on div "Reports" at bounding box center [78, 215] width 157 height 26
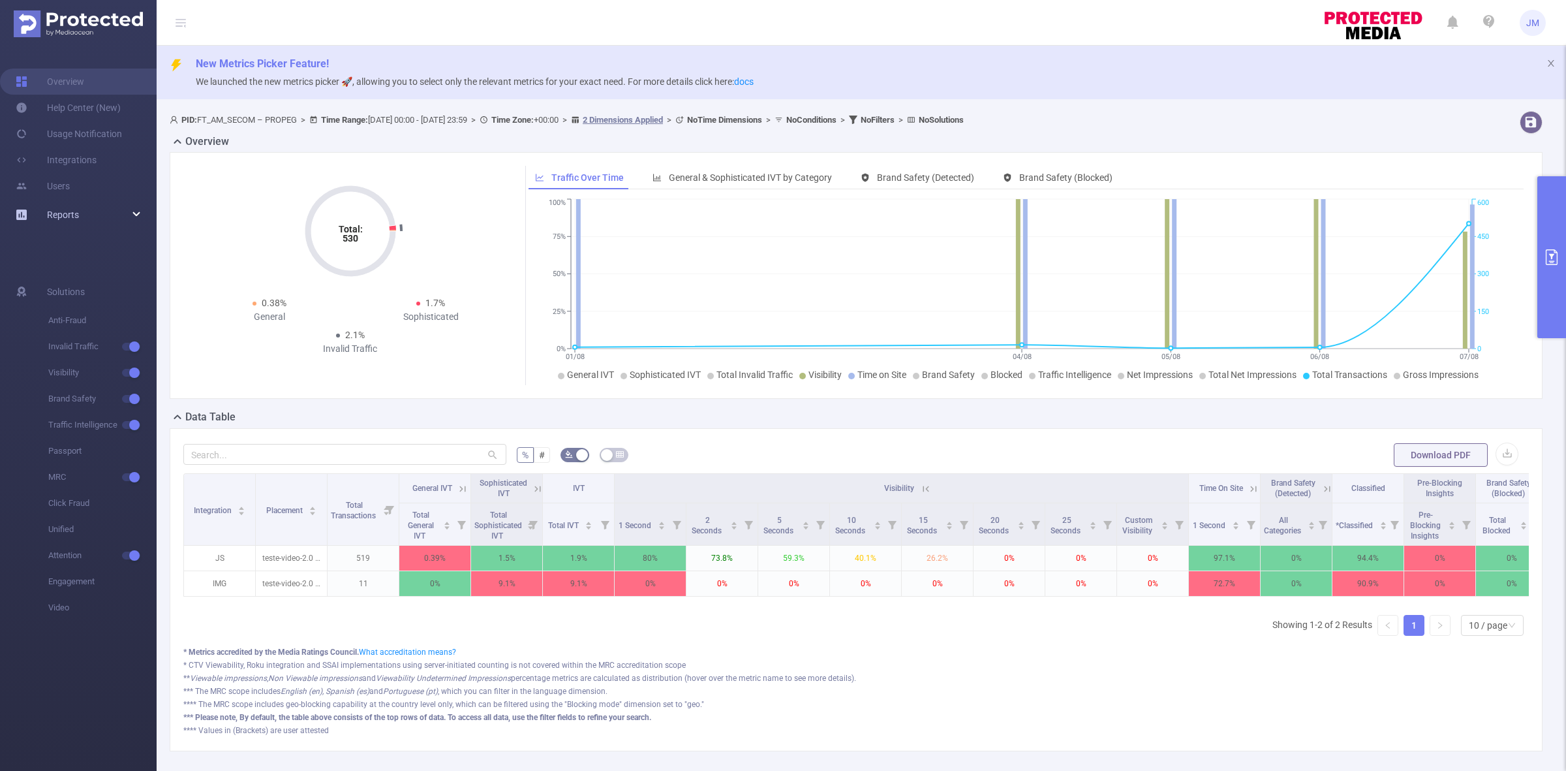
click at [131, 212] on div "Reports" at bounding box center [78, 215] width 157 height 26
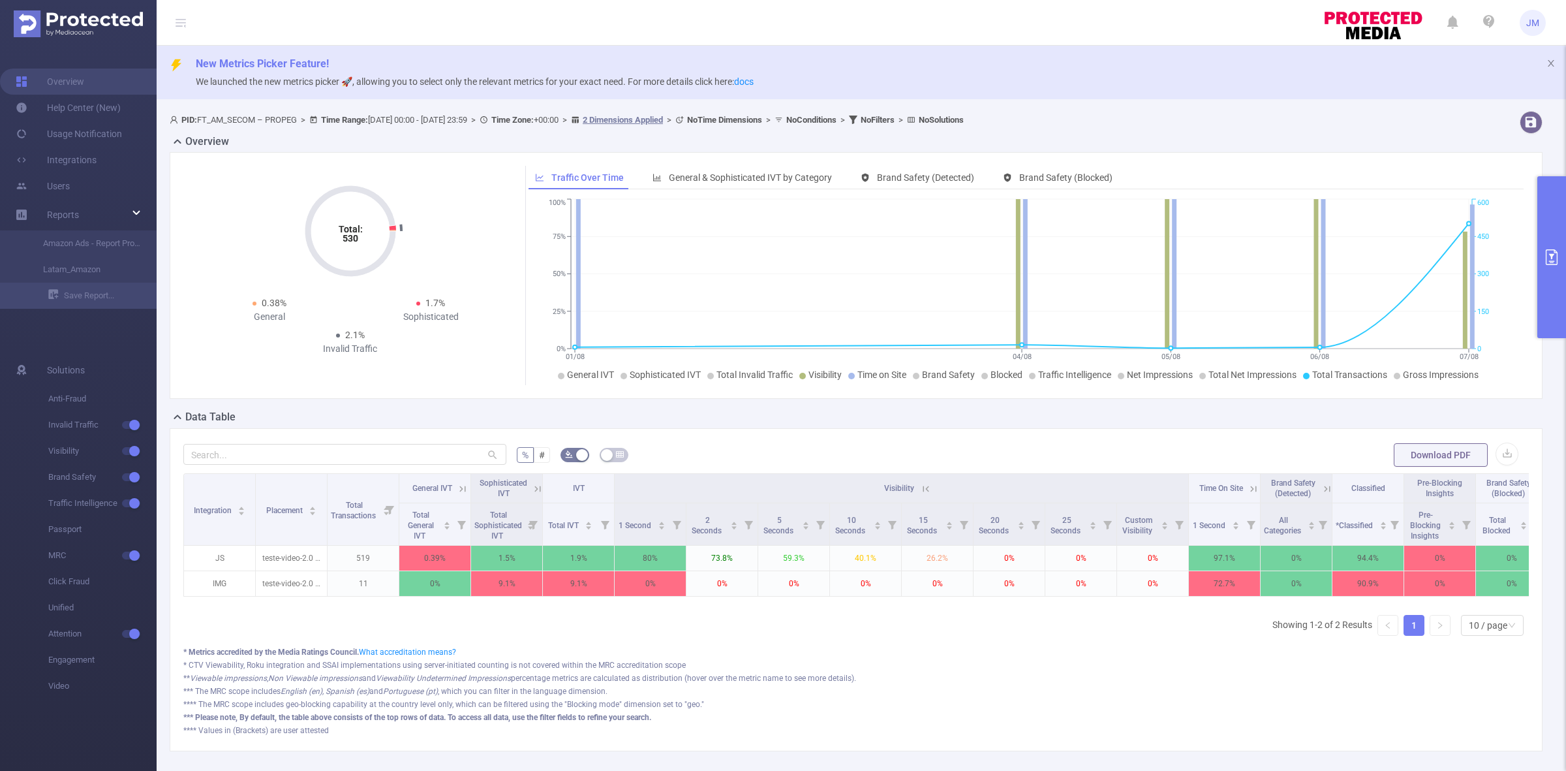
click at [108, 338] on ul "Solutions Anti-Fraud Invalid Traffic Visibility Brand Safety Traffic Intelligen…" at bounding box center [78, 526] width 157 height 390
click at [1541, 20] on span "JM" at bounding box center [1533, 23] width 26 height 26
click at [1550, 213] on button "primary" at bounding box center [1551, 257] width 29 height 162
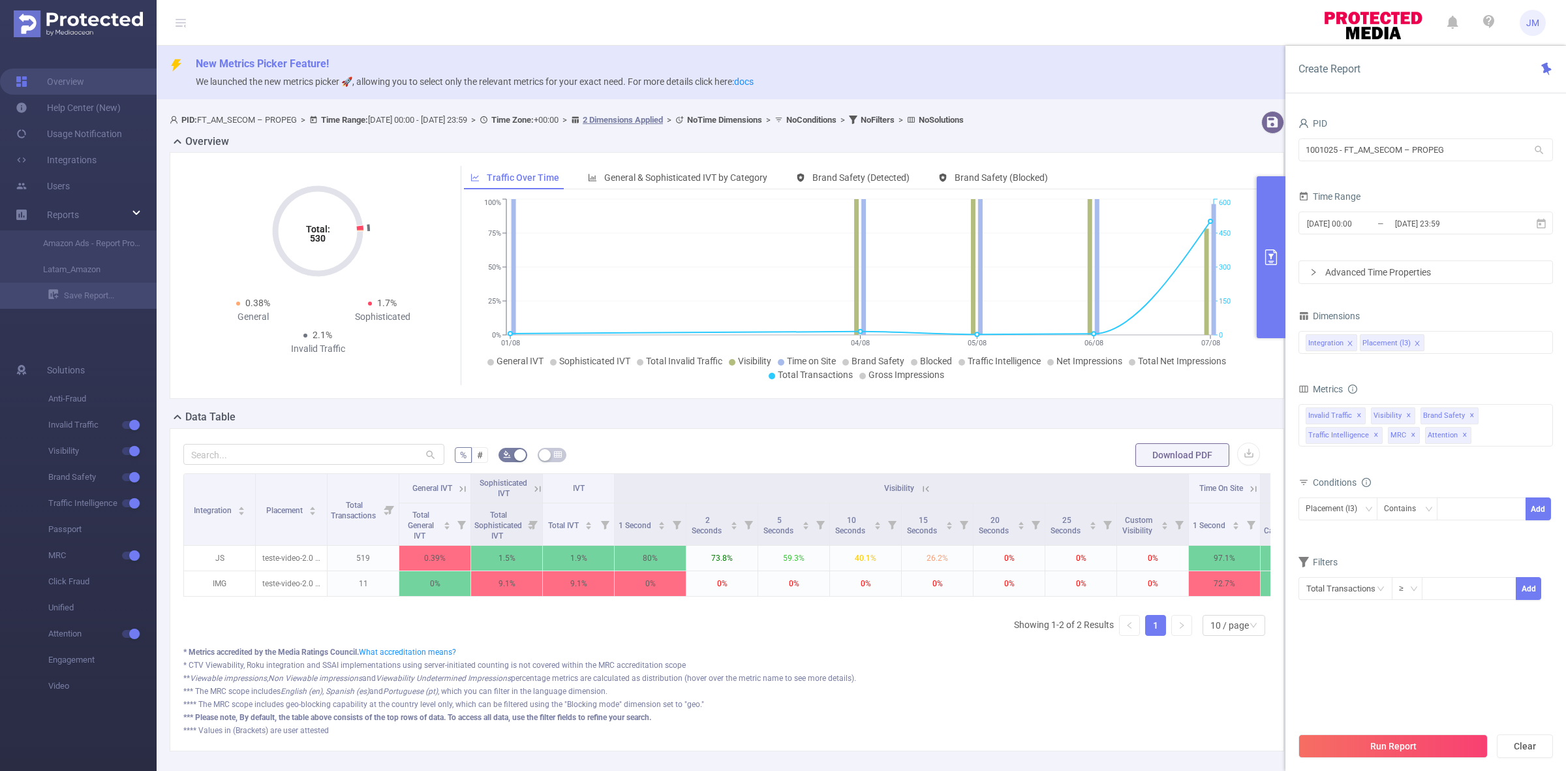
click at [1068, 112] on div "PID: FT_AM_SECOM – PROPEG > Time Range: [DATE] 00:00 - [DATE] 23:59 > Time Zone…" at bounding box center [680, 120] width 1021 height 18
click at [1166, 710] on div "**** The MRC scope includes geo-blocking capability at the country level only, …" at bounding box center [726, 704] width 1087 height 12
click at [1544, 743] on button "Clear" at bounding box center [1525, 745] width 56 height 23
type input "[DATE] 15:00"
type input "[DATE] 15:59"
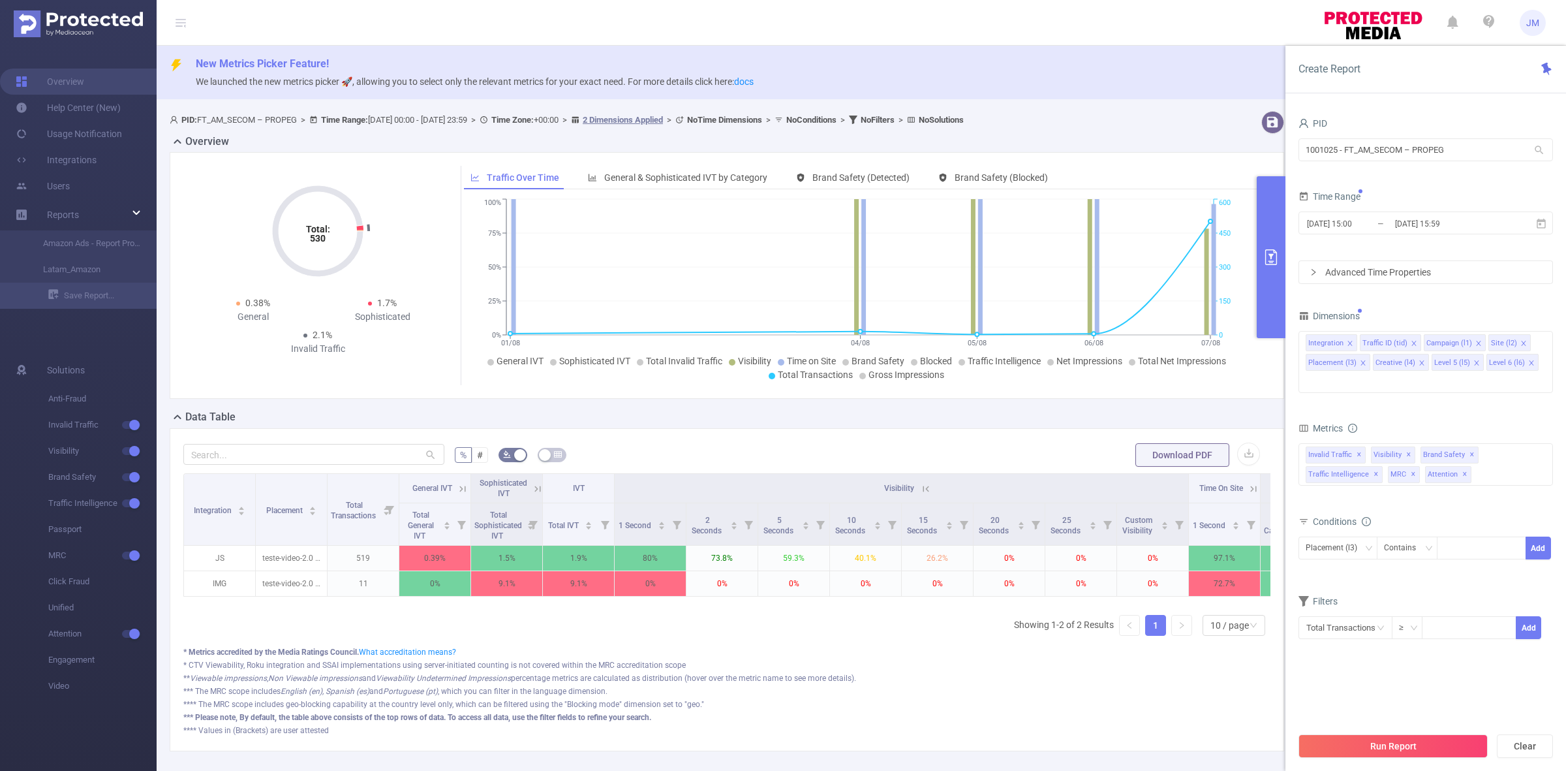
click at [1162, 710] on div "**** The MRC scope includes geo-blocking capability at the country level only, …" at bounding box center [726, 704] width 1087 height 12
click at [1171, 671] on div "* CTV Viewability, Roku integration and SSAI implementations using server-initi…" at bounding box center [726, 665] width 1087 height 12
click at [1237, 457] on button "button" at bounding box center [1248, 453] width 23 height 23
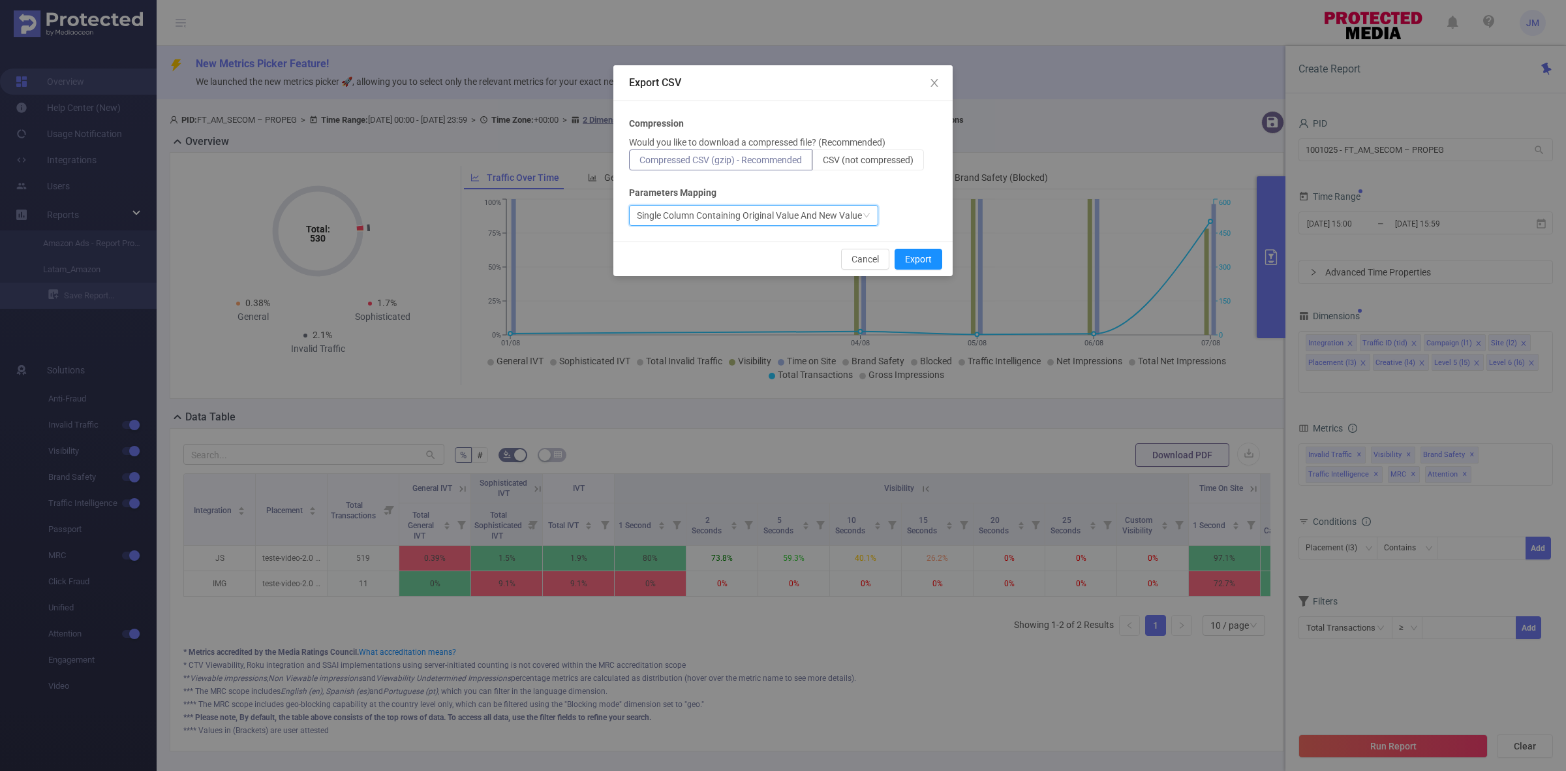
click at [814, 222] on div "Single Column Containing Original Value And New Value" at bounding box center [749, 216] width 225 height 20
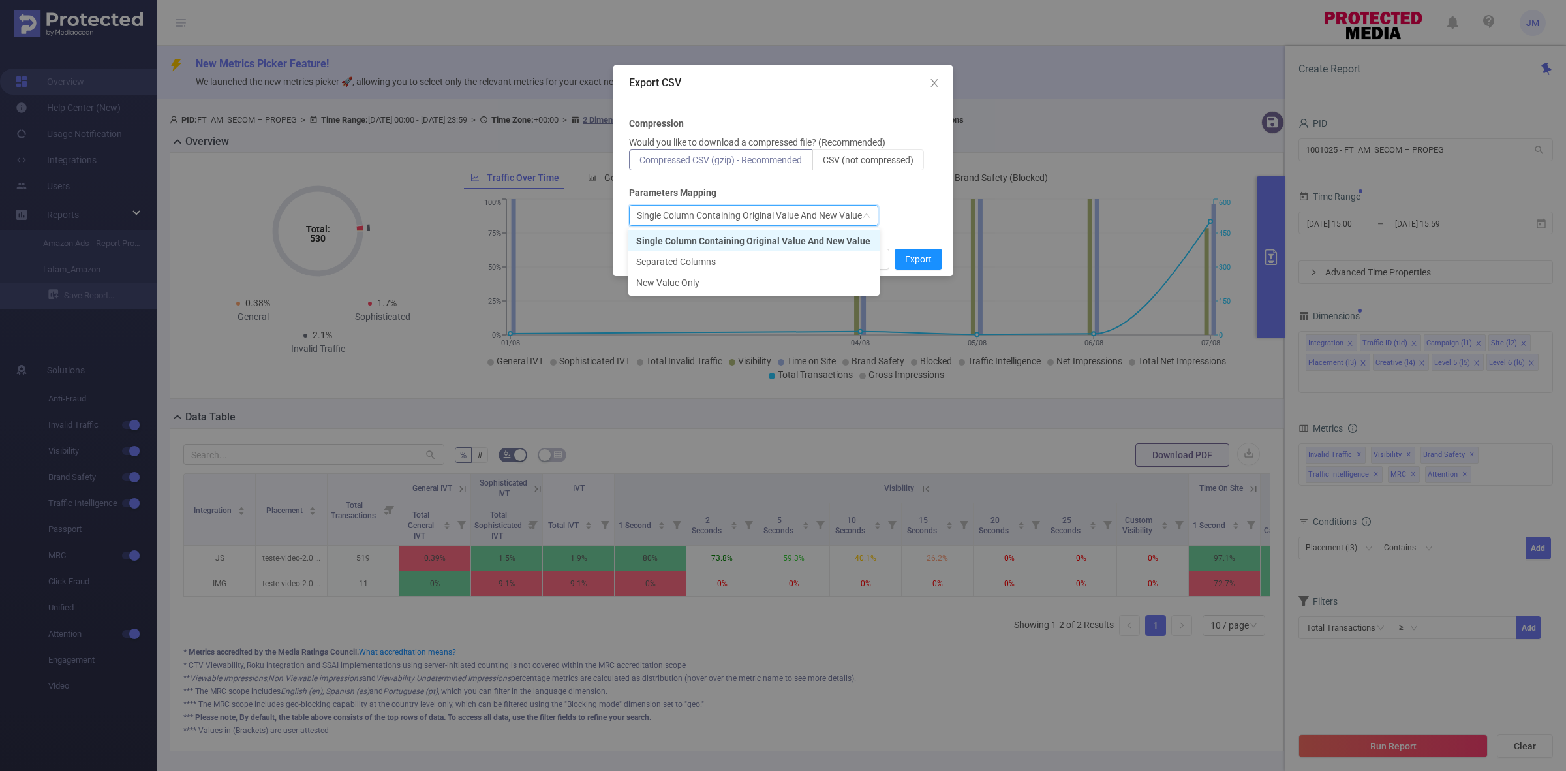
click at [898, 206] on div "Single Column Containing Original Value And New Value" at bounding box center [783, 215] width 308 height 21
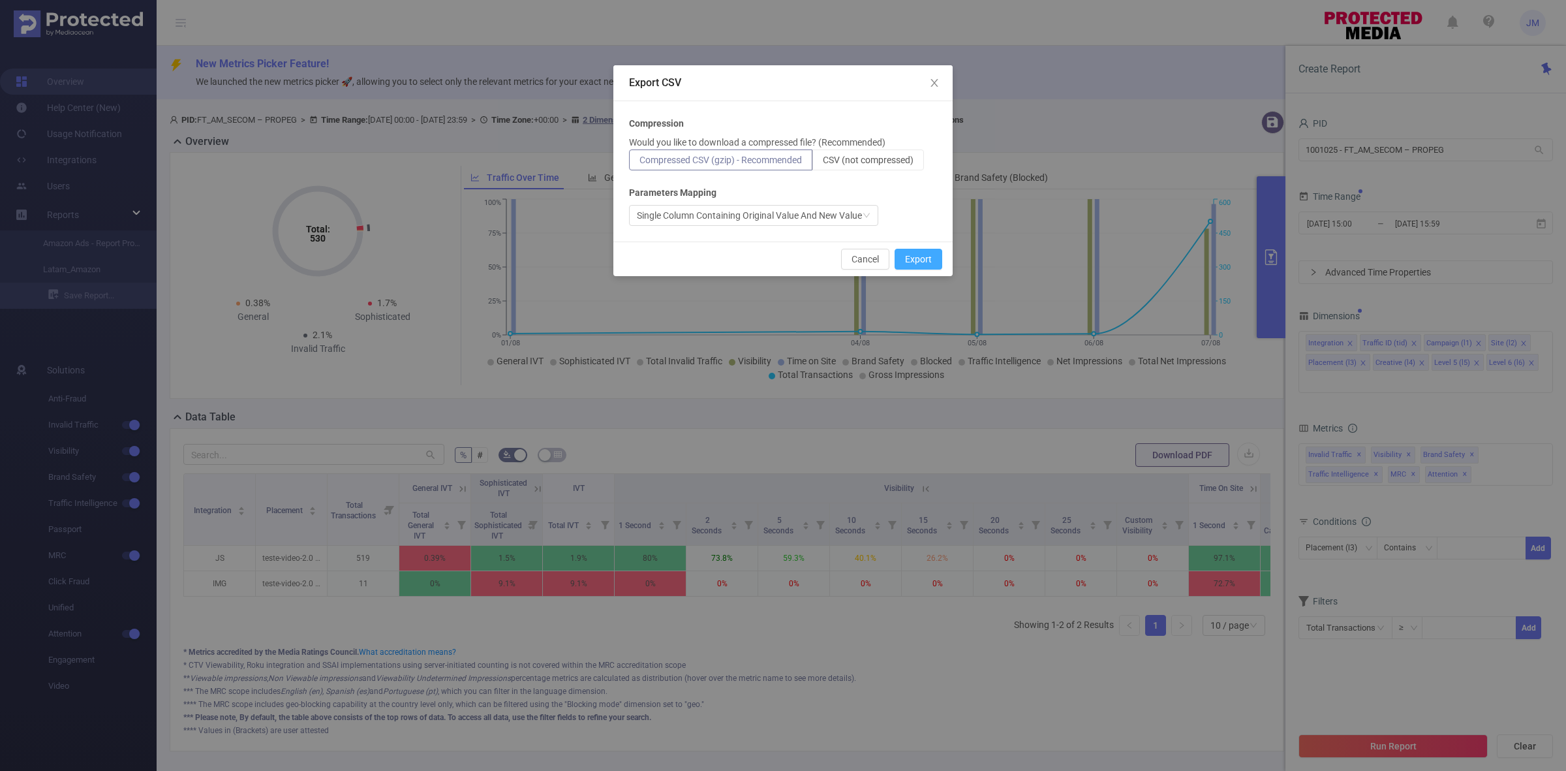
drag, startPoint x: 917, startPoint y: 253, endPoint x: 931, endPoint y: 412, distance: 159.8
click at [918, 253] on button "Export" at bounding box center [919, 259] width 48 height 21
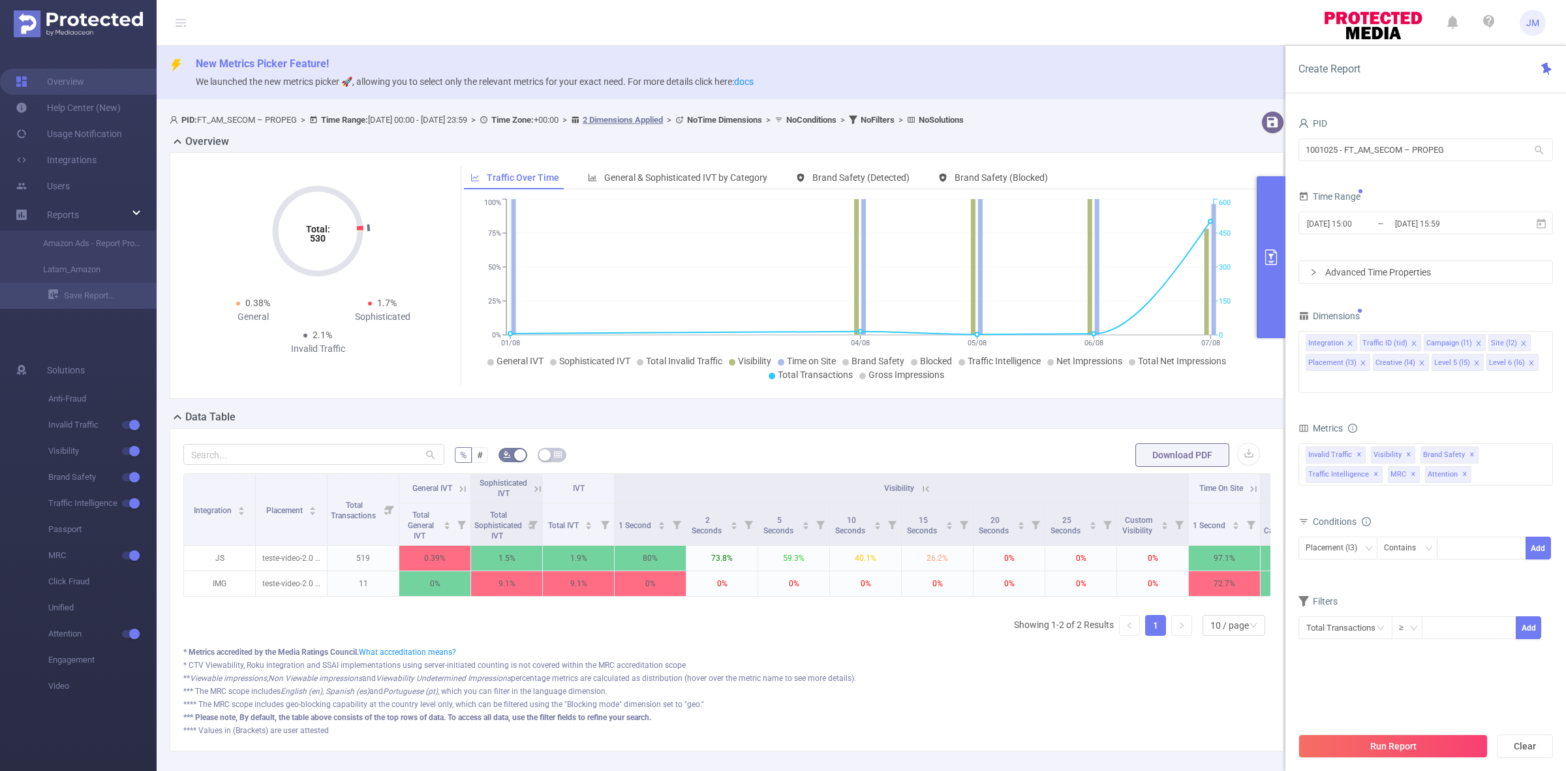
click at [1026, 36] on header "JM" at bounding box center [783, 23] width 1566 height 46
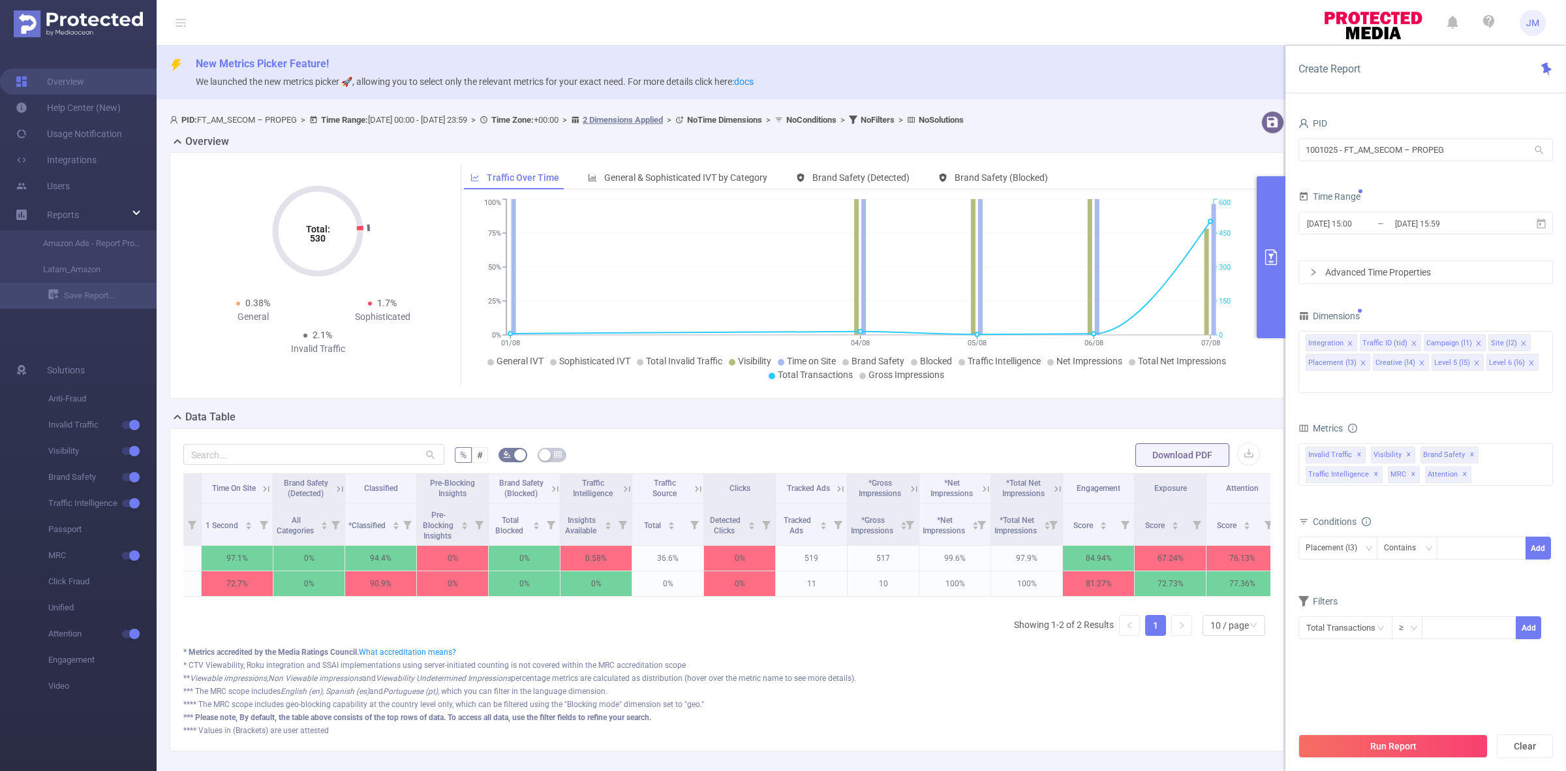
scroll to position [0, 1010]
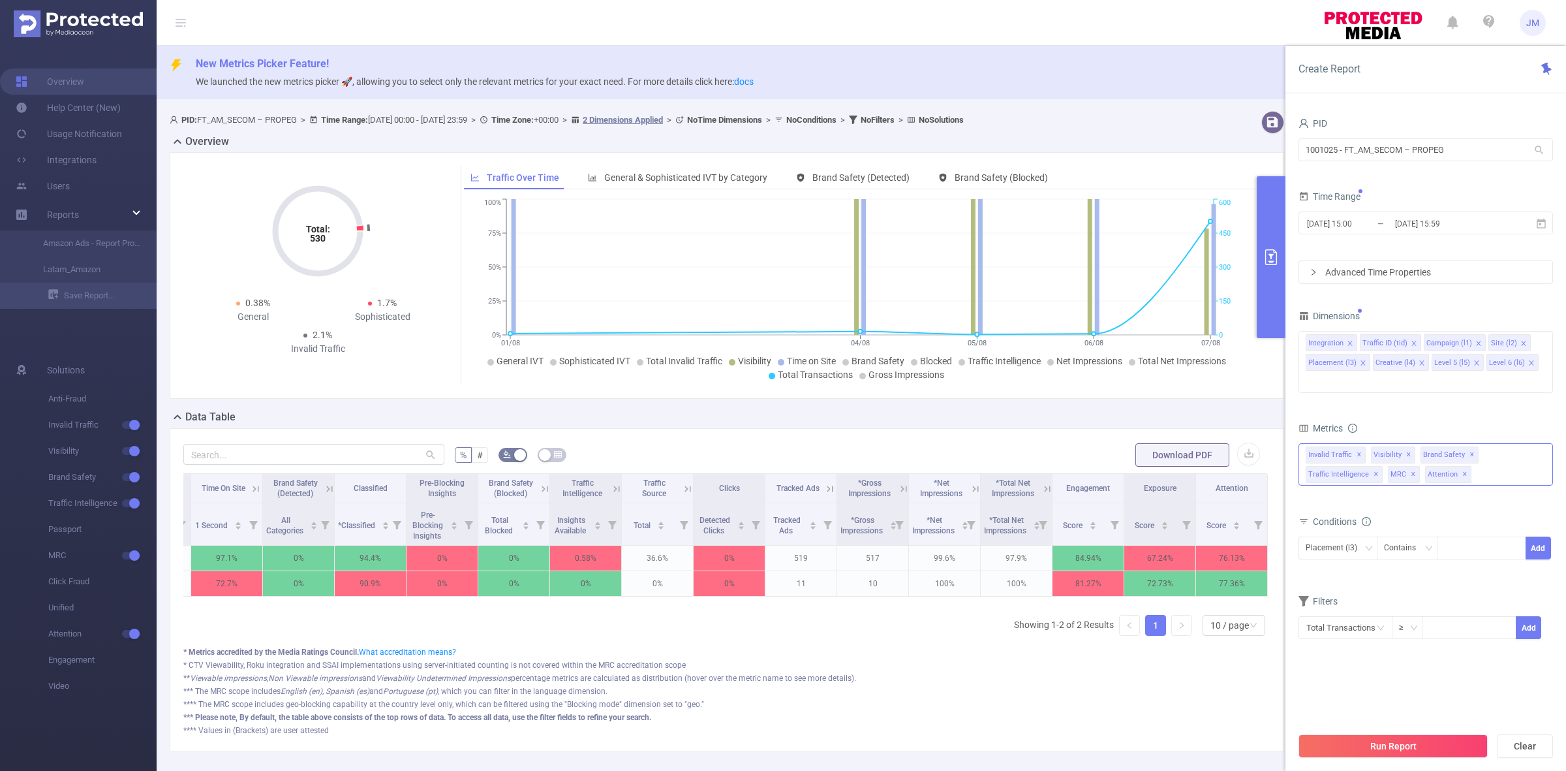
click at [1494, 444] on div "Invalid Traffic ✕ Invalid Traffic Visibility Brand Safety Traffic Intelligence …" at bounding box center [1425, 464] width 254 height 42
click at [1439, 677] on section "PID 1001025 - FT_AM_SECOM – PROPEG 1001025 - FT_AM_SECOM – PROPEG Time Range [D…" at bounding box center [1425, 419] width 254 height 611
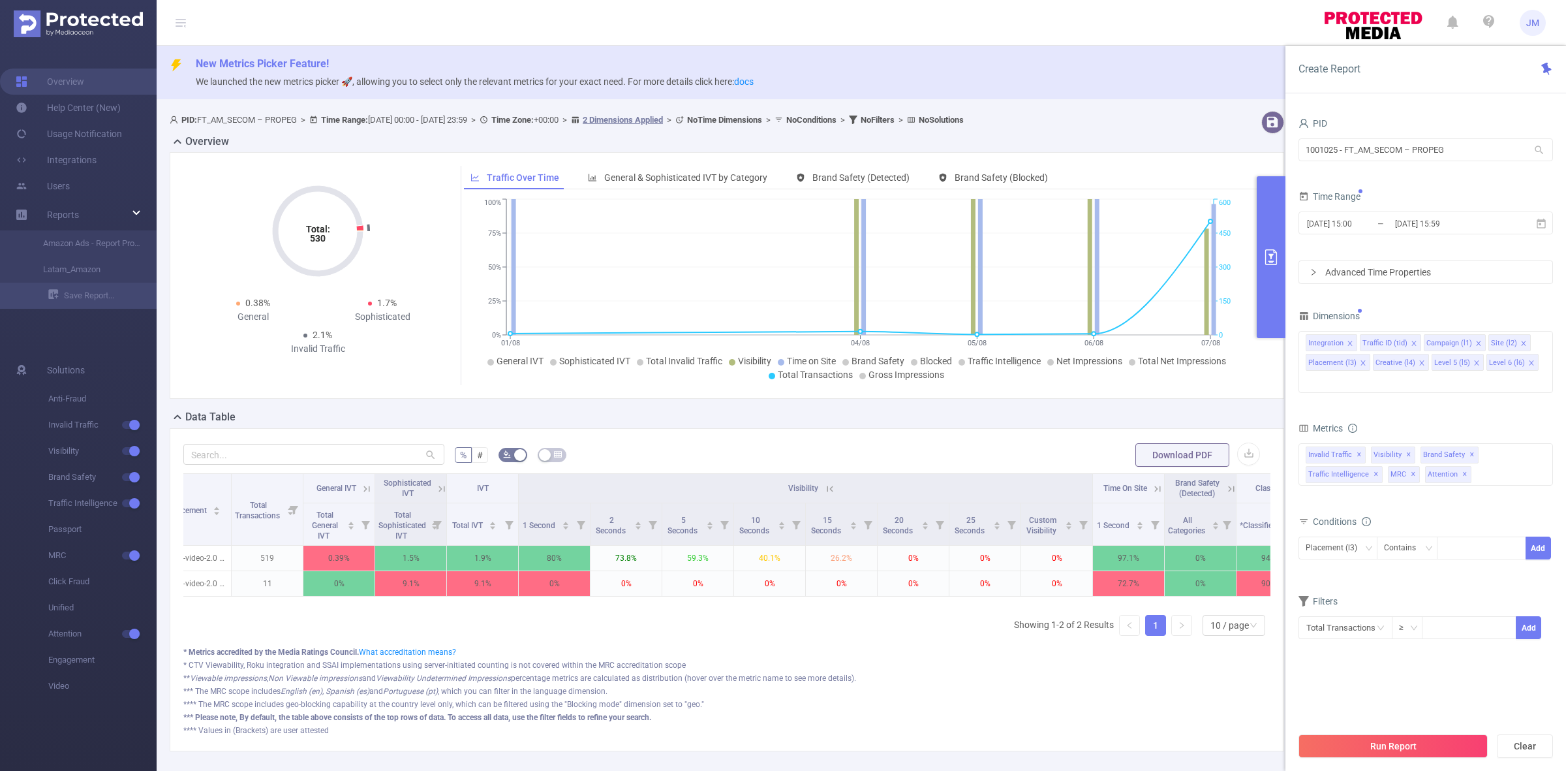
scroll to position [0, 0]
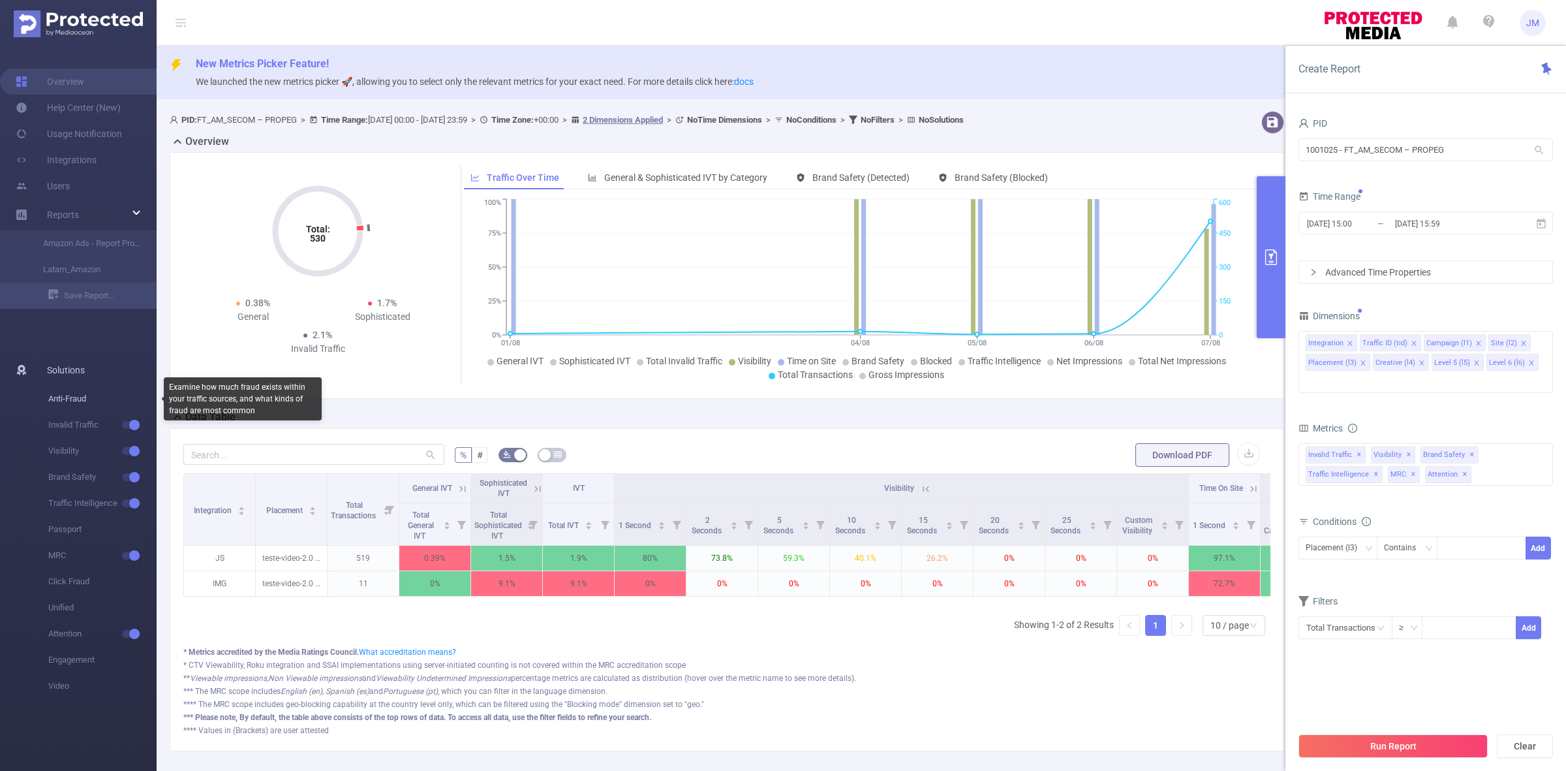
click at [64, 405] on span "Anti-Fraud" at bounding box center [102, 399] width 108 height 26
click at [64, 395] on span "Anti-Fraud" at bounding box center [102, 399] width 108 height 26
click at [76, 401] on span "Anti-Fraud" at bounding box center [102, 399] width 108 height 26
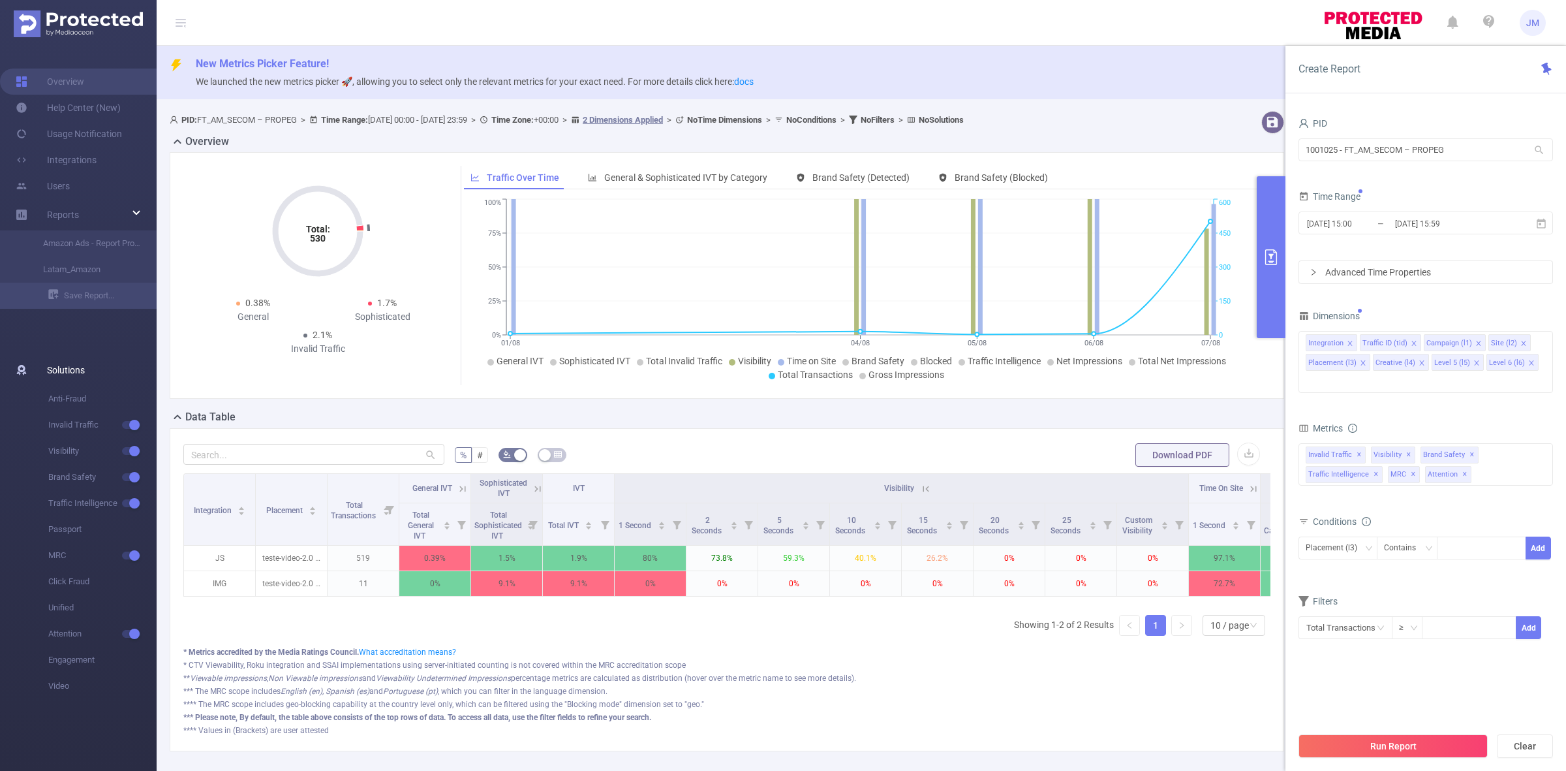
click at [72, 371] on span "Solutions" at bounding box center [66, 370] width 38 height 26
click at [67, 395] on span "Anti-Fraud" at bounding box center [102, 399] width 108 height 26
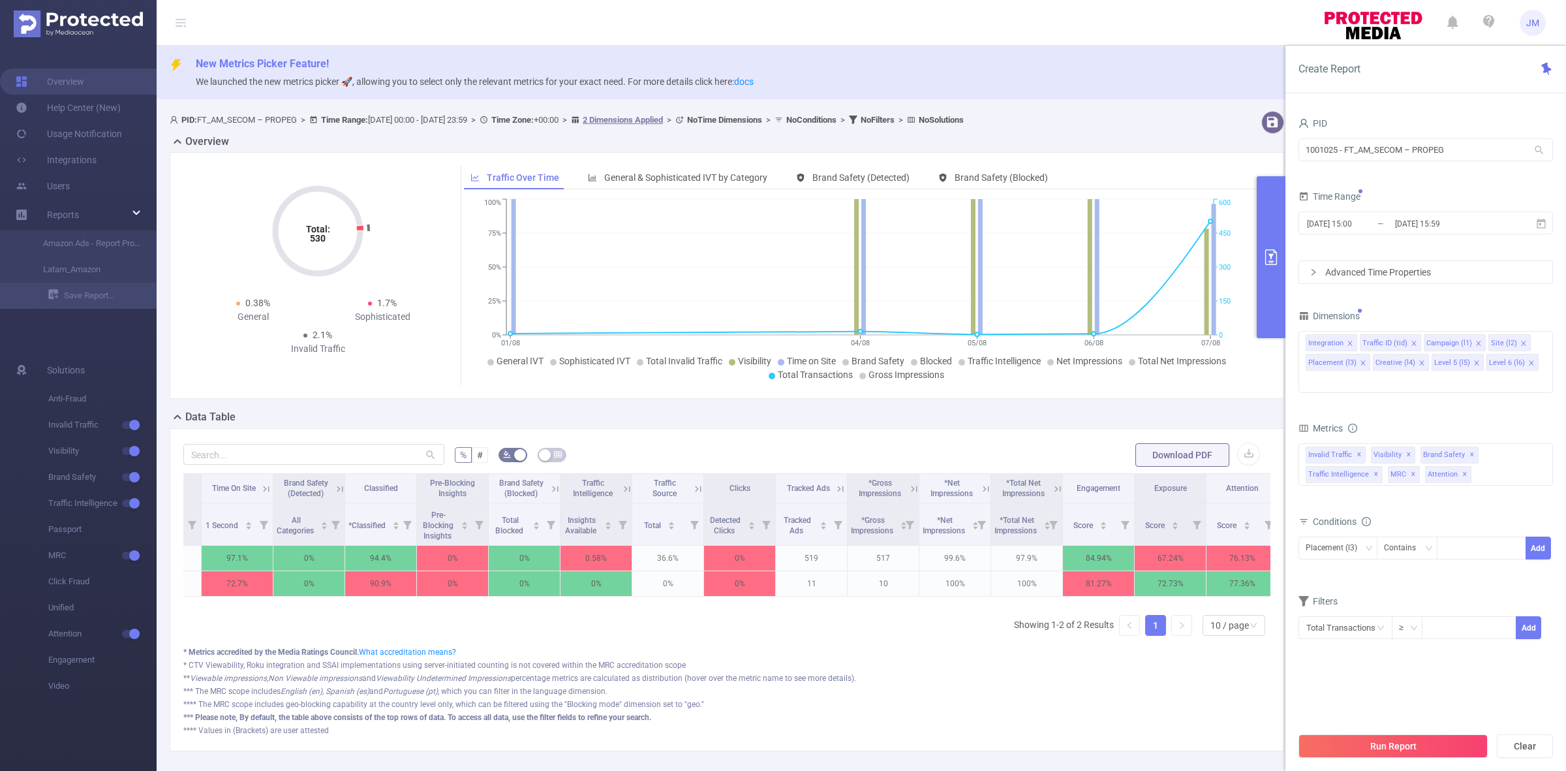
scroll to position [0, 1010]
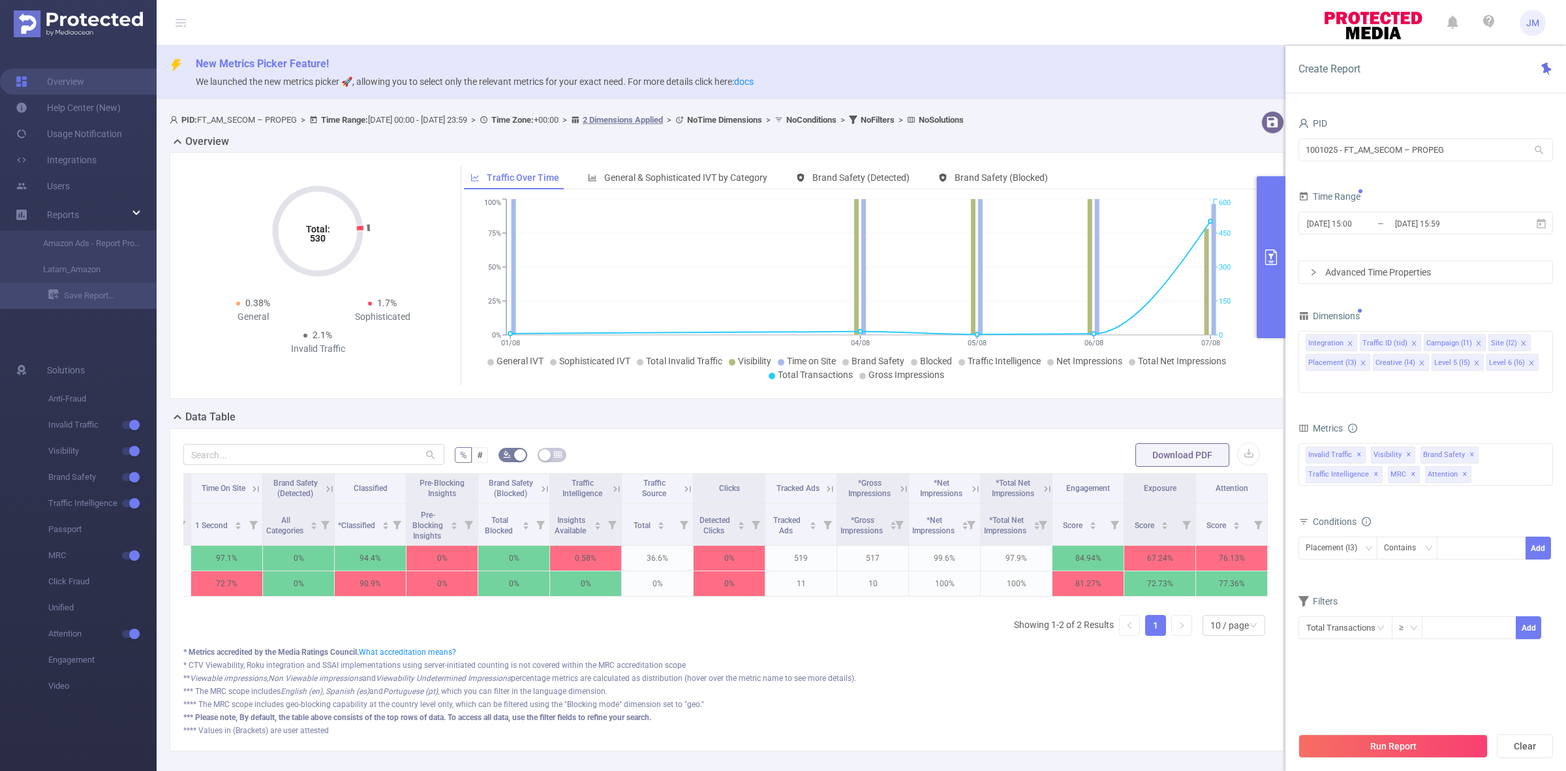
click at [539, 490] on icon at bounding box center [545, 489] width 12 height 12
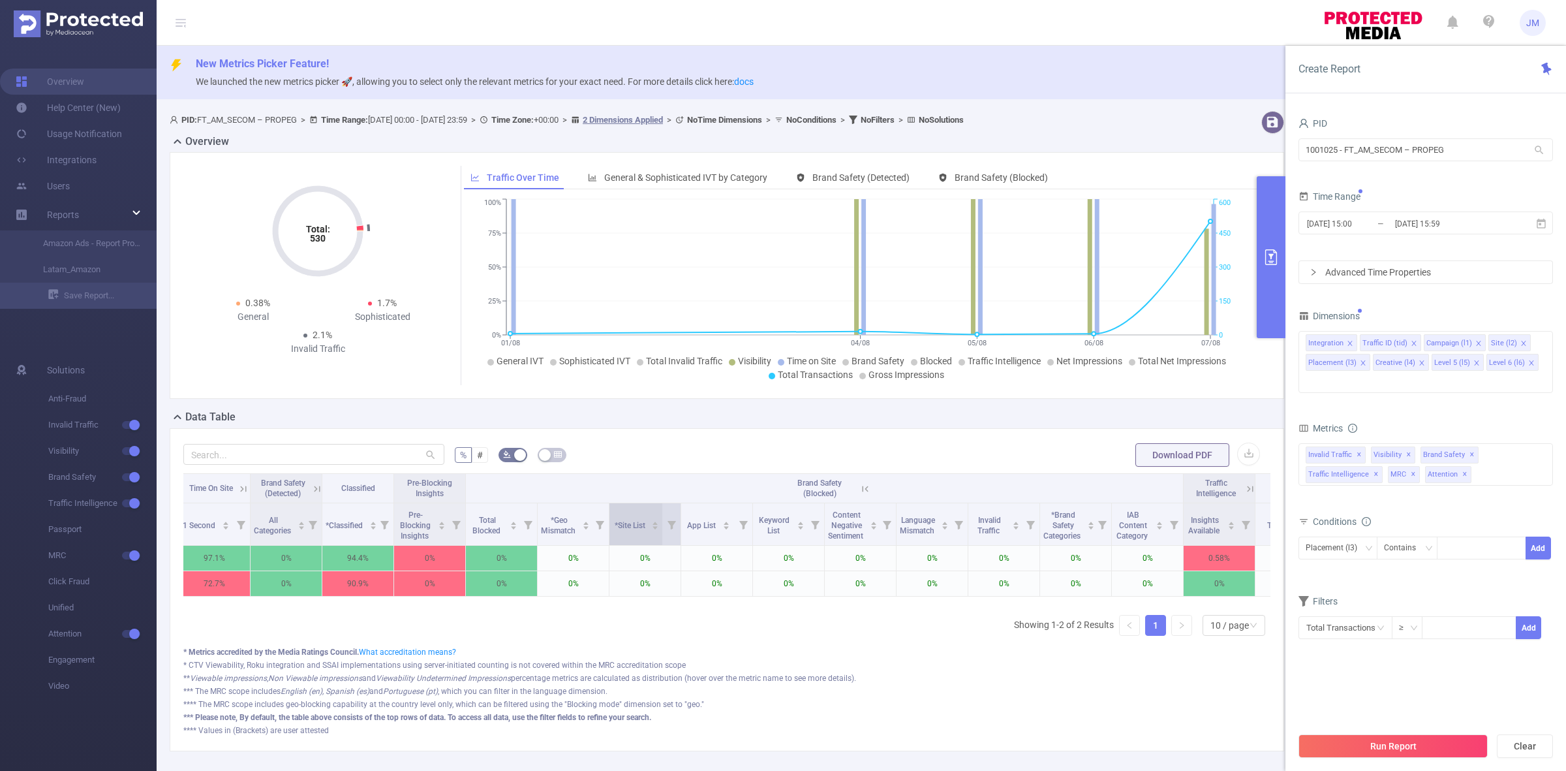
click at [653, 526] on icon "icon: caret-down" at bounding box center [655, 527] width 7 height 7
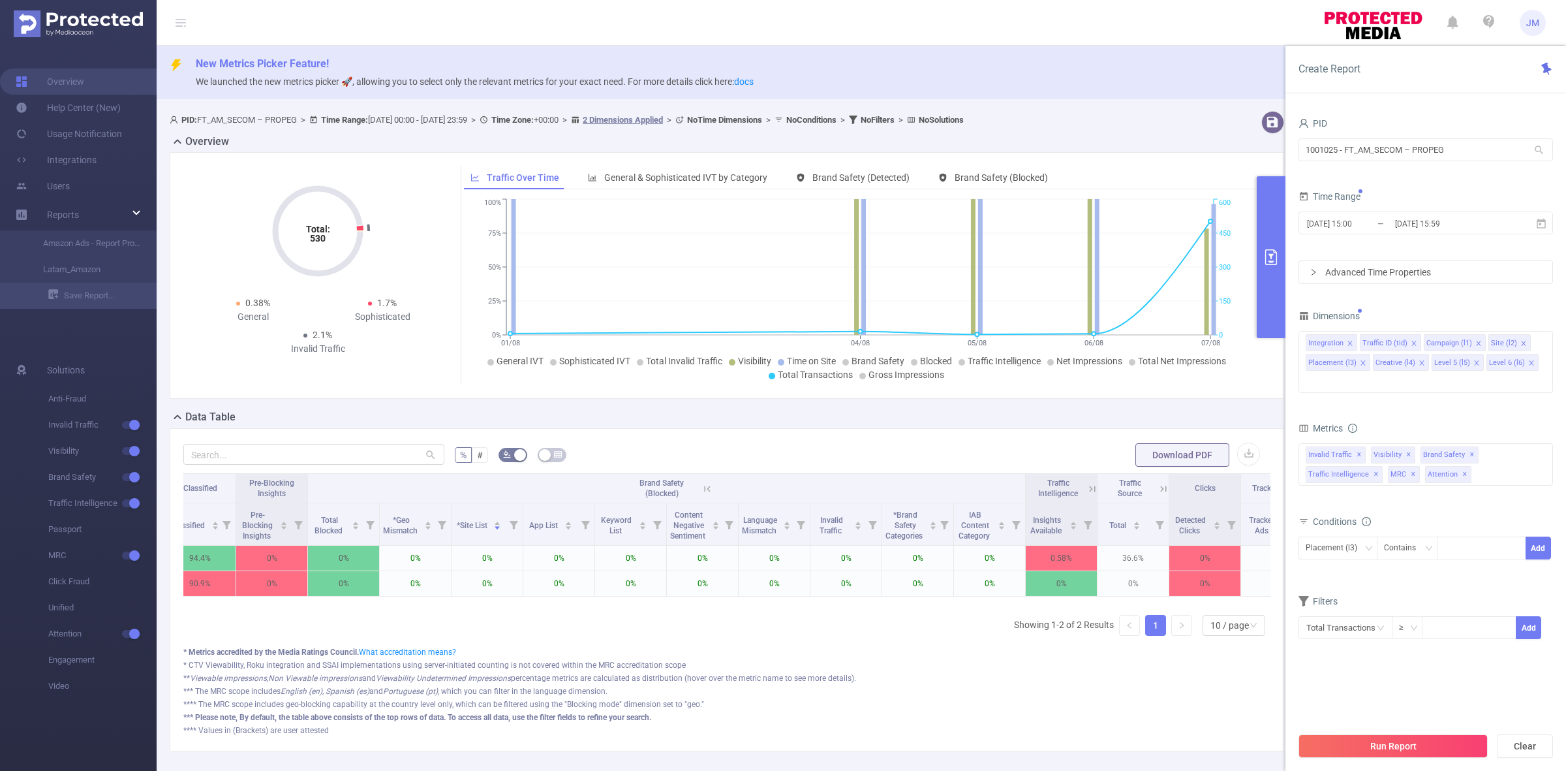
scroll to position [0, 1208]
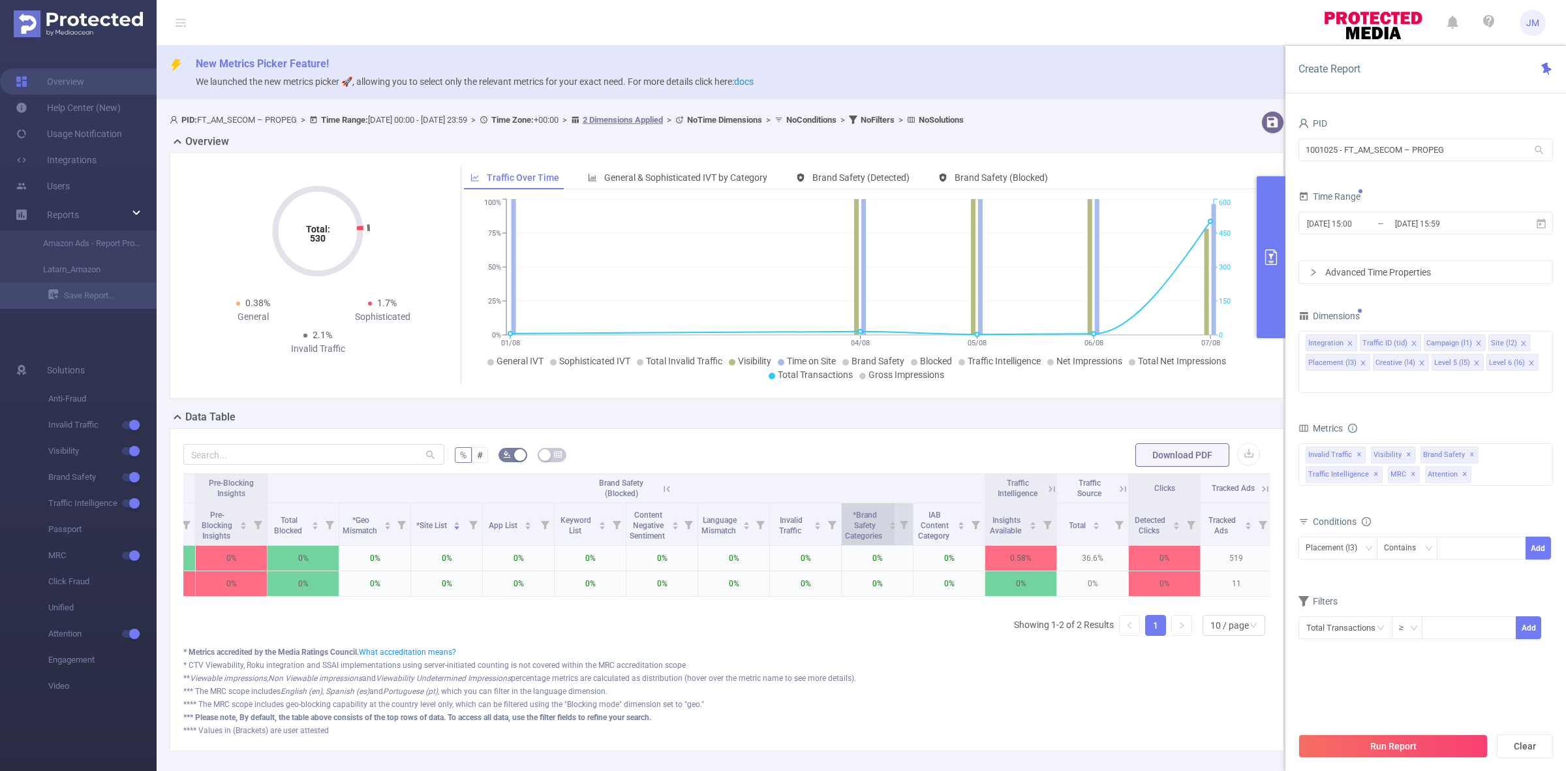
click at [892, 529] on icon "icon: caret-down" at bounding box center [892, 528] width 5 height 3
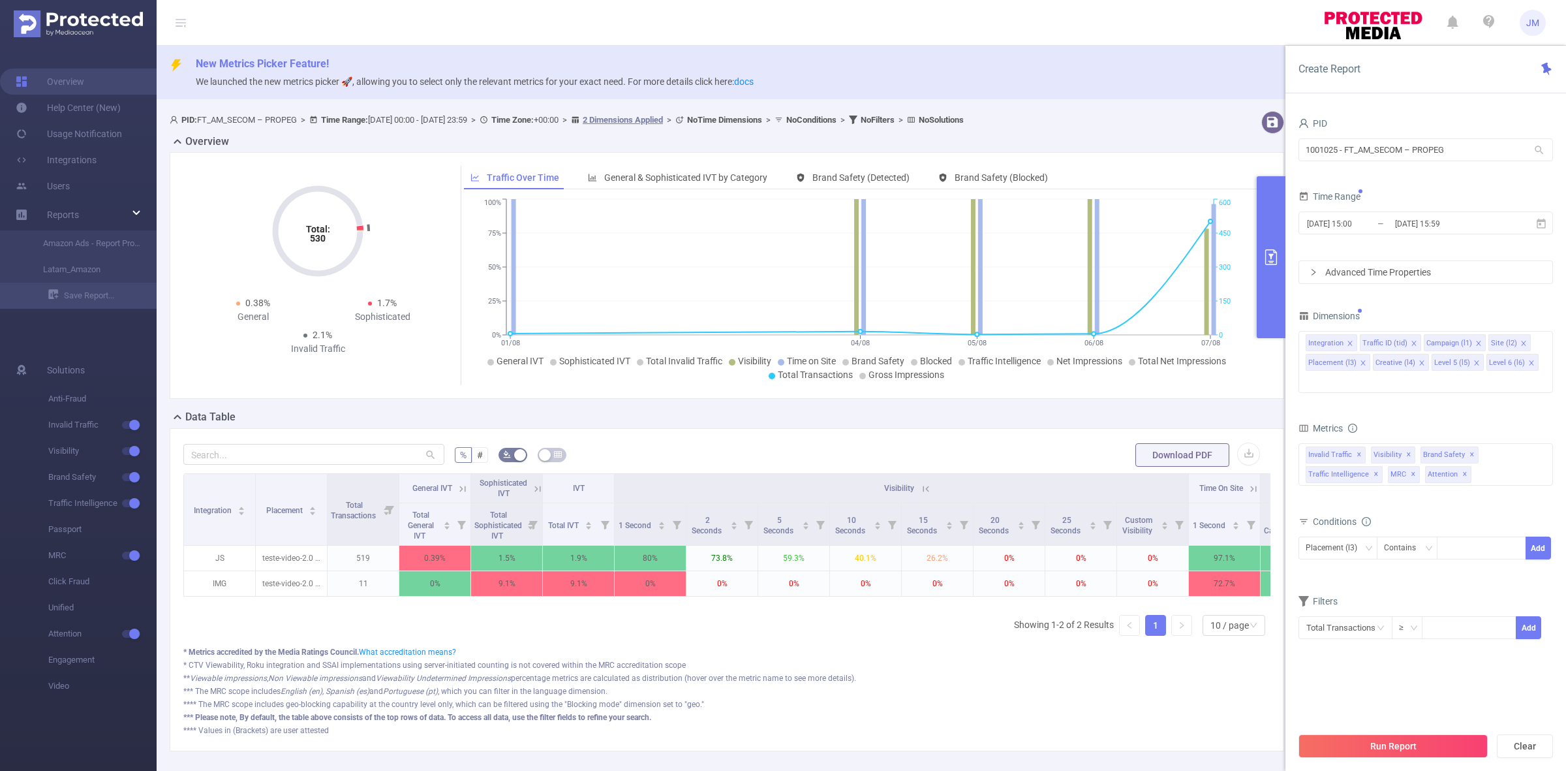
scroll to position [0, 25]
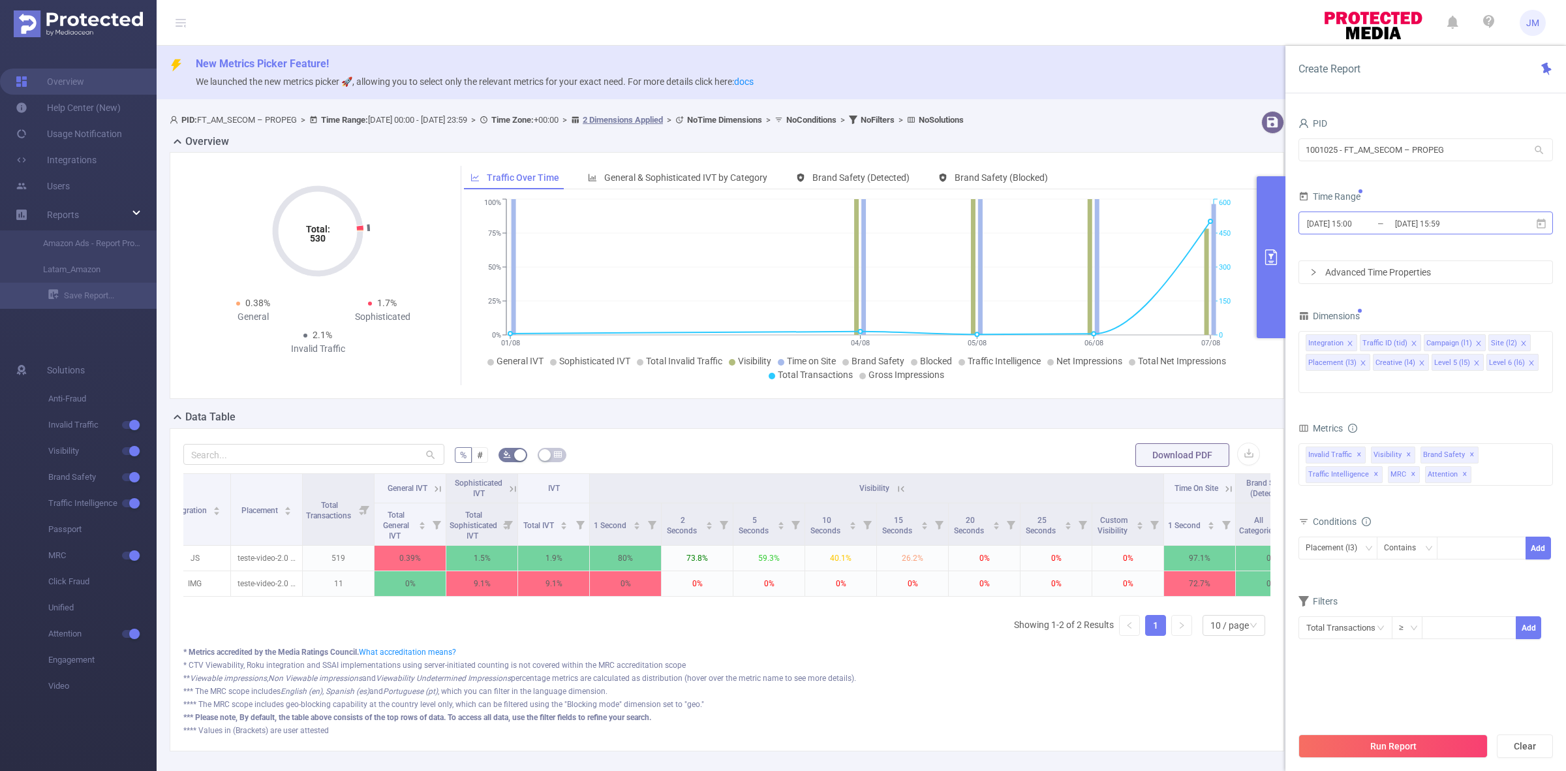
click at [1427, 216] on input "[DATE] 15:59" at bounding box center [1447, 224] width 106 height 18
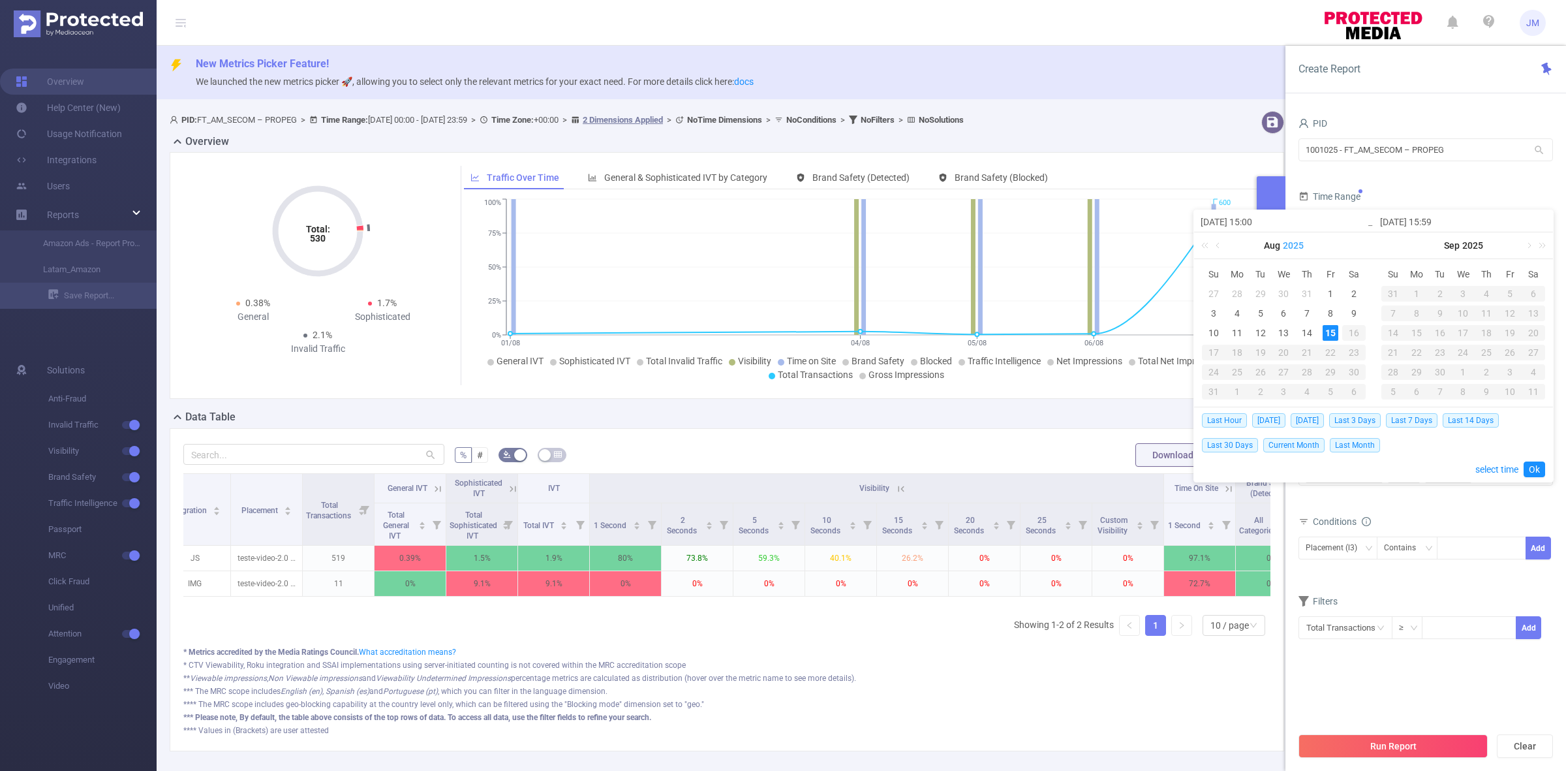
click at [1289, 247] on link "2025" at bounding box center [1293, 245] width 23 height 26
click at [1348, 311] on link "2024" at bounding box center [1343, 310] width 31 height 16
click at [1266, 248] on link "Aug" at bounding box center [1272, 245] width 19 height 26
click at [1342, 378] on link "Dec" at bounding box center [1343, 378] width 25 height 16
click at [1216, 246] on link at bounding box center [1219, 245] width 12 height 26
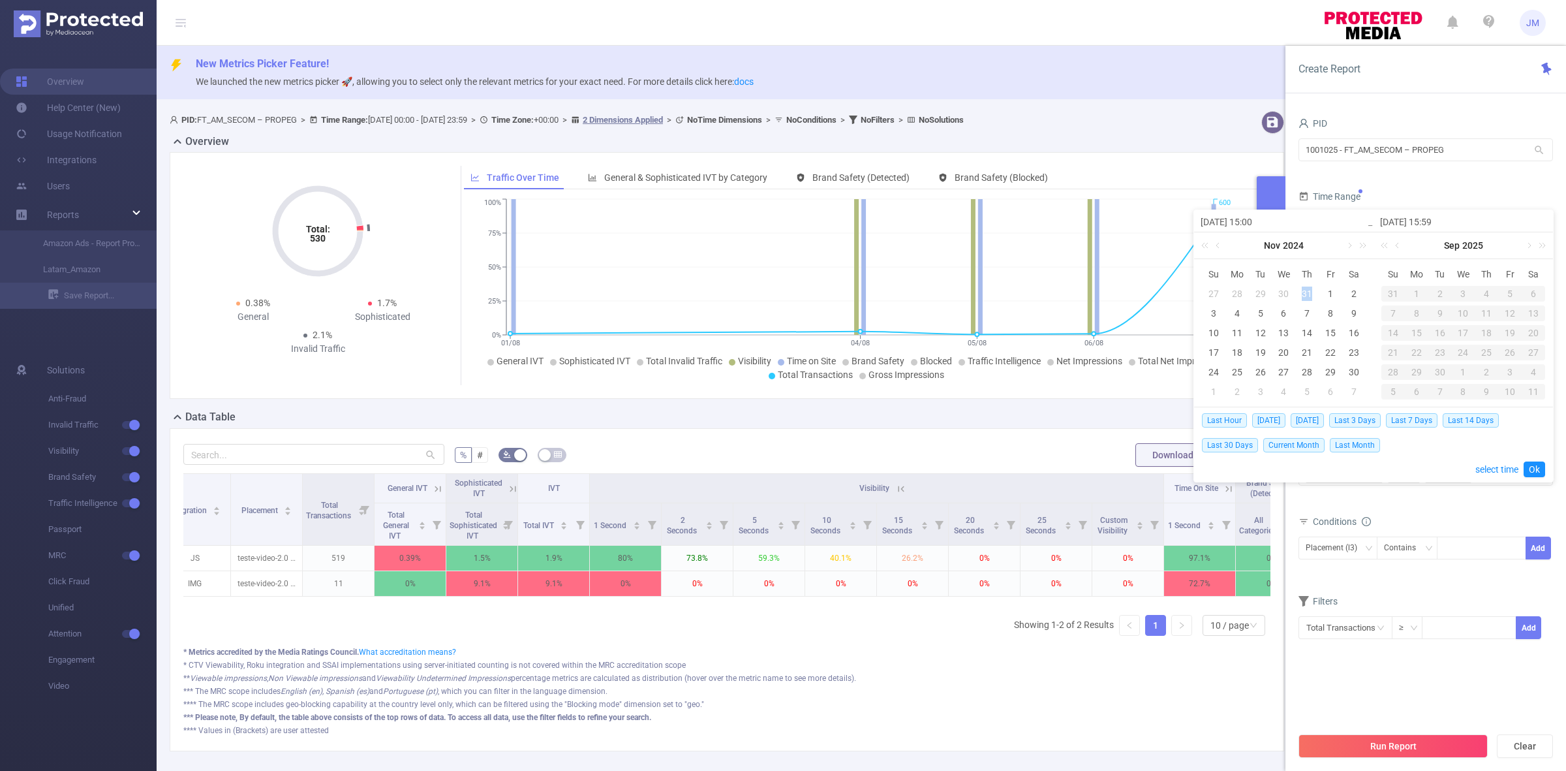
drag, startPoint x: 1308, startPoint y: 299, endPoint x: 1320, endPoint y: 295, distance: 12.4
click at [1317, 296] on td "31" at bounding box center [1306, 294] width 23 height 20
click at [1336, 294] on div "1" at bounding box center [1331, 294] width 16 height 16
type input "[DATE] 15:00"
type input "[DATE] 15:59"
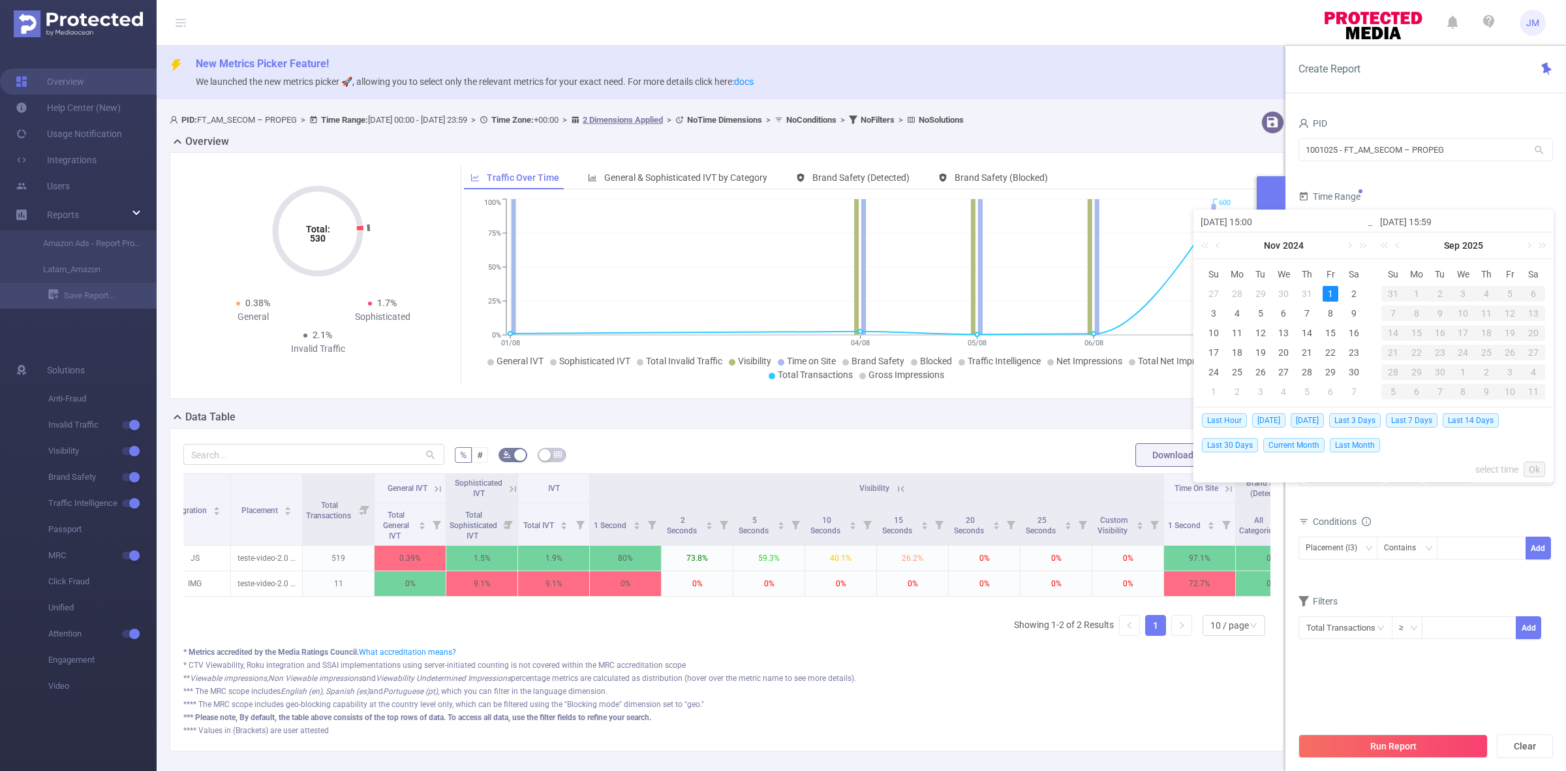
type input "[DATE] 15:00"
type input "[DATE] 15:59"
click at [1446, 249] on link "Nov" at bounding box center [1451, 245] width 19 height 26
click at [1521, 382] on link "Dec" at bounding box center [1523, 378] width 25 height 16
click at [1439, 367] on div "31" at bounding box center [1440, 372] width 16 height 16
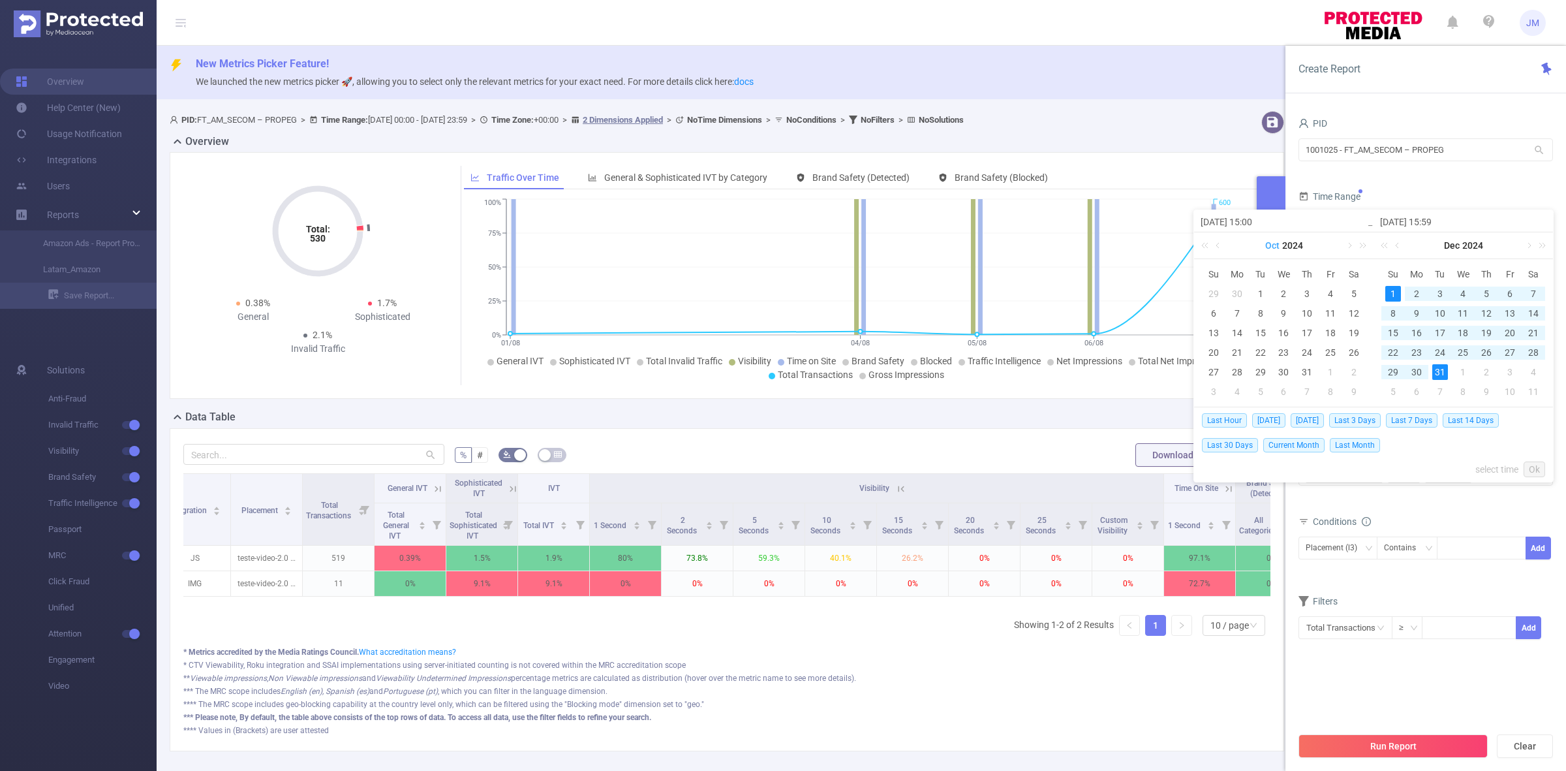
click at [1274, 247] on link "Oct" at bounding box center [1272, 245] width 17 height 26
click at [1280, 382] on link "Nov" at bounding box center [1283, 378] width 27 height 16
click at [1328, 294] on div "1" at bounding box center [1331, 294] width 16 height 16
type input "[DATE] 15:00"
type input "[DATE] 15:59"
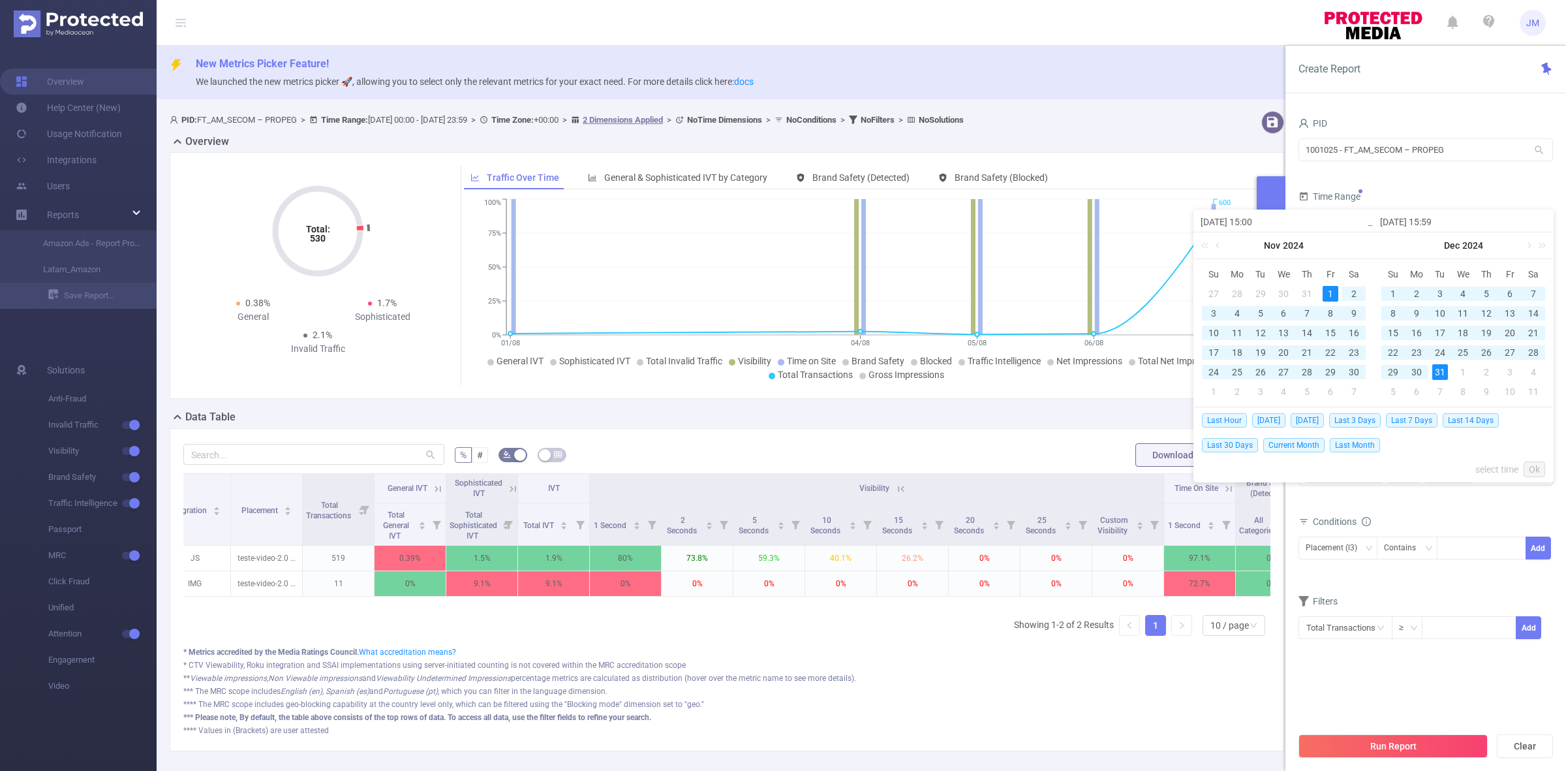
type input "[DATE] 15:00"
type input "[DATE] 15:59"
click at [1535, 470] on link "Ok" at bounding box center [1535, 469] width 22 height 16
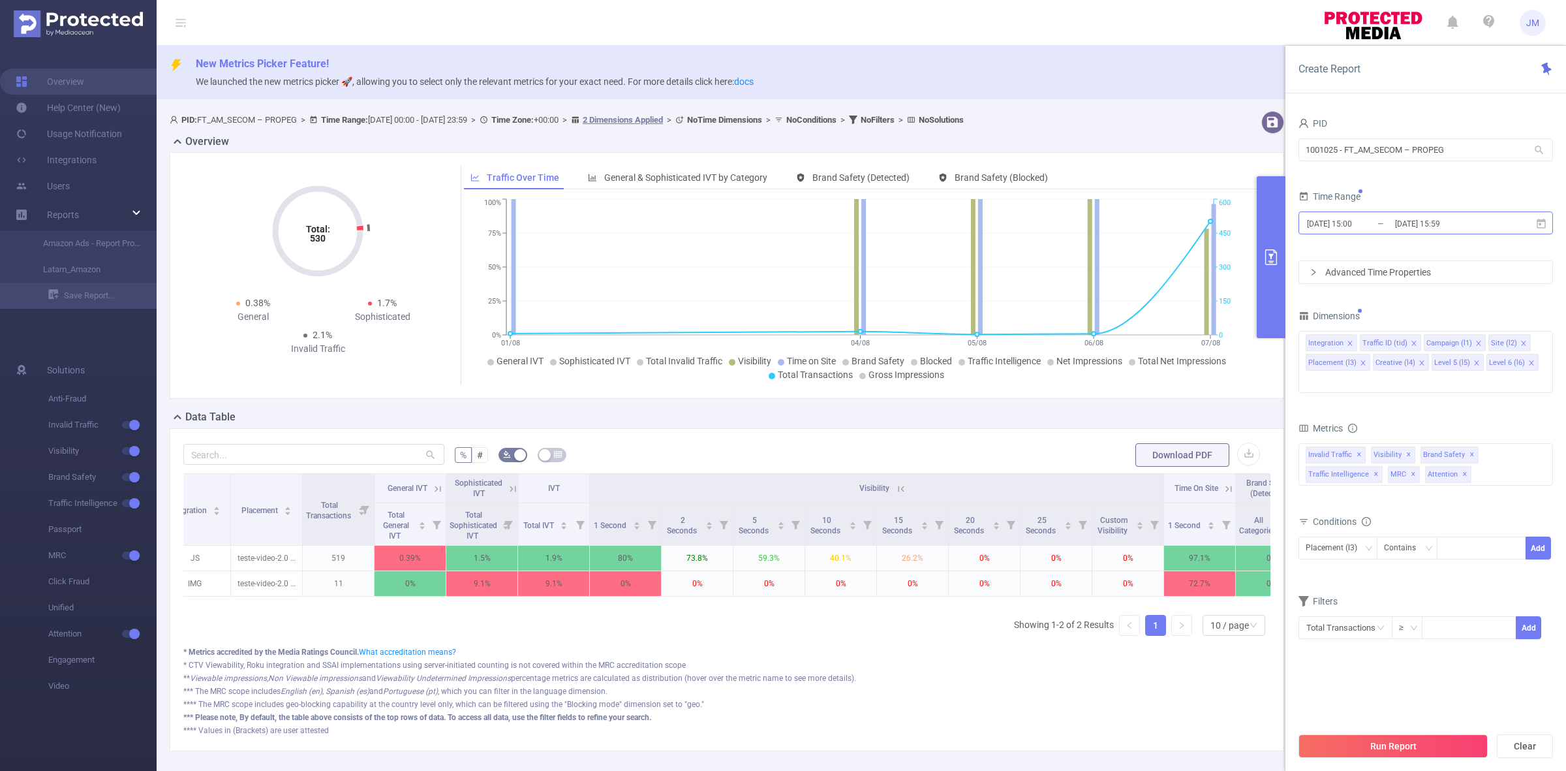
click at [1439, 224] on input "[DATE] 15:59" at bounding box center [1447, 224] width 106 height 18
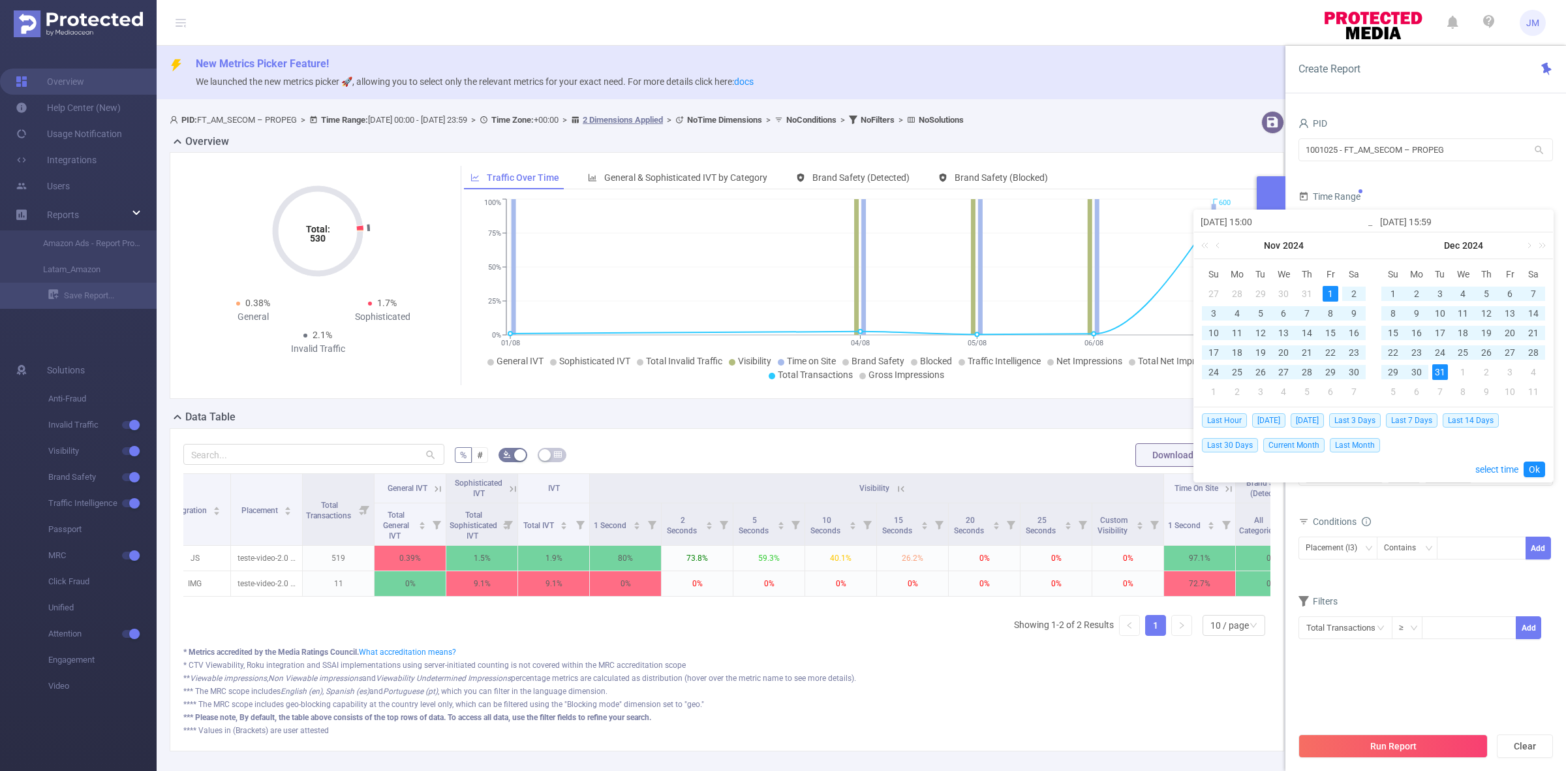
click at [1257, 217] on input "[DATE] 15:00" at bounding box center [1284, 222] width 166 height 16
type input "[DATE] 00:00"
click at [1437, 220] on input "[DATE] 15:59" at bounding box center [1463, 222] width 166 height 16
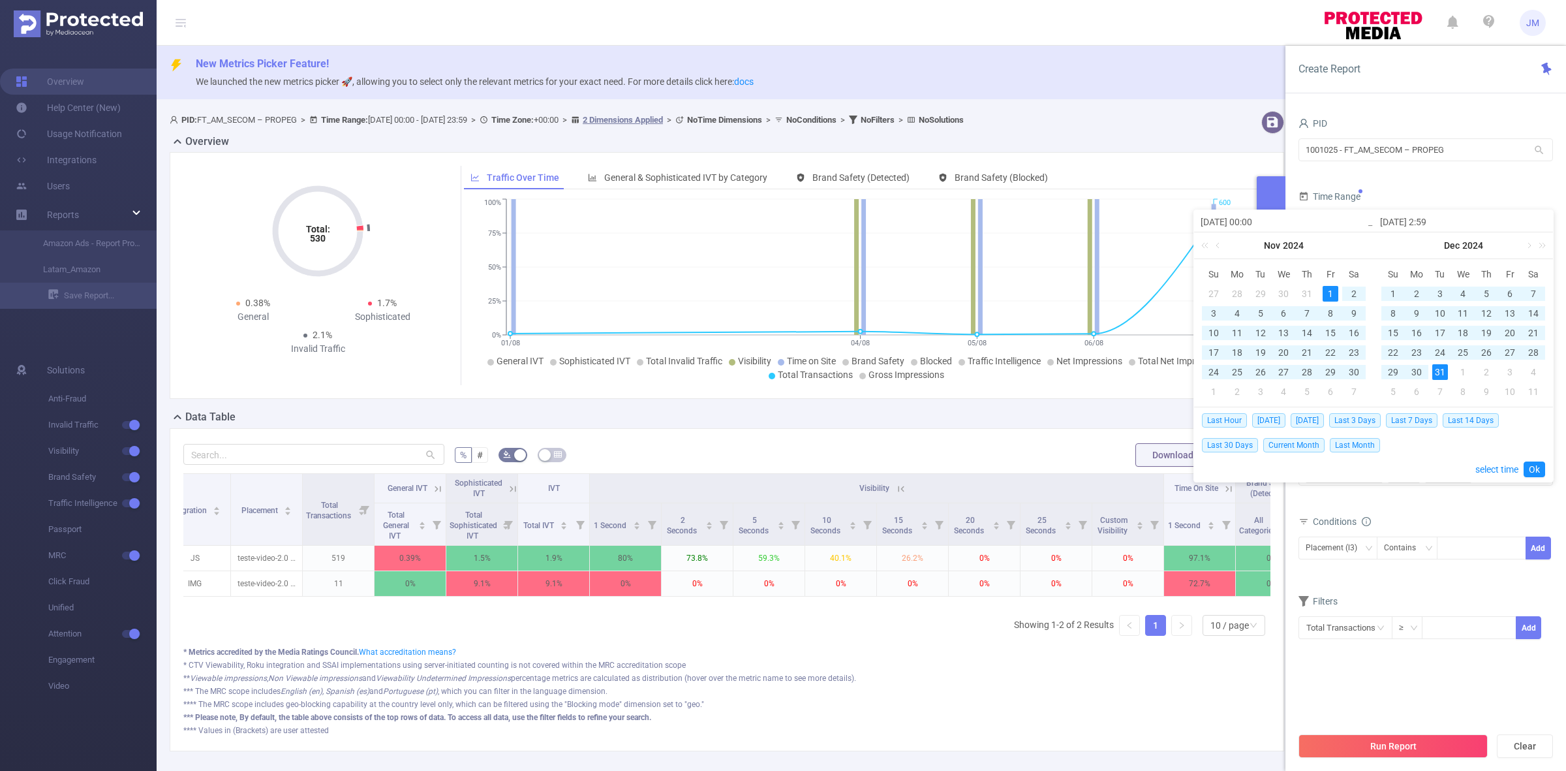
type input "[DATE] 23:59"
click at [1531, 470] on link "Ok" at bounding box center [1535, 469] width 22 height 16
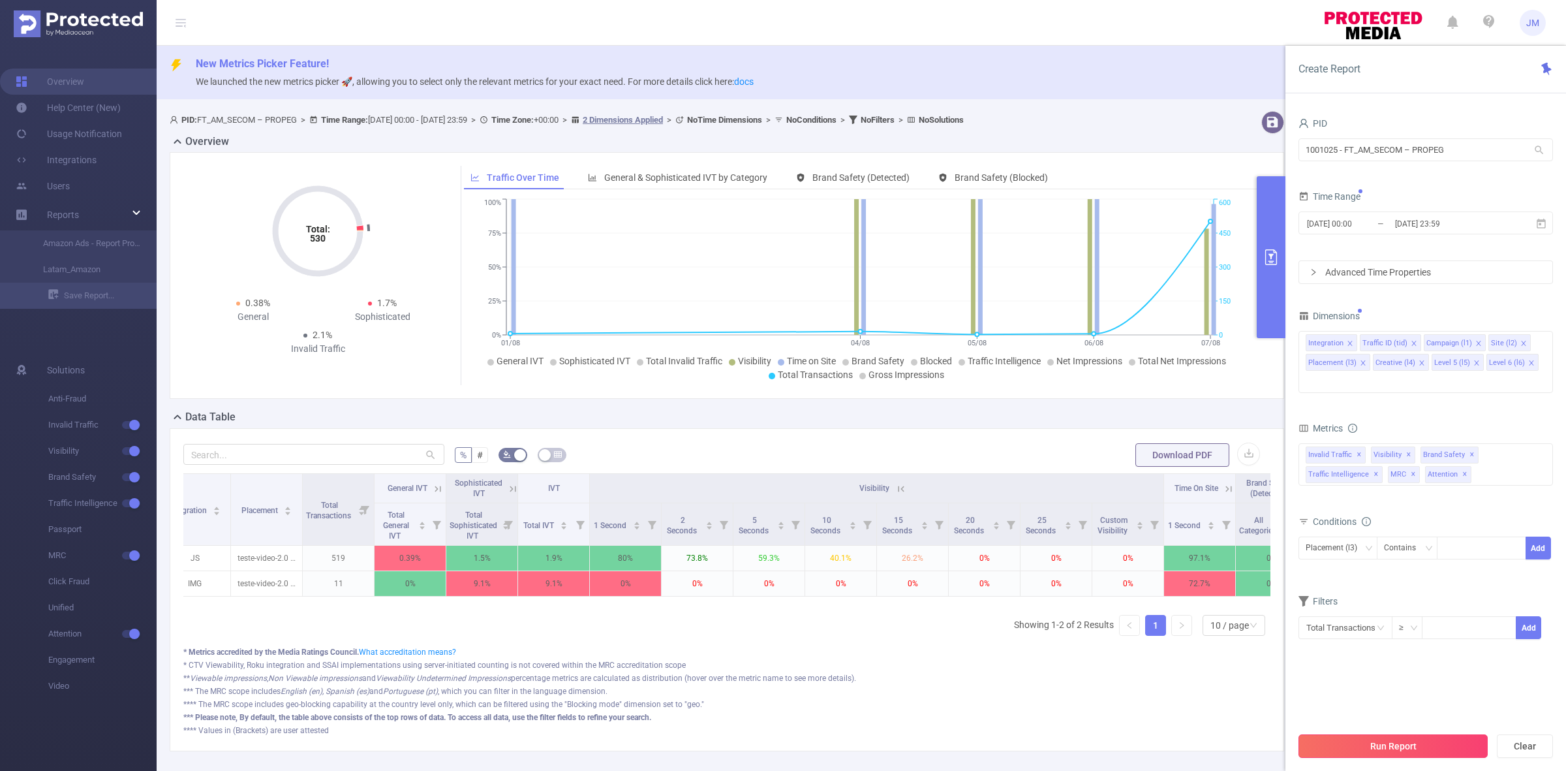
click at [1396, 744] on button "Run Report" at bounding box center [1392, 745] width 189 height 23
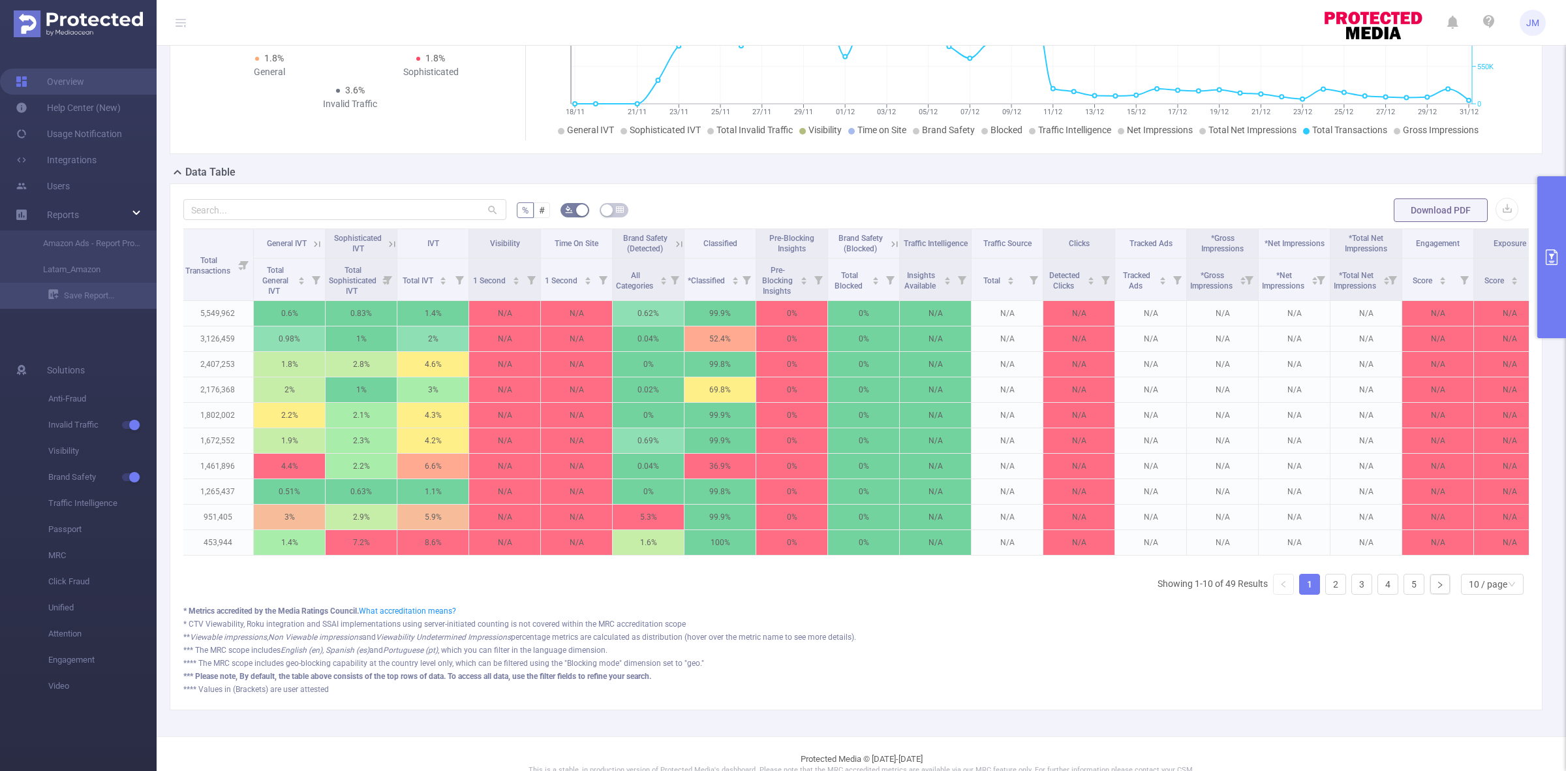
scroll to position [0, 680]
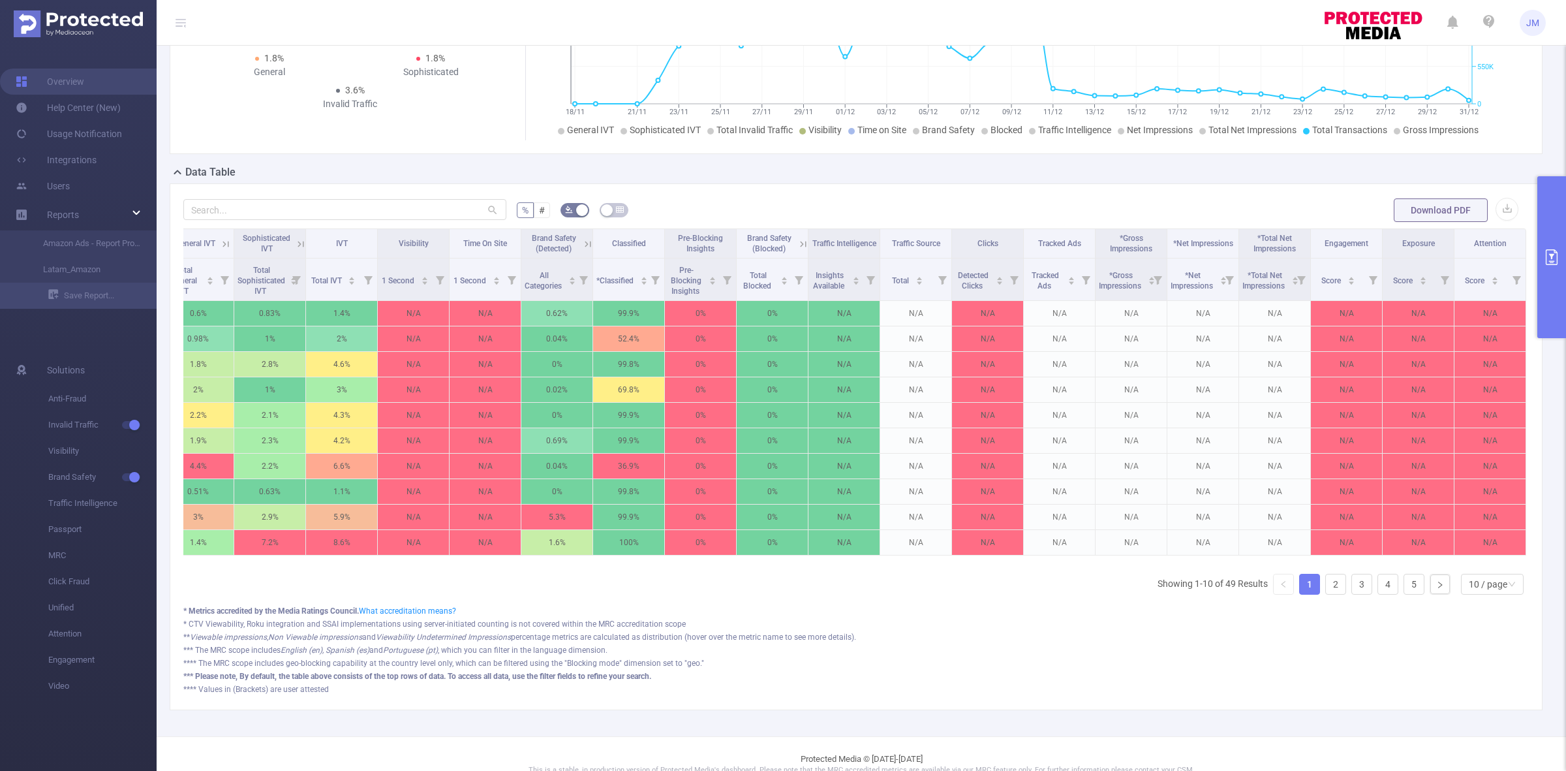
click at [797, 241] on icon at bounding box center [803, 244] width 12 height 12
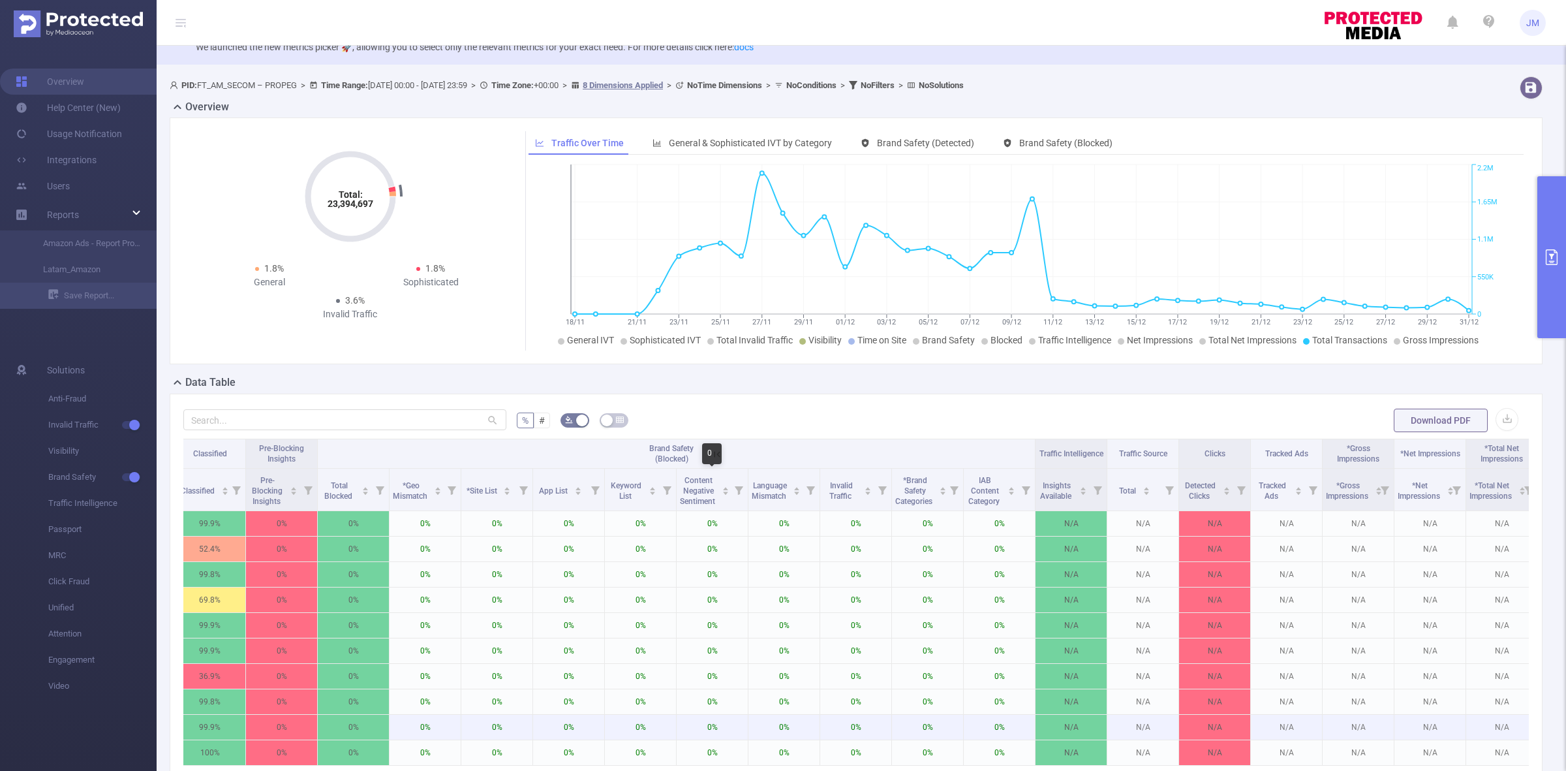
scroll to position [0, 0]
